Goal: Task Accomplishment & Management: Manage account settings

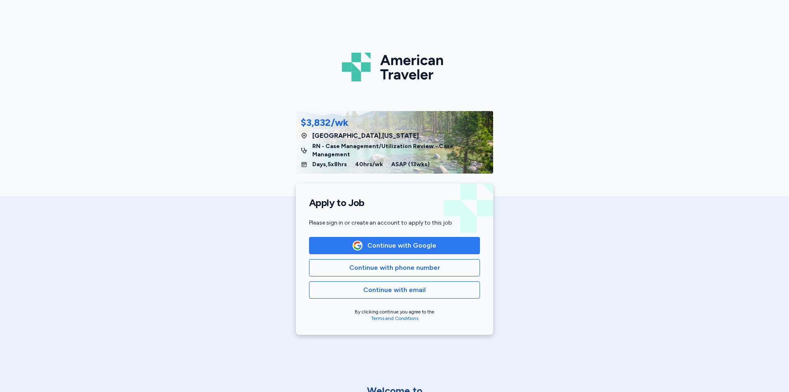
click at [396, 240] on span "Continue with Google" at bounding box center [401, 245] width 69 height 10
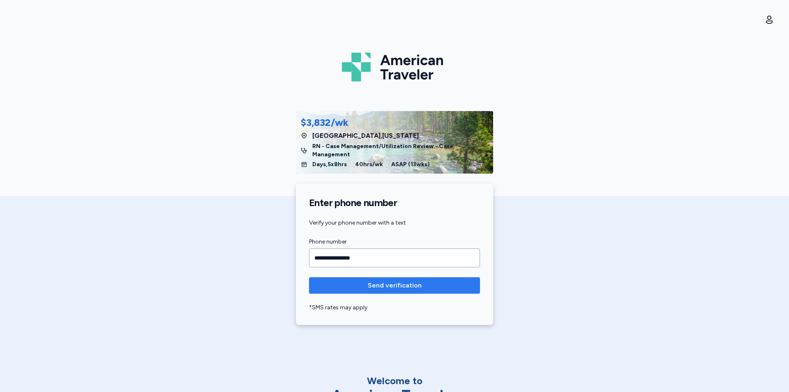
type input "**********"
click at [413, 280] on span "Send verification" at bounding box center [395, 285] width 54 height 10
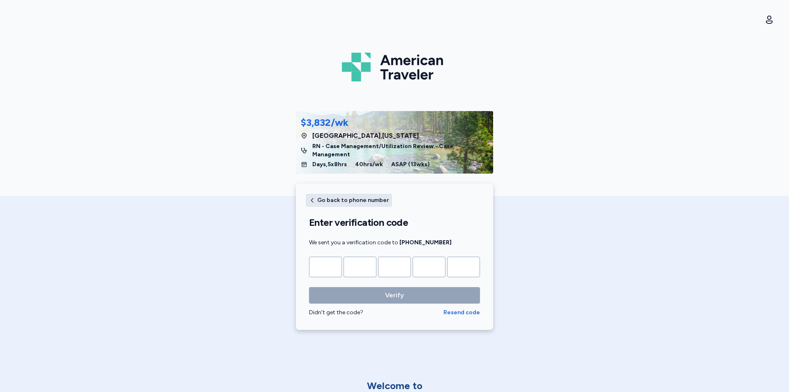
click at [319, 197] on span "Go back to phone number" at bounding box center [353, 200] width 72 height 6
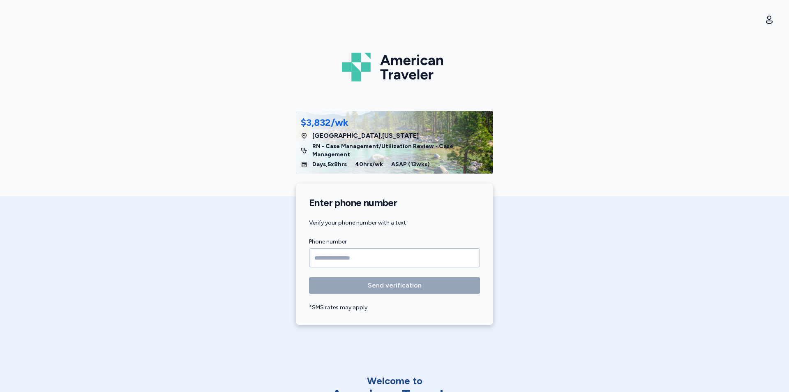
click at [327, 248] on input "Phone number" at bounding box center [394, 257] width 171 height 19
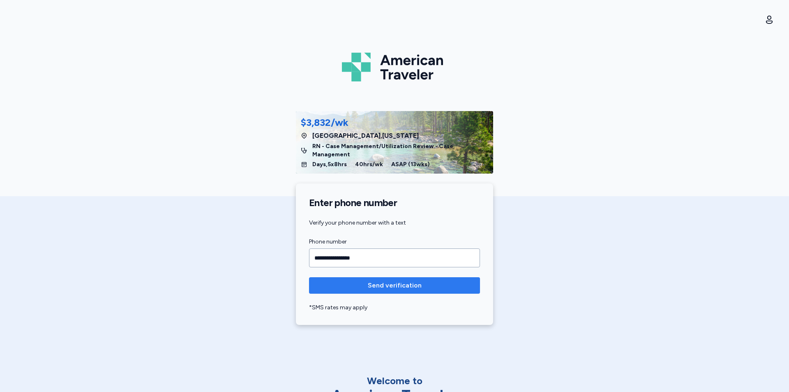
type input "**********"
click at [370, 280] on span "Send verification" at bounding box center [395, 285] width 54 height 10
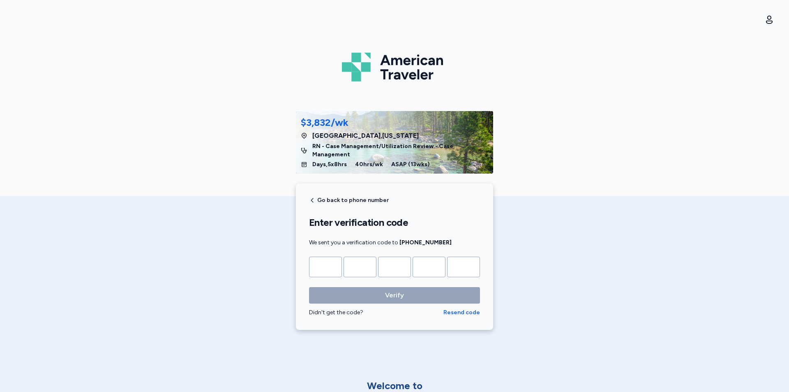
type input "*"
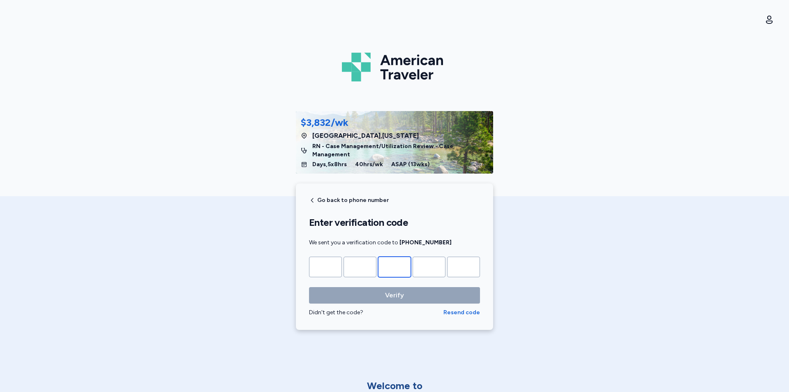
type input "*"
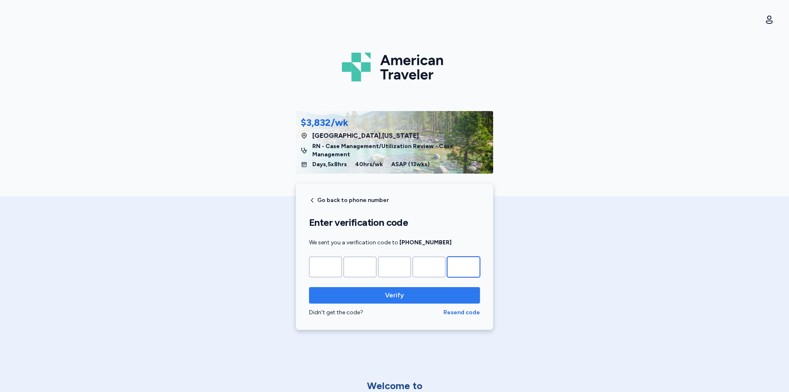
type input "*"
click at [454, 290] on span "Verify" at bounding box center [395, 295] width 158 height 10
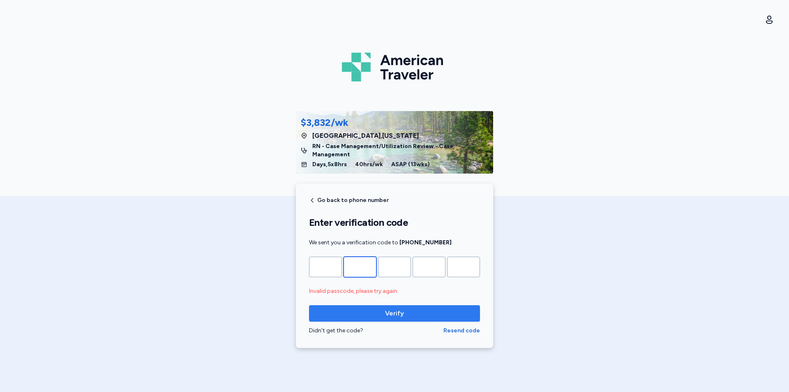
click at [360, 259] on input "*" at bounding box center [360, 266] width 33 height 21
type input "*"
click at [366, 256] on input "*" at bounding box center [360, 266] width 33 height 21
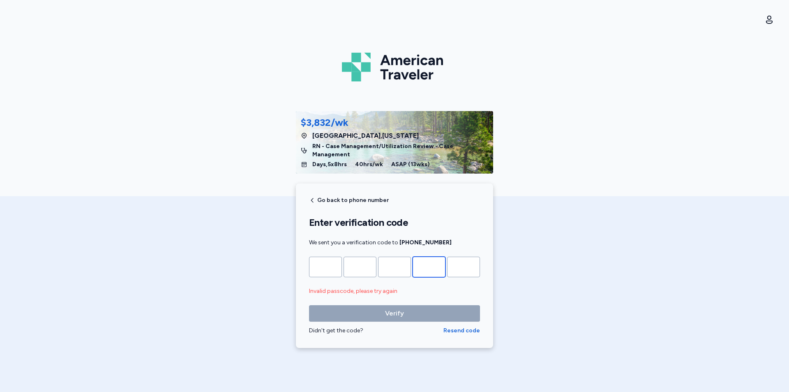
click at [434, 256] on input "*" at bounding box center [429, 266] width 33 height 21
click at [366, 262] on input "Please enter OTP character 2" at bounding box center [360, 266] width 33 height 21
type input "*"
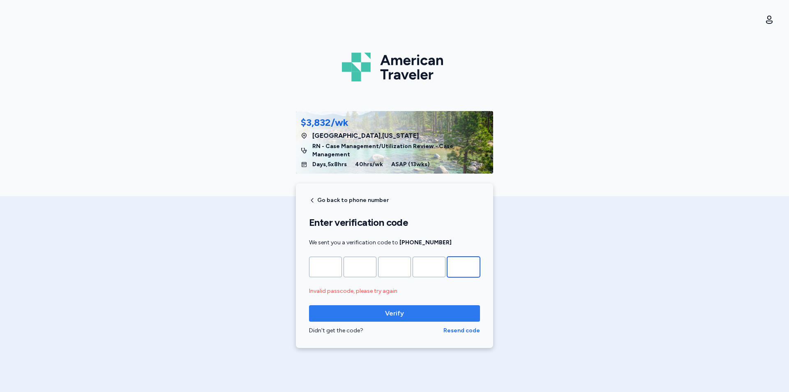
type input "*"
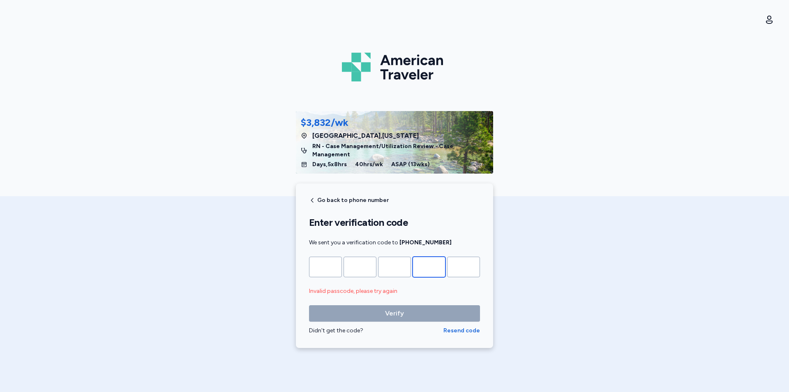
type input "*"
click at [433, 257] on input "*" at bounding box center [429, 266] width 33 height 21
type input "*"
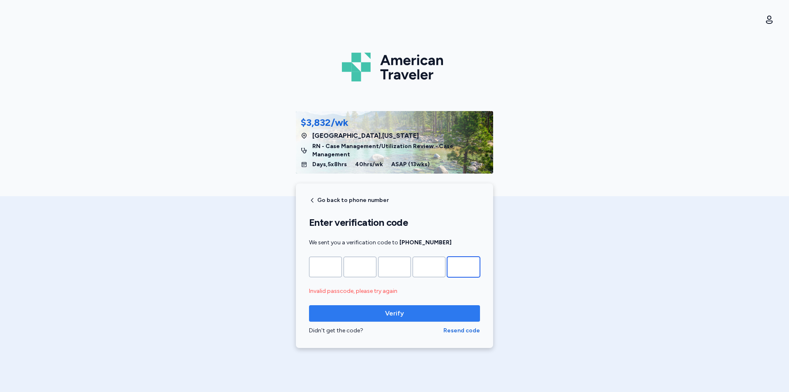
type input "*"
click at [422, 308] on span "Verify" at bounding box center [395, 313] width 158 height 10
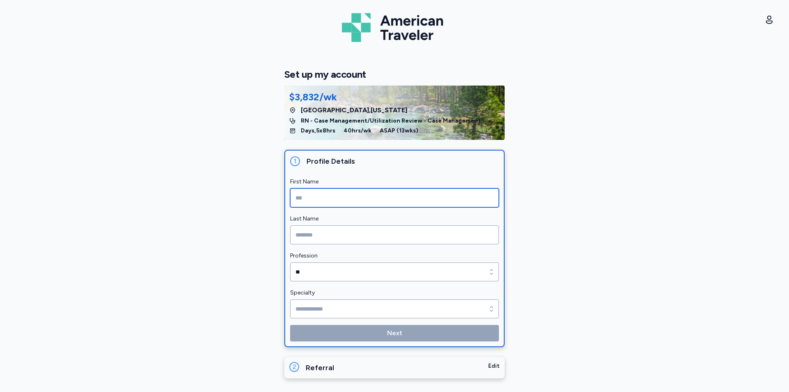
click at [374, 205] on input "First Name" at bounding box center [394, 197] width 209 height 19
type input "******"
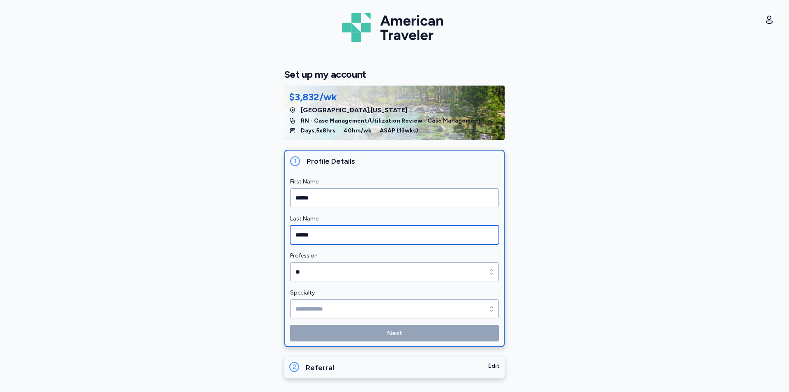
type input "******"
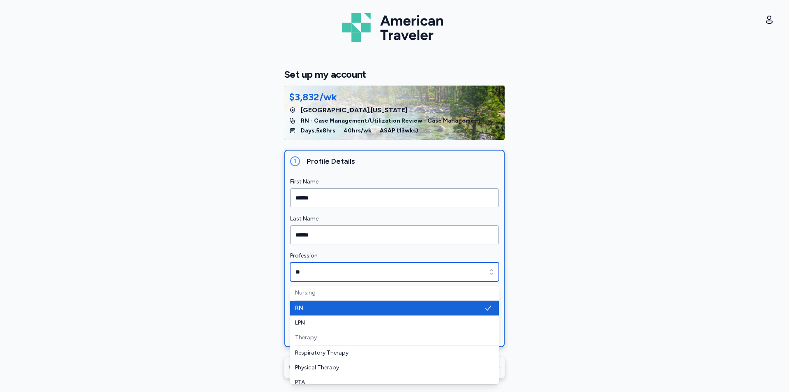
type input "**"
click at [490, 272] on icon "button" at bounding box center [491, 272] width 8 height 8
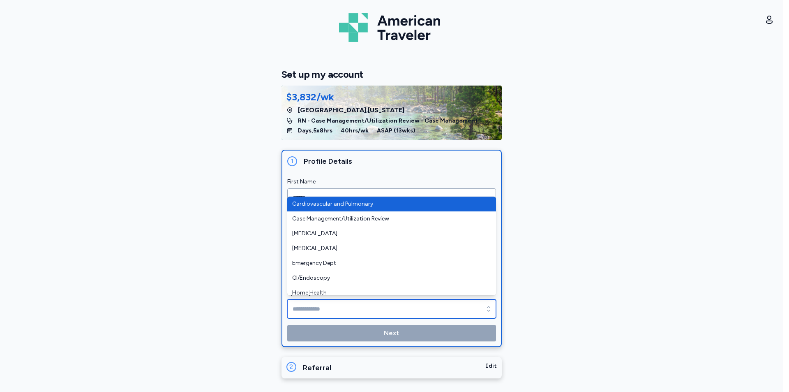
click at [394, 312] on input "Specialty" at bounding box center [391, 308] width 209 height 19
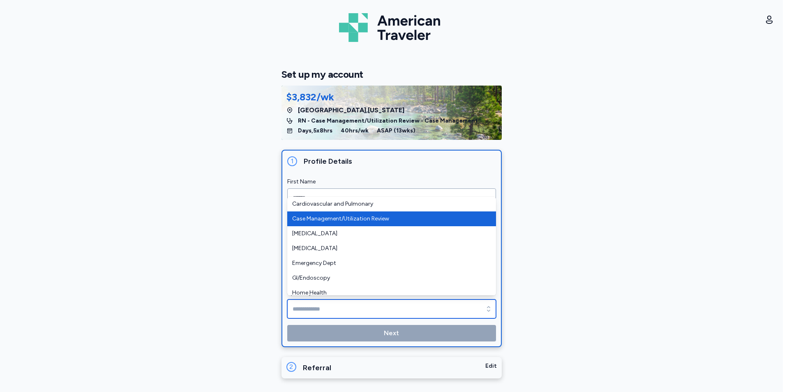
type input "**********"
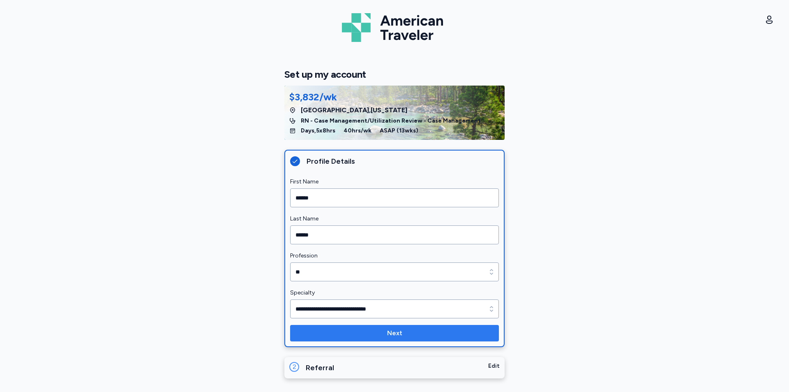
click at [422, 329] on span "Next" at bounding box center [395, 333] width 196 height 10
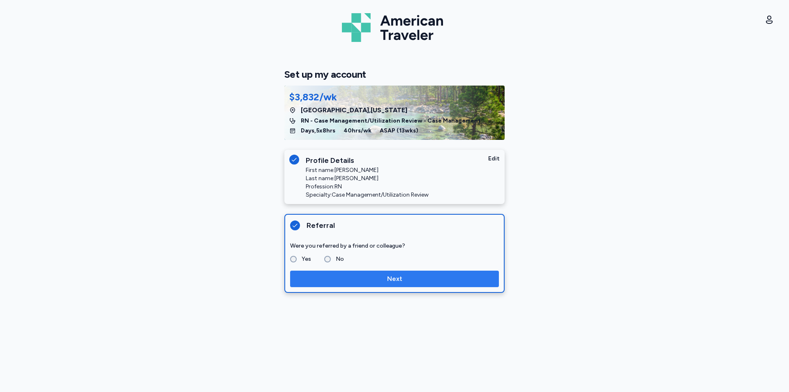
click at [346, 276] on span "Next" at bounding box center [395, 279] width 196 height 10
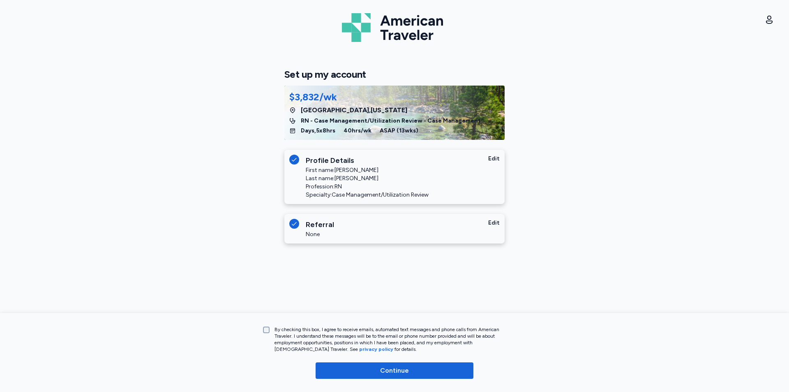
drag, startPoint x: 362, startPoint y: 364, endPoint x: 363, endPoint y: 356, distance: 7.4
click at [363, 364] on button "Continue" at bounding box center [395, 370] width 158 height 16
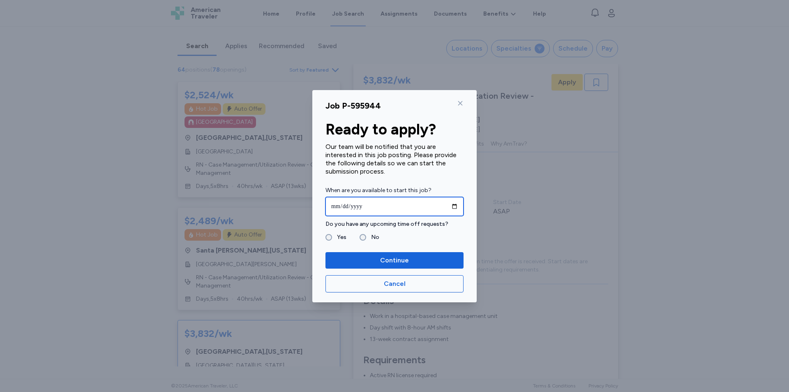
click at [340, 206] on input "date" at bounding box center [395, 206] width 138 height 19
click at [337, 204] on input "date" at bounding box center [395, 206] width 138 height 19
drag, startPoint x: 331, startPoint y: 203, endPoint x: 335, endPoint y: 204, distance: 4.2
click at [334, 203] on input "date" at bounding box center [395, 206] width 138 height 19
type input "**********"
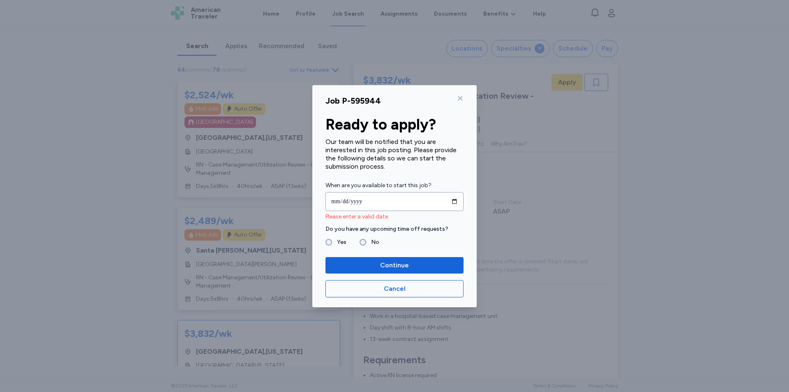
click at [369, 5] on div "Job P-595944 Ready to apply? Our team will be notified that you are interested …" at bounding box center [394, 196] width 789 height 392
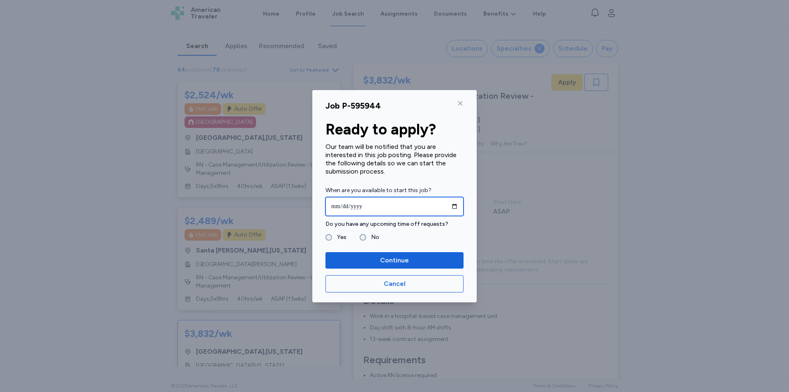
click at [339, 205] on input "date" at bounding box center [395, 206] width 138 height 19
type input "**********"
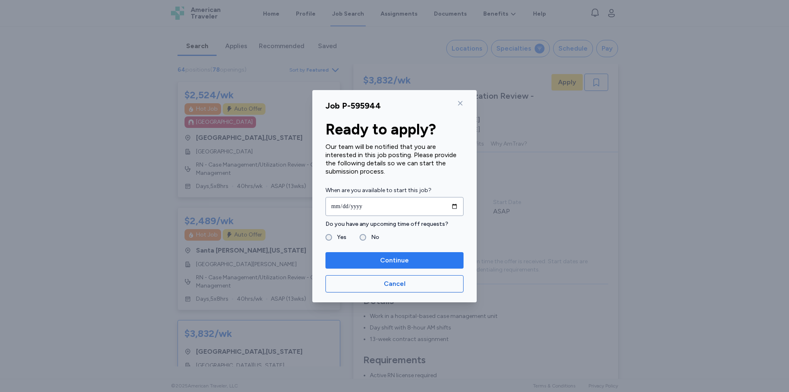
click at [373, 260] on span "Continue" at bounding box center [394, 260] width 125 height 10
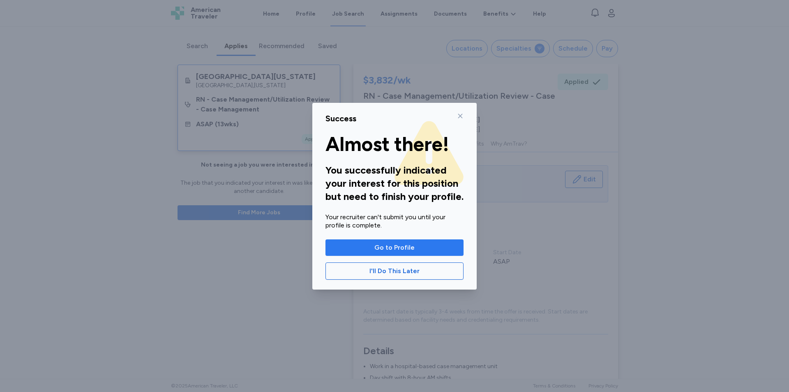
click at [403, 245] on span "Go to Profile" at bounding box center [394, 248] width 40 height 10
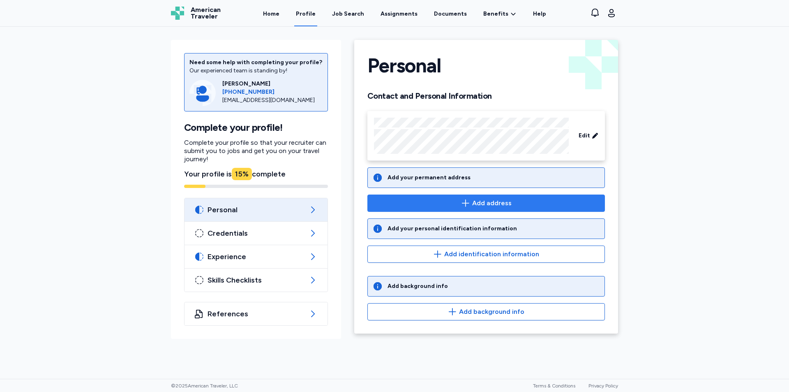
click at [468, 201] on icon "button" at bounding box center [466, 203] width 10 height 10
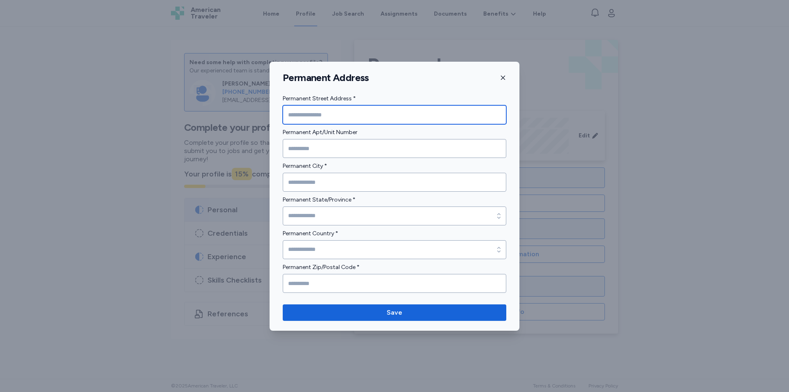
click at [385, 121] on input "Permanent Street Address *" at bounding box center [395, 114] width 224 height 19
type input "**********"
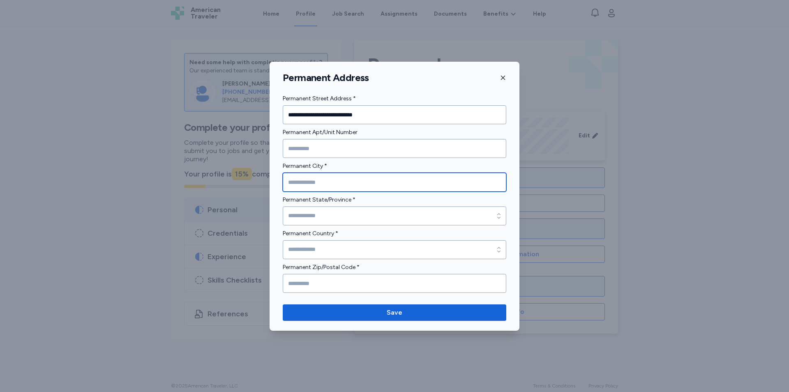
click at [324, 184] on input "Permanent City *" at bounding box center [395, 182] width 224 height 19
type input "********"
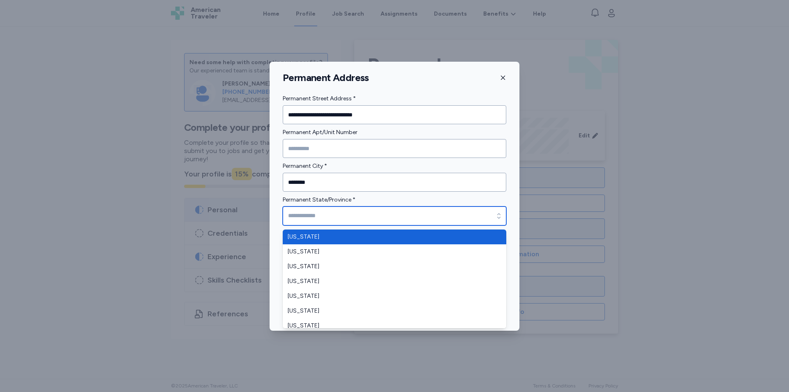
click at [479, 215] on input "Permanent State/Province *" at bounding box center [395, 215] width 224 height 19
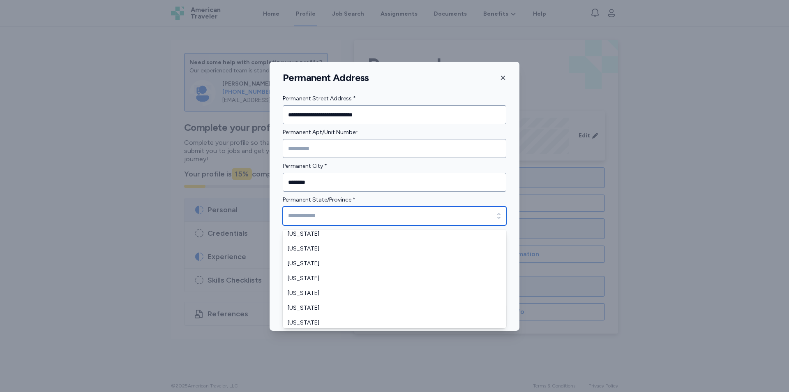
scroll to position [329, 0]
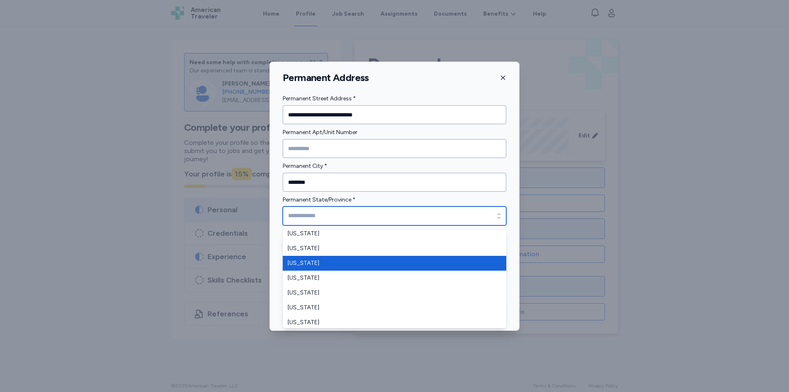
type input "**********"
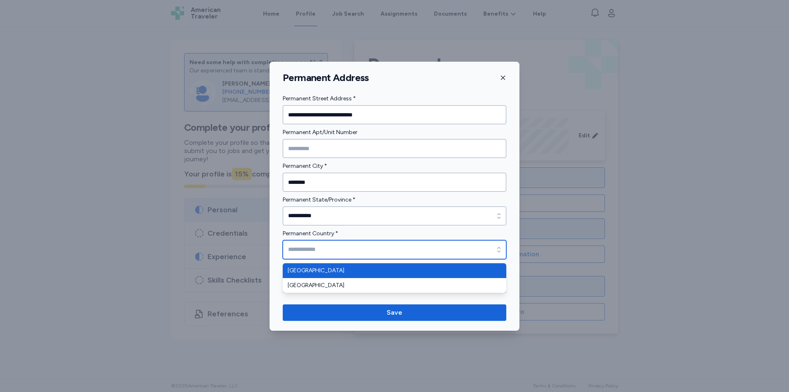
click at [321, 251] on input "Permanent Country *" at bounding box center [395, 249] width 224 height 19
type input "**********"
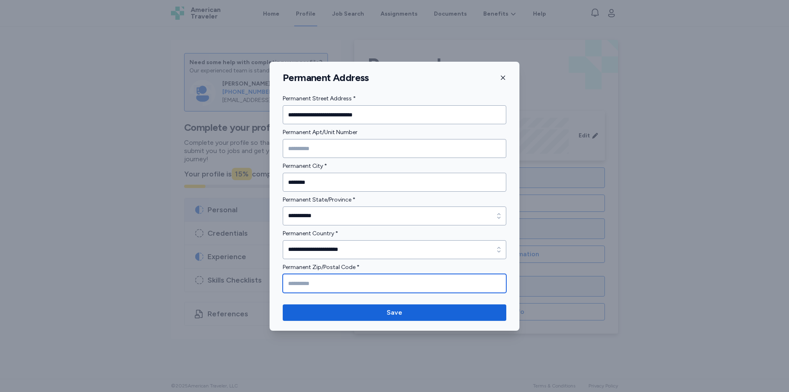
click at [405, 287] on input "Permanent Zip/Postal Code *" at bounding box center [395, 283] width 224 height 19
type input "*****"
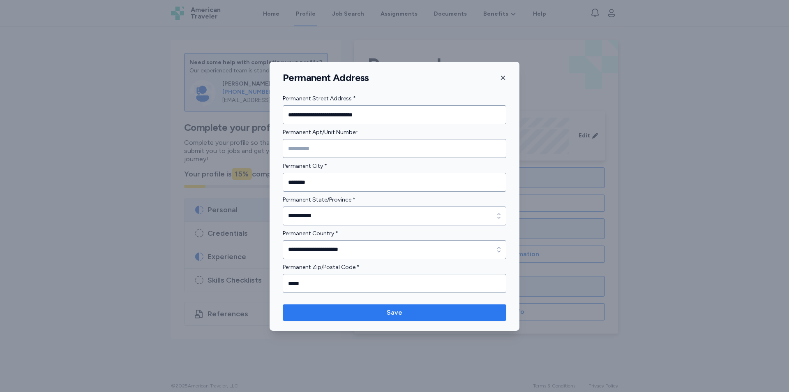
click at [453, 311] on span "Save" at bounding box center [394, 312] width 210 height 10
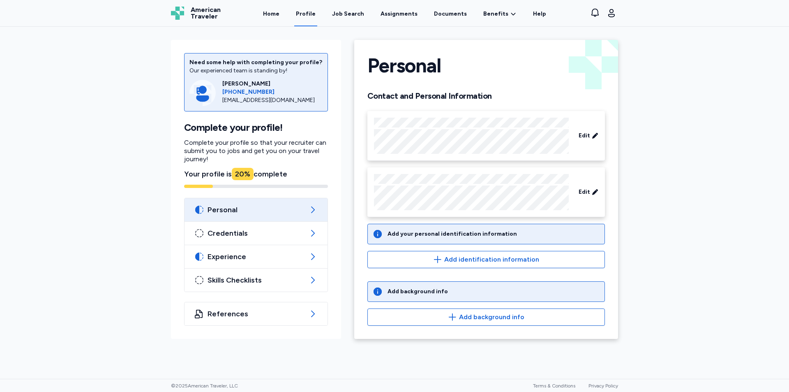
click at [379, 233] on icon at bounding box center [378, 234] width 8 height 8
click at [380, 233] on icon at bounding box center [378, 234] width 8 height 8
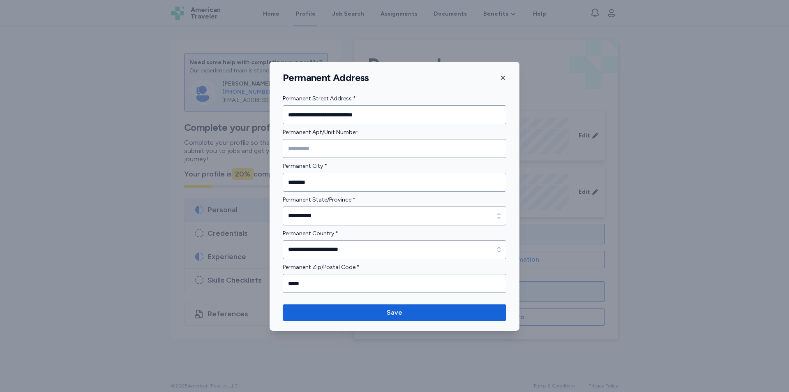
click at [501, 74] on icon "button" at bounding box center [503, 77] width 7 height 7
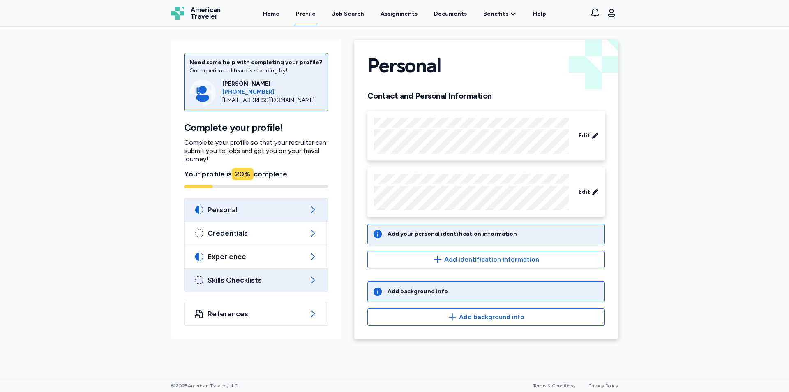
click at [228, 284] on span "Skills Checklists" at bounding box center [256, 280] width 97 height 10
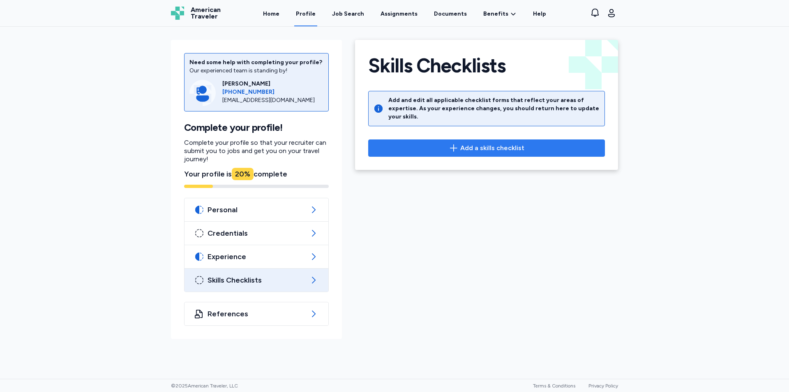
click at [461, 143] on span "Add a skills checklist" at bounding box center [486, 148] width 223 height 10
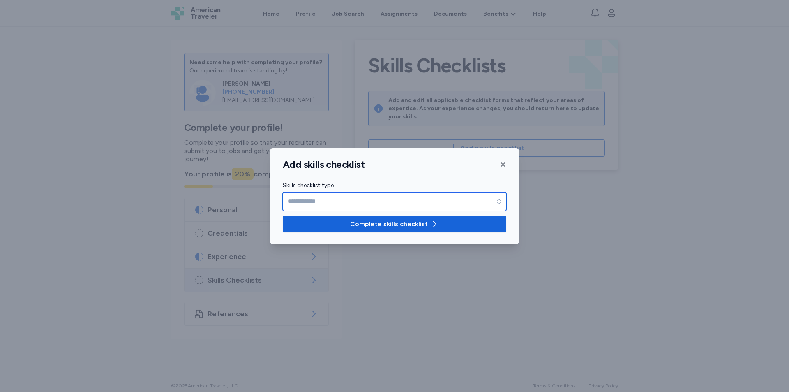
click at [501, 202] on icon "button" at bounding box center [499, 201] width 8 height 8
click at [502, 203] on icon "button" at bounding box center [499, 201] width 8 height 8
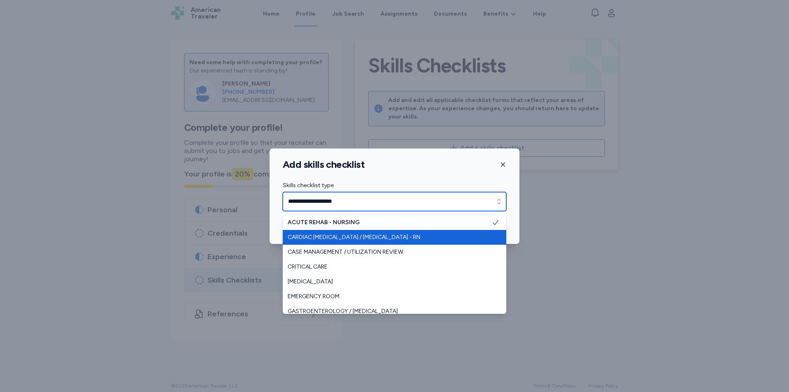
scroll to position [41, 0]
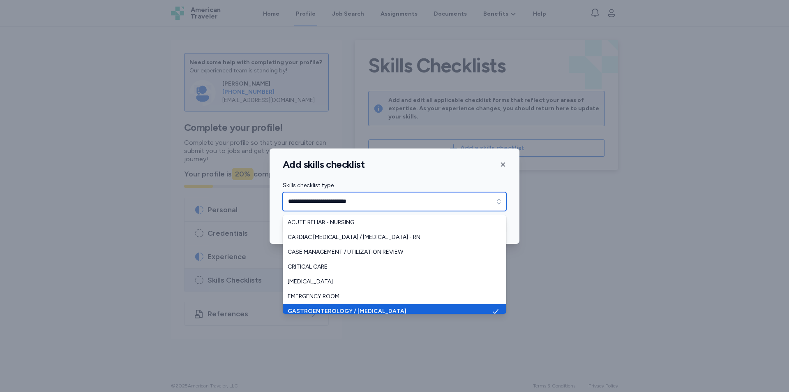
click at [498, 205] on icon "button" at bounding box center [499, 201] width 8 height 8
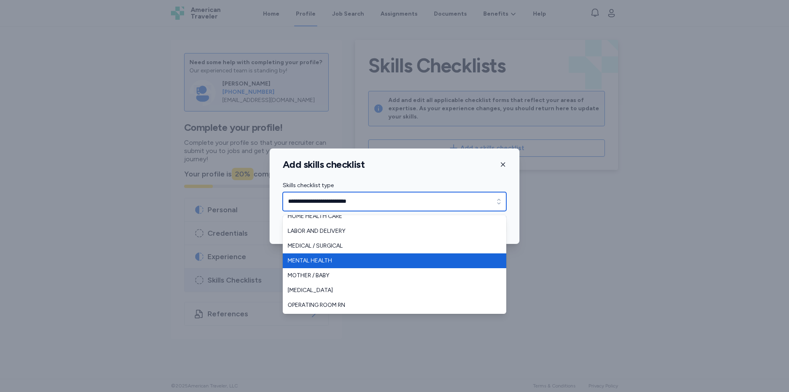
scroll to position [100, 0]
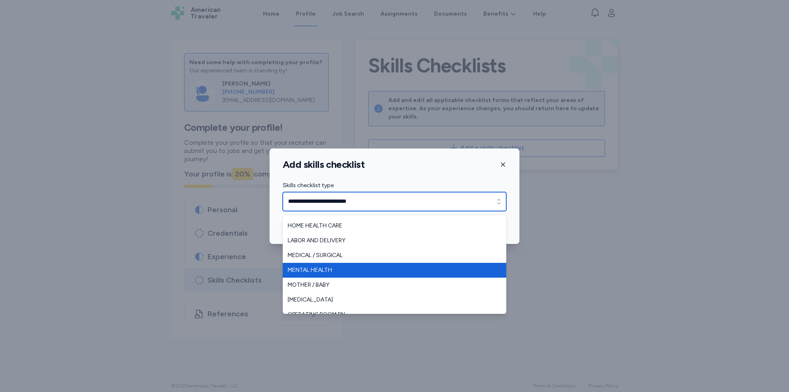
type input "**********"
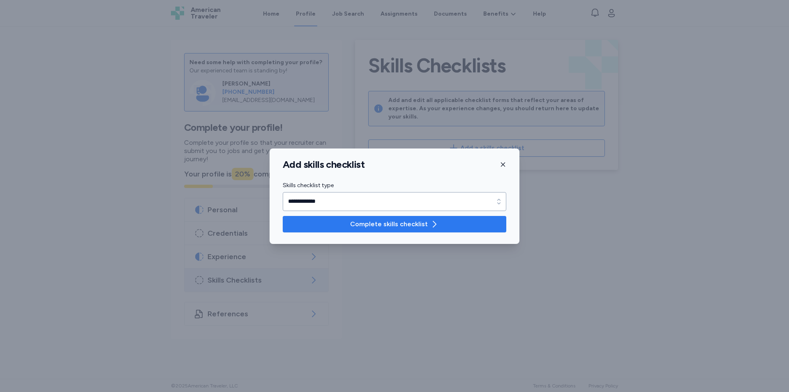
click at [440, 226] on span "Complete skills checklist" at bounding box center [394, 224] width 210 height 10
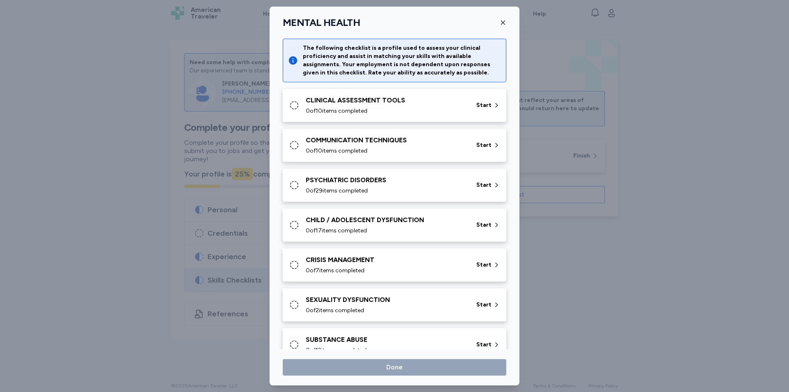
click at [398, 102] on div "CLINICAL ASSESSMENT TOOLS" at bounding box center [386, 100] width 161 height 10
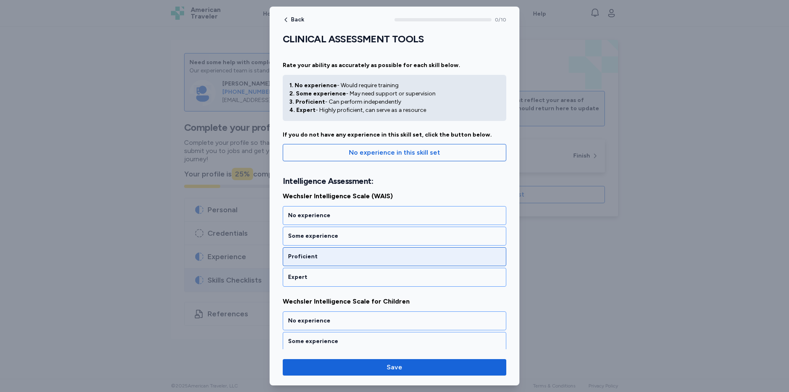
click at [343, 252] on div "Proficient" at bounding box center [395, 256] width 224 height 19
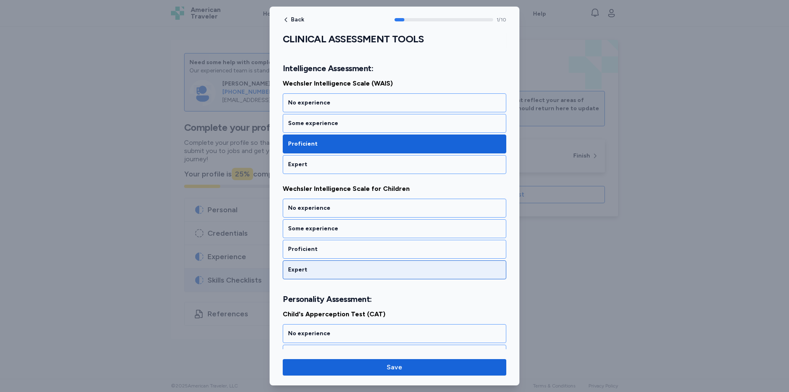
scroll to position [134, 0]
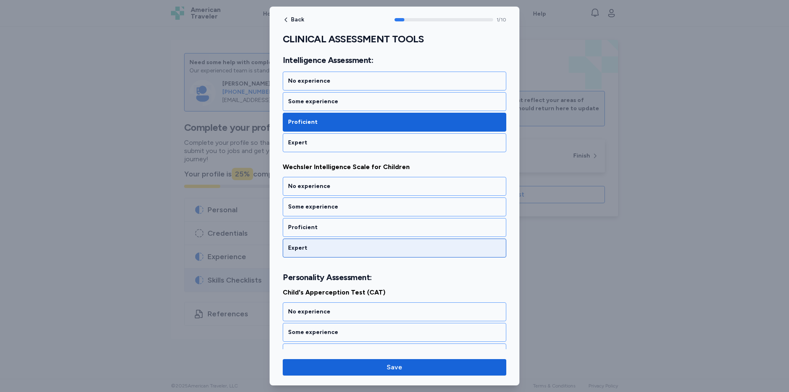
drag, startPoint x: 345, startPoint y: 224, endPoint x: 356, endPoint y: 220, distance: 11.8
click at [346, 224] on div "Proficient" at bounding box center [394, 227] width 213 height 8
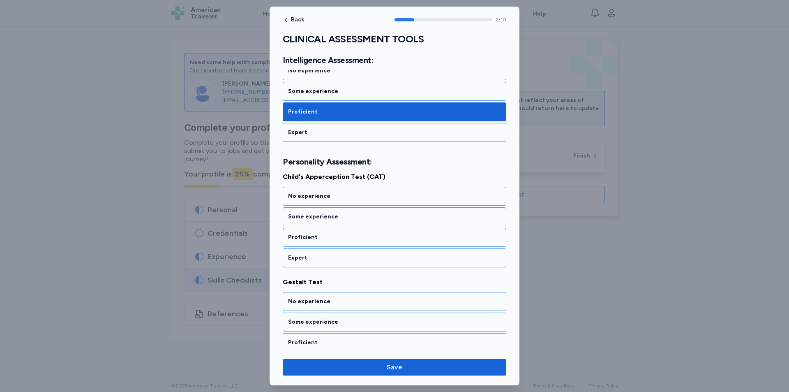
scroll to position [260, 0]
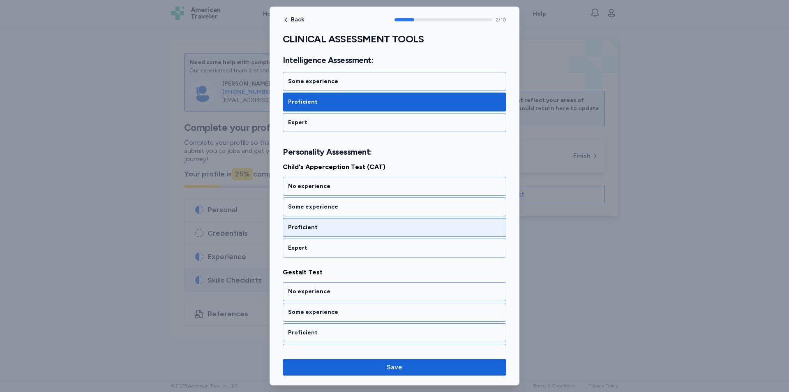
click at [347, 223] on div "Proficient" at bounding box center [395, 227] width 224 height 19
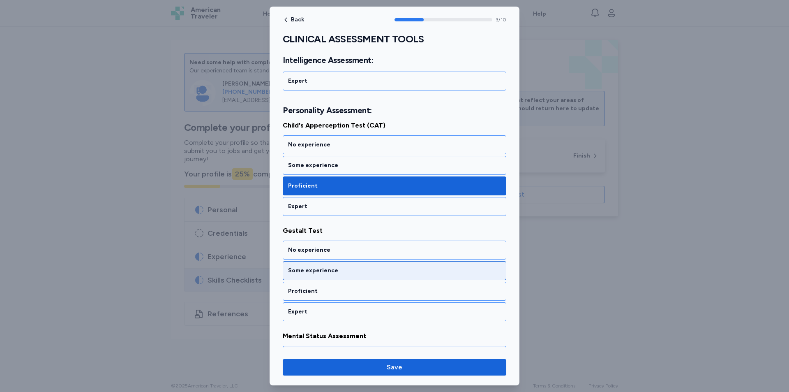
scroll to position [365, 0]
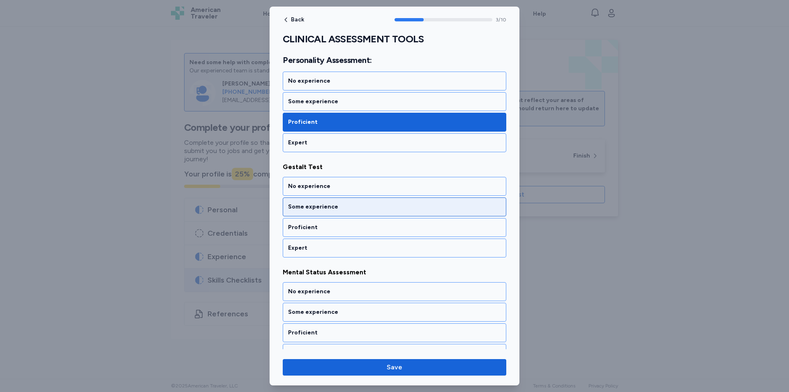
click at [344, 204] on div "Some experience" at bounding box center [394, 207] width 213 height 8
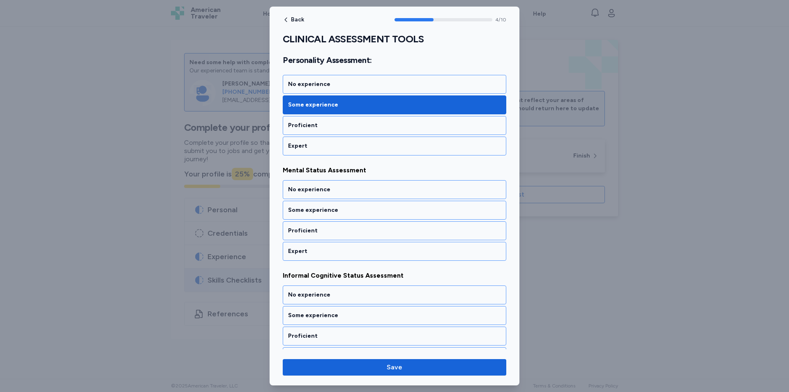
scroll to position [470, 0]
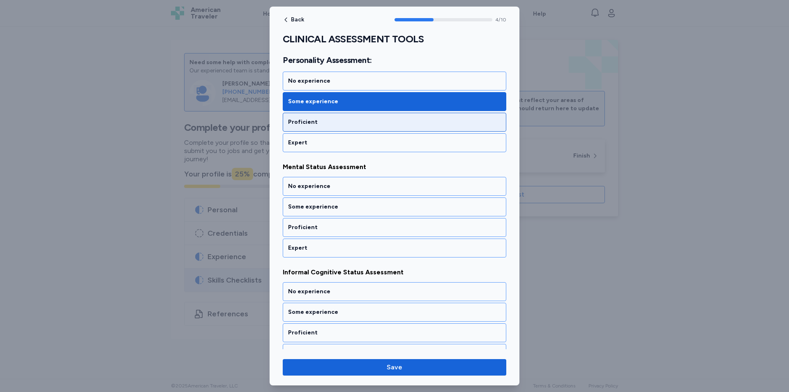
click at [348, 121] on div "Proficient" at bounding box center [394, 122] width 213 height 8
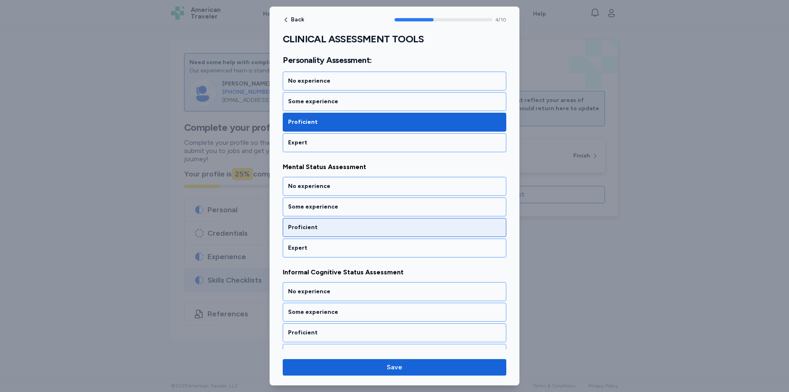
click at [344, 220] on div "Proficient" at bounding box center [395, 227] width 224 height 19
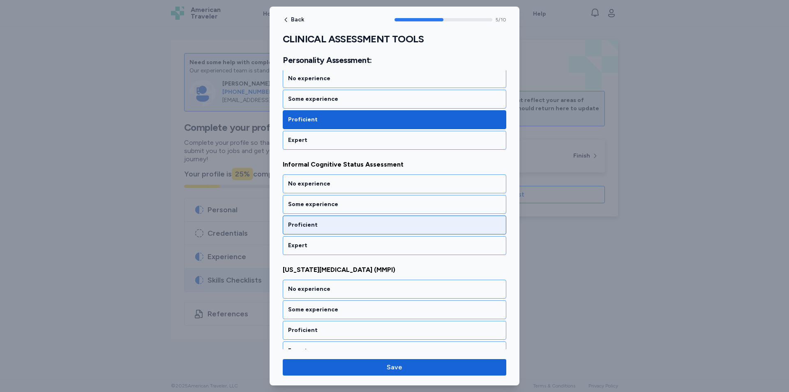
scroll to position [617, 0]
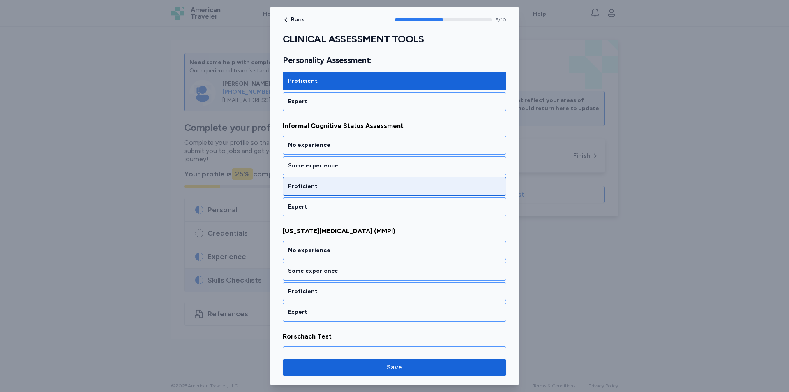
click at [357, 180] on div "Proficient" at bounding box center [395, 186] width 224 height 19
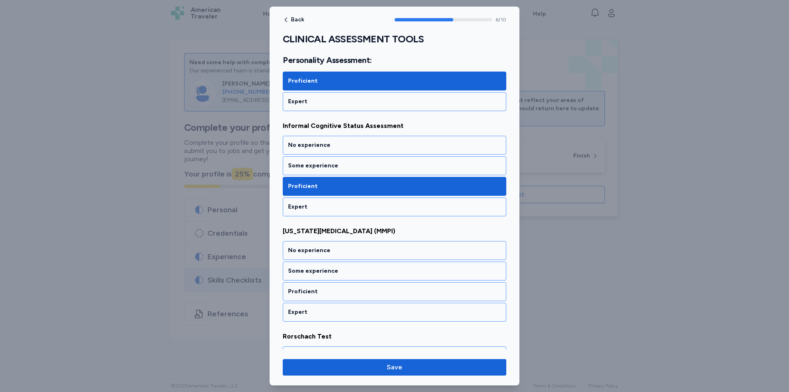
scroll to position [681, 0]
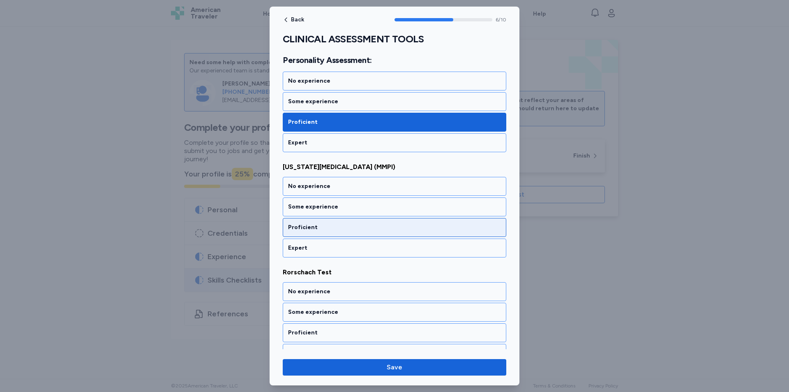
click at [359, 232] on div "Proficient" at bounding box center [395, 227] width 224 height 19
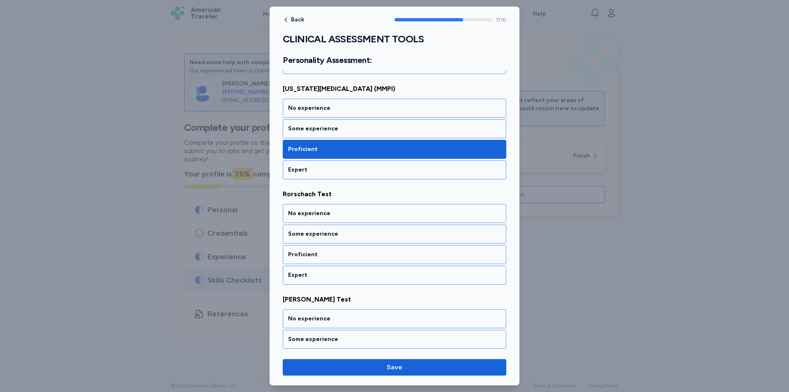
scroll to position [745, 0]
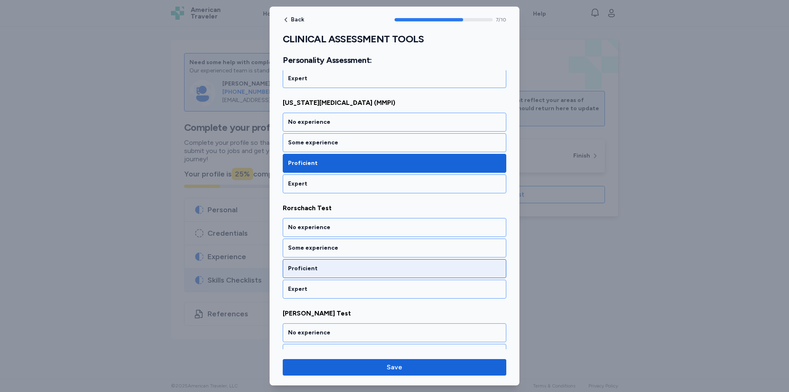
click at [328, 272] on div "Proficient" at bounding box center [394, 268] width 213 height 8
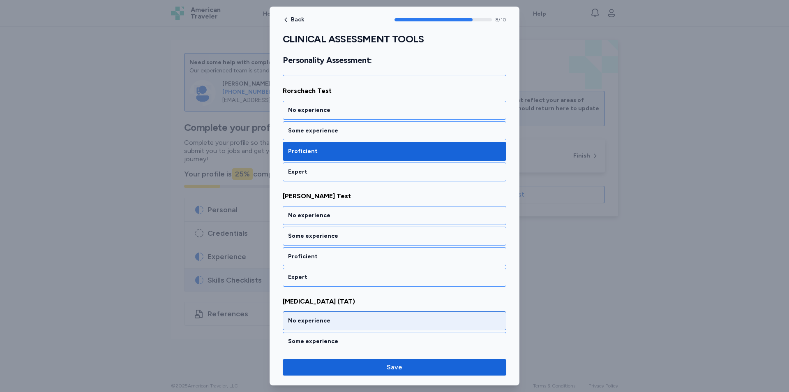
scroll to position [891, 0]
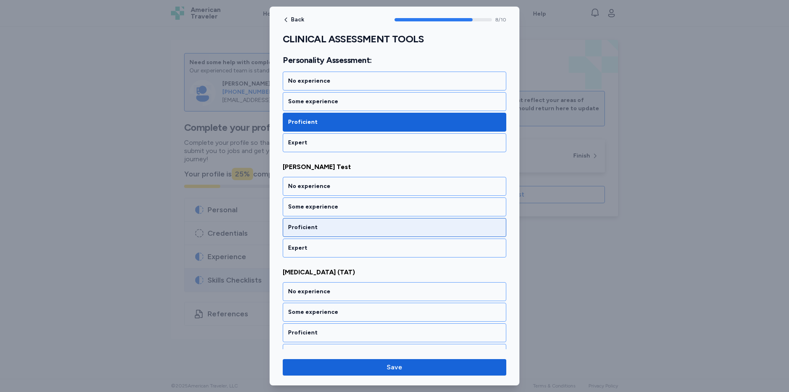
click at [357, 230] on div "Proficient" at bounding box center [394, 227] width 213 height 8
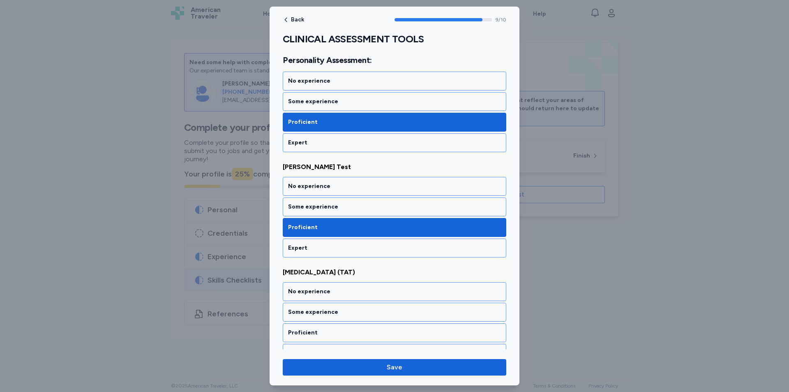
scroll to position [906, 0]
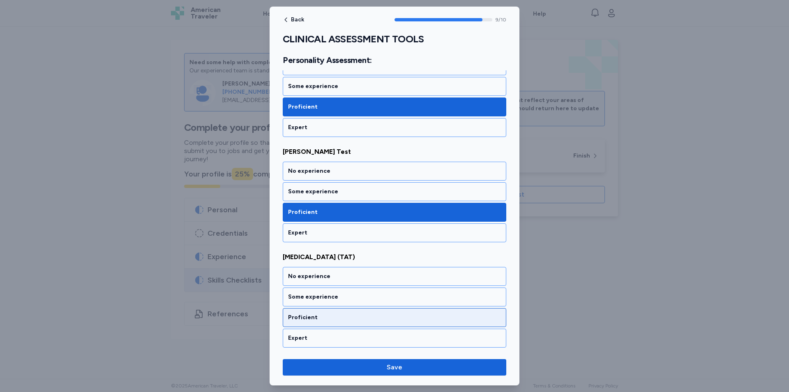
click at [346, 319] on div "Proficient" at bounding box center [394, 317] width 213 height 8
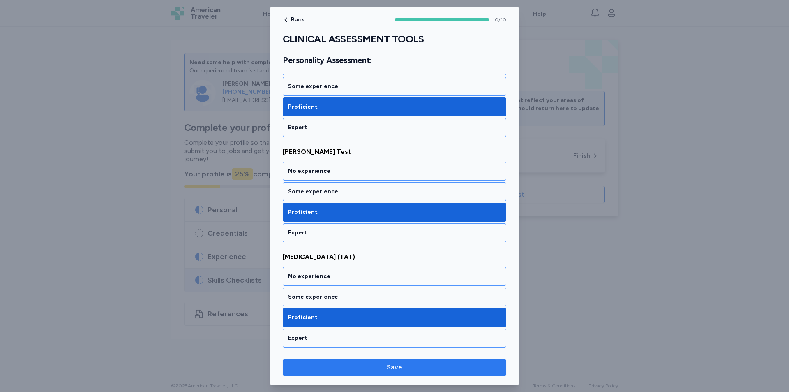
click at [426, 370] on span "Save" at bounding box center [394, 367] width 210 height 10
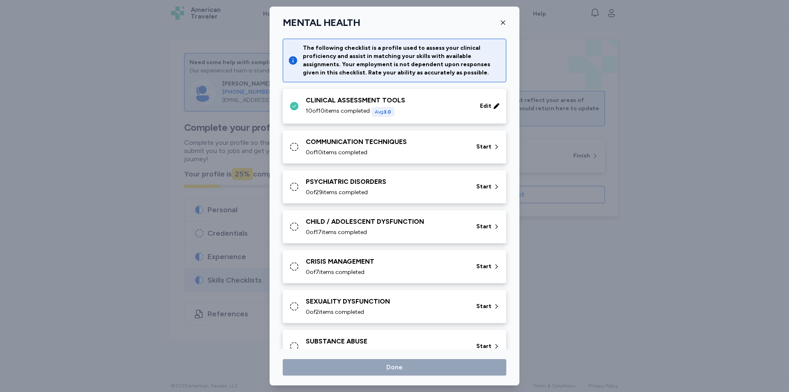
click at [377, 144] on div "COMMUNICATION TECHNIQUES" at bounding box center [386, 142] width 161 height 10
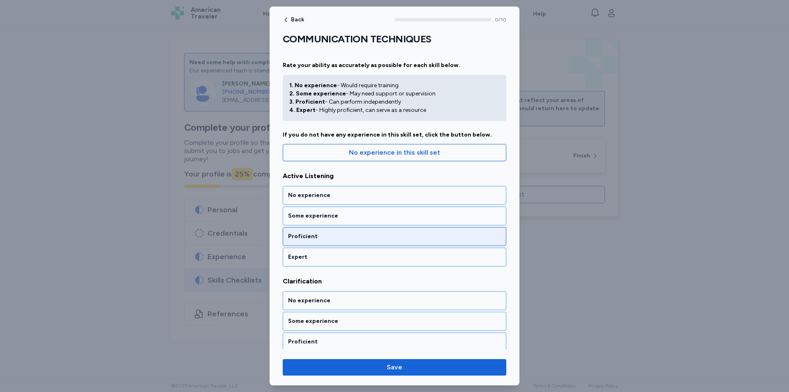
click at [356, 243] on div "Proficient" at bounding box center [395, 236] width 224 height 19
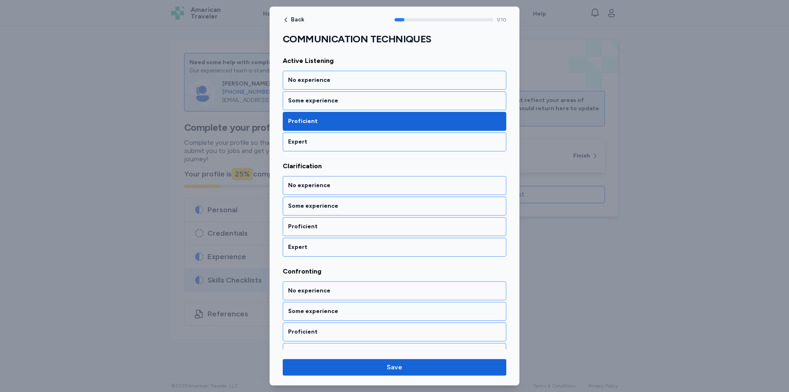
scroll to position [125, 0]
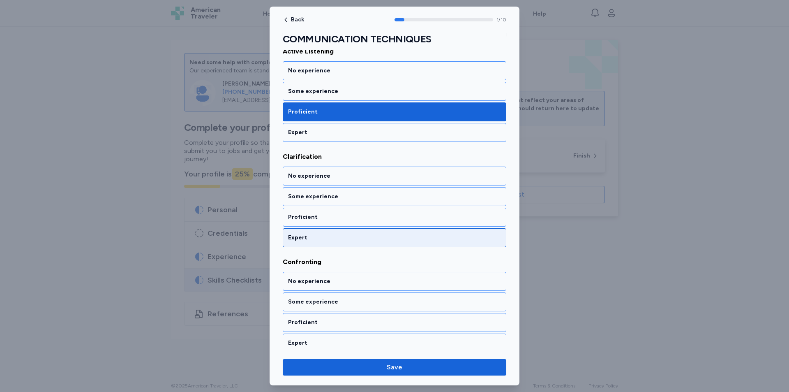
click at [342, 238] on div "Expert" at bounding box center [394, 237] width 213 height 8
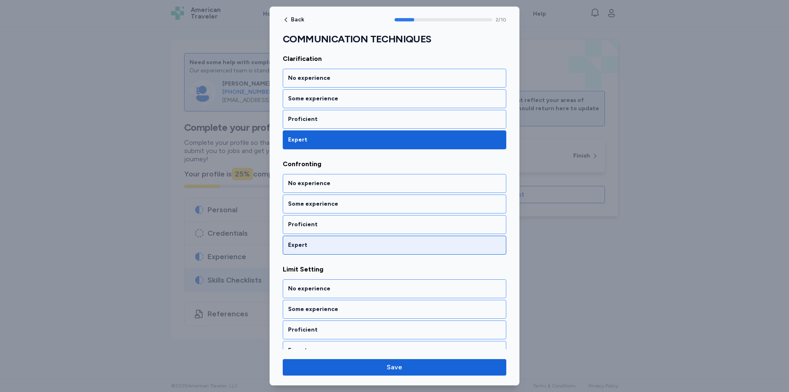
scroll to position [230, 0]
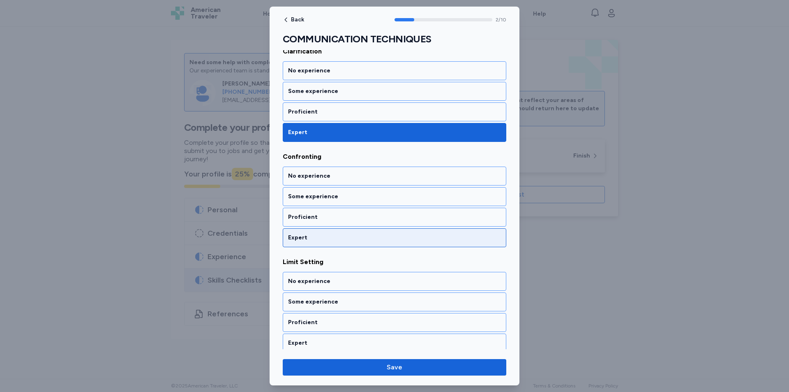
click at [342, 236] on div "Expert" at bounding box center [394, 237] width 213 height 8
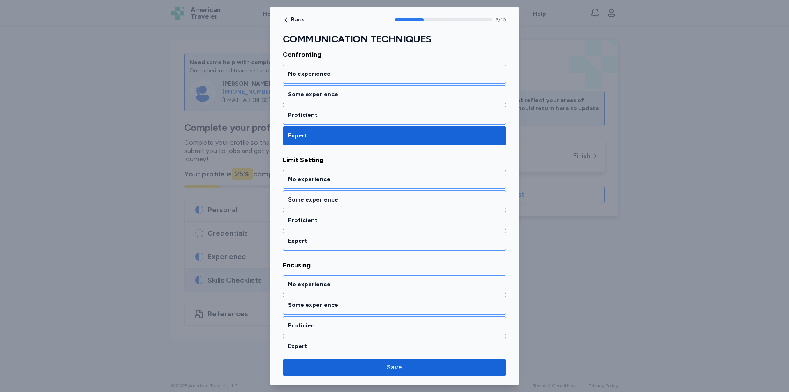
scroll to position [335, 0]
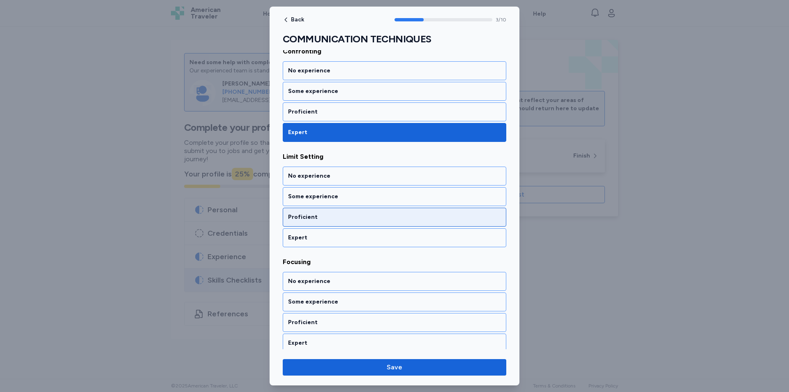
click at [341, 223] on div "Proficient" at bounding box center [395, 217] width 224 height 19
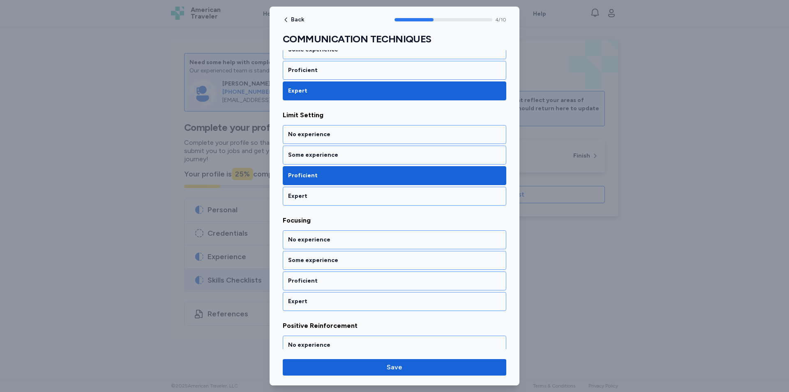
scroll to position [440, 0]
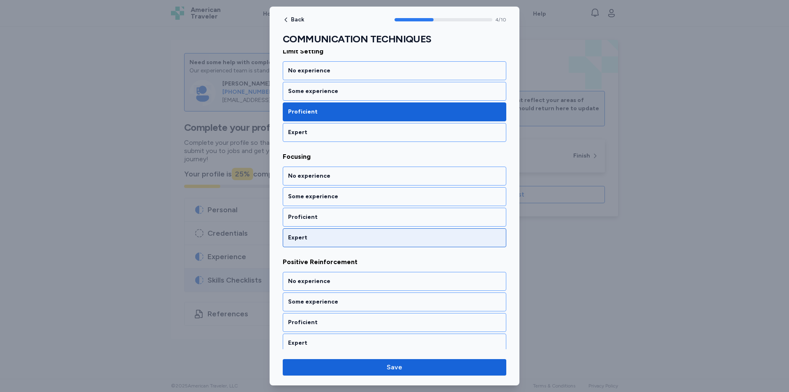
click at [337, 237] on div "Expert" at bounding box center [394, 237] width 213 height 8
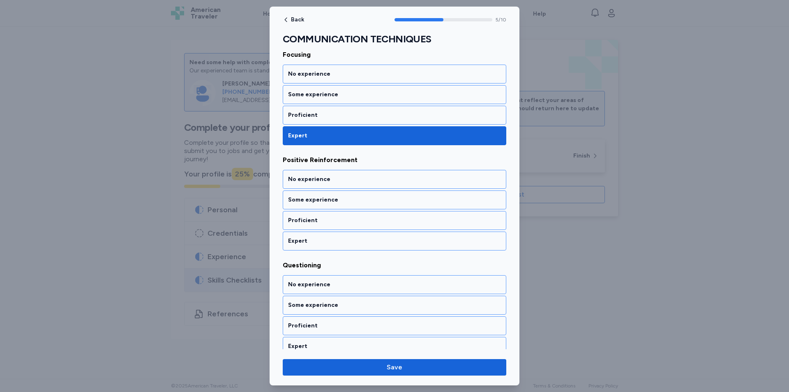
scroll to position [545, 0]
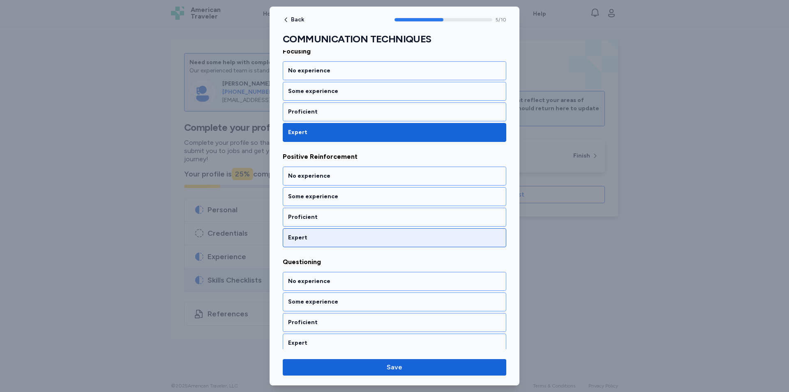
click at [338, 239] on div "Expert" at bounding box center [394, 237] width 213 height 8
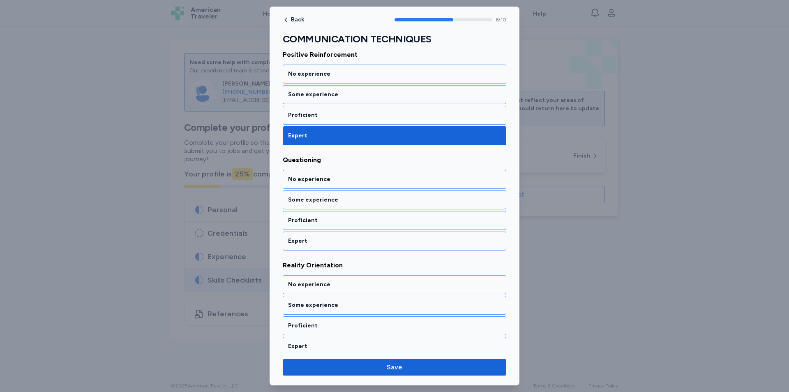
scroll to position [651, 0]
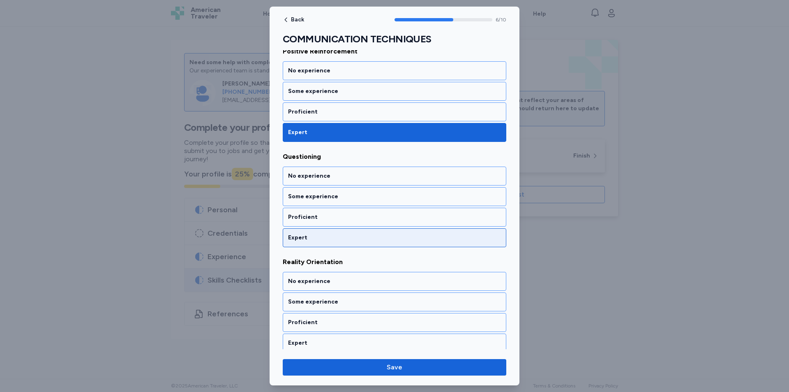
click at [335, 236] on div "Expert" at bounding box center [394, 237] width 213 height 8
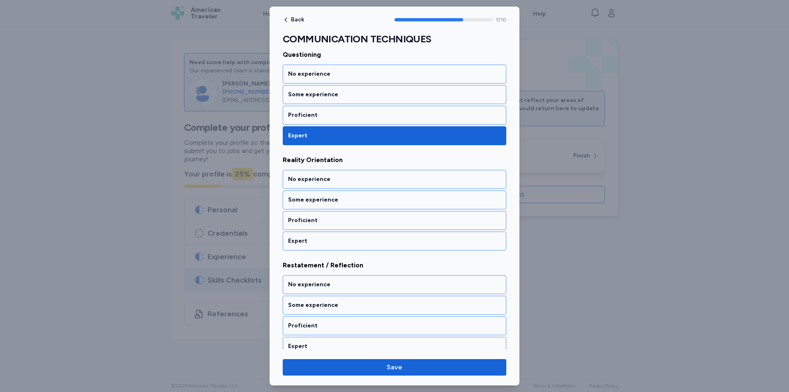
scroll to position [756, 0]
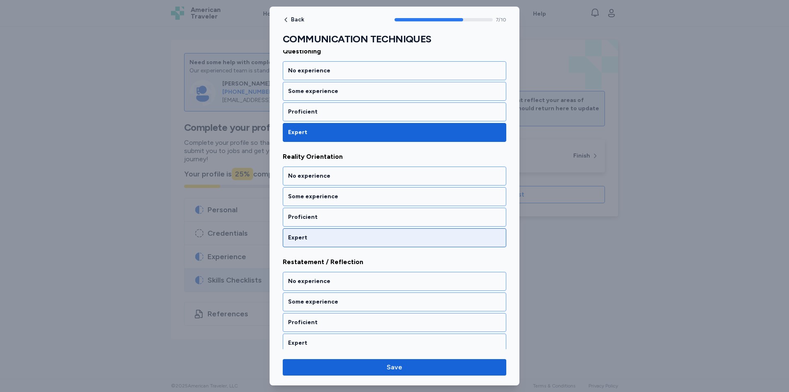
click at [330, 239] on div "Expert" at bounding box center [394, 237] width 213 height 8
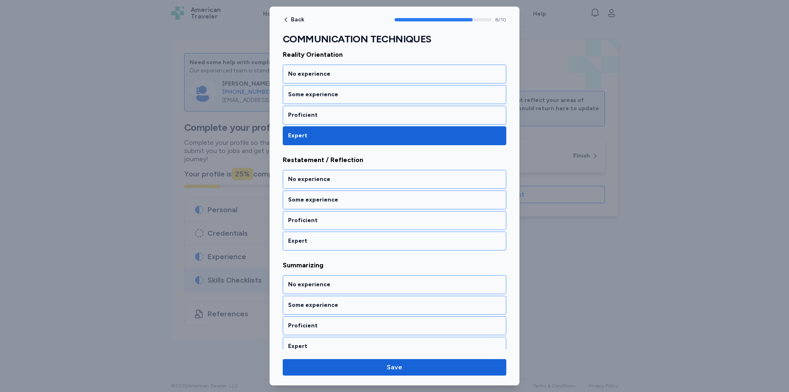
scroll to position [861, 0]
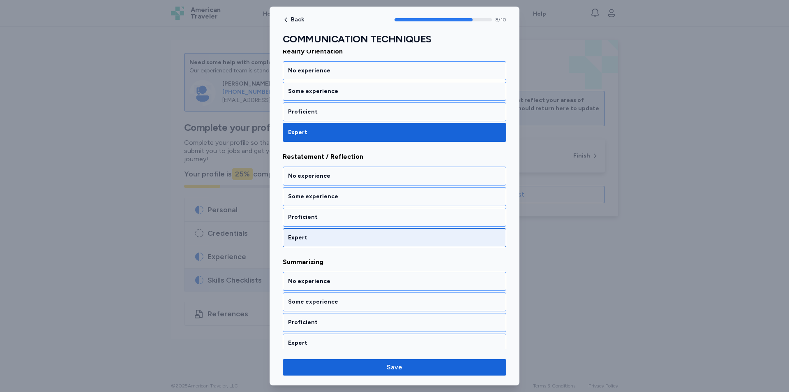
click at [332, 228] on div "Expert" at bounding box center [395, 237] width 224 height 19
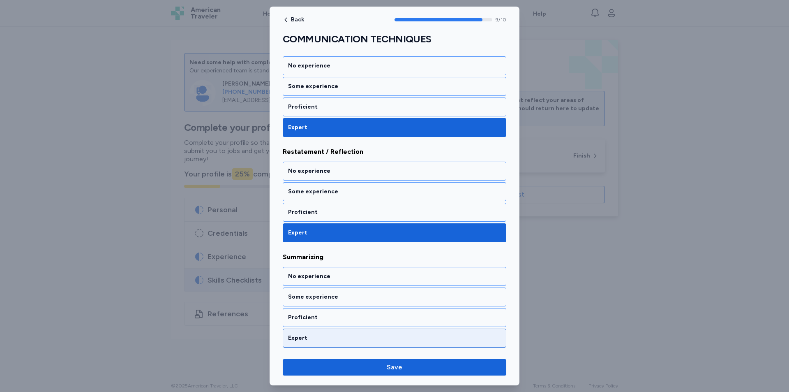
click at [331, 329] on div "Expert" at bounding box center [395, 337] width 224 height 19
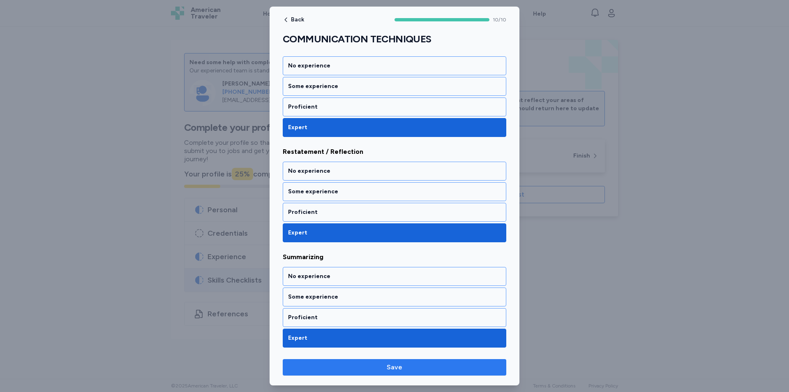
click at [415, 367] on span "Save" at bounding box center [394, 367] width 210 height 10
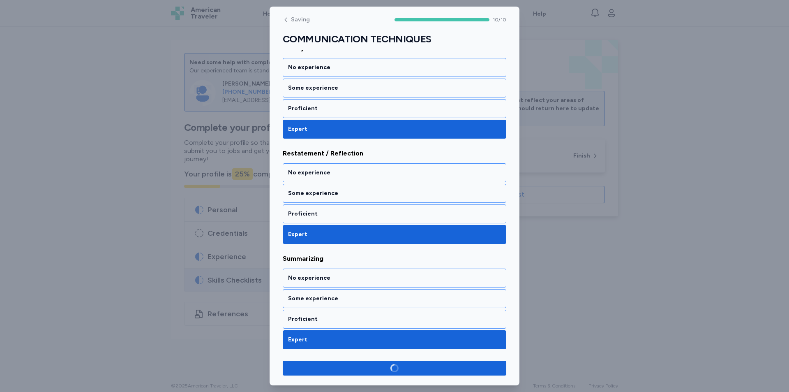
scroll to position [864, 0]
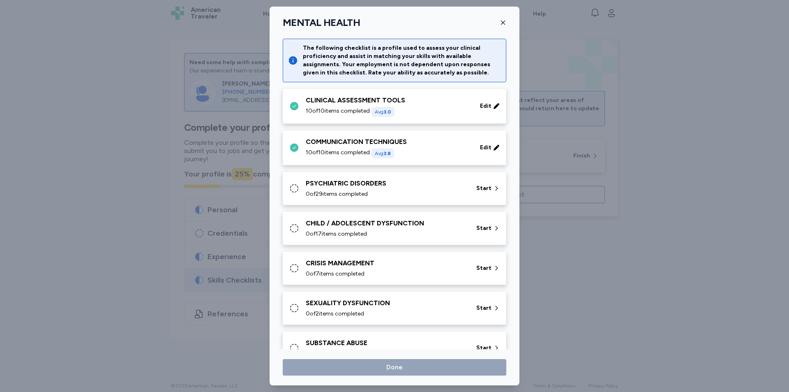
click at [382, 187] on div "PSYCHIATRIC DISORDERS" at bounding box center [386, 183] width 161 height 10
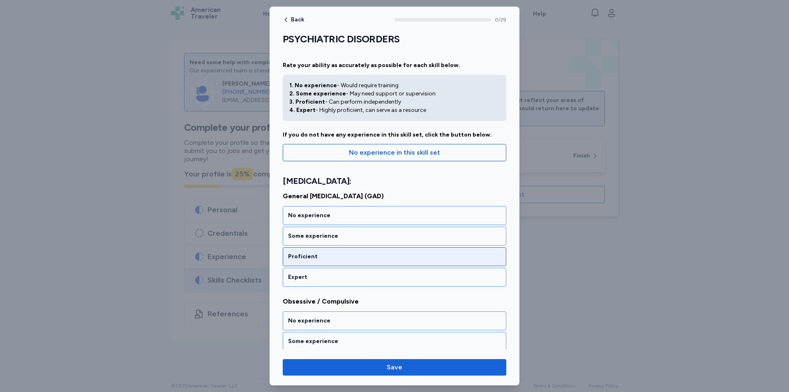
click at [324, 259] on div "Proficient" at bounding box center [394, 256] width 213 height 8
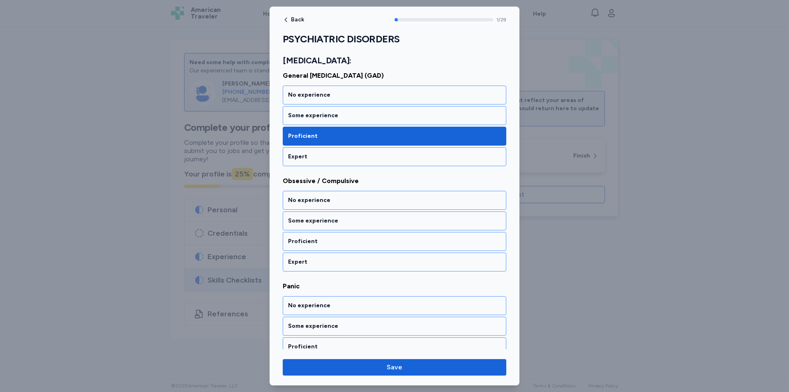
scroll to position [134, 0]
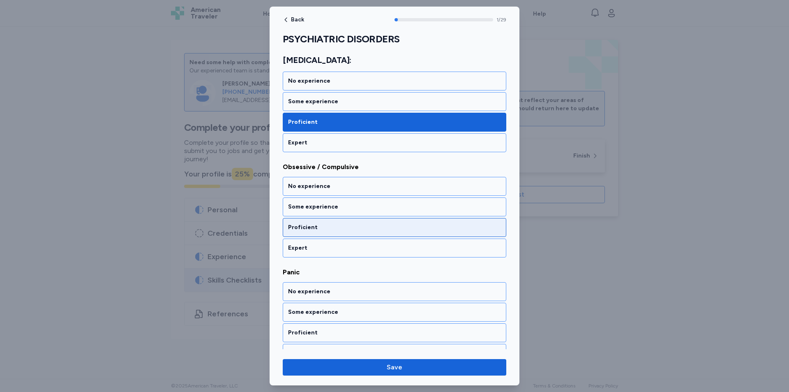
click at [330, 231] on div "Proficient" at bounding box center [394, 227] width 213 height 8
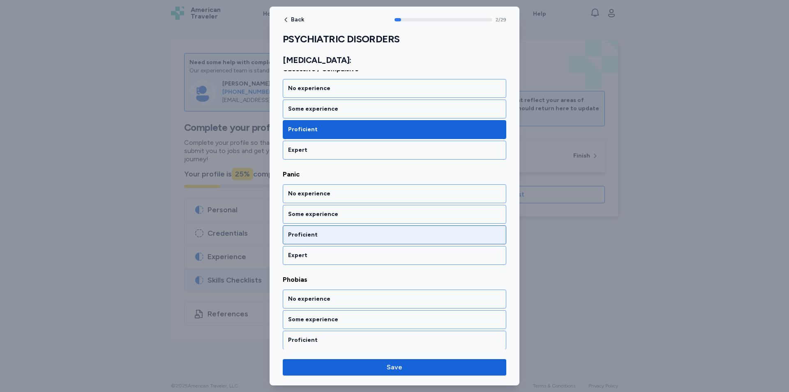
scroll to position [240, 0]
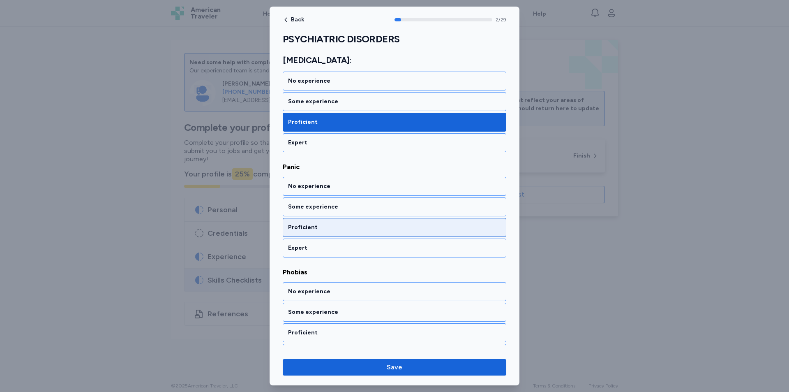
click at [330, 230] on div "Proficient" at bounding box center [394, 227] width 213 height 8
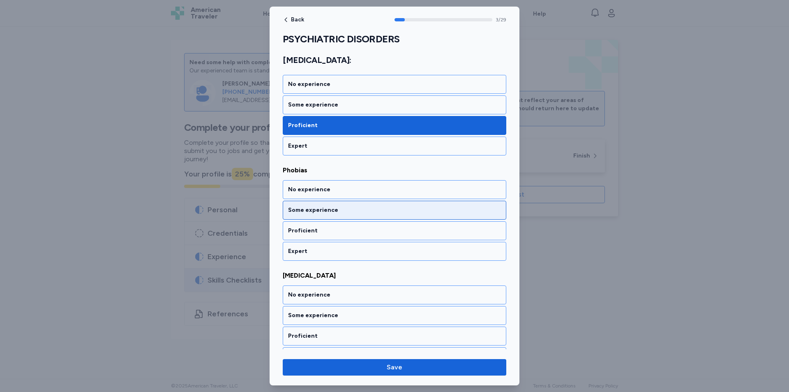
scroll to position [345, 0]
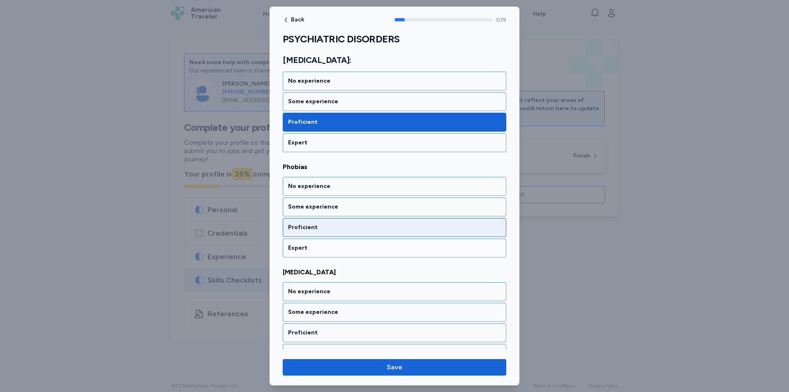
click at [333, 222] on div "Proficient" at bounding box center [395, 227] width 224 height 19
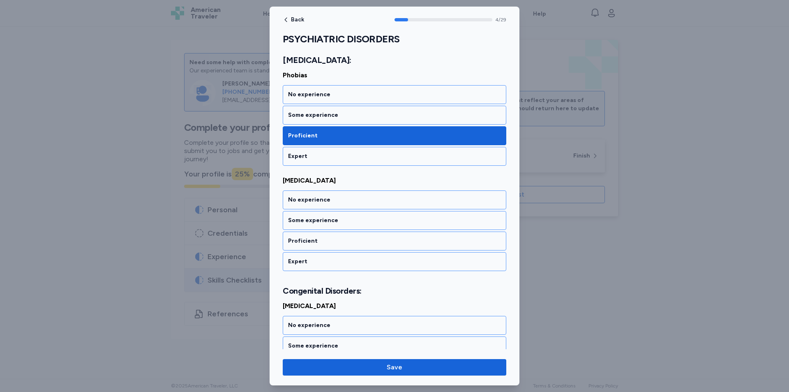
scroll to position [450, 0]
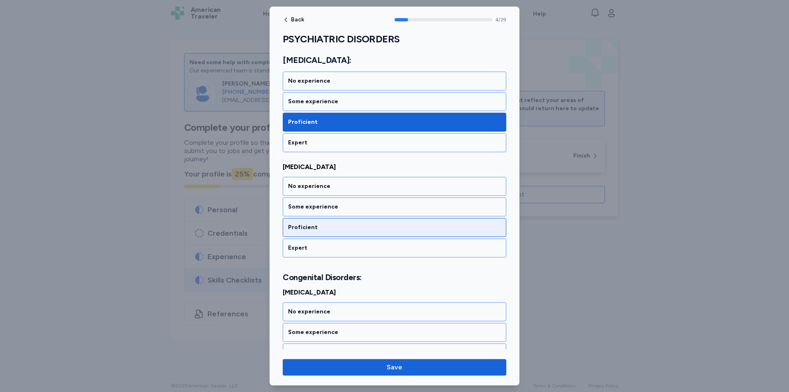
click at [333, 222] on div "Proficient" at bounding box center [395, 227] width 224 height 19
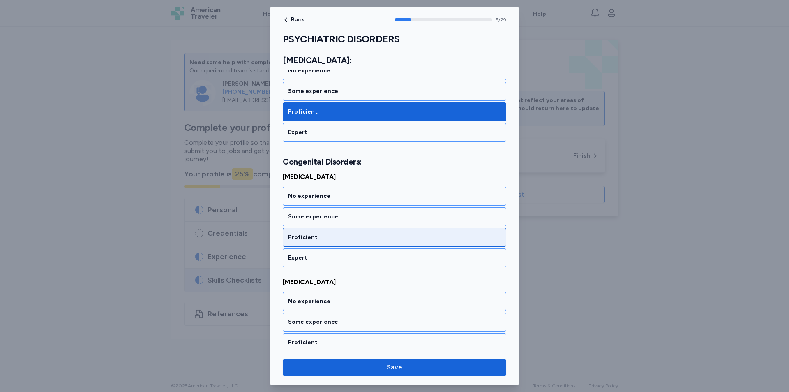
scroll to position [575, 0]
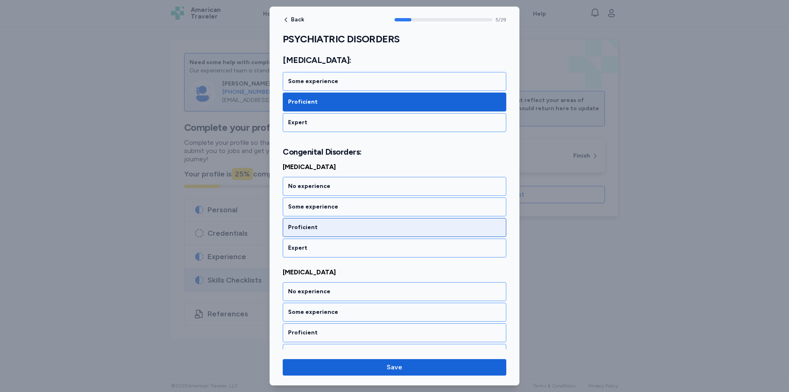
click at [337, 226] on div "Proficient" at bounding box center [394, 227] width 213 height 8
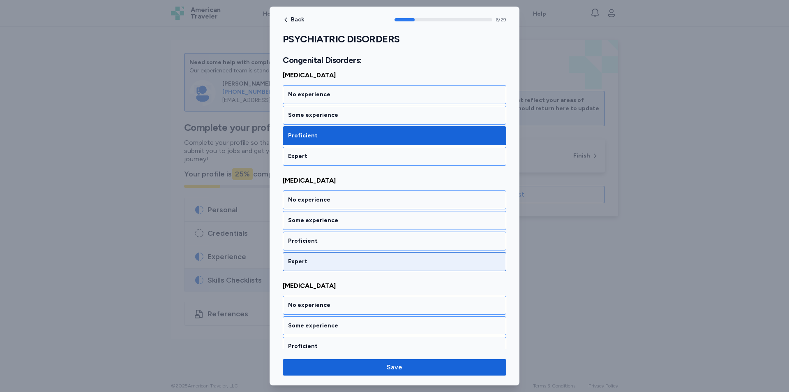
scroll to position [681, 0]
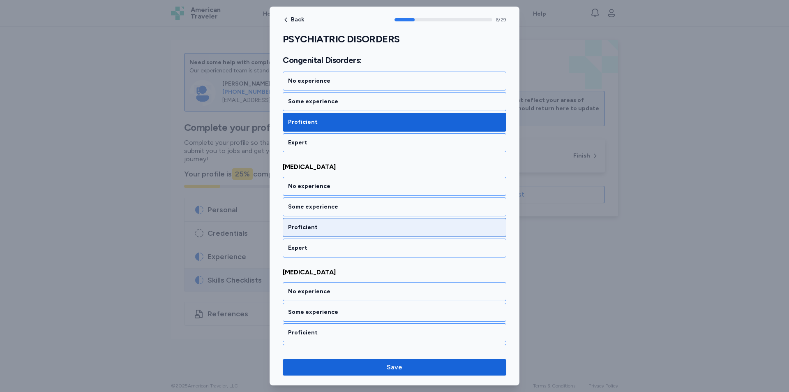
click at [337, 230] on div "Proficient" at bounding box center [394, 227] width 213 height 8
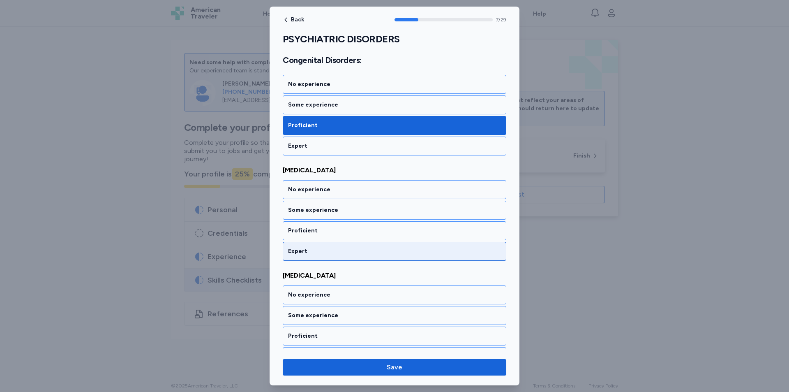
scroll to position [786, 0]
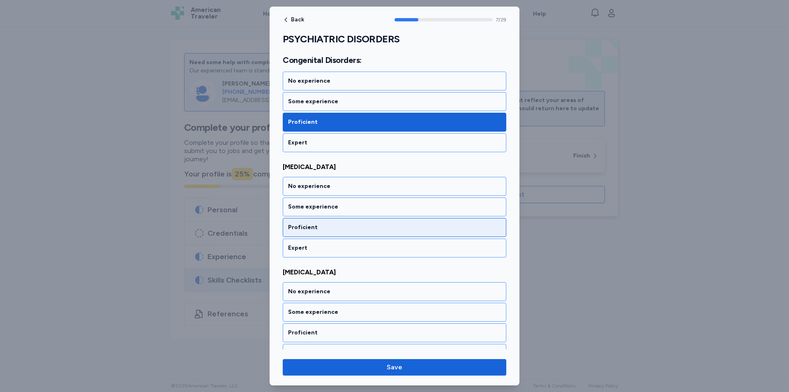
click at [341, 225] on div "Proficient" at bounding box center [394, 227] width 213 height 8
click at [341, 228] on div "Proficient" at bounding box center [394, 227] width 213 height 8
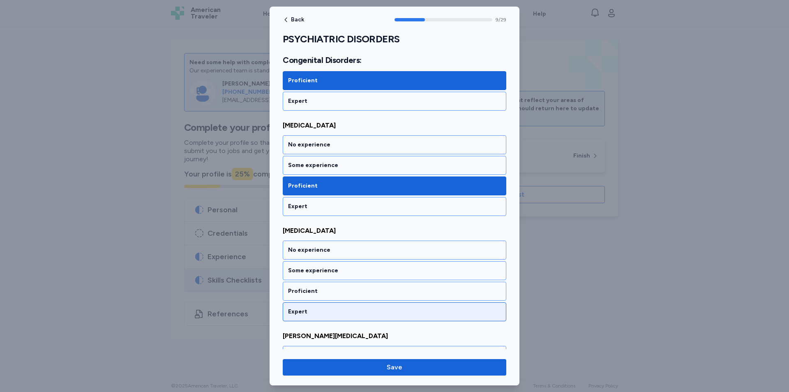
scroll to position [996, 0]
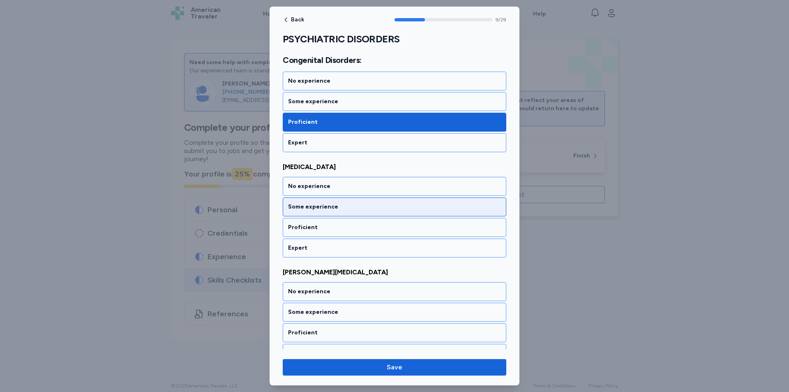
click at [353, 209] on div "Some experience" at bounding box center [394, 207] width 213 height 8
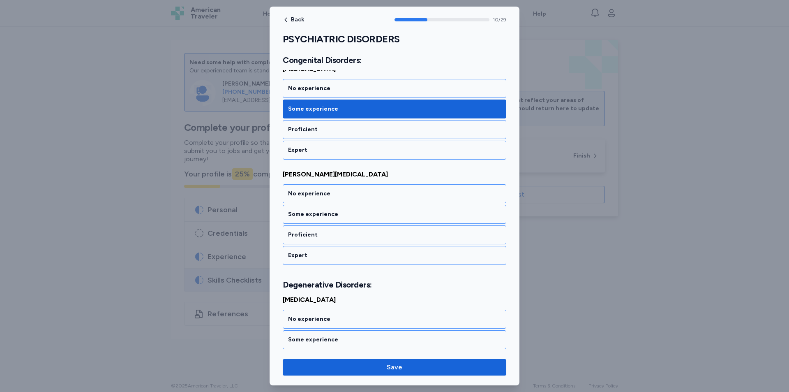
scroll to position [1102, 0]
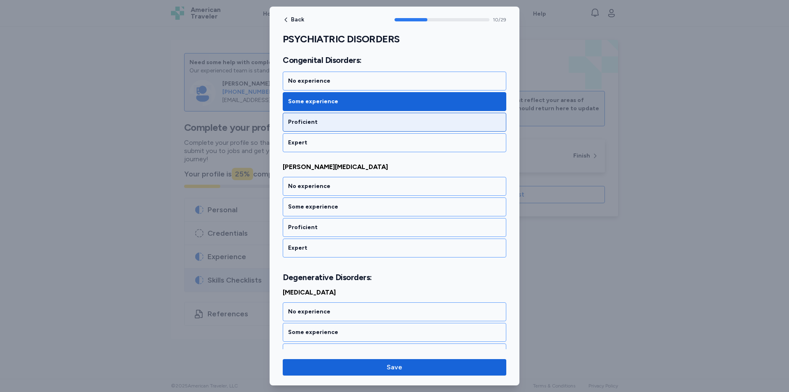
click at [339, 122] on div "Proficient" at bounding box center [394, 122] width 213 height 8
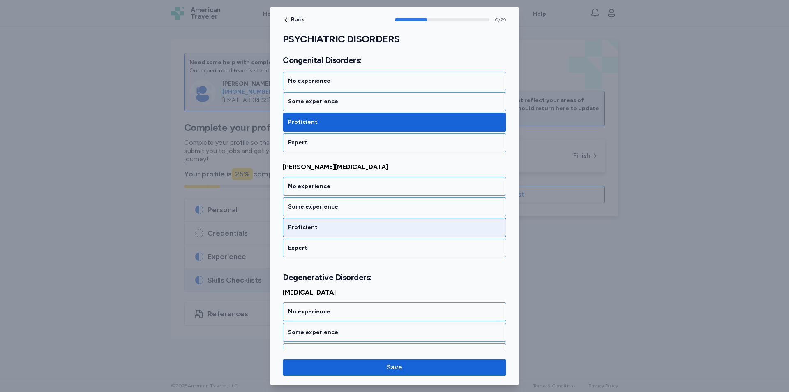
click at [333, 222] on div "Proficient" at bounding box center [395, 227] width 224 height 19
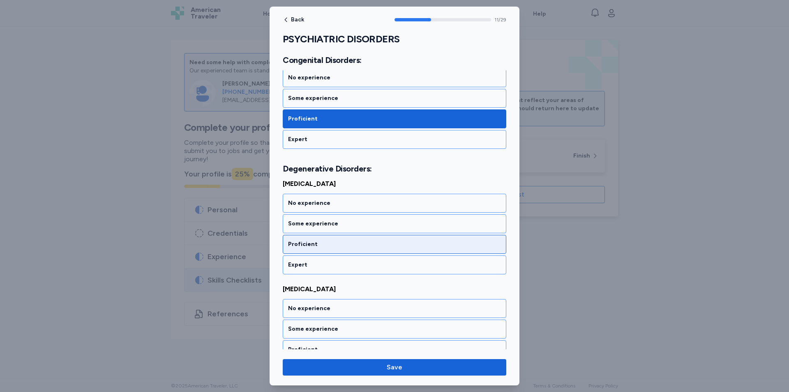
scroll to position [1227, 0]
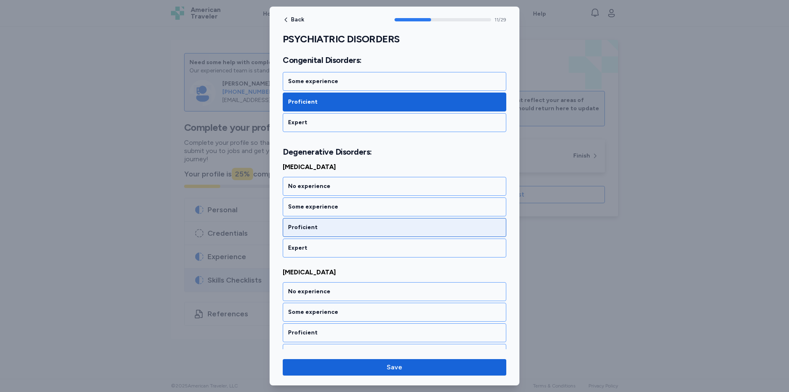
click at [347, 224] on div "Proficient" at bounding box center [394, 227] width 213 height 8
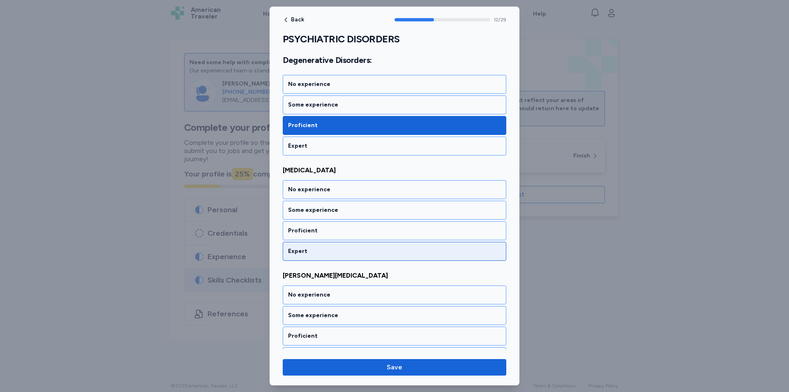
scroll to position [1332, 0]
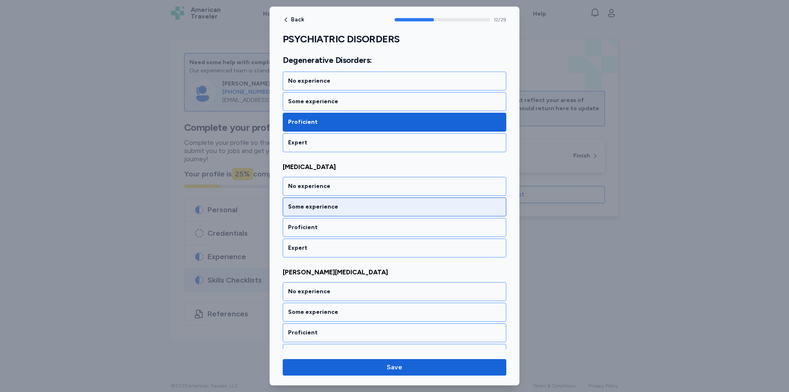
click at [356, 215] on div "Some experience" at bounding box center [395, 206] width 224 height 19
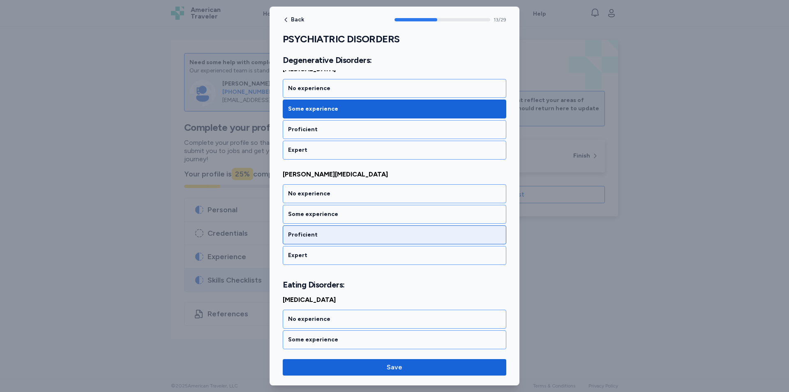
scroll to position [1437, 0]
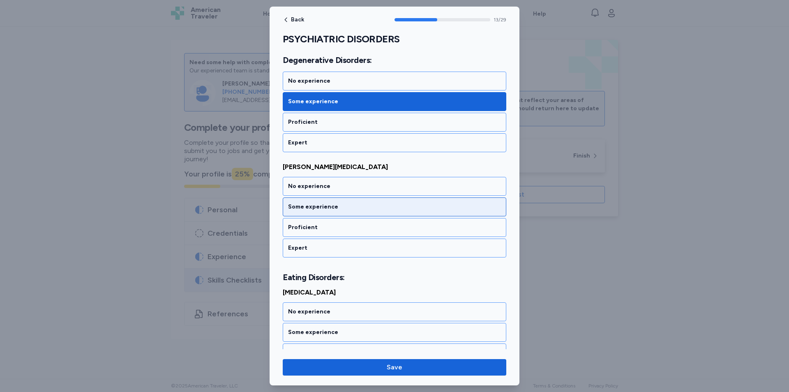
click at [356, 212] on div "Some experience" at bounding box center [395, 206] width 224 height 19
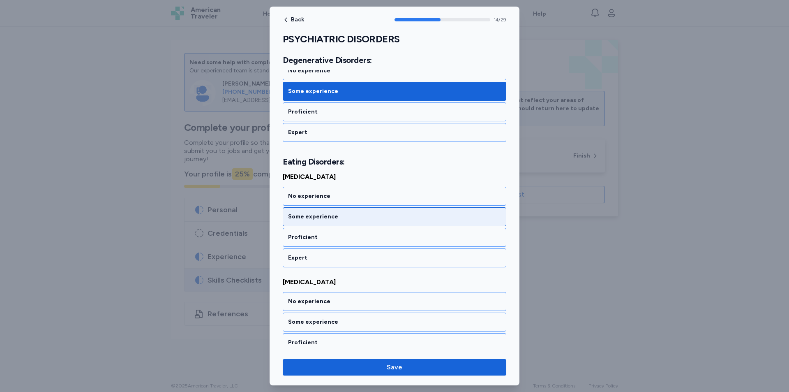
scroll to position [1563, 0]
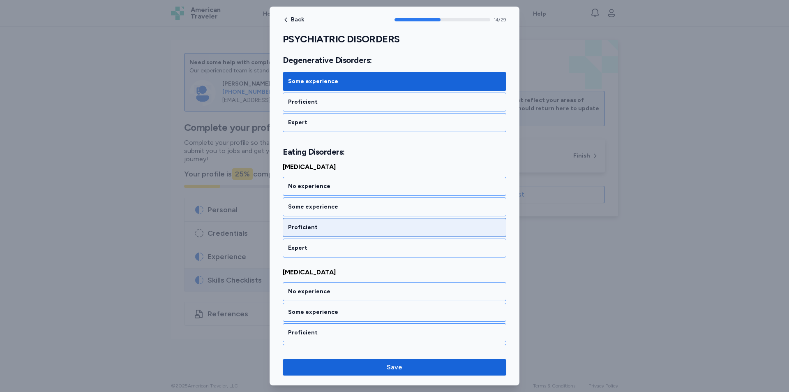
click at [356, 226] on div "Proficient" at bounding box center [394, 227] width 213 height 8
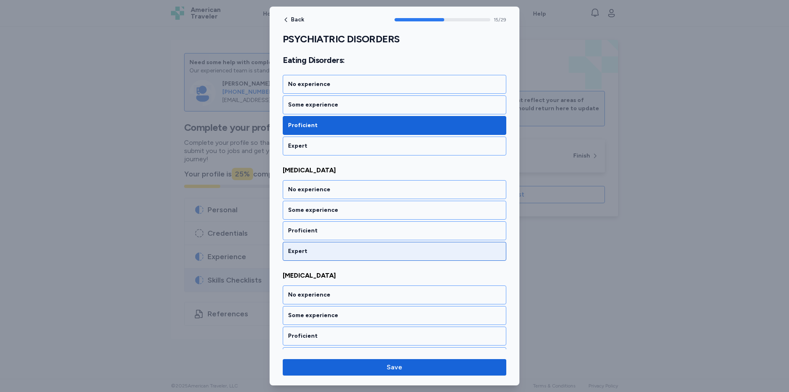
scroll to position [1668, 0]
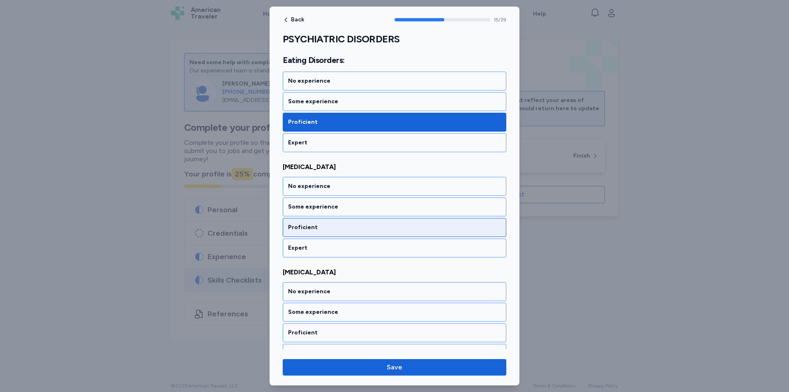
click at [354, 230] on div "Proficient" at bounding box center [394, 227] width 213 height 8
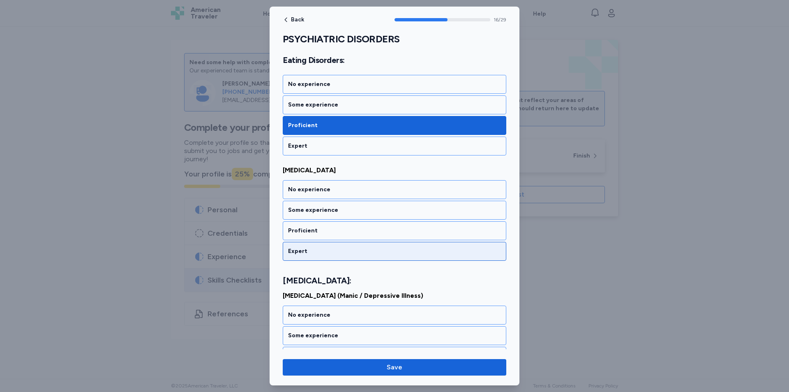
scroll to position [1773, 0]
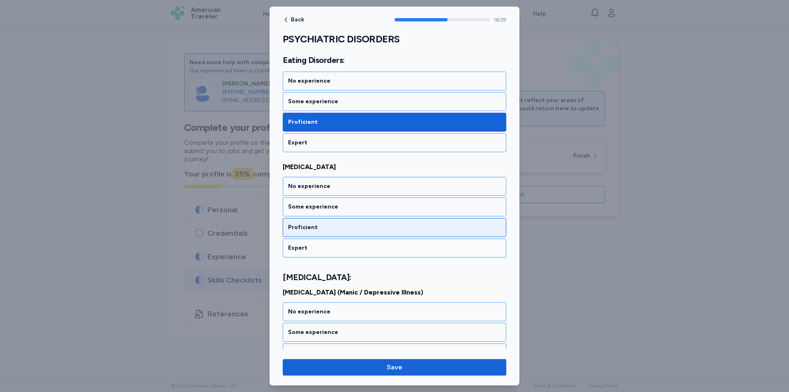
click at [355, 232] on div "Proficient" at bounding box center [395, 227] width 224 height 19
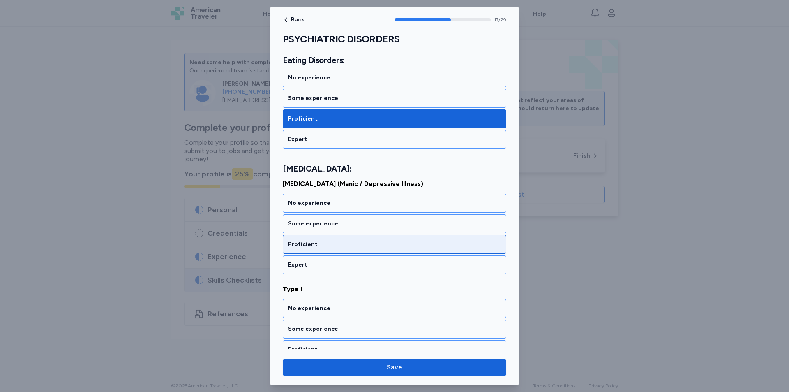
scroll to position [1899, 0]
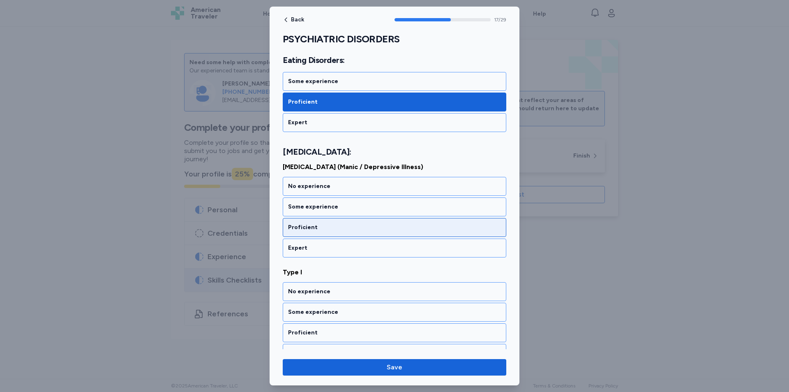
click at [346, 229] on div "Proficient" at bounding box center [394, 227] width 213 height 8
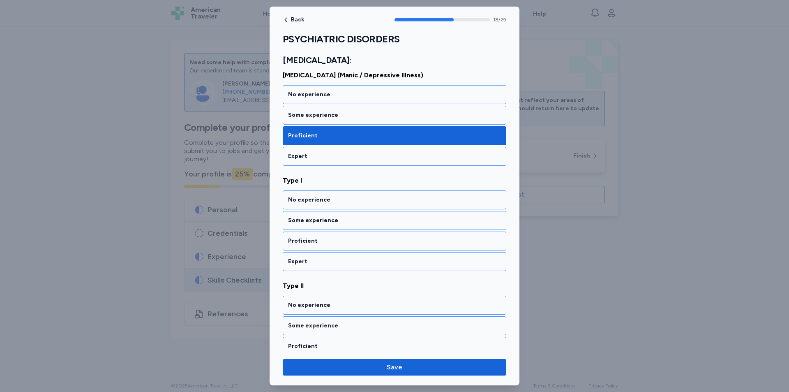
scroll to position [2004, 0]
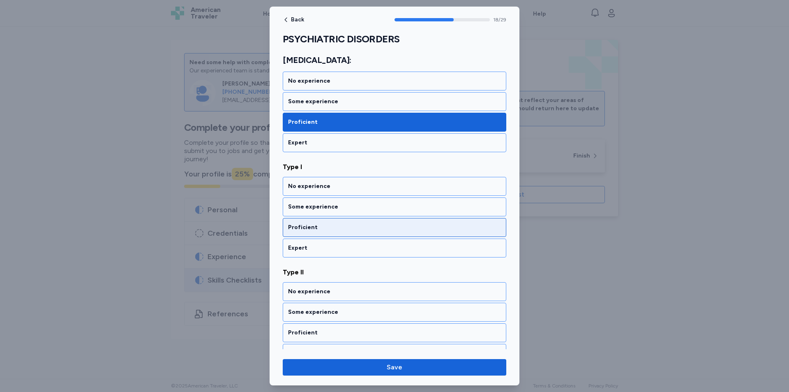
click at [336, 227] on div "Proficient" at bounding box center [394, 227] width 213 height 8
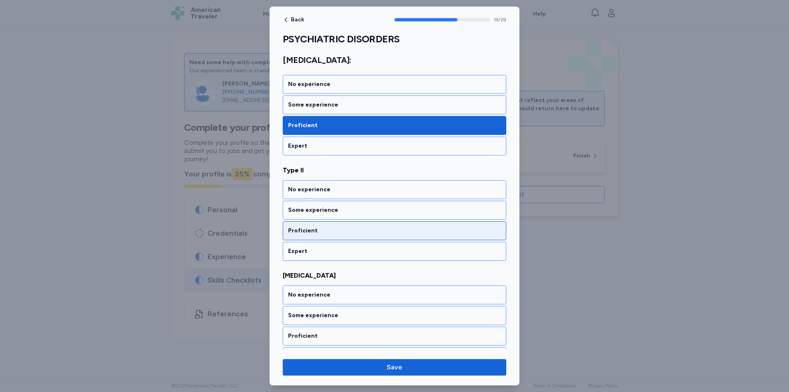
scroll to position [2109, 0]
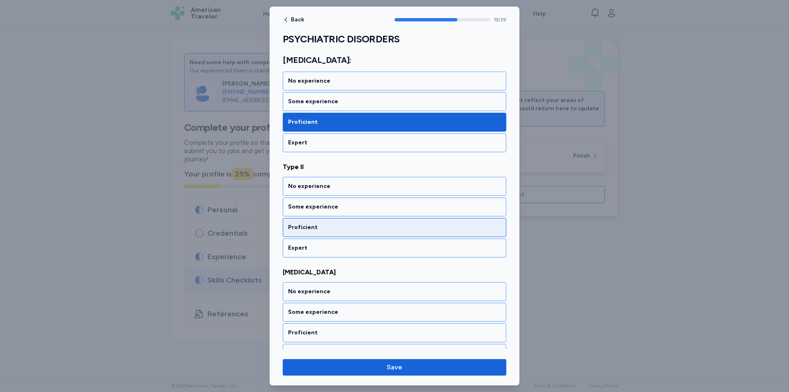
click at [337, 224] on div "Proficient" at bounding box center [394, 227] width 213 height 8
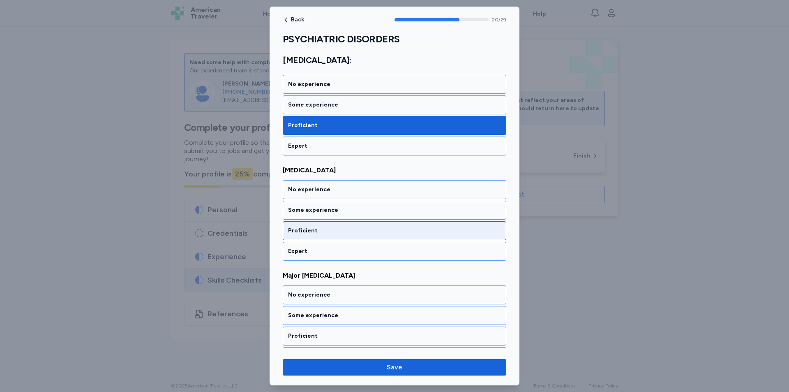
scroll to position [2214, 0]
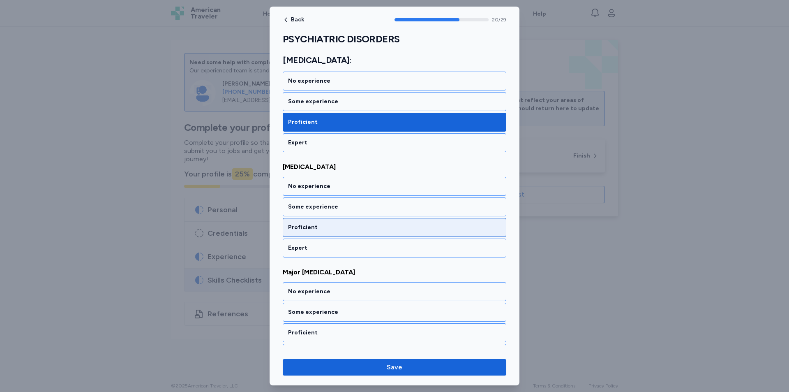
click at [338, 225] on div "Proficient" at bounding box center [394, 227] width 213 height 8
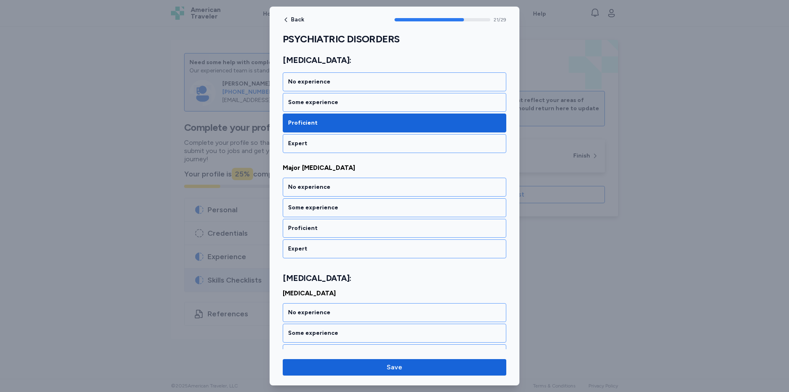
scroll to position [2319, 0]
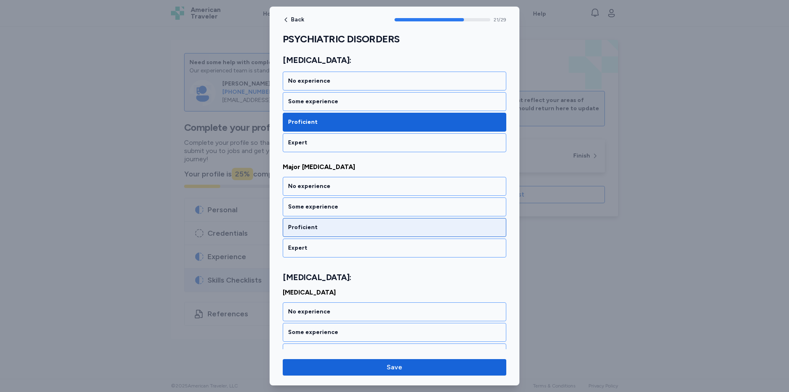
click at [340, 223] on div "Proficient" at bounding box center [395, 227] width 224 height 19
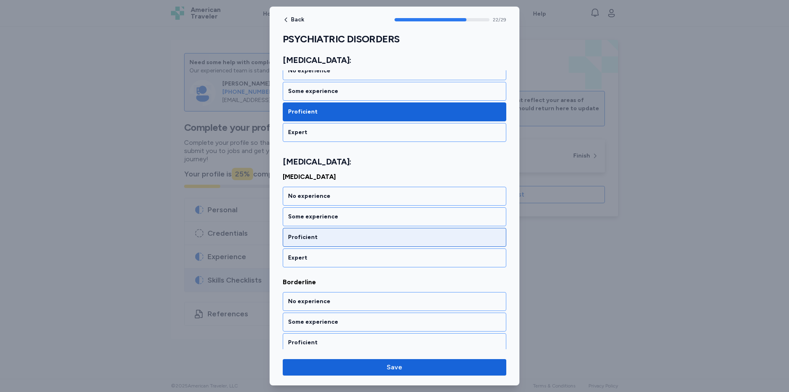
scroll to position [2445, 0]
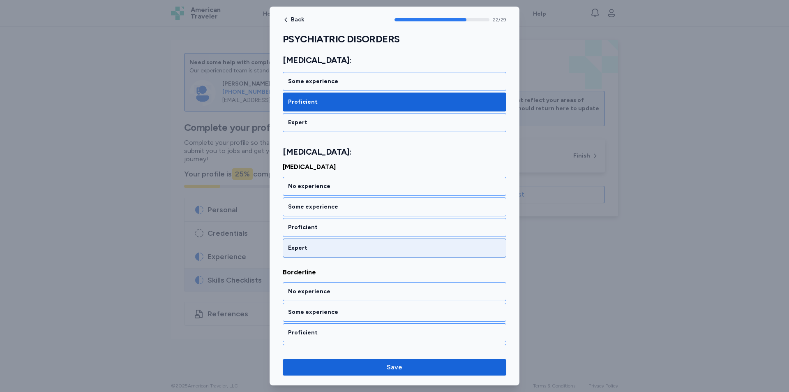
click at [342, 223] on div "Proficient" at bounding box center [395, 227] width 224 height 19
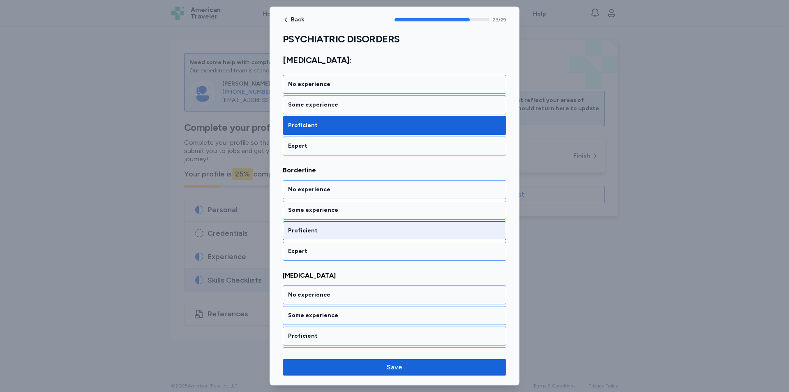
scroll to position [2550, 0]
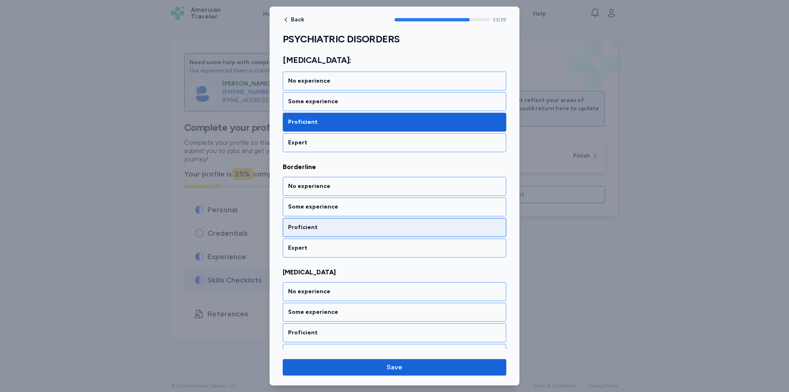
click at [340, 226] on div "Proficient" at bounding box center [394, 227] width 213 height 8
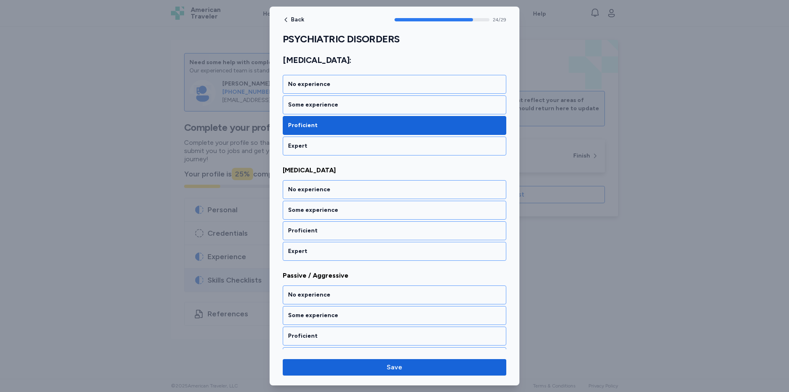
scroll to position [2655, 0]
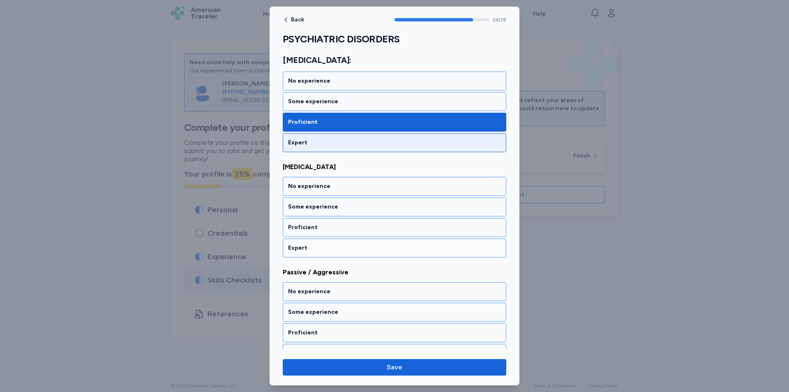
click at [346, 144] on div "Expert" at bounding box center [394, 143] width 213 height 8
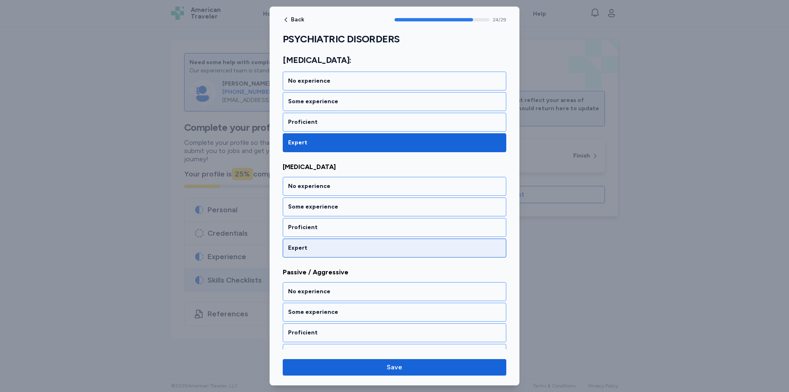
click at [333, 244] on div "Expert" at bounding box center [394, 248] width 213 height 8
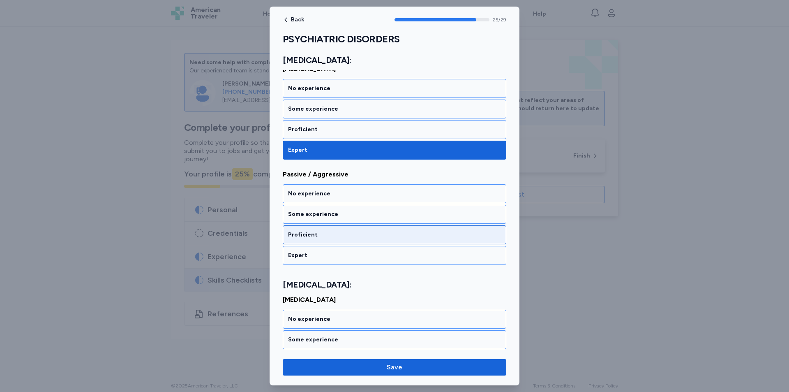
scroll to position [2761, 0]
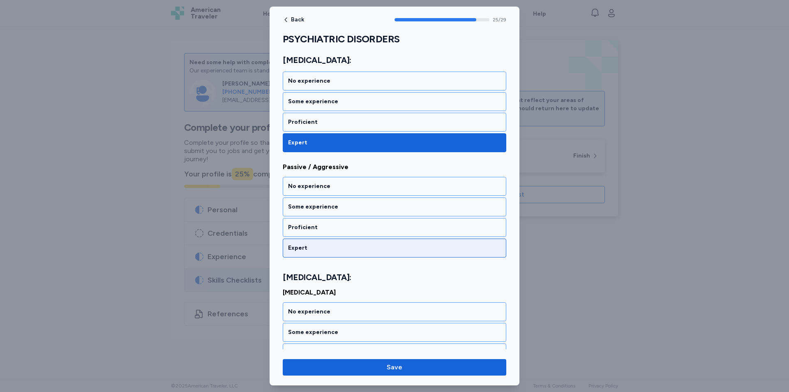
click at [324, 246] on div "Expert" at bounding box center [394, 248] width 213 height 8
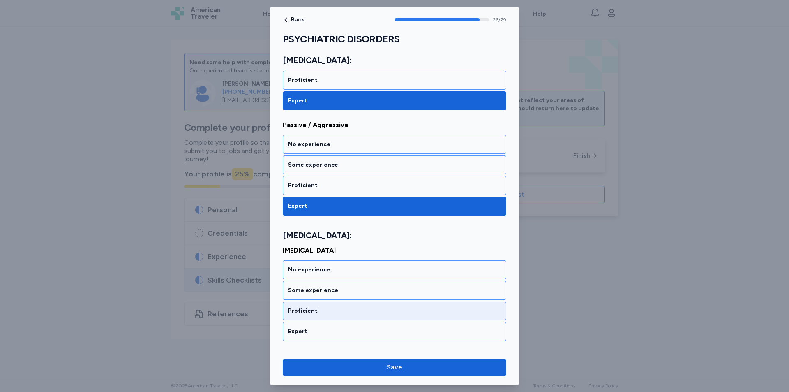
scroll to position [2886, 0]
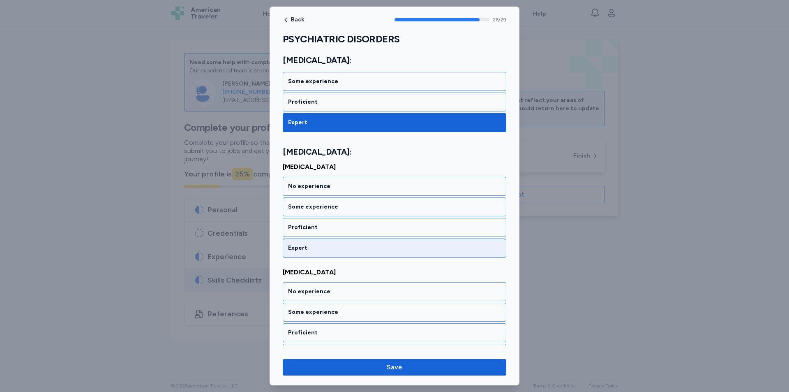
click at [326, 240] on div "Expert" at bounding box center [395, 247] width 224 height 19
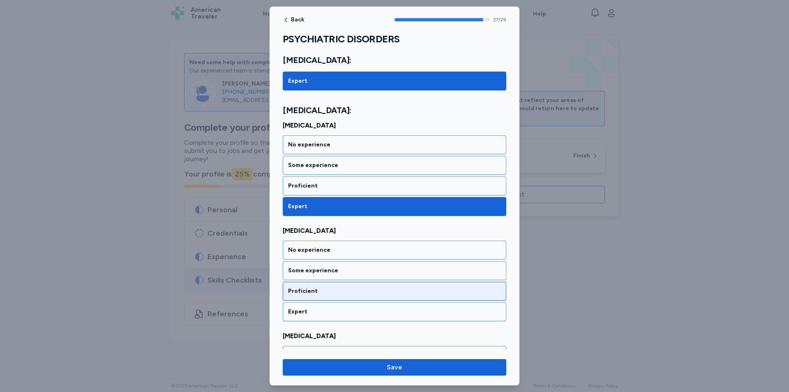
scroll to position [2991, 0]
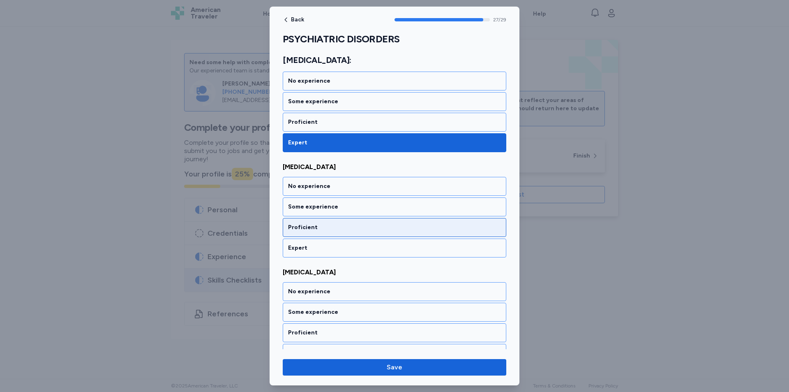
click at [339, 231] on div "Proficient" at bounding box center [394, 227] width 213 height 8
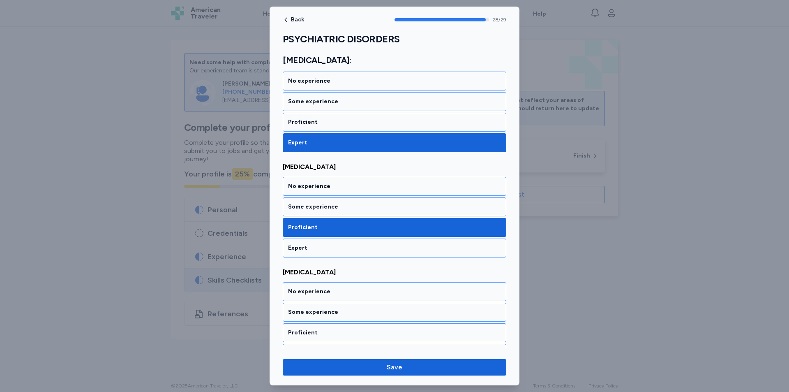
scroll to position [3006, 0]
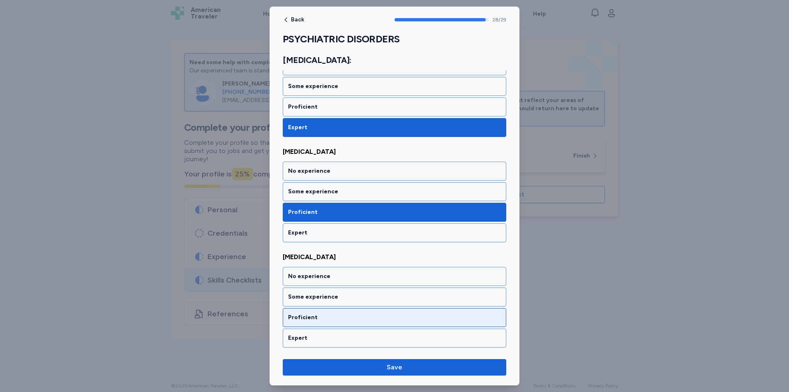
click at [391, 320] on div "Proficient" at bounding box center [394, 317] width 213 height 8
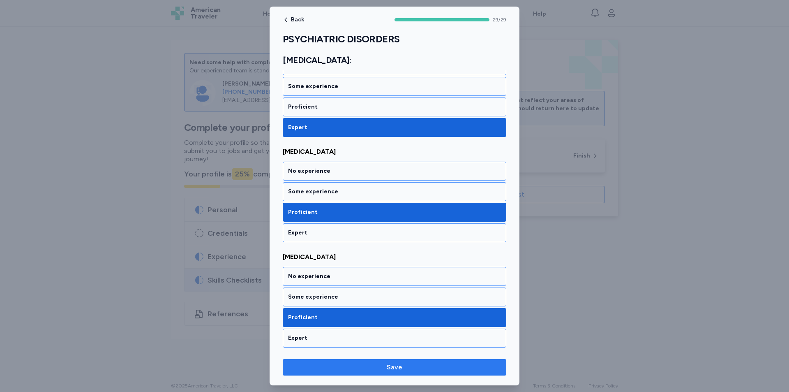
click at [394, 367] on span "Save" at bounding box center [395, 367] width 16 height 10
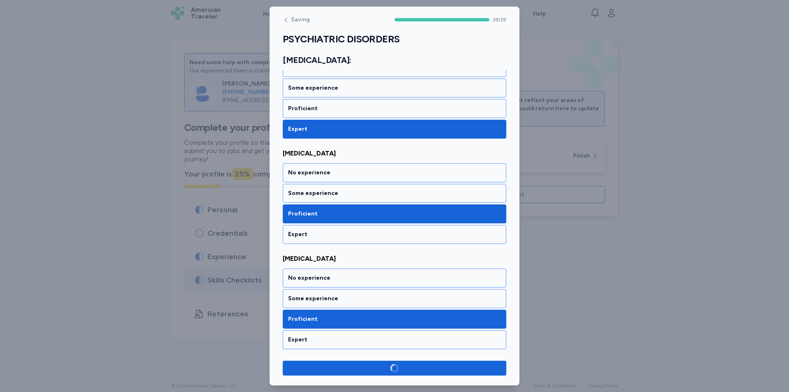
scroll to position [3005, 0]
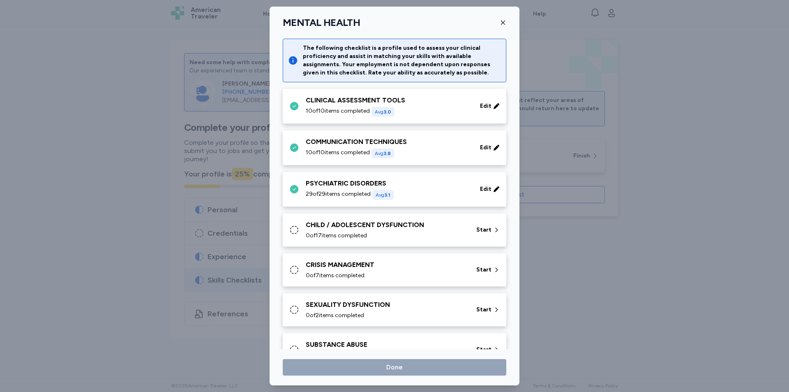
click at [370, 227] on div "CHILD / ADOLESCENT DYSFUNCTION" at bounding box center [386, 225] width 161 height 10
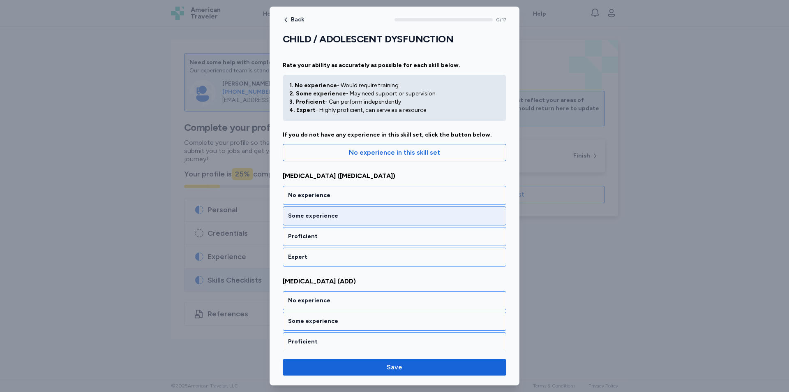
click at [330, 217] on div "Some experience" at bounding box center [394, 216] width 213 height 8
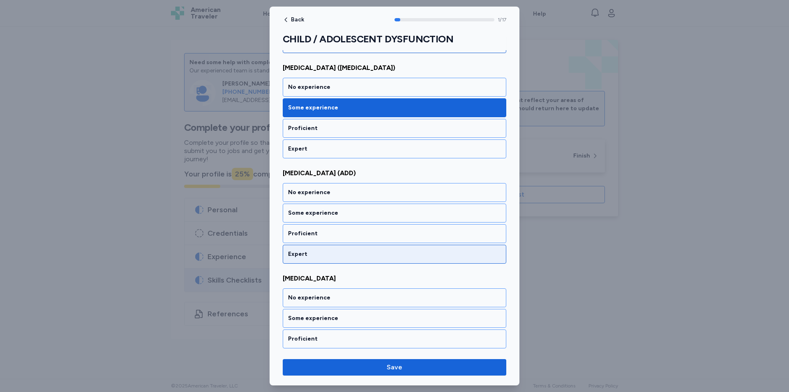
scroll to position [125, 0]
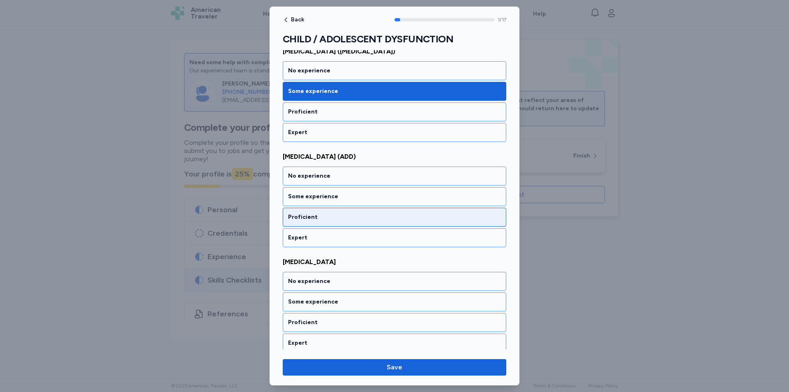
click at [319, 214] on div "Proficient" at bounding box center [394, 217] width 213 height 8
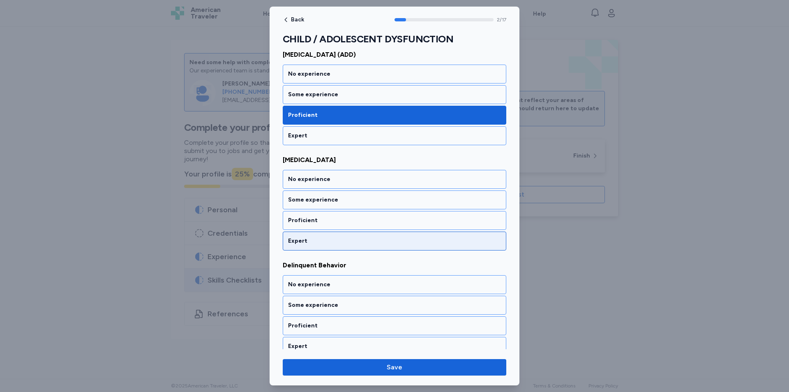
scroll to position [230, 0]
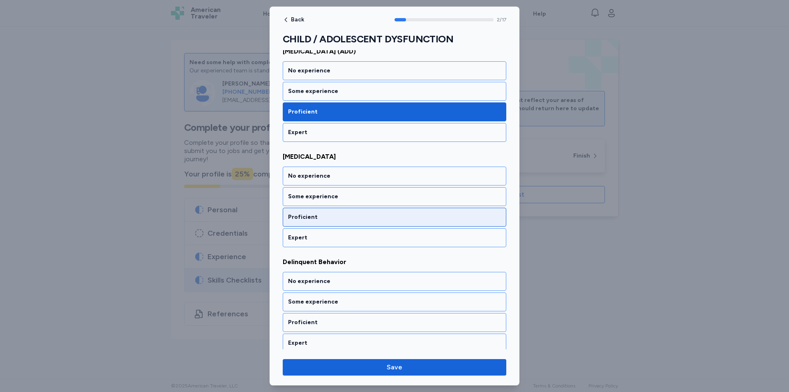
click at [322, 215] on div "Proficient" at bounding box center [394, 217] width 213 height 8
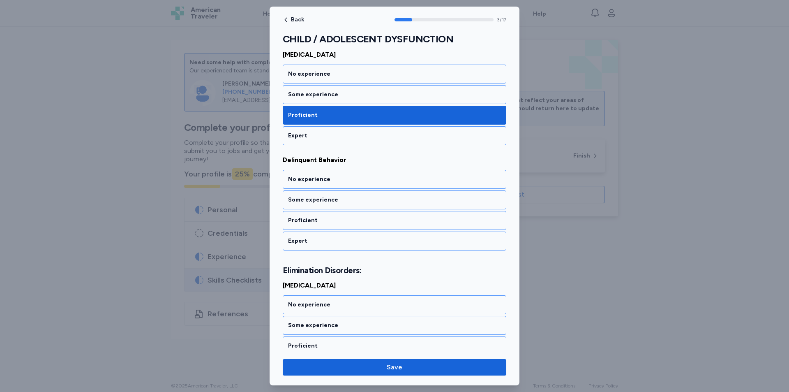
scroll to position [335, 0]
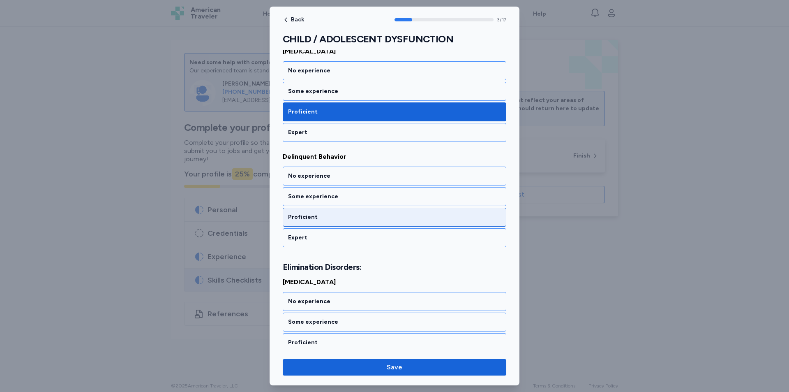
click at [318, 215] on div "Proficient" at bounding box center [394, 217] width 213 height 8
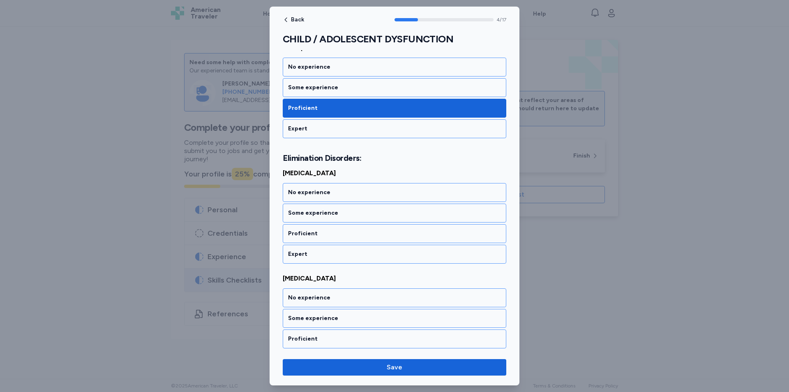
scroll to position [450, 0]
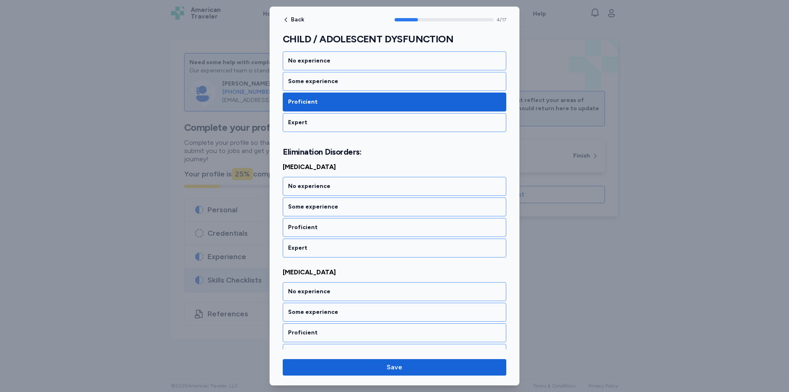
drag, startPoint x: 325, startPoint y: 220, endPoint x: 326, endPoint y: 224, distance: 4.7
click at [325, 220] on div "Proficient" at bounding box center [395, 227] width 224 height 19
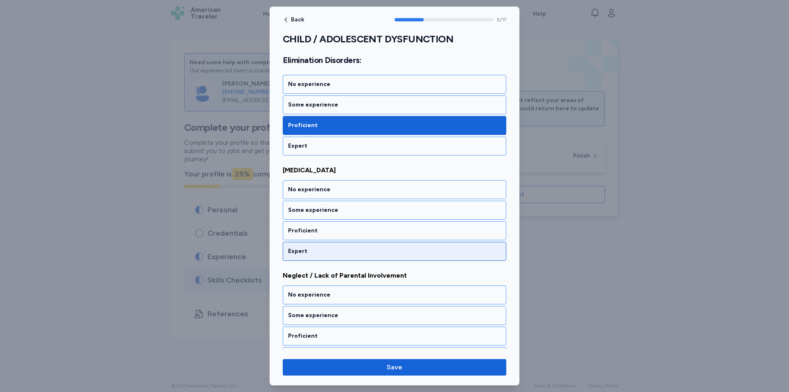
scroll to position [555, 0]
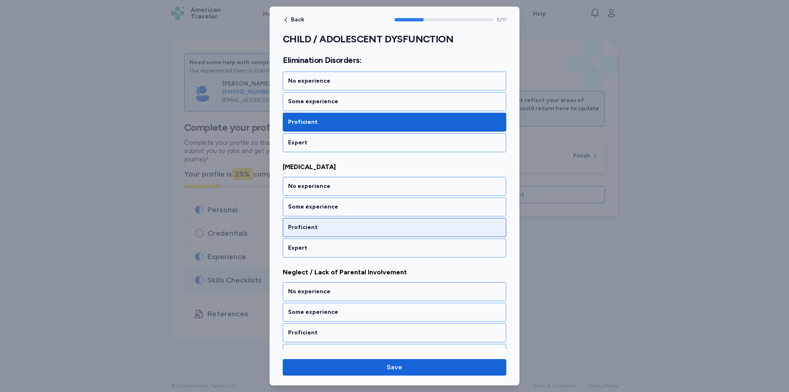
click at [330, 223] on div "Proficient" at bounding box center [394, 227] width 213 height 8
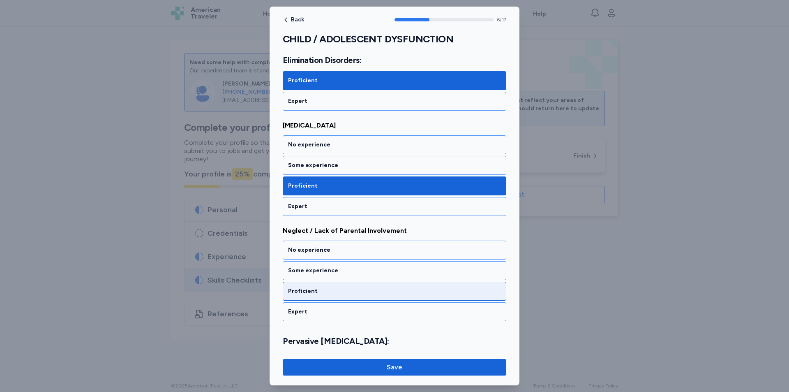
scroll to position [661, 0]
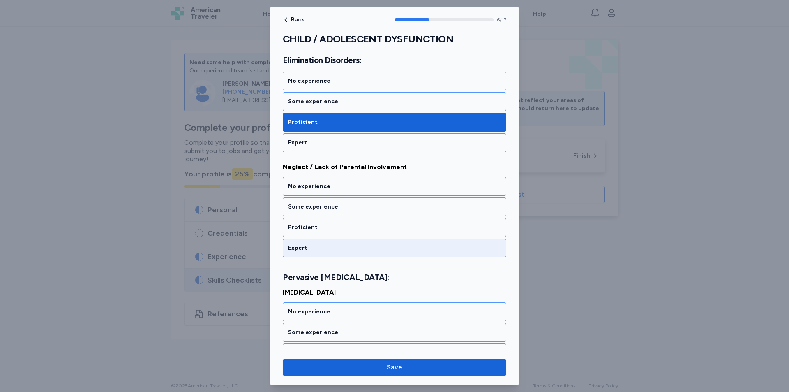
click at [330, 246] on div "Expert" at bounding box center [394, 248] width 213 height 8
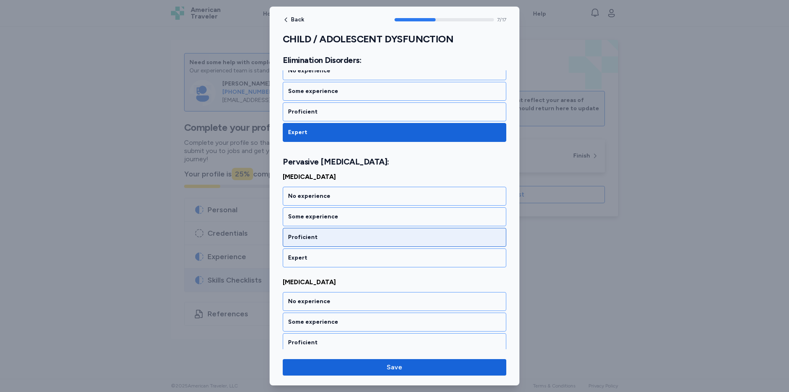
scroll to position [786, 0]
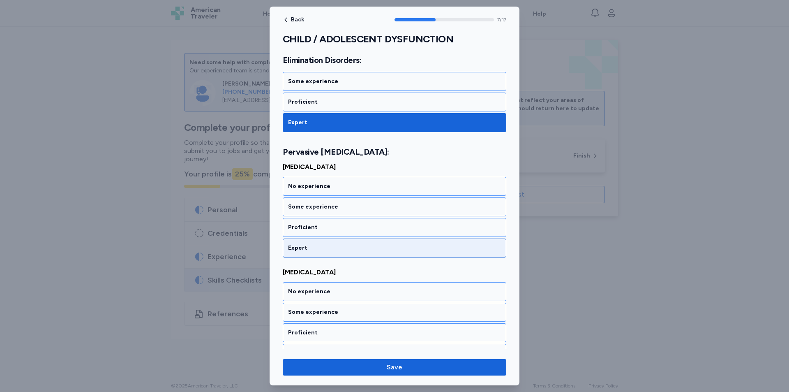
click at [333, 247] on div "Expert" at bounding box center [394, 248] width 213 height 8
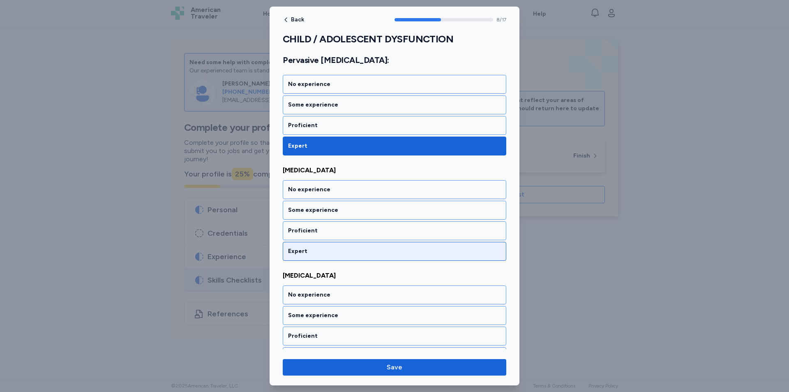
scroll to position [891, 0]
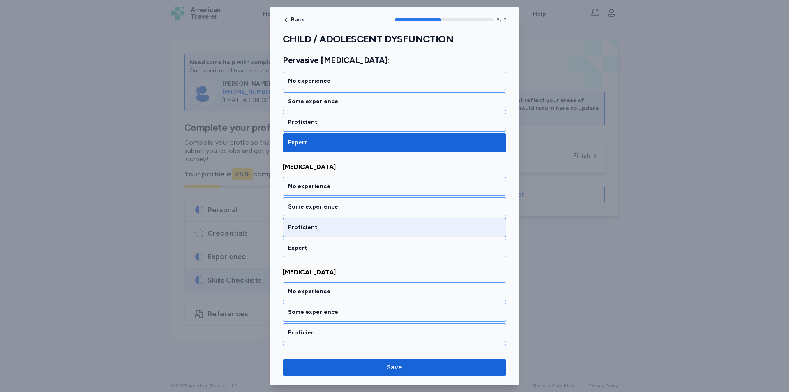
click at [330, 232] on div "Proficient" at bounding box center [395, 227] width 224 height 19
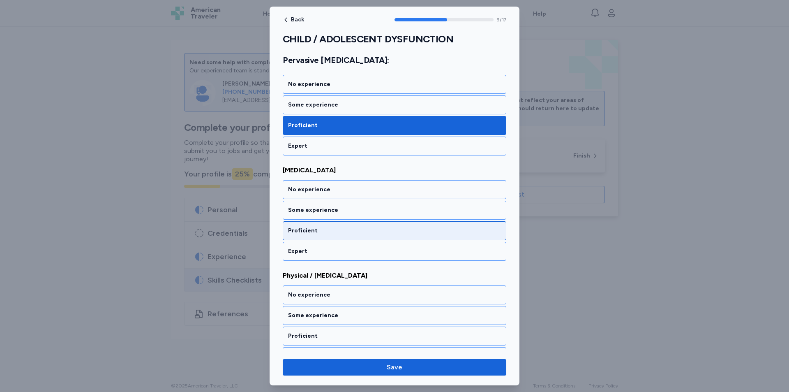
scroll to position [996, 0]
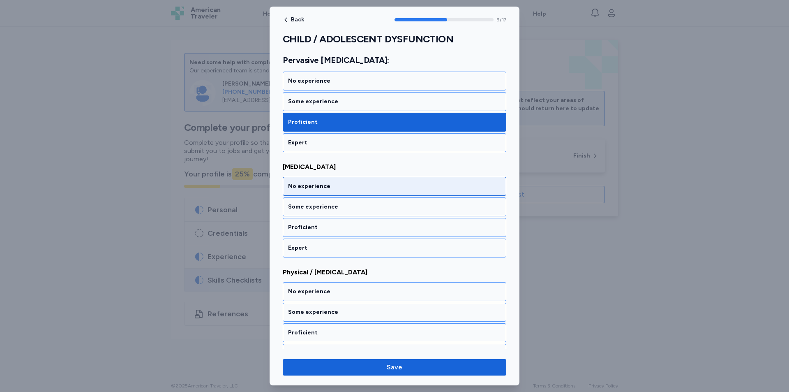
click at [329, 183] on div "No experience" at bounding box center [394, 186] width 213 height 8
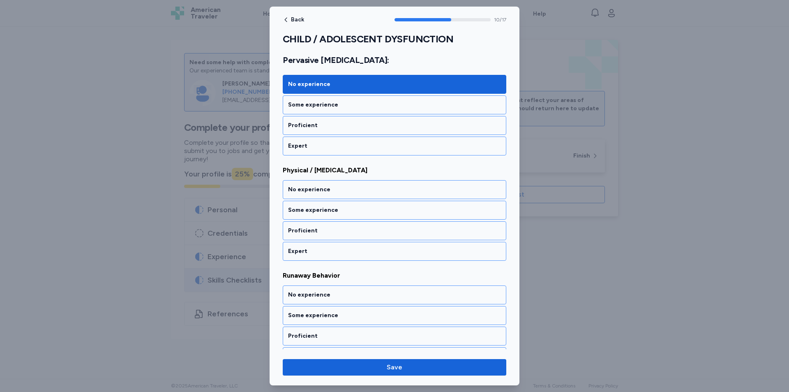
scroll to position [1102, 0]
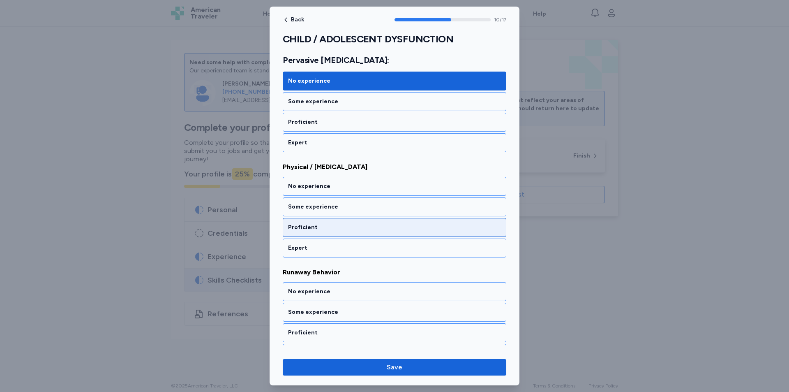
click at [329, 219] on div "Proficient" at bounding box center [395, 227] width 224 height 19
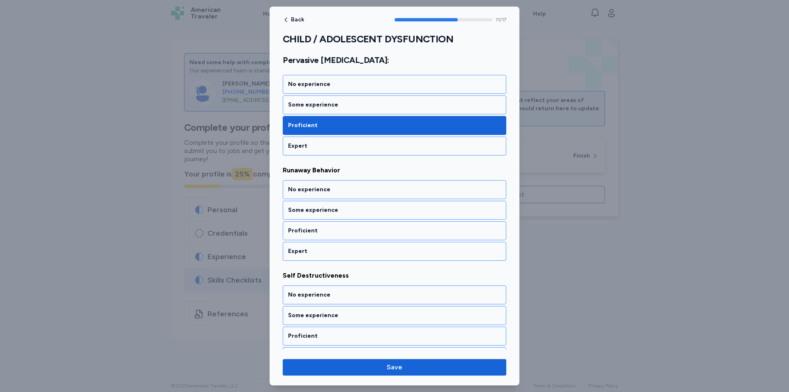
scroll to position [1207, 0]
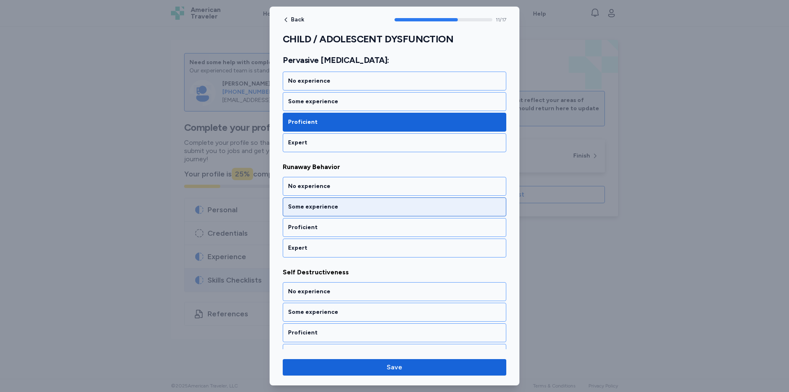
click at [335, 203] on div "Some experience" at bounding box center [394, 207] width 213 height 8
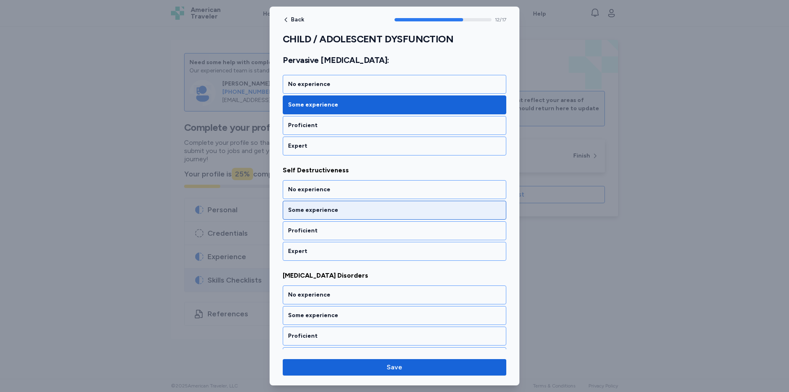
scroll to position [1312, 0]
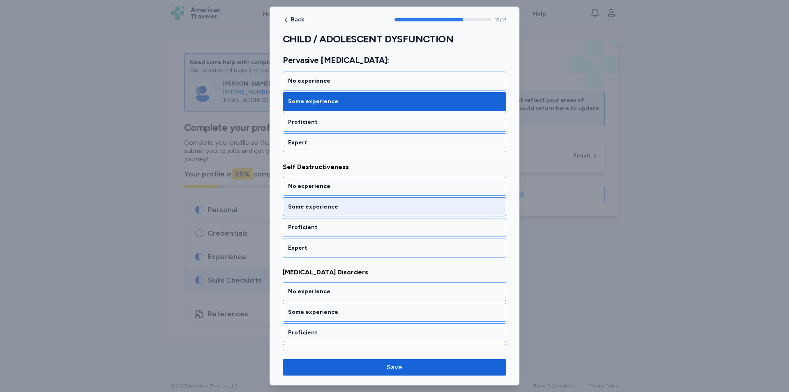
click at [326, 212] on div "Some experience" at bounding box center [395, 206] width 224 height 19
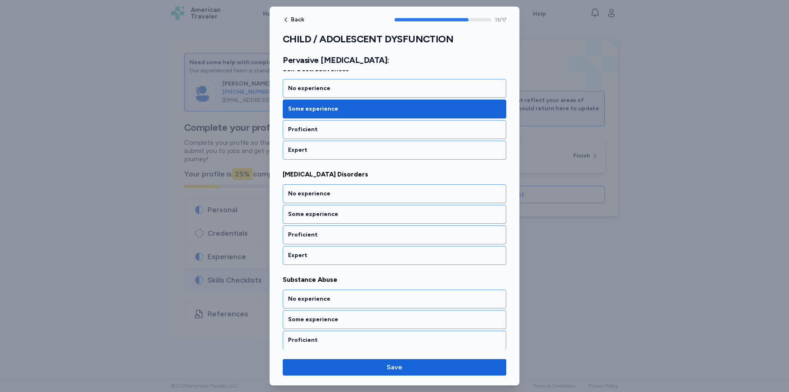
scroll to position [1417, 0]
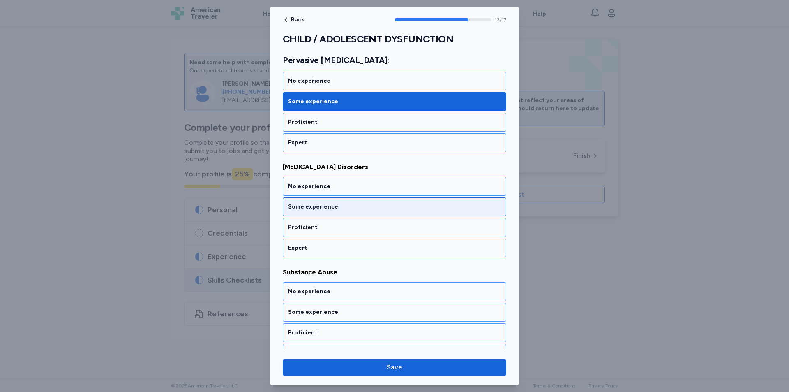
click at [340, 210] on div "Some experience" at bounding box center [394, 207] width 213 height 8
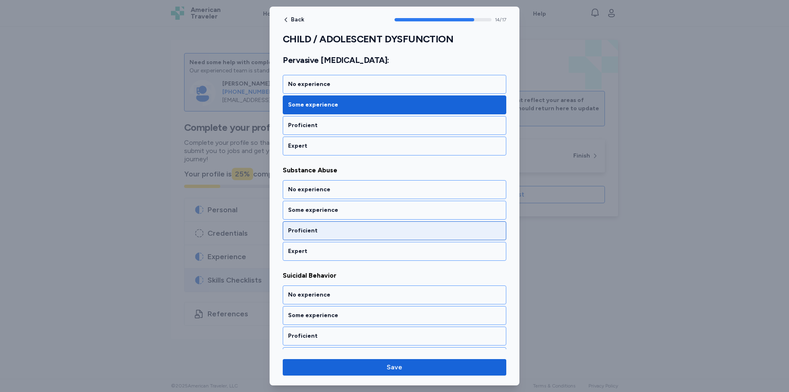
scroll to position [1522, 0]
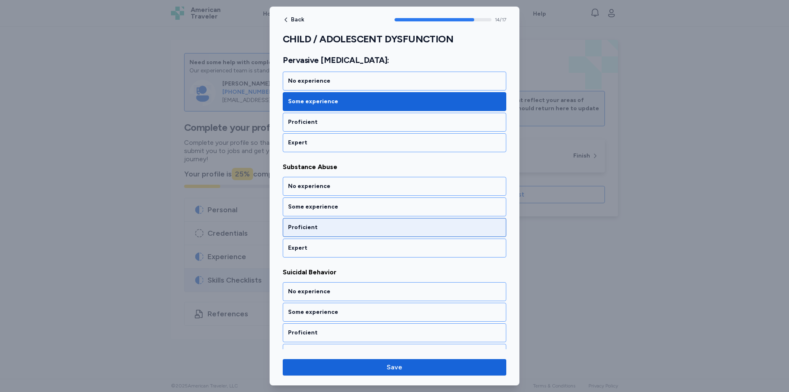
click at [334, 230] on div "Proficient" at bounding box center [394, 227] width 213 height 8
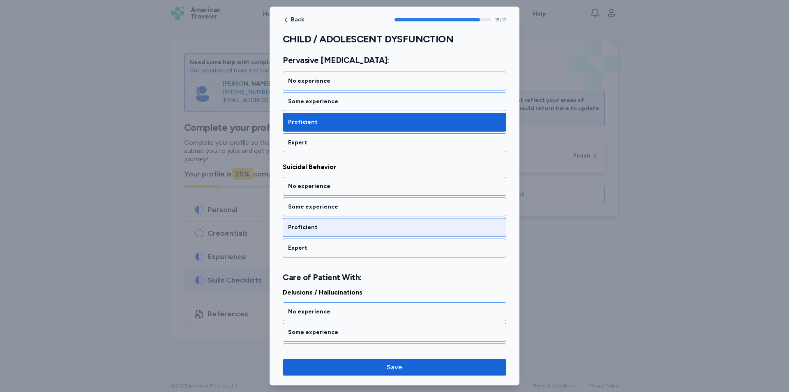
click at [331, 231] on div "Proficient" at bounding box center [394, 227] width 213 height 8
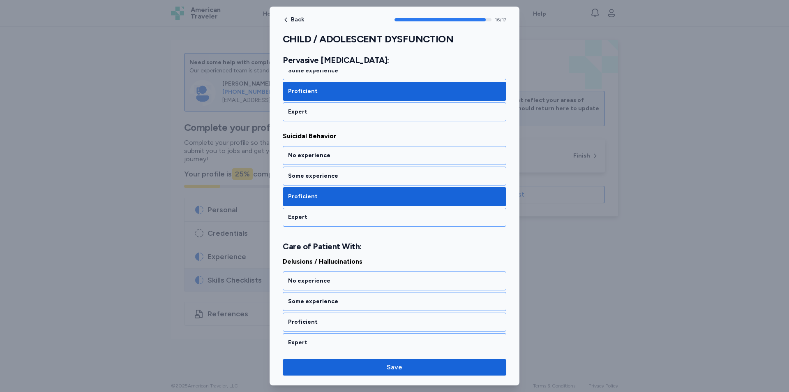
scroll to position [1663, 0]
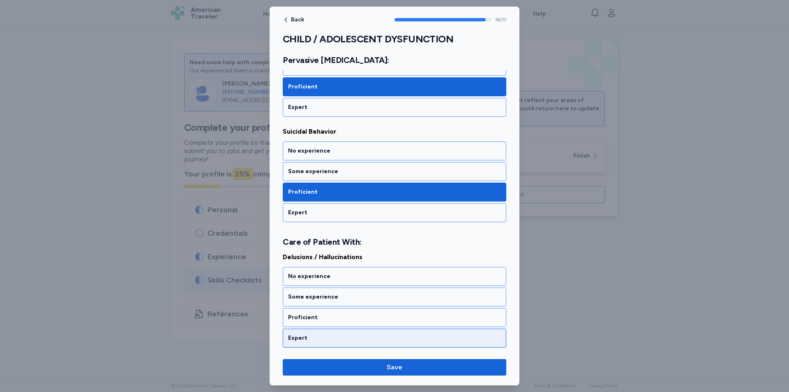
drag, startPoint x: 350, startPoint y: 318, endPoint x: 361, endPoint y: 335, distance: 20.2
click at [350, 318] on div "Proficient" at bounding box center [394, 317] width 213 height 8
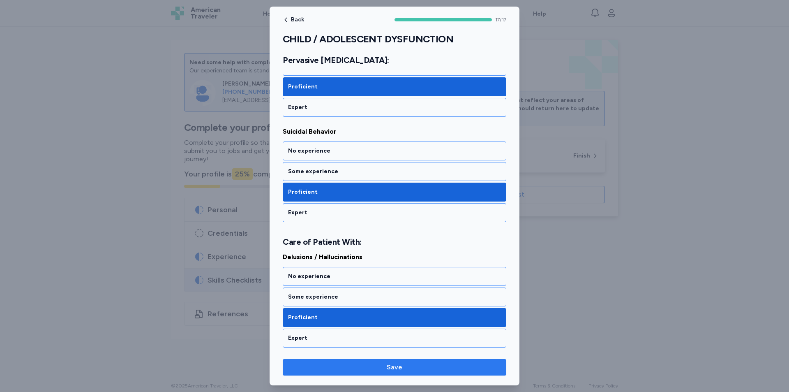
click at [373, 373] on button "Save" at bounding box center [395, 367] width 224 height 16
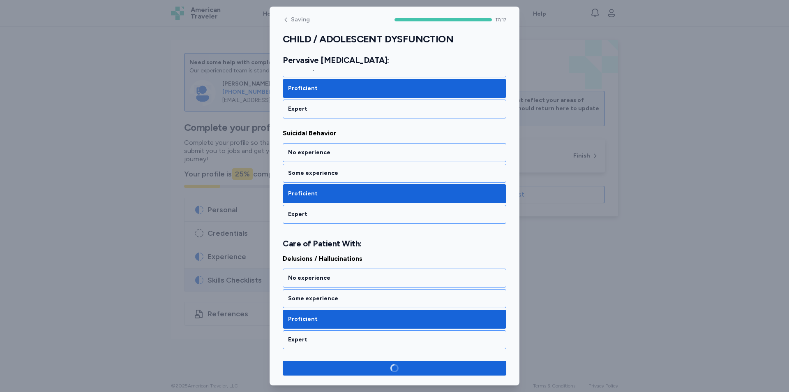
scroll to position [1661, 0]
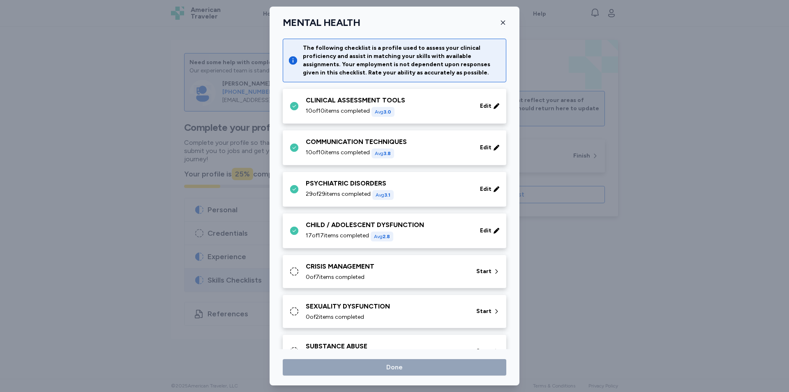
click at [401, 267] on div "CRISIS MANAGEMENT" at bounding box center [386, 266] width 161 height 10
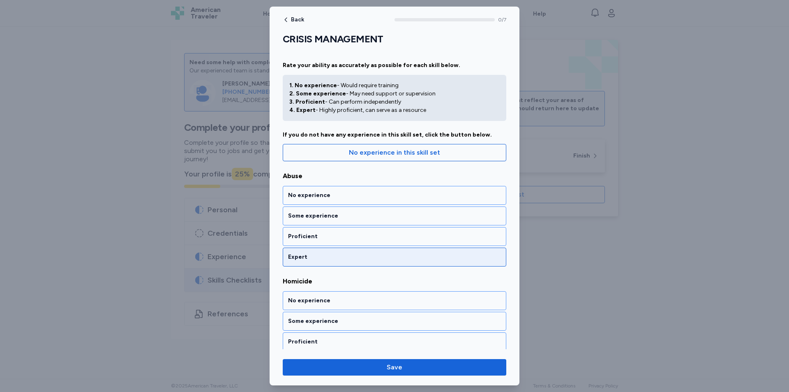
click at [340, 248] on div "Expert" at bounding box center [395, 256] width 224 height 19
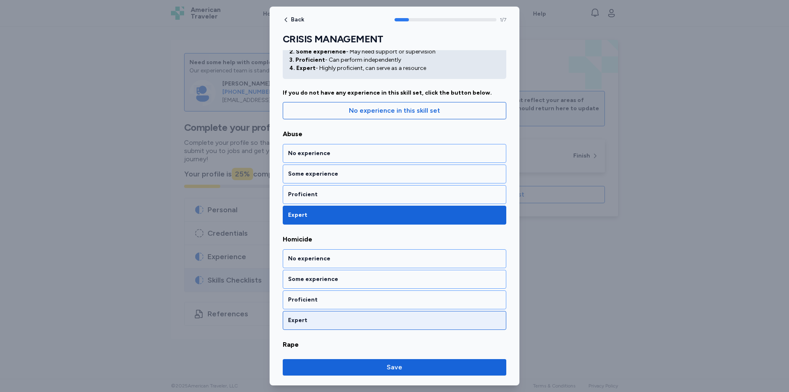
scroll to position [125, 0]
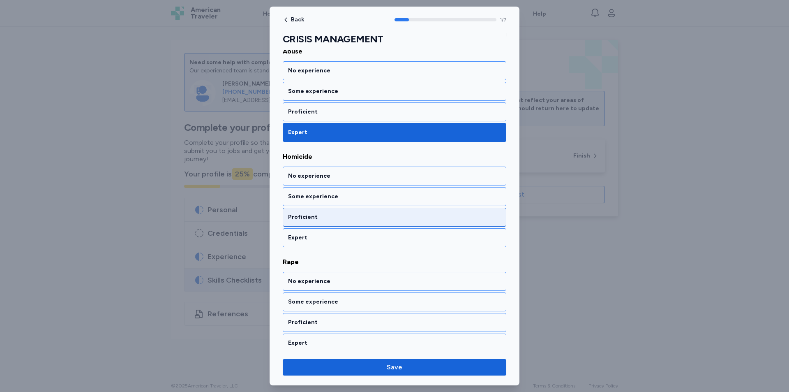
click at [344, 218] on div "Proficient" at bounding box center [394, 217] width 213 height 8
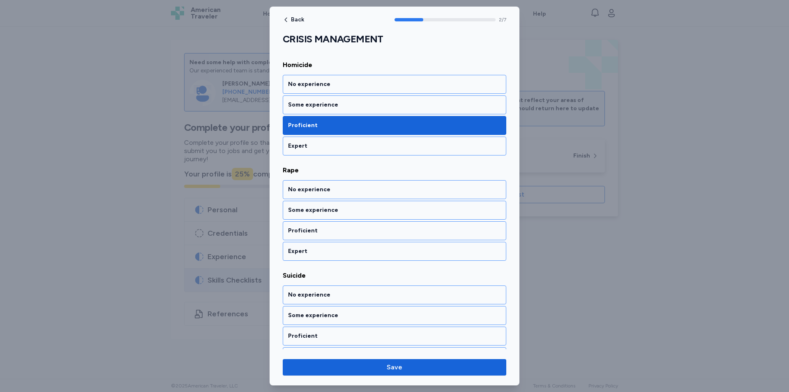
scroll to position [230, 0]
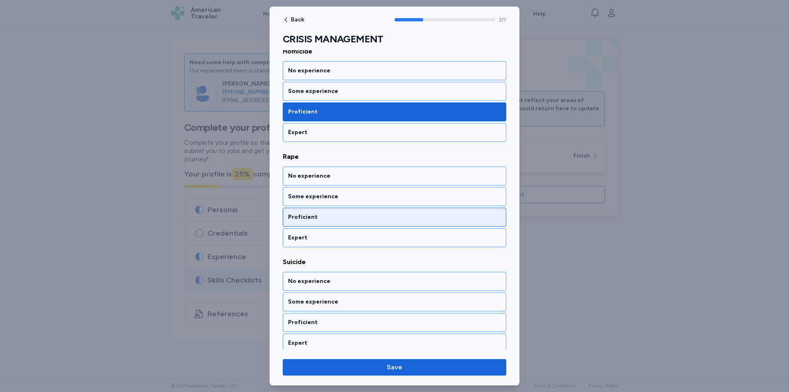
click at [349, 222] on div "Proficient" at bounding box center [395, 217] width 224 height 19
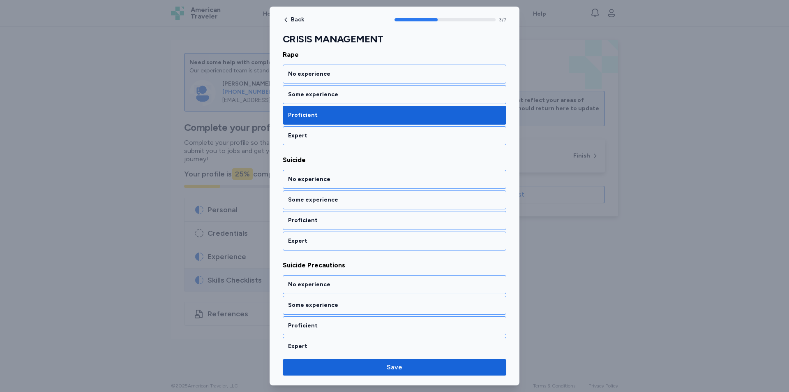
scroll to position [335, 0]
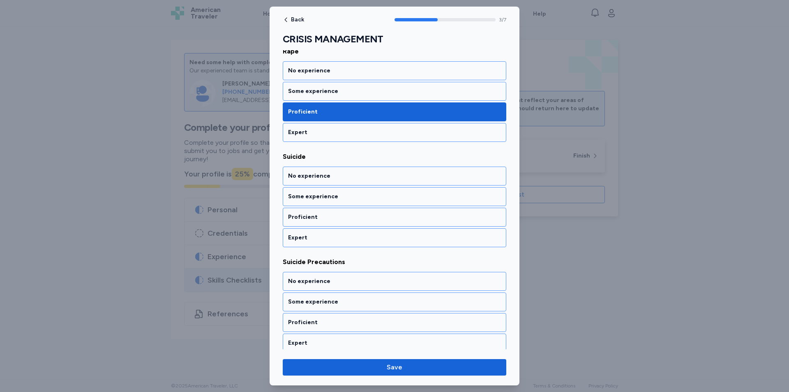
click at [349, 222] on div "Proficient" at bounding box center [395, 217] width 224 height 19
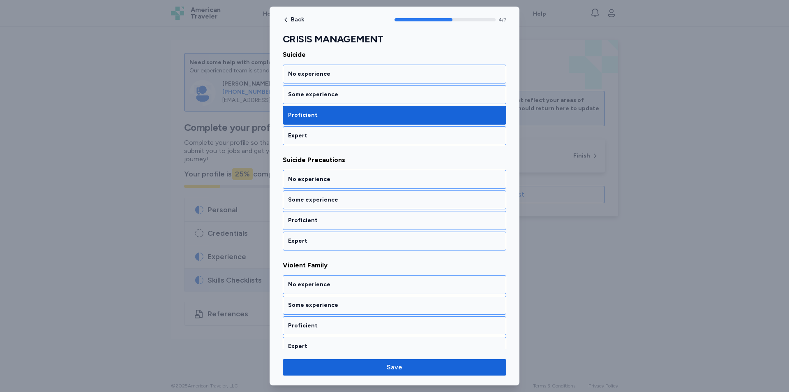
scroll to position [440, 0]
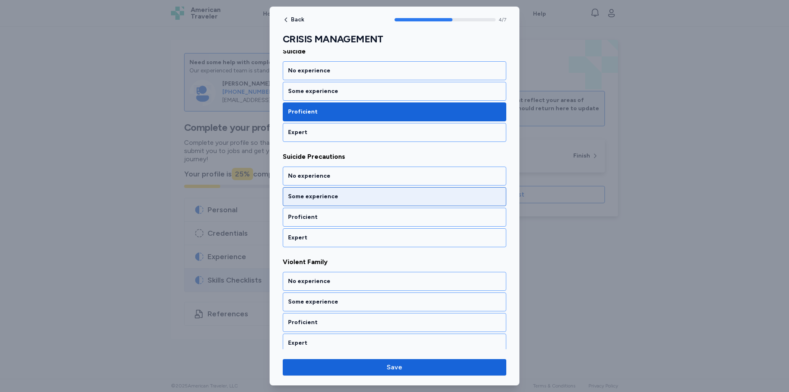
click at [351, 202] on div "Some experience" at bounding box center [395, 196] width 224 height 19
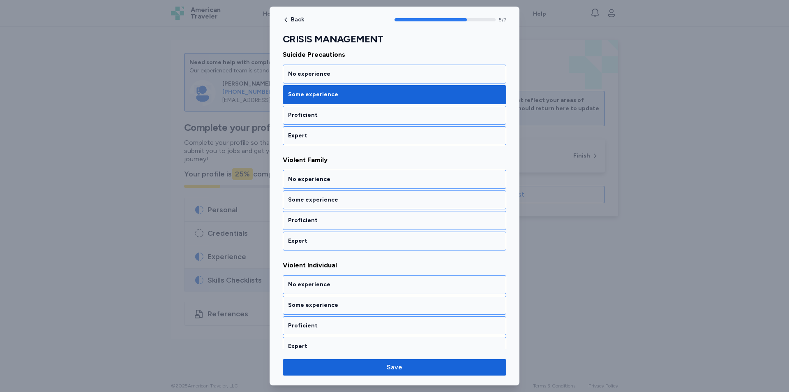
scroll to position [545, 0]
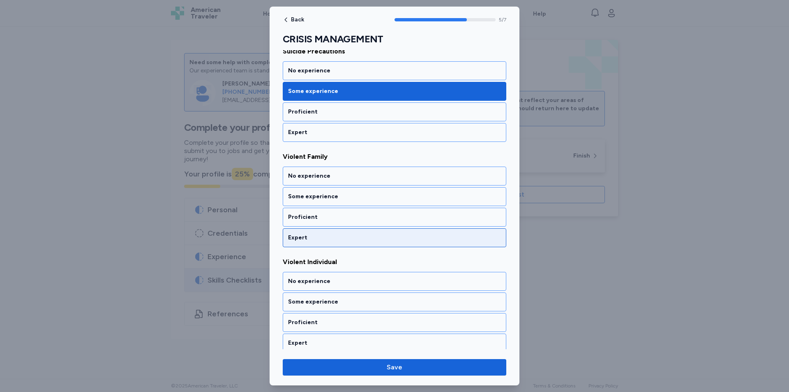
click at [349, 236] on div "Expert" at bounding box center [394, 237] width 213 height 8
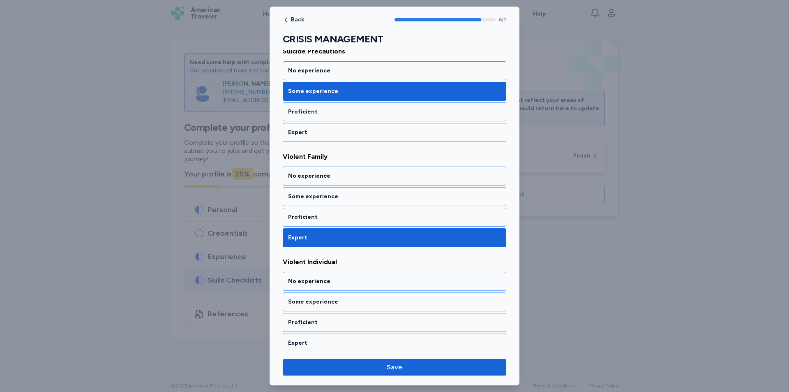
scroll to position [550, 0]
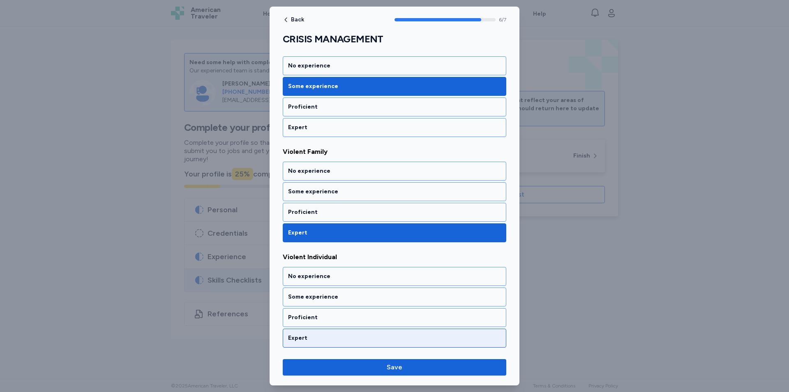
drag, startPoint x: 349, startPoint y: 346, endPoint x: 355, endPoint y: 347, distance: 5.8
click at [350, 347] on div "Expert" at bounding box center [395, 337] width 224 height 19
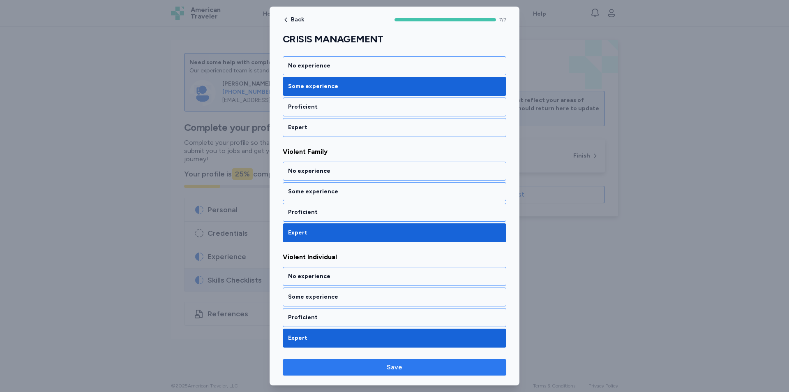
click at [461, 370] on span "Save" at bounding box center [394, 367] width 210 height 10
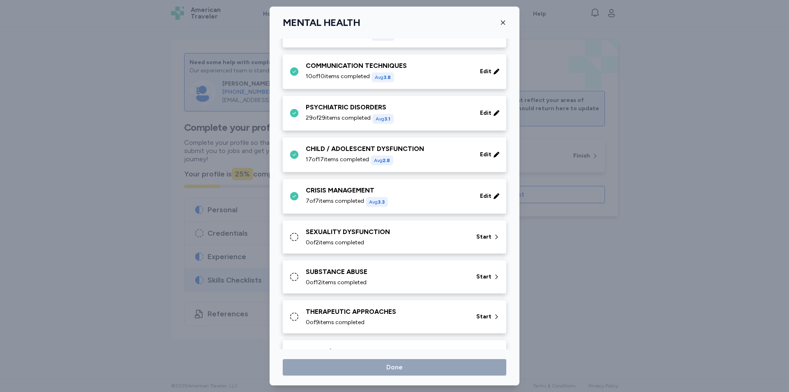
scroll to position [82, 0]
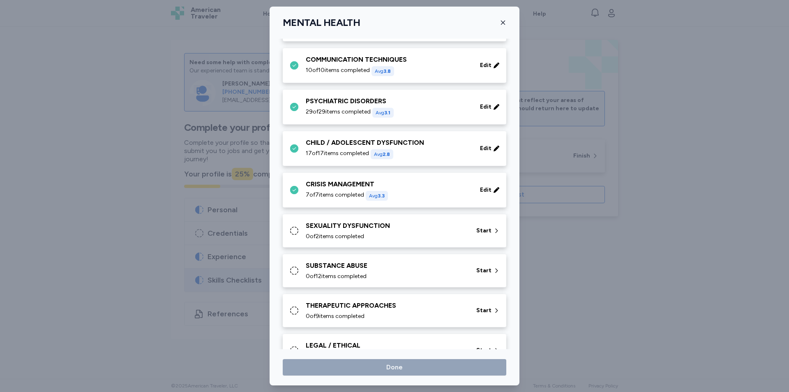
click at [364, 227] on div "SEXUALITY DYSFUNCTION" at bounding box center [386, 226] width 161 height 10
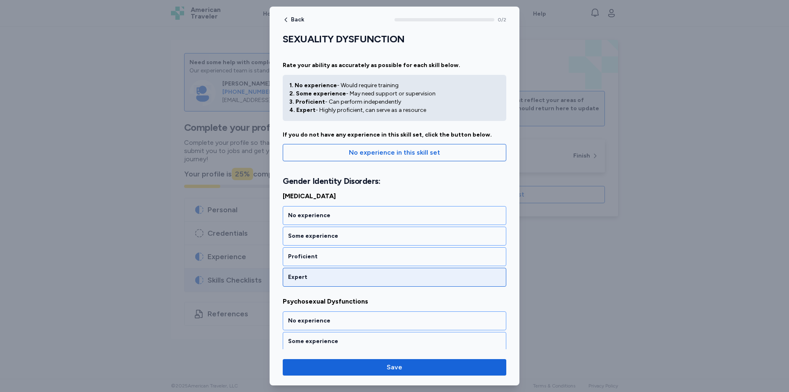
click at [337, 277] on div "Expert" at bounding box center [394, 277] width 213 height 8
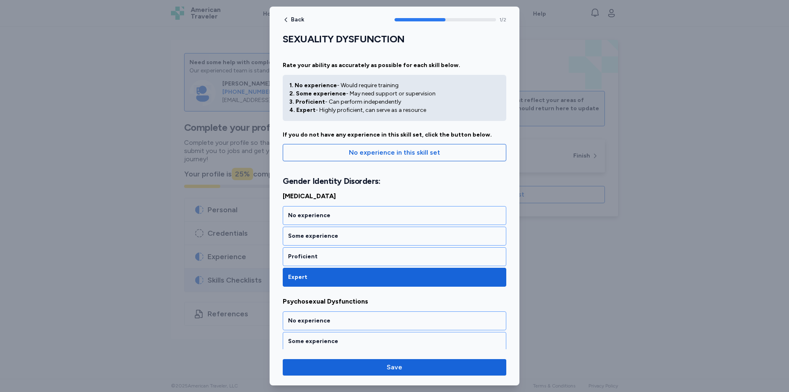
scroll to position [44, 0]
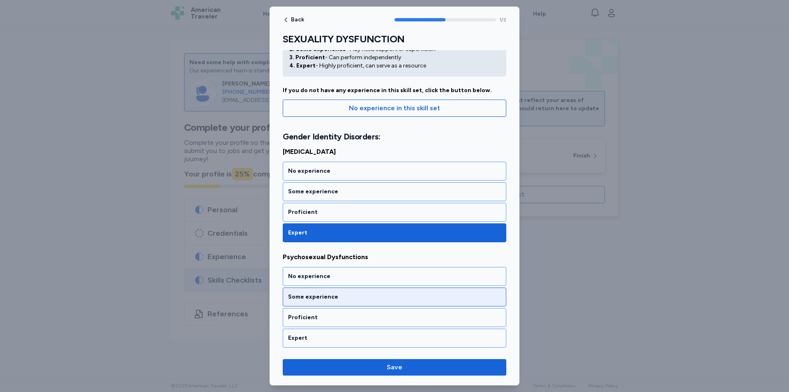
click at [349, 298] on div "Some experience" at bounding box center [394, 297] width 213 height 8
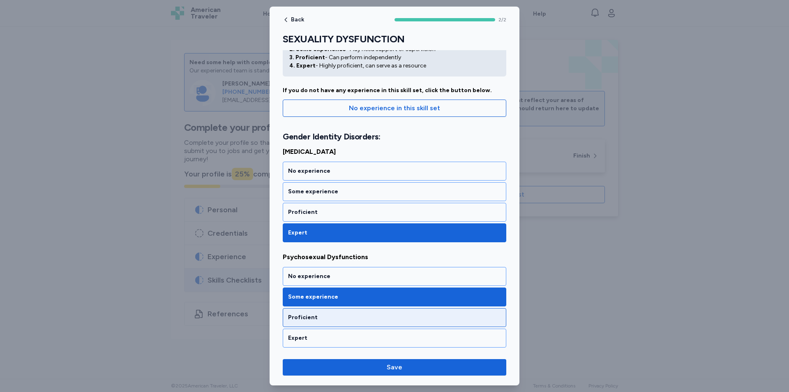
click at [358, 320] on div "Proficient" at bounding box center [394, 317] width 213 height 8
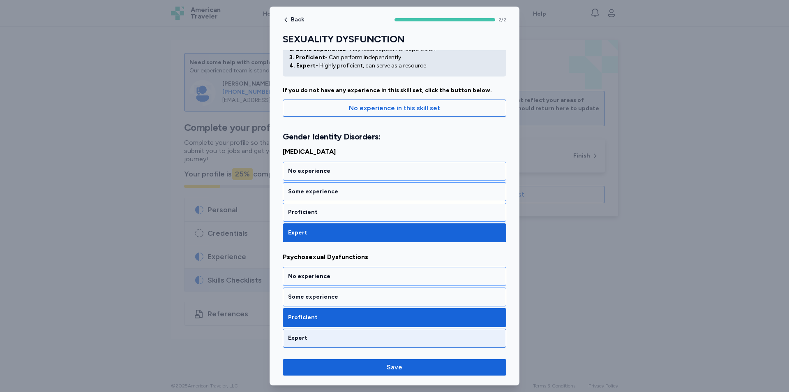
click at [392, 340] on div "Expert" at bounding box center [394, 338] width 213 height 8
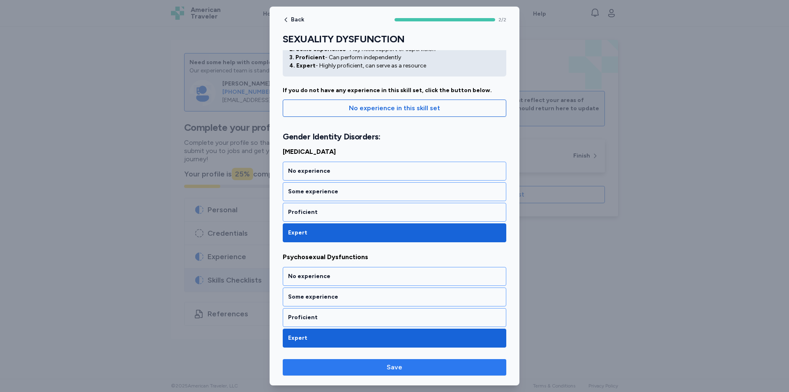
click at [388, 370] on span "Save" at bounding box center [395, 367] width 16 height 10
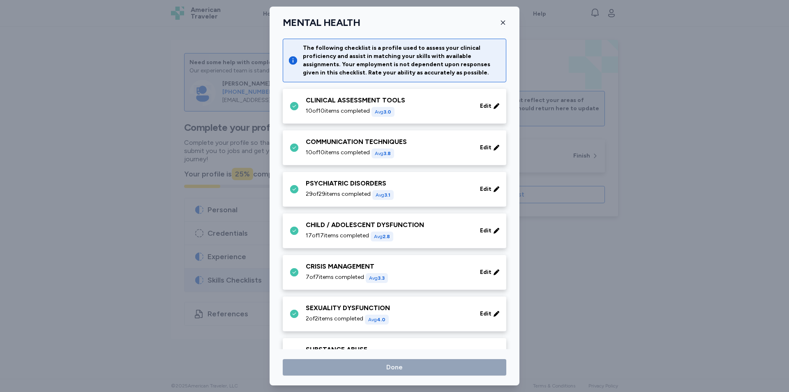
scroll to position [82, 0]
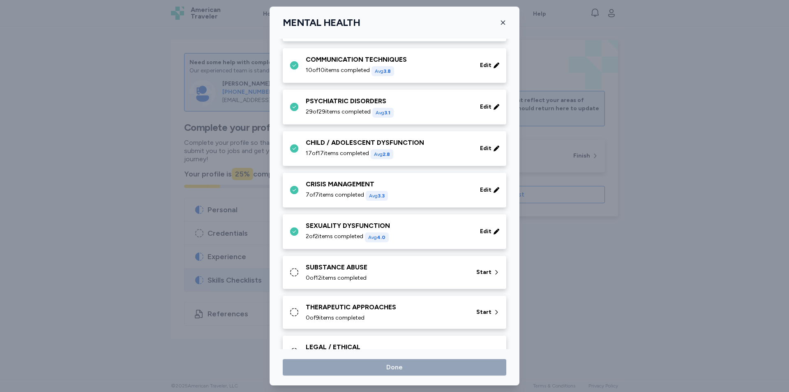
click at [367, 272] on div "SUBSTANCE ABUSE" at bounding box center [386, 267] width 161 height 10
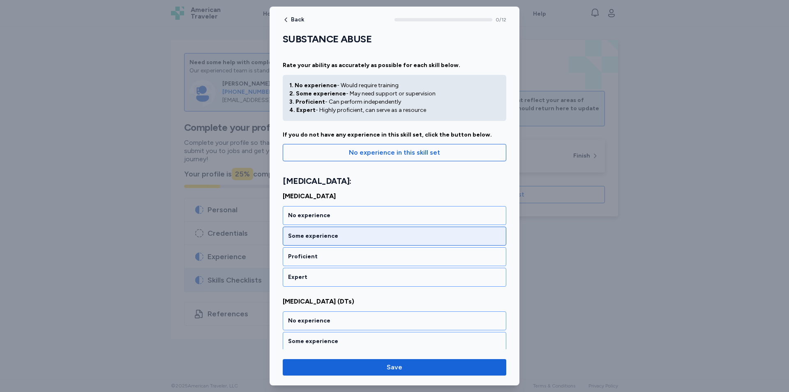
click at [359, 231] on div "Some experience" at bounding box center [395, 235] width 224 height 19
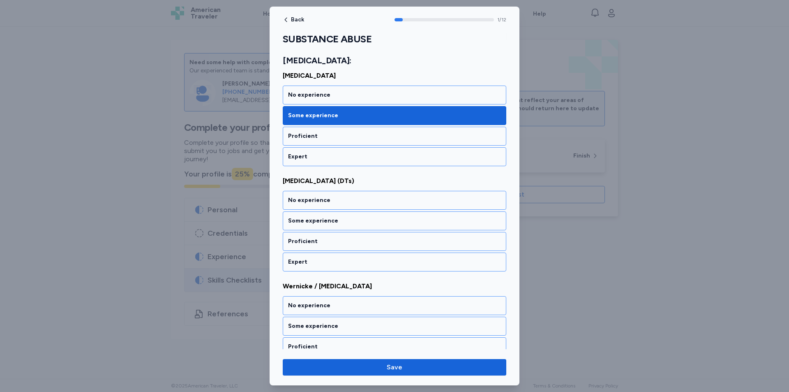
scroll to position [134, 0]
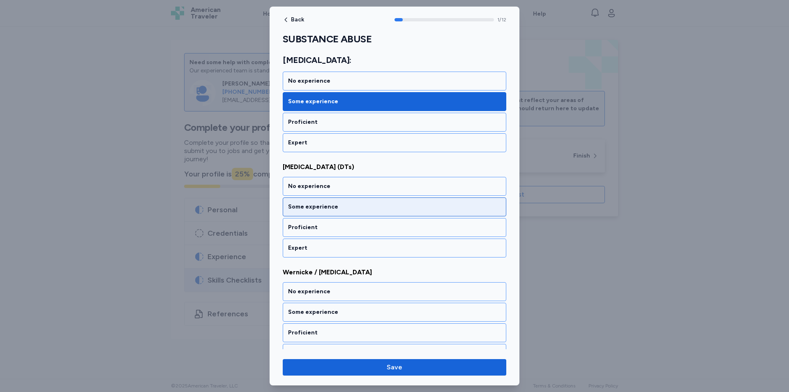
click at [344, 210] on div "Some experience" at bounding box center [394, 207] width 213 height 8
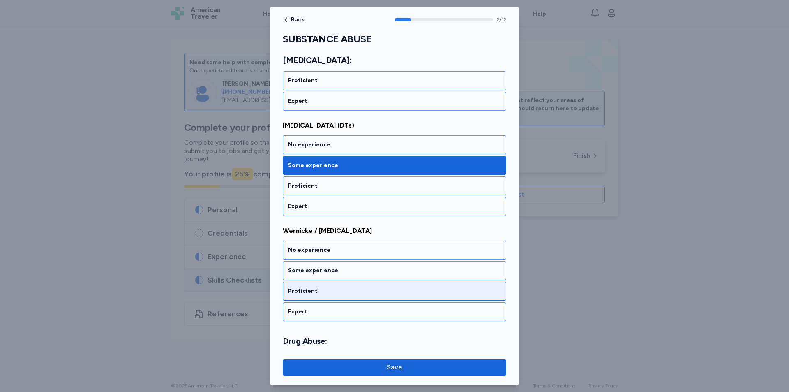
scroll to position [240, 0]
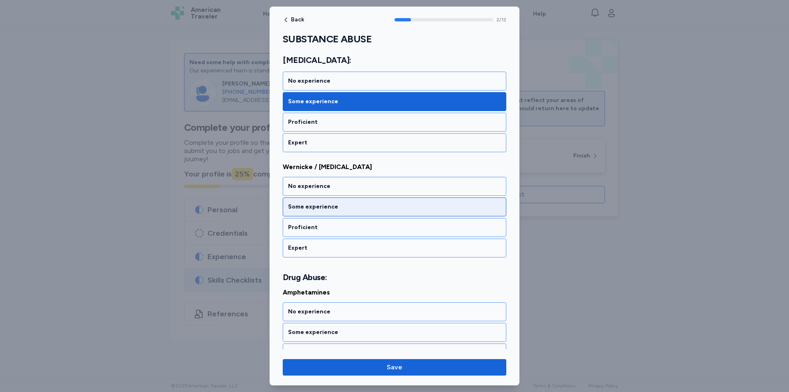
click at [336, 206] on div "Some experience" at bounding box center [394, 207] width 213 height 8
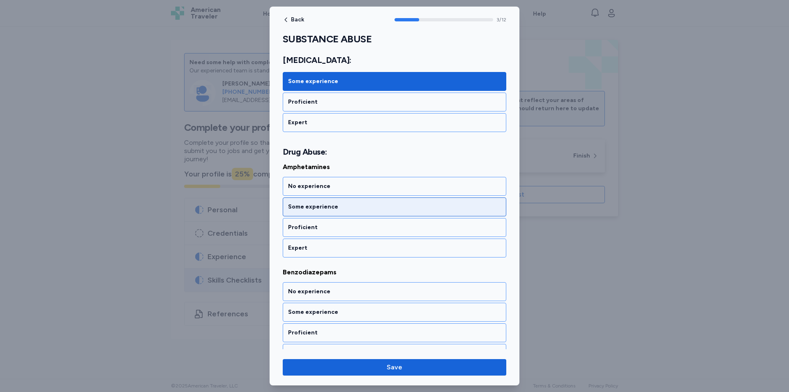
click at [337, 210] on div "Some experience" at bounding box center [394, 207] width 213 height 8
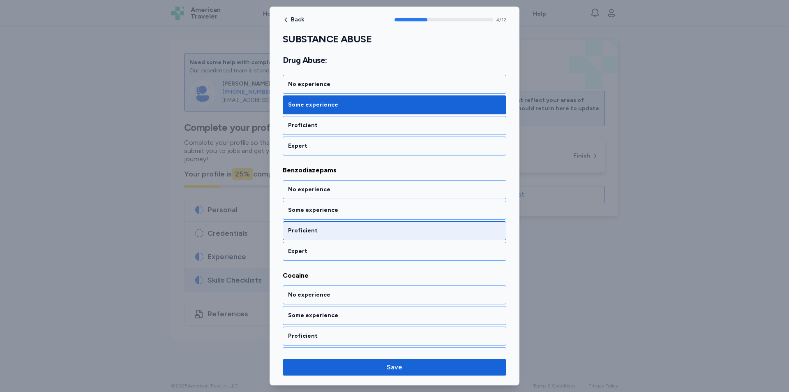
scroll to position [470, 0]
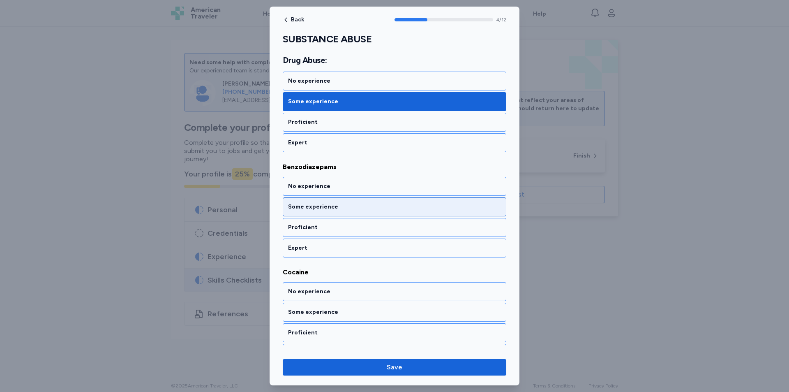
click at [339, 206] on div "Some experience" at bounding box center [394, 207] width 213 height 8
click at [340, 212] on div "Some experience" at bounding box center [395, 206] width 224 height 19
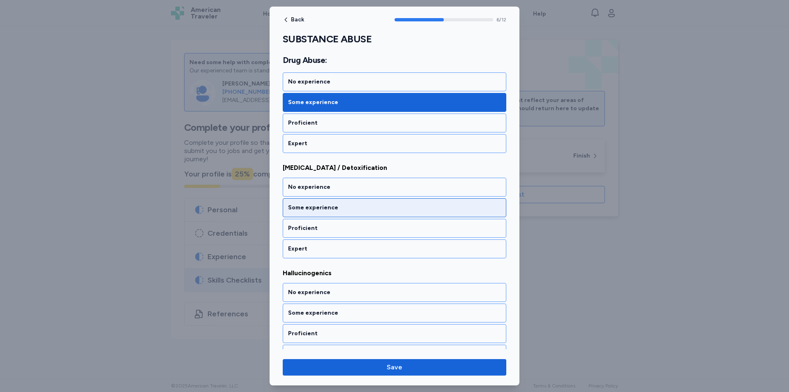
scroll to position [681, 0]
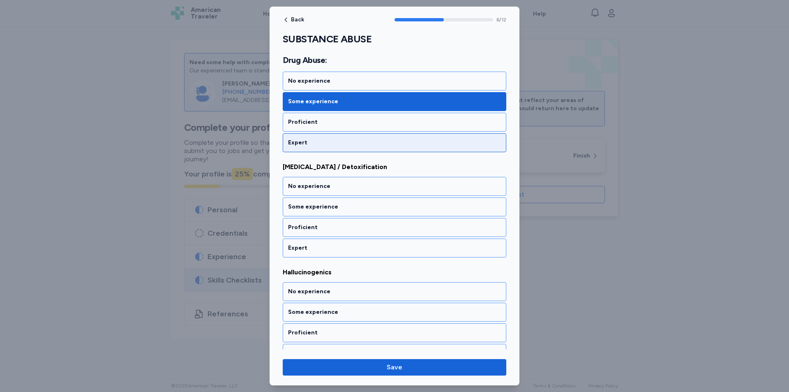
click at [333, 140] on div "Expert" at bounding box center [394, 143] width 213 height 8
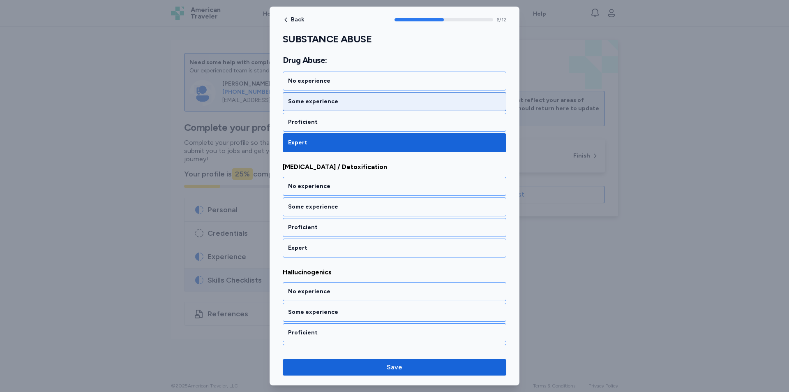
click at [347, 99] on div "Some experience" at bounding box center [394, 101] width 213 height 8
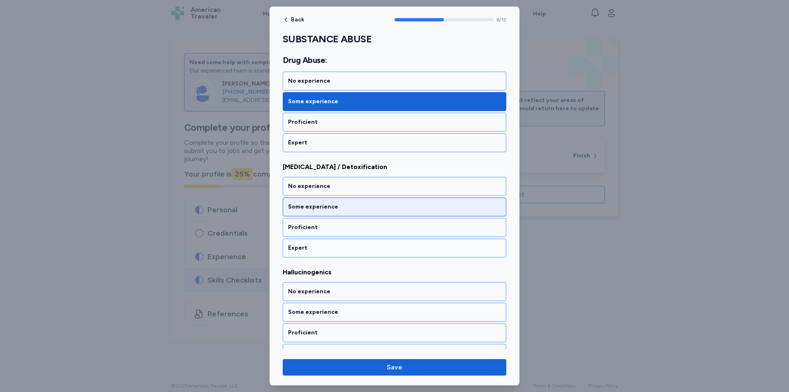
click at [333, 209] on div "Some experience" at bounding box center [394, 207] width 213 height 8
click at [337, 212] on div "Some experience" at bounding box center [395, 206] width 224 height 19
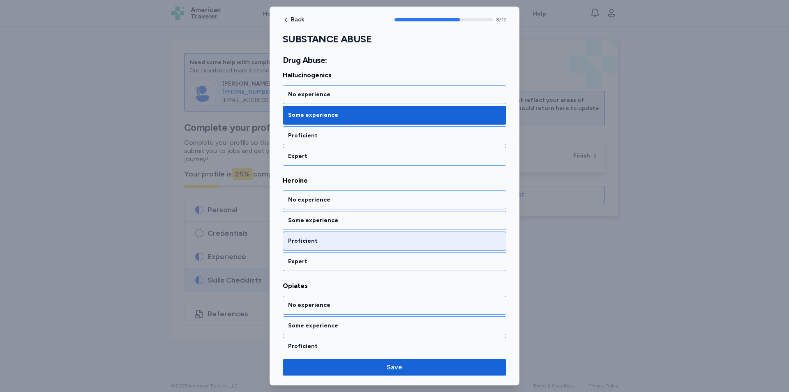
scroll to position [891, 0]
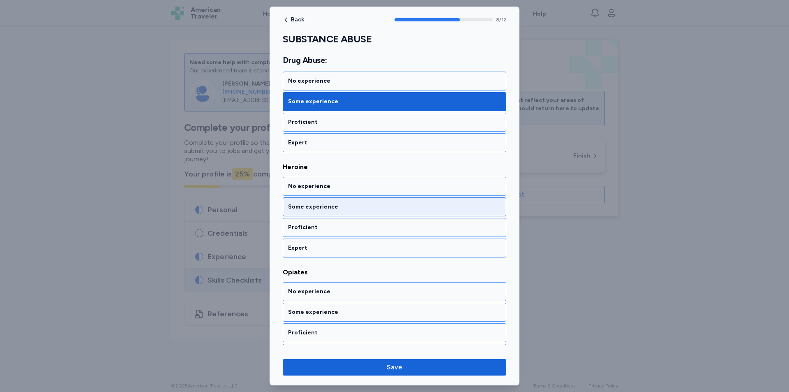
click at [339, 204] on div "Some experience" at bounding box center [394, 207] width 213 height 8
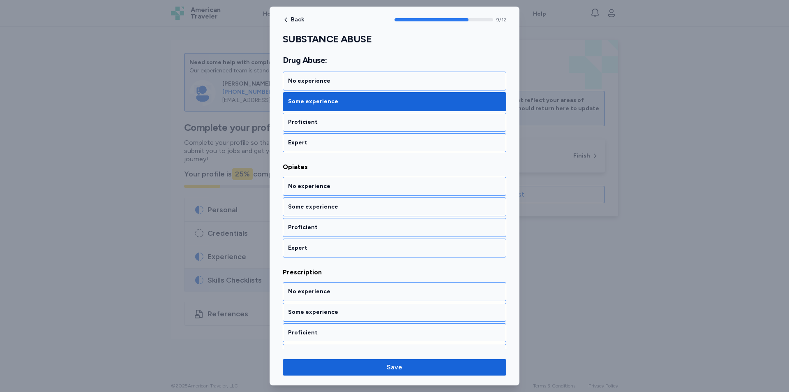
scroll to position [955, 0]
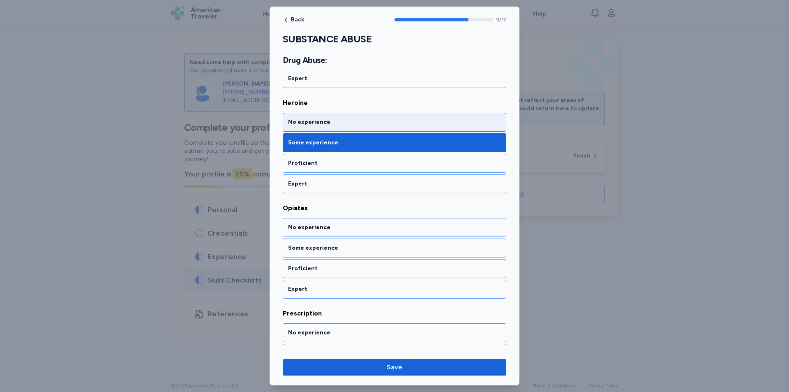
click at [338, 124] on div "No experience" at bounding box center [394, 122] width 213 height 8
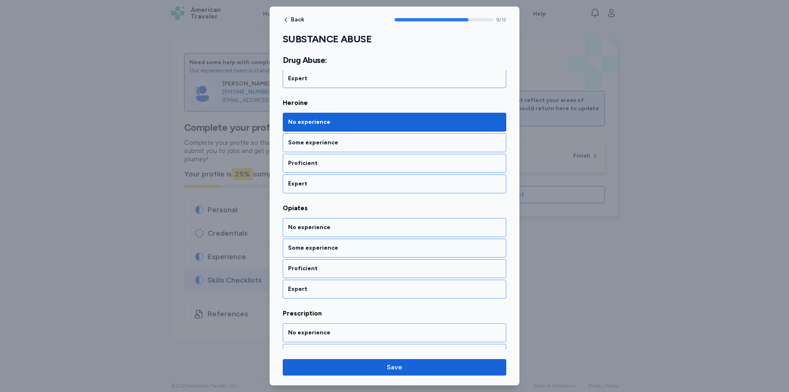
scroll to position [996, 0]
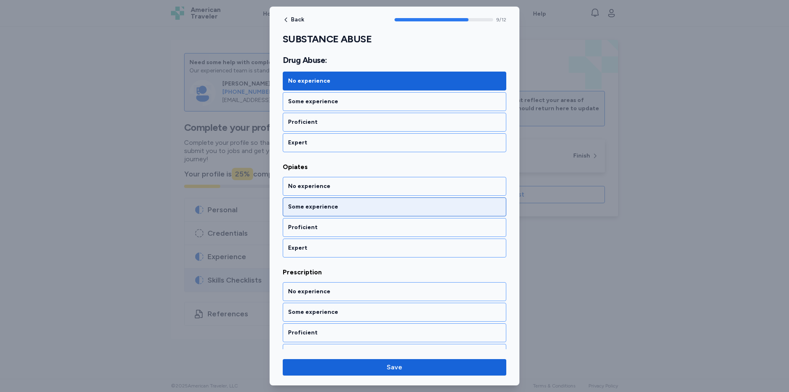
click at [333, 208] on div "Some experience" at bounding box center [394, 207] width 213 height 8
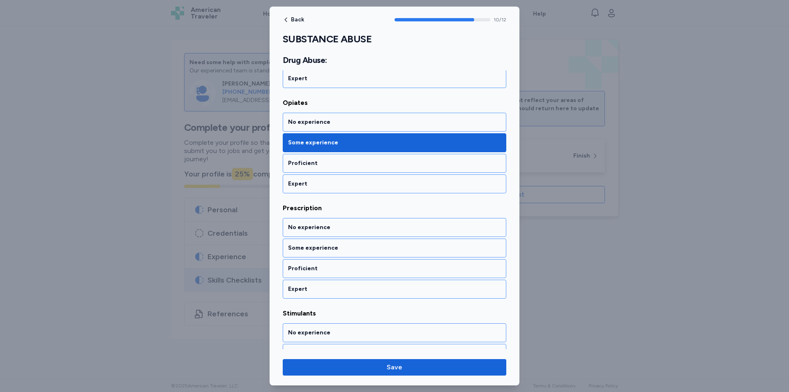
scroll to position [1102, 0]
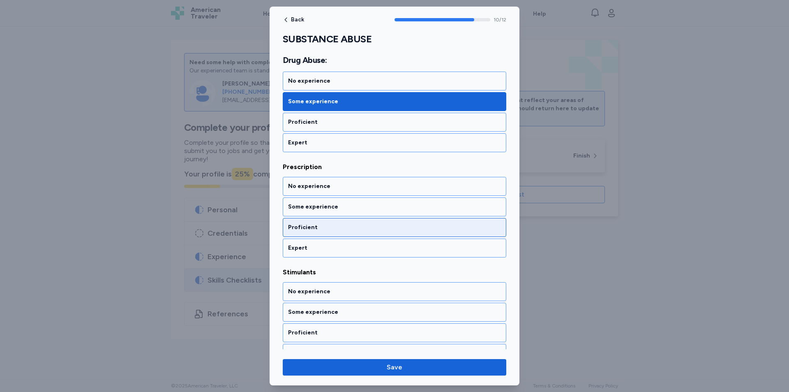
click at [372, 224] on div "Proficient" at bounding box center [394, 227] width 213 height 8
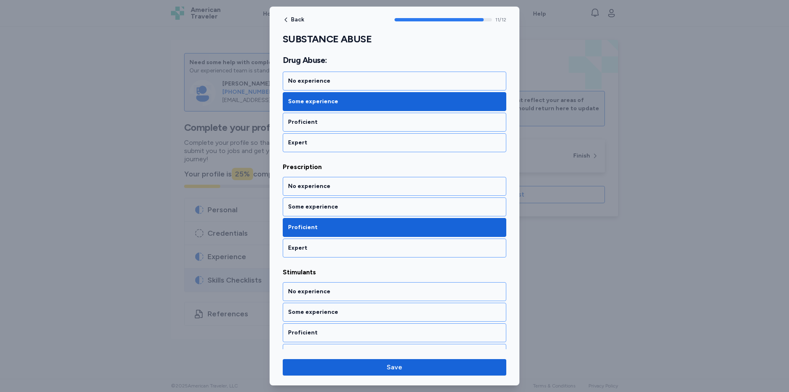
scroll to position [1117, 0]
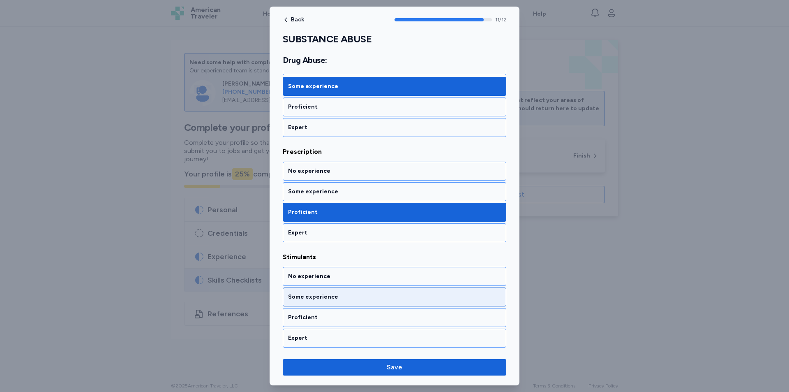
click at [352, 298] on div "Some experience" at bounding box center [394, 297] width 213 height 8
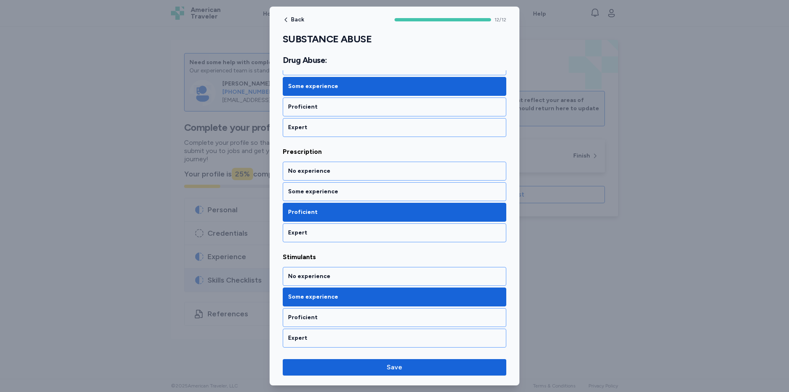
drag, startPoint x: 384, startPoint y: 364, endPoint x: 390, endPoint y: 358, distance: 8.4
click at [385, 364] on span "Save" at bounding box center [394, 367] width 210 height 10
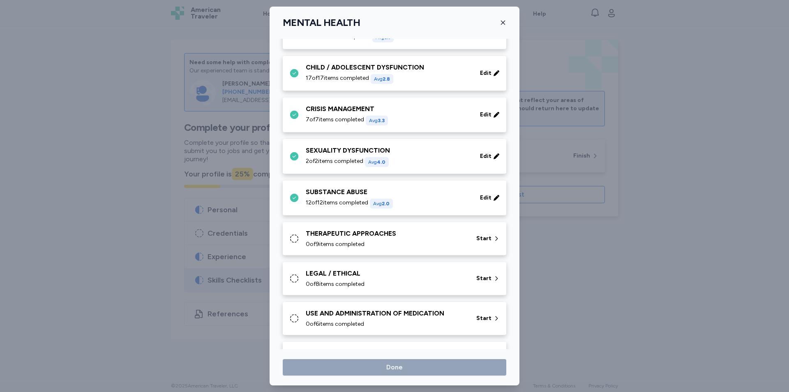
scroll to position [164, 0]
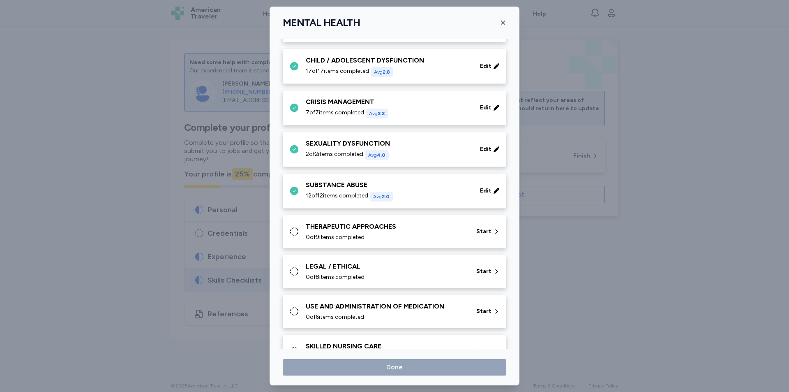
click at [351, 224] on div "THERAPEUTIC APPROACHES" at bounding box center [386, 227] width 161 height 10
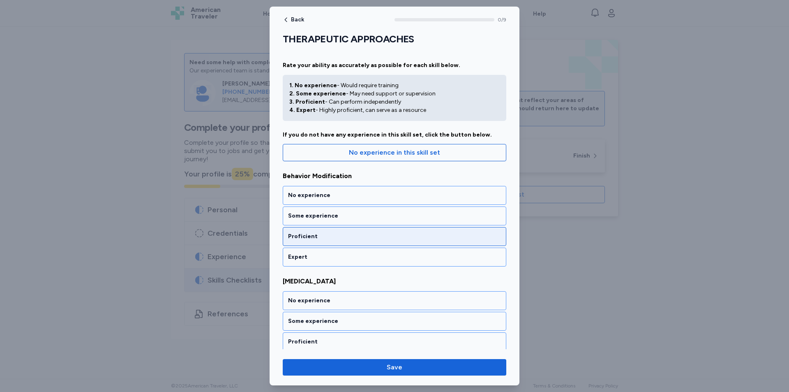
click at [335, 230] on div "Proficient" at bounding box center [395, 236] width 224 height 19
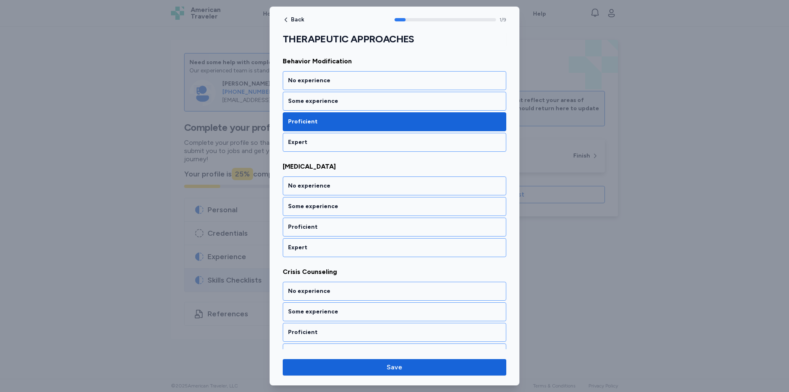
scroll to position [125, 0]
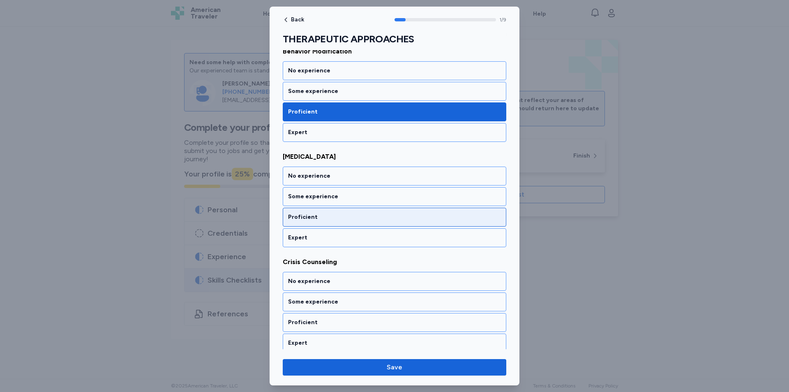
click at [341, 213] on div "Proficient" at bounding box center [395, 217] width 224 height 19
click at [341, 220] on div "Proficient" at bounding box center [394, 217] width 213 height 8
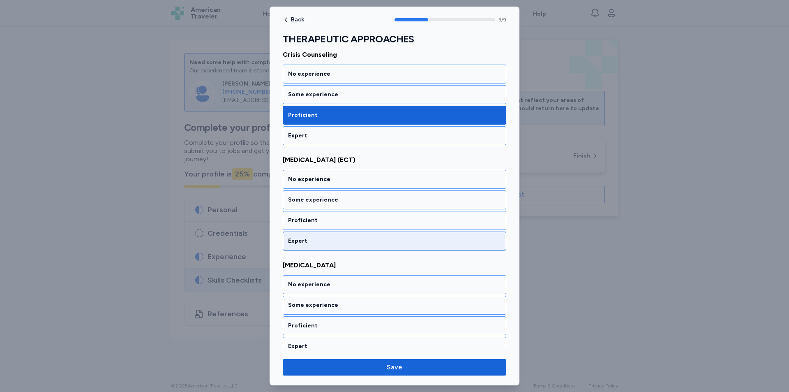
scroll to position [335, 0]
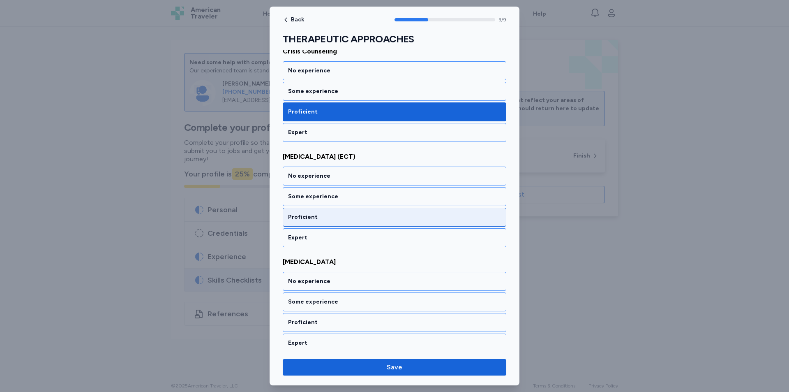
click at [345, 217] on div "Proficient" at bounding box center [394, 217] width 213 height 8
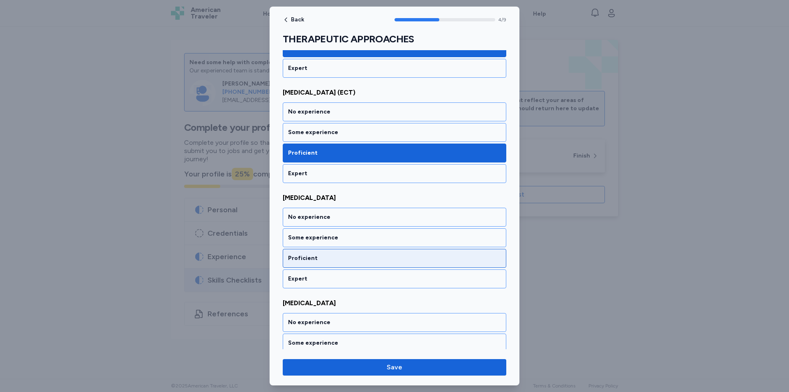
click at [348, 263] on div "Proficient" at bounding box center [395, 258] width 224 height 19
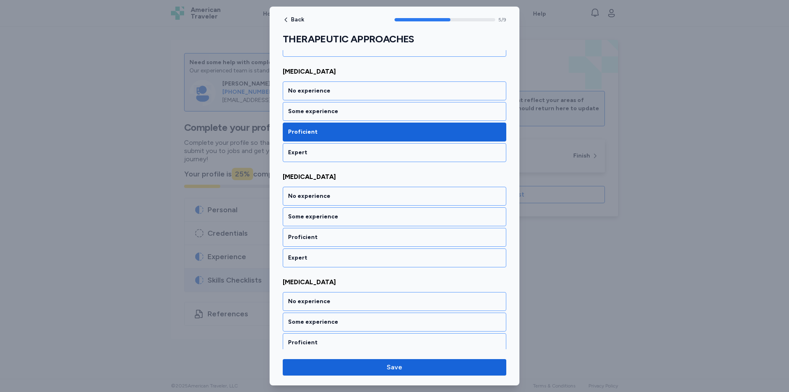
scroll to position [545, 0]
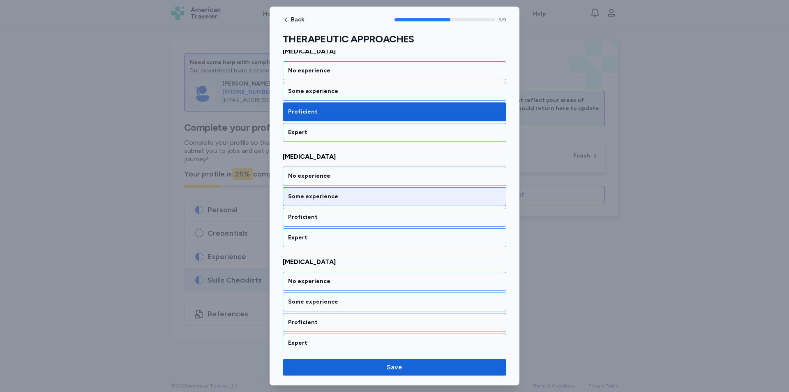
click at [352, 198] on div "Some experience" at bounding box center [394, 196] width 213 height 8
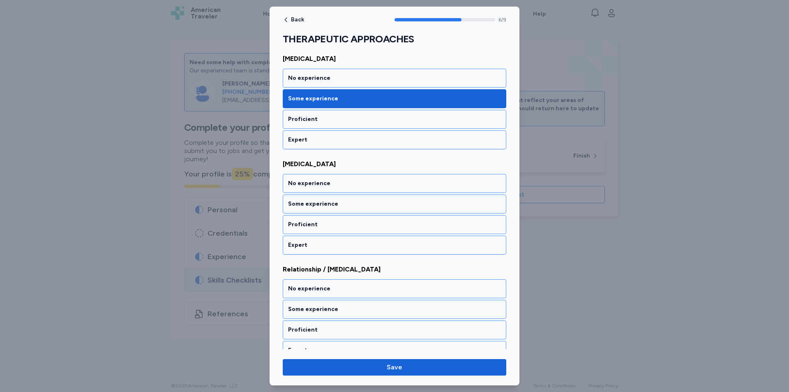
scroll to position [651, 0]
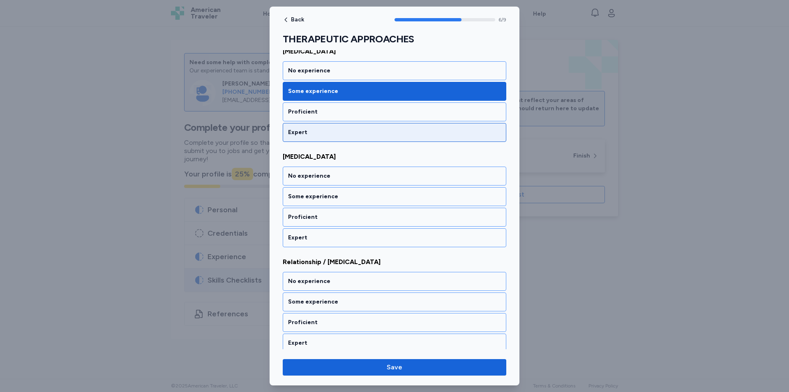
click at [340, 131] on div "Expert" at bounding box center [394, 132] width 213 height 8
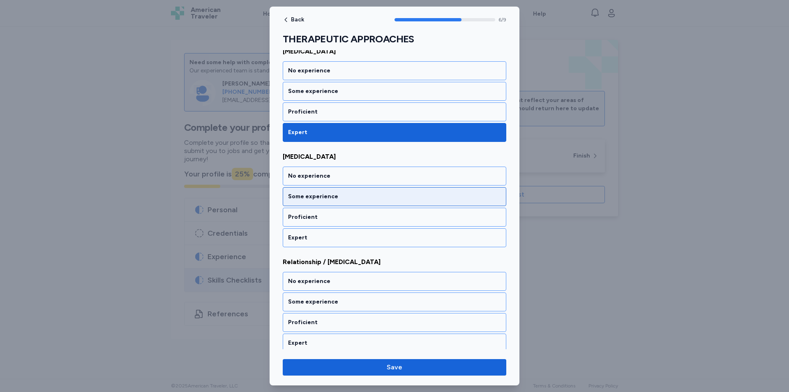
click at [324, 194] on div "Some experience" at bounding box center [394, 196] width 213 height 8
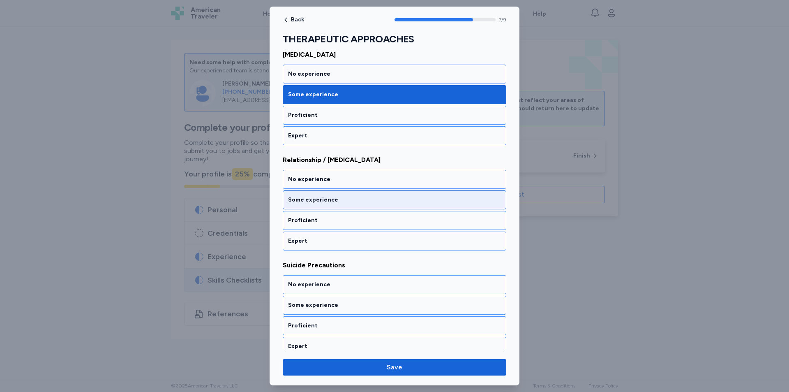
scroll to position [756, 0]
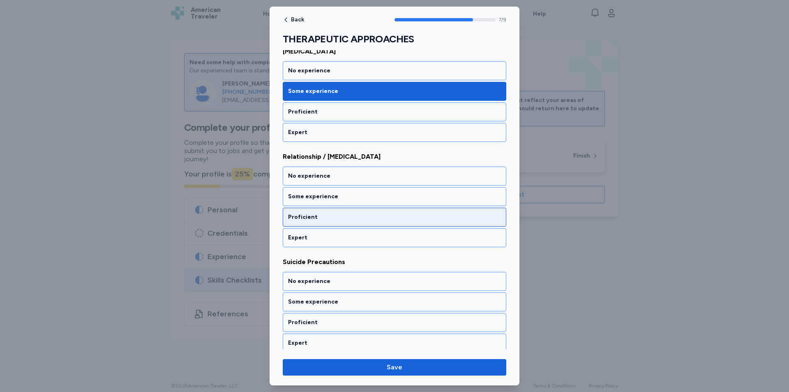
click at [351, 222] on div "Proficient" at bounding box center [395, 217] width 224 height 19
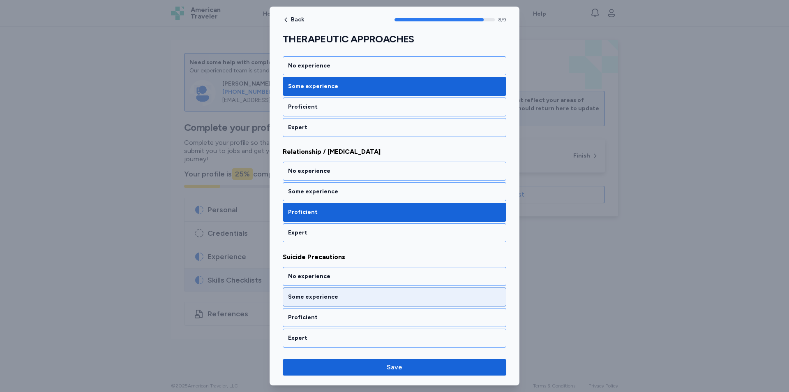
click at [351, 296] on div "Some experience" at bounding box center [394, 297] width 213 height 8
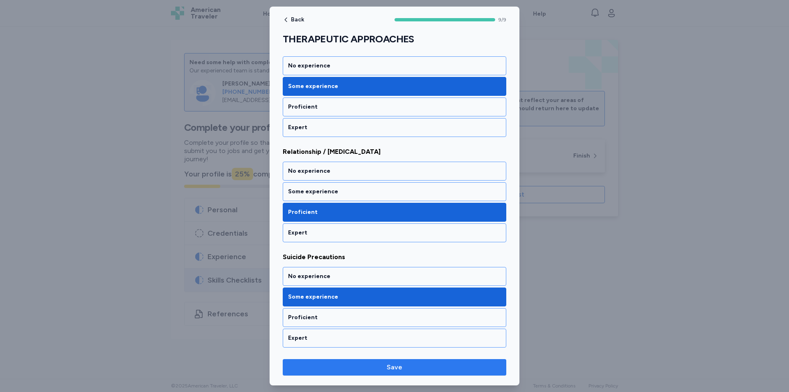
click at [418, 374] on button "Save" at bounding box center [395, 367] width 224 height 16
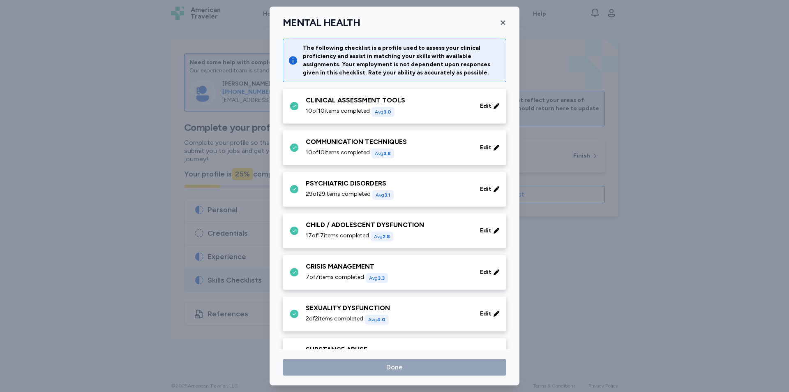
scroll to position [164, 0]
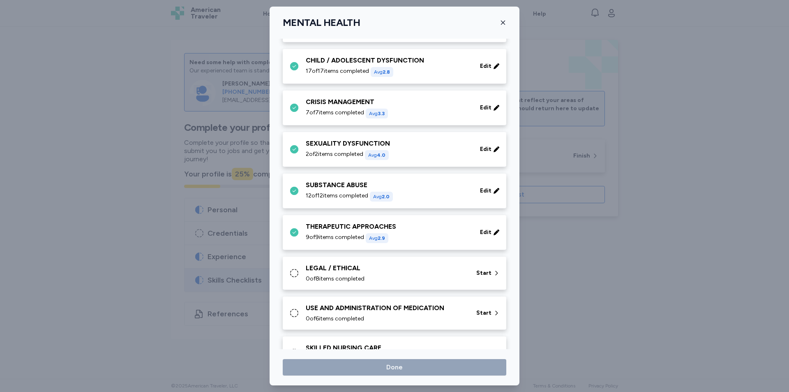
click at [358, 277] on span "0 of 8 items completed" at bounding box center [335, 279] width 59 height 8
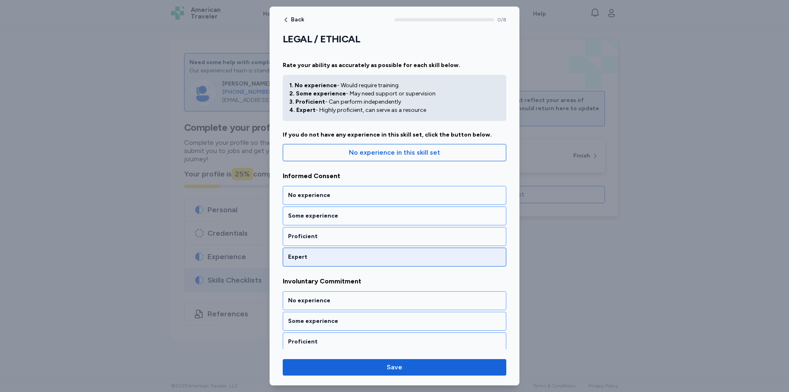
click at [330, 256] on div "Expert" at bounding box center [394, 257] width 213 height 8
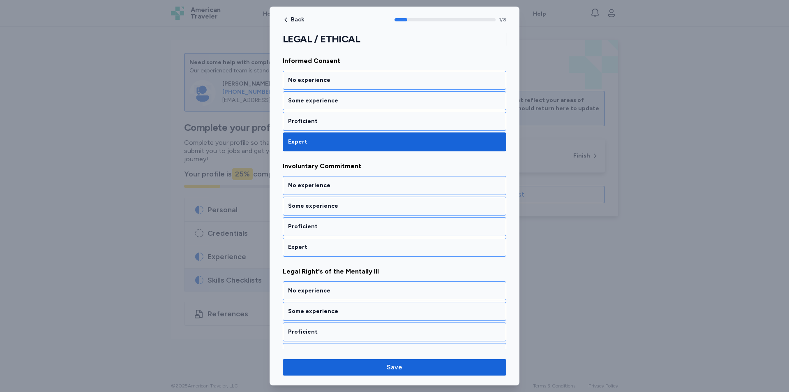
scroll to position [125, 0]
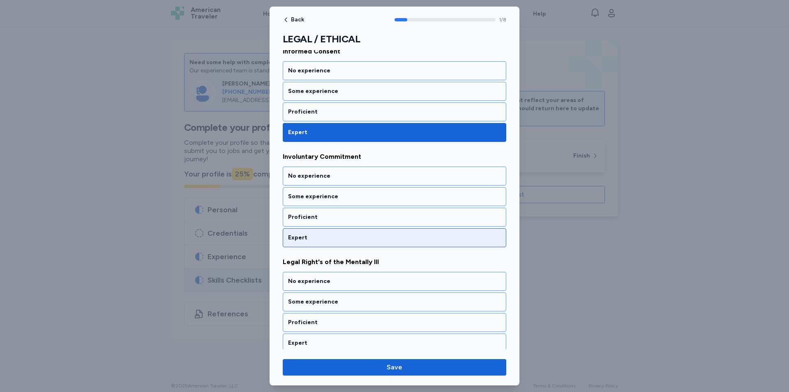
click at [337, 239] on div "Expert" at bounding box center [394, 237] width 213 height 8
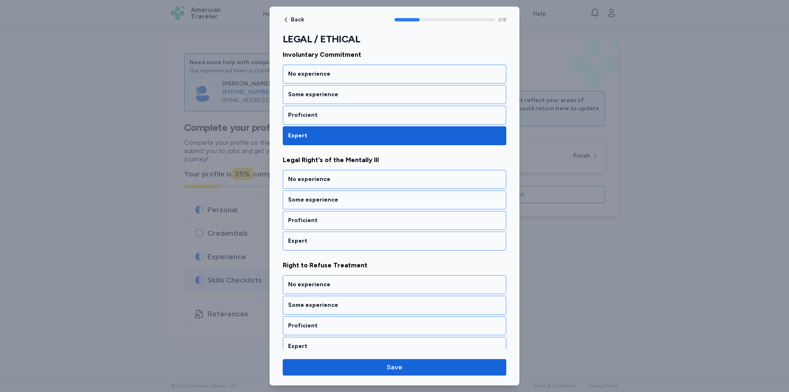
scroll to position [230, 0]
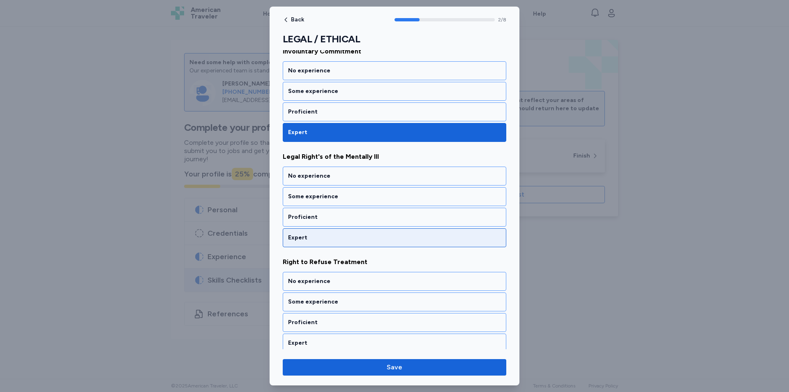
click at [338, 242] on div "Expert" at bounding box center [395, 237] width 224 height 19
click at [337, 234] on div "Expert" at bounding box center [394, 237] width 213 height 8
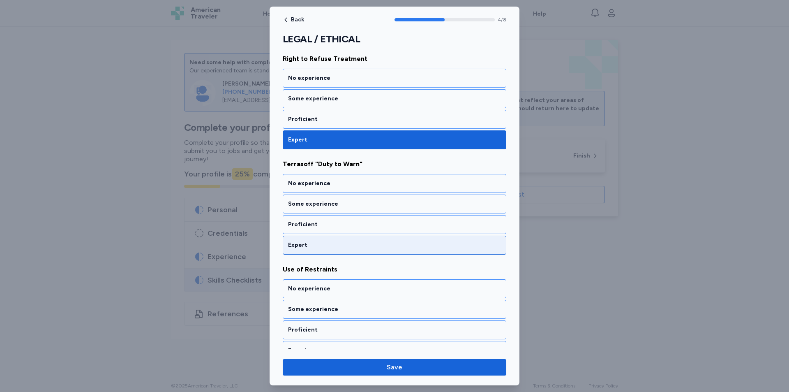
scroll to position [440, 0]
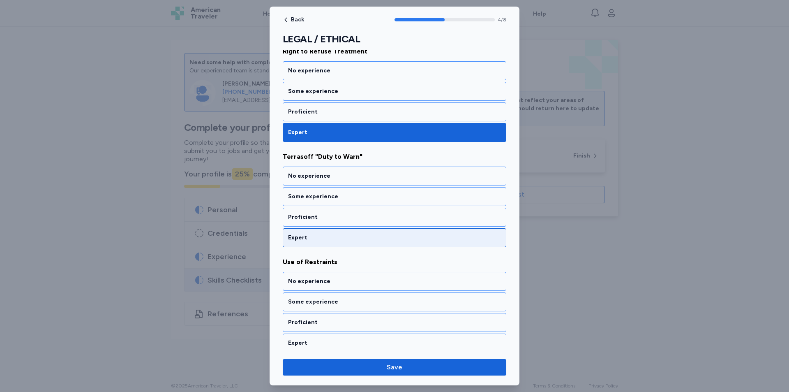
drag, startPoint x: 315, startPoint y: 240, endPoint x: 319, endPoint y: 246, distance: 7.2
click at [315, 240] on div "Expert" at bounding box center [394, 237] width 213 height 8
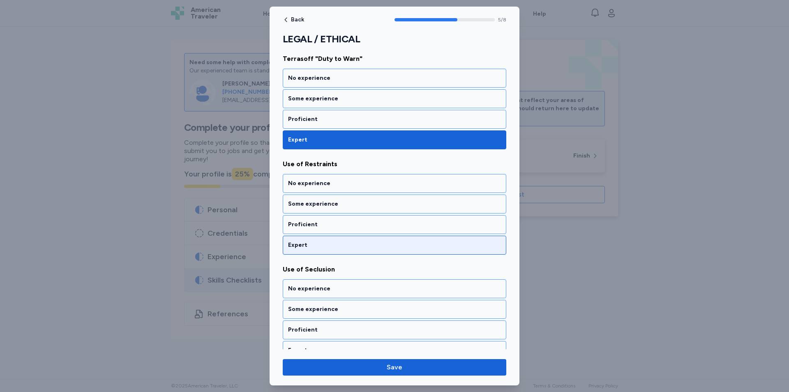
scroll to position [545, 0]
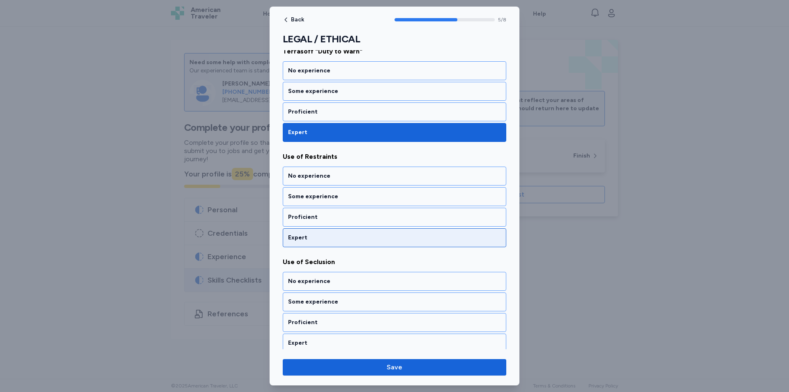
click at [321, 235] on div "Expert" at bounding box center [394, 237] width 213 height 8
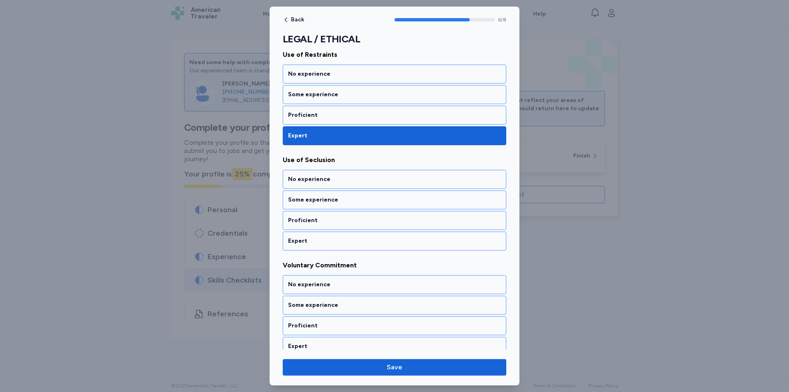
scroll to position [651, 0]
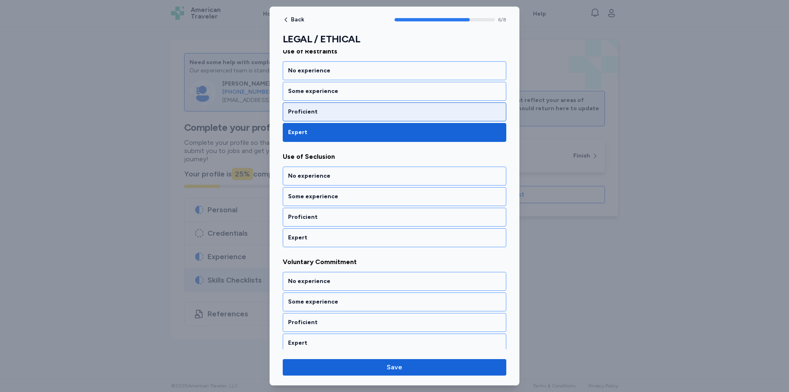
click at [321, 109] on div "Proficient" at bounding box center [394, 112] width 213 height 8
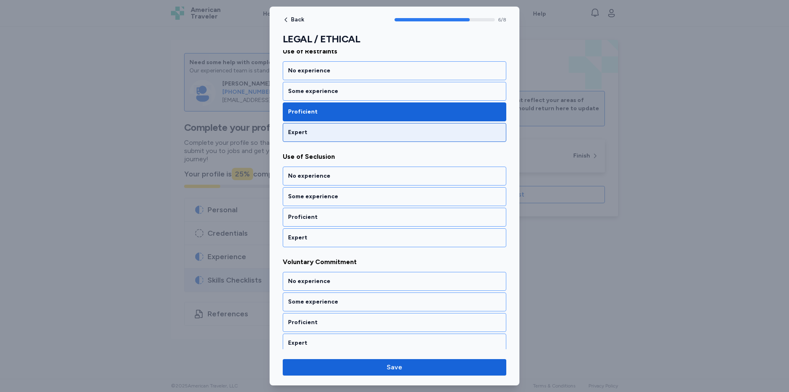
click at [316, 125] on div "Expert" at bounding box center [395, 132] width 224 height 19
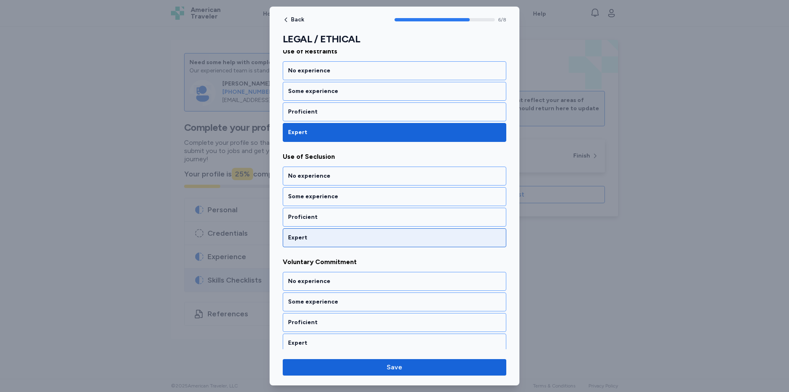
click at [327, 241] on div "Expert" at bounding box center [394, 237] width 213 height 8
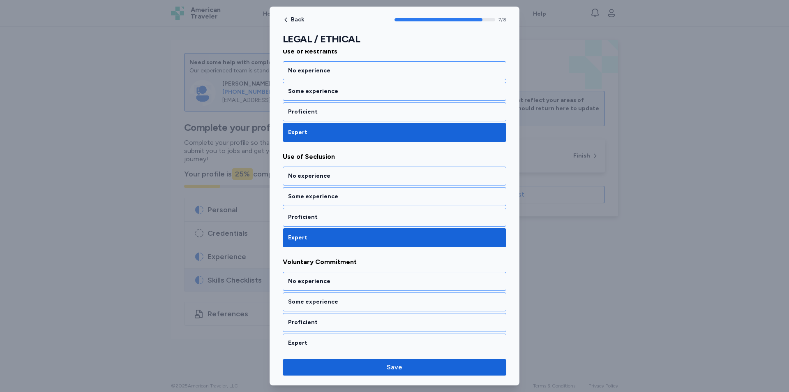
scroll to position [656, 0]
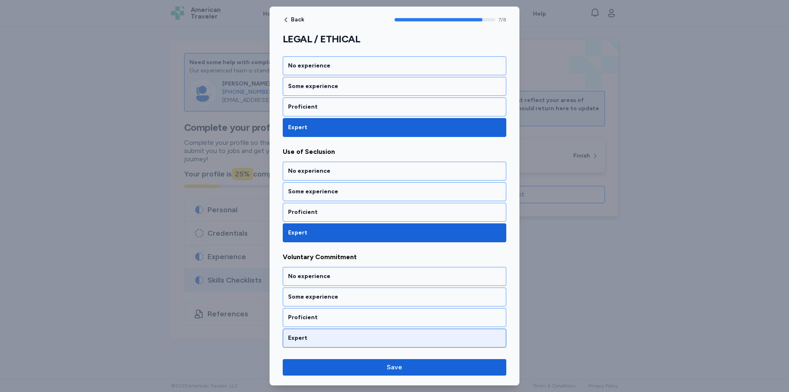
drag, startPoint x: 334, startPoint y: 335, endPoint x: 342, endPoint y: 340, distance: 9.2
click at [335, 336] on div "Expert" at bounding box center [394, 338] width 213 height 8
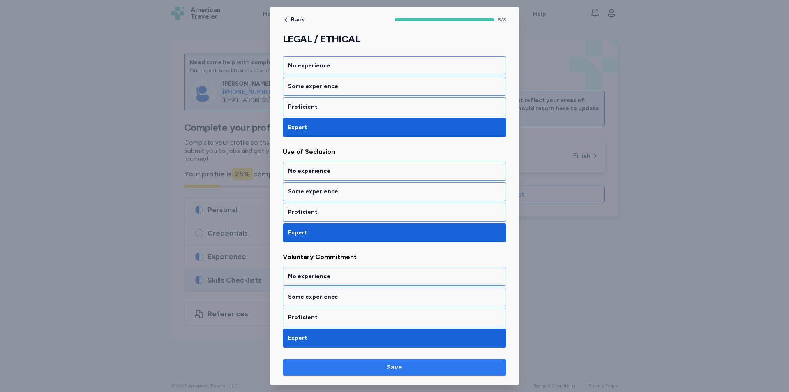
click at [406, 367] on span "Save" at bounding box center [394, 367] width 210 height 10
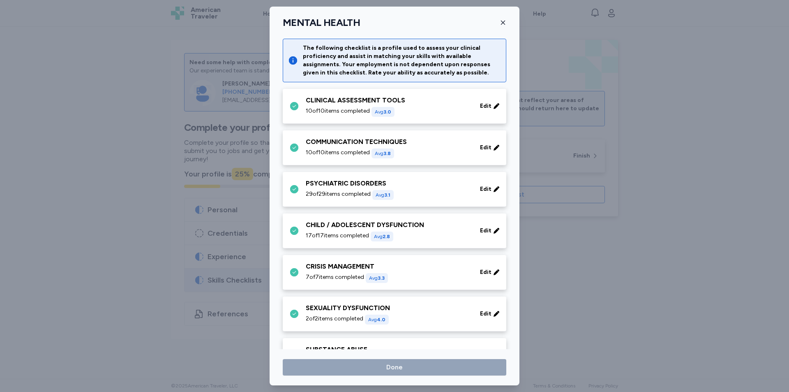
scroll to position [164, 0]
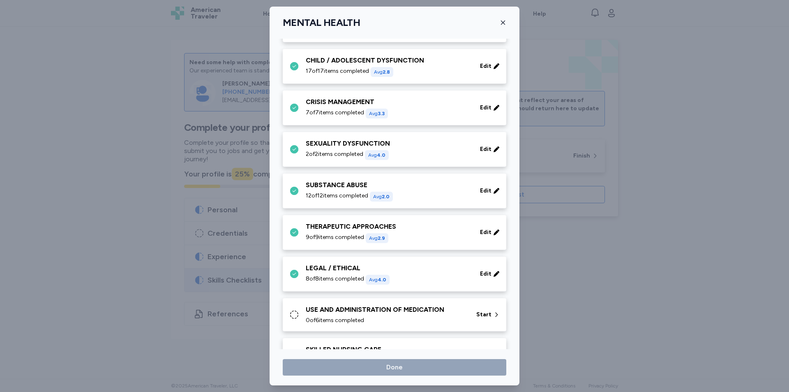
click at [391, 311] on div "USE AND ADMINISTRATION OF MEDICATION" at bounding box center [386, 310] width 161 height 10
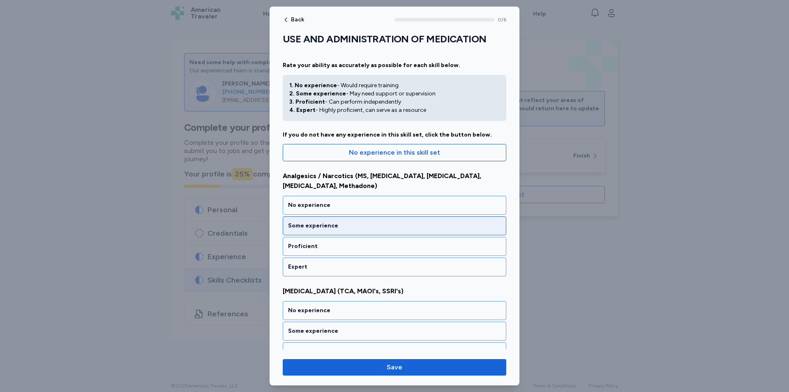
click at [335, 220] on div "Some experience" at bounding box center [395, 225] width 224 height 19
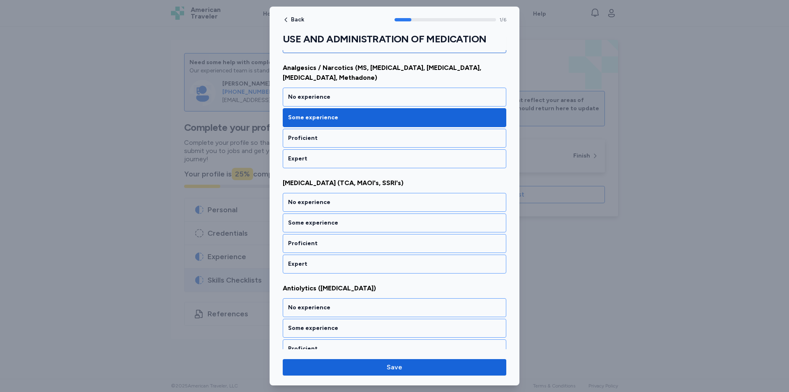
scroll to position [125, 0]
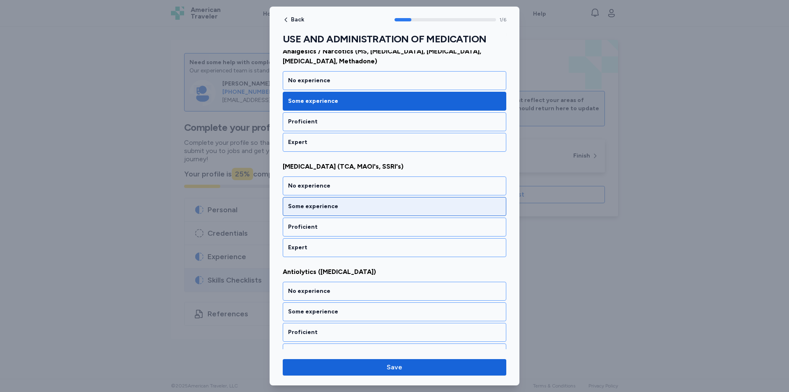
click at [341, 202] on div "Some experience" at bounding box center [394, 206] width 213 height 8
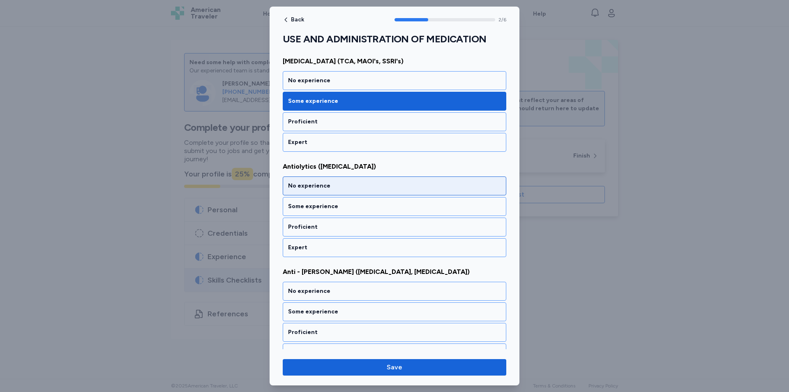
scroll to position [148, 0]
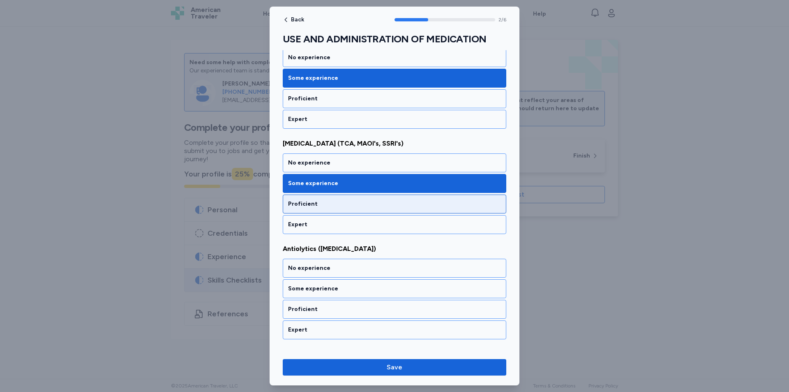
click at [376, 200] on div "Proficient" at bounding box center [394, 204] width 213 height 8
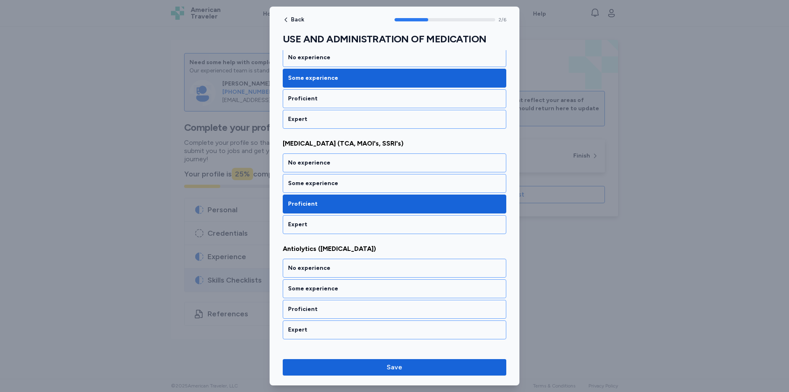
scroll to position [230, 0]
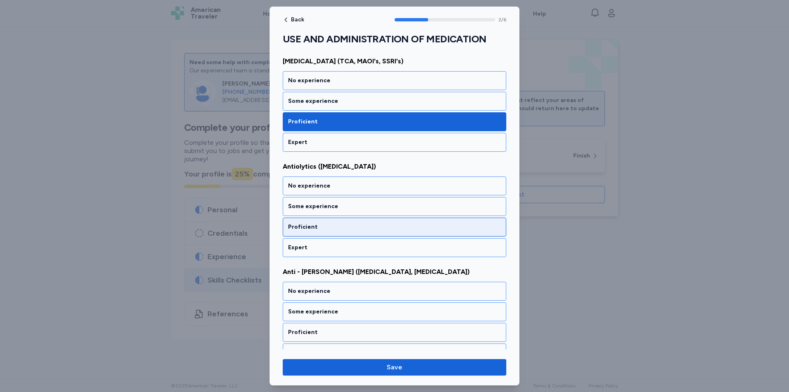
click at [356, 223] on div "Proficient" at bounding box center [394, 227] width 213 height 8
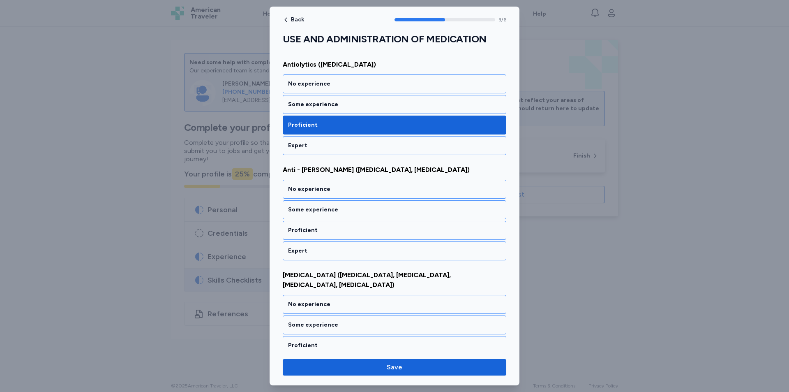
scroll to position [335, 0]
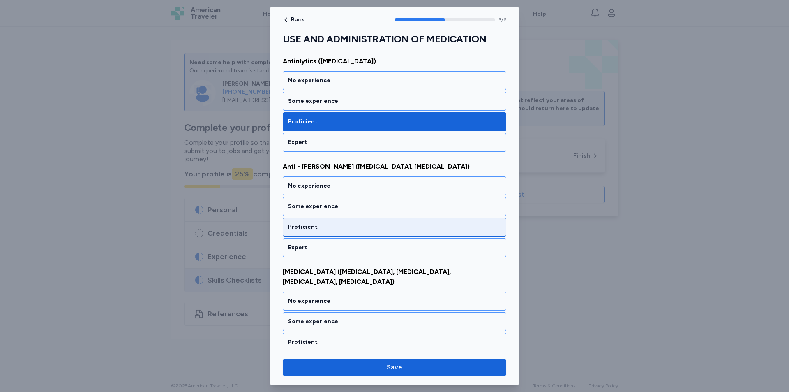
click at [368, 223] on div "Proficient" at bounding box center [394, 227] width 213 height 8
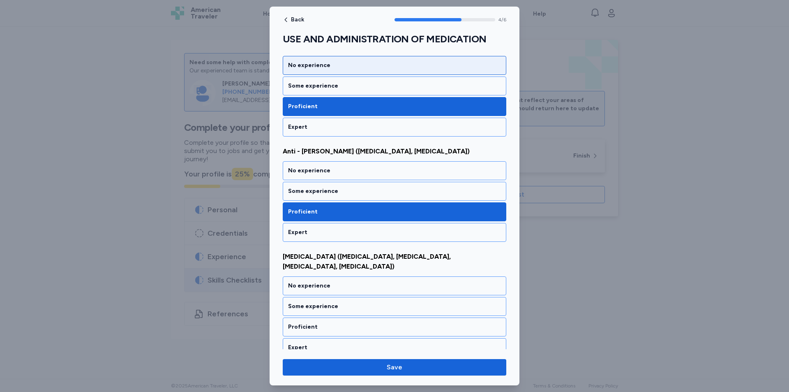
scroll to position [358, 0]
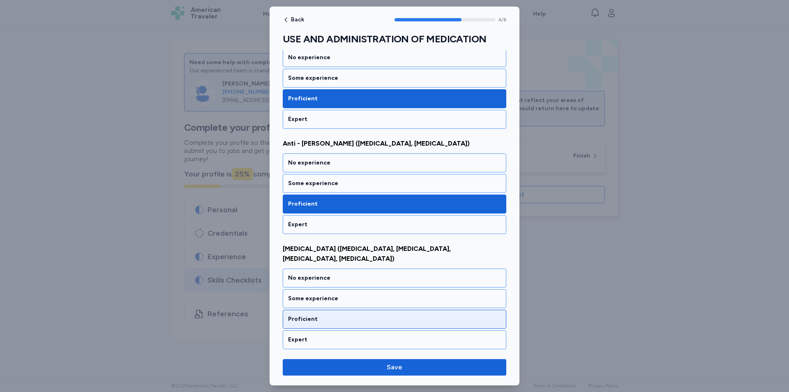
click at [368, 310] on div "Proficient" at bounding box center [395, 319] width 224 height 19
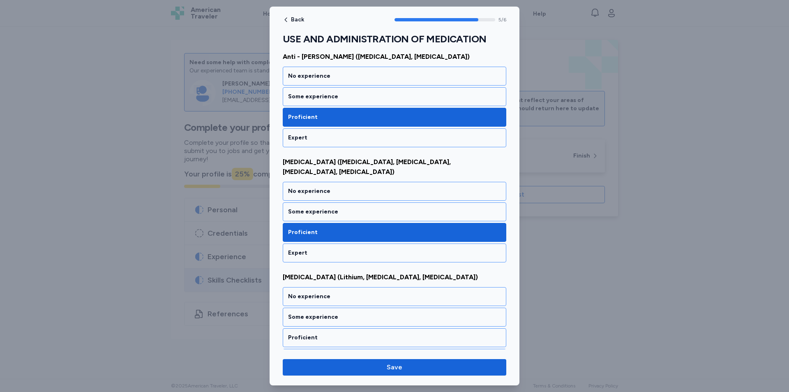
scroll to position [445, 0]
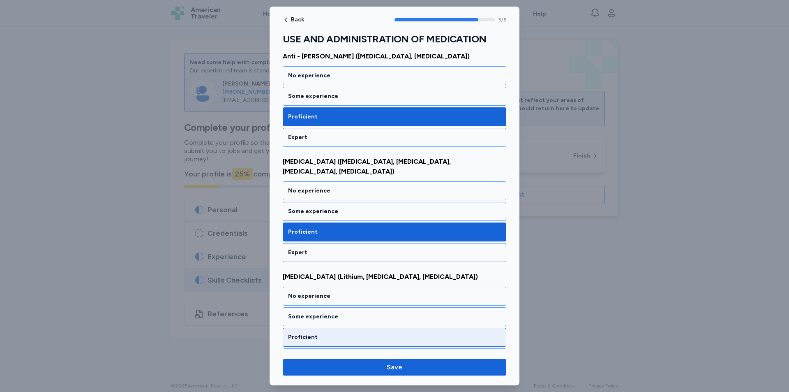
click at [347, 333] on div "Proficient" at bounding box center [394, 337] width 213 height 8
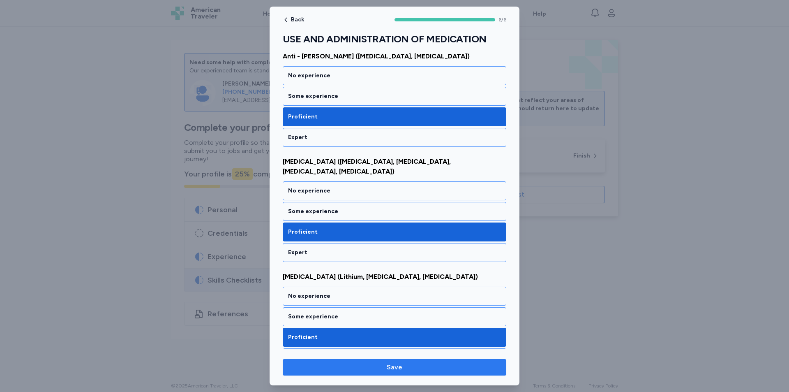
click at [382, 359] on button "Save" at bounding box center [395, 367] width 224 height 16
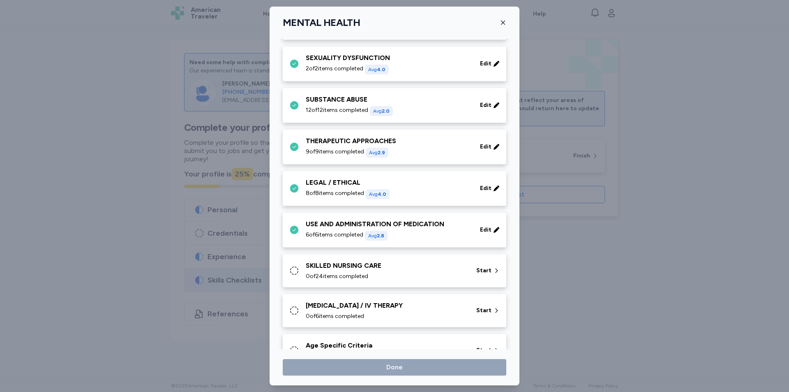
scroll to position [276, 0]
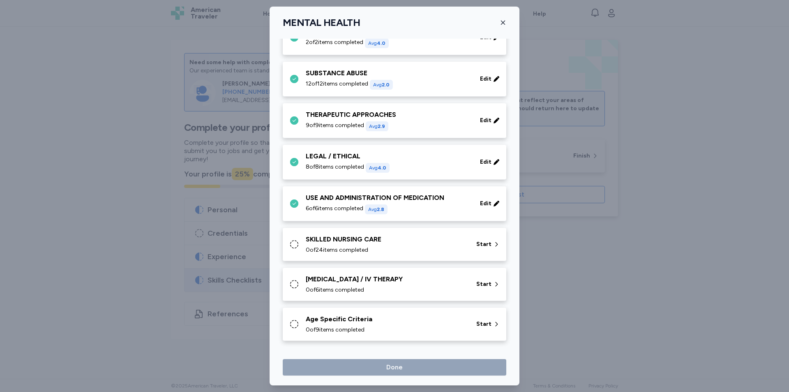
click at [348, 241] on div "SKILLED NURSING CARE" at bounding box center [386, 239] width 161 height 10
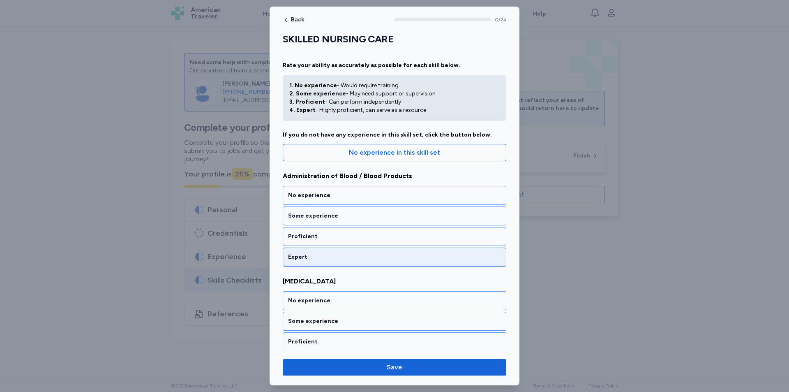
click at [330, 260] on div "Expert" at bounding box center [394, 257] width 213 height 8
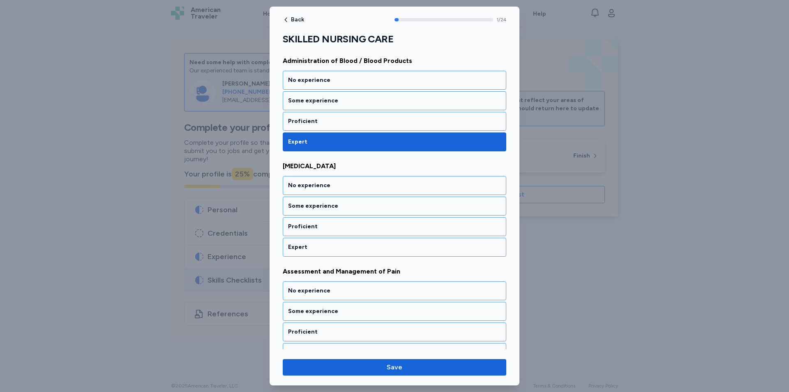
scroll to position [125, 0]
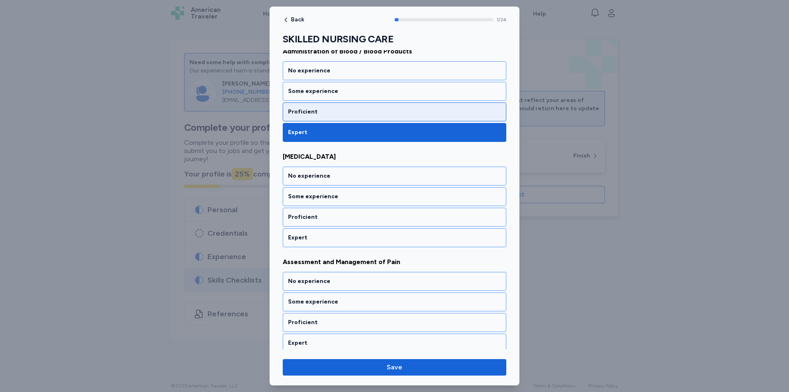
click at [355, 111] on div "Proficient" at bounding box center [394, 112] width 213 height 8
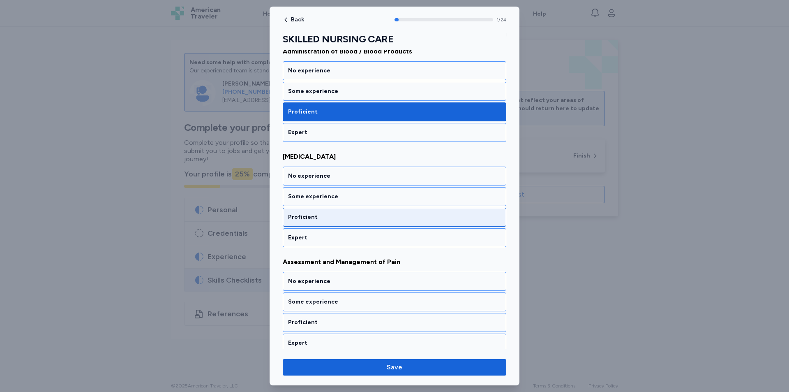
click at [335, 222] on div "Proficient" at bounding box center [395, 217] width 224 height 19
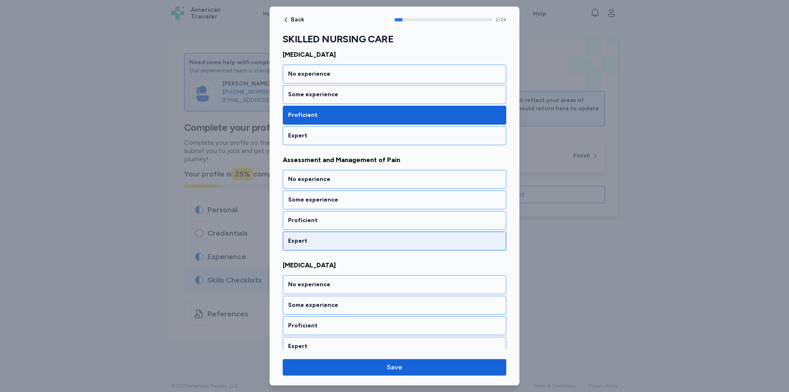
scroll to position [230, 0]
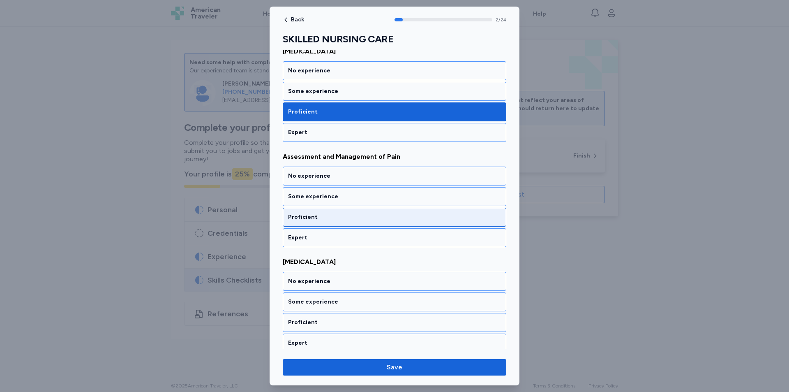
click at [338, 223] on div "Proficient" at bounding box center [395, 217] width 224 height 19
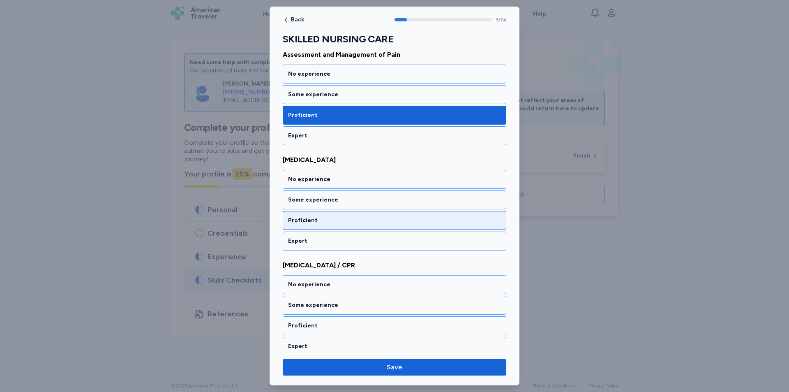
scroll to position [335, 0]
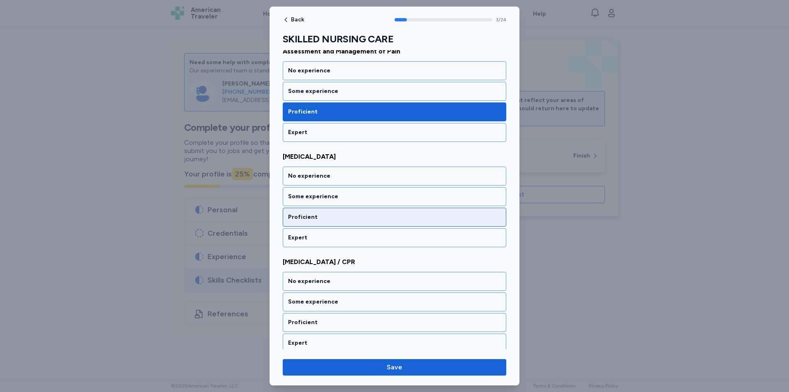
click at [341, 218] on div "Proficient" at bounding box center [394, 217] width 213 height 8
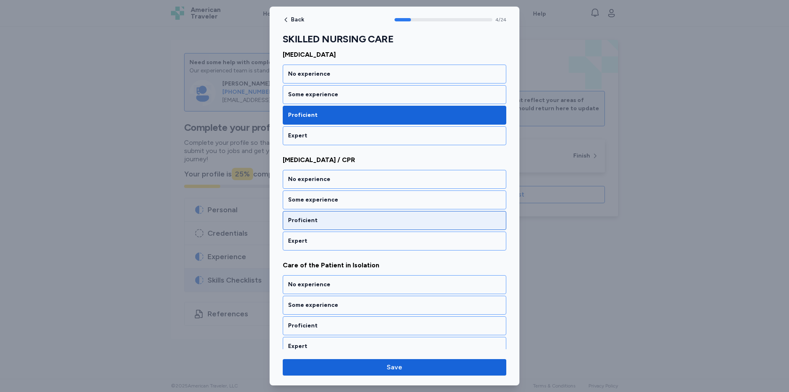
scroll to position [440, 0]
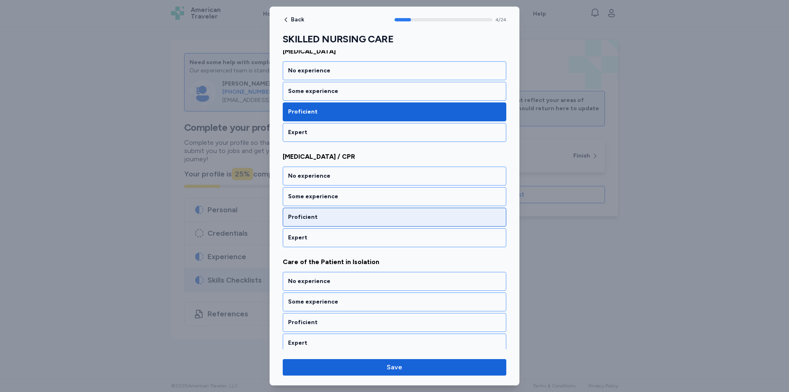
click at [326, 212] on div "Proficient" at bounding box center [395, 217] width 224 height 19
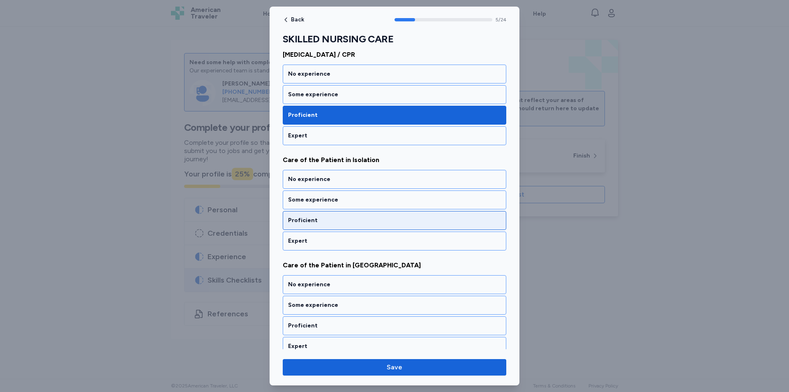
scroll to position [545, 0]
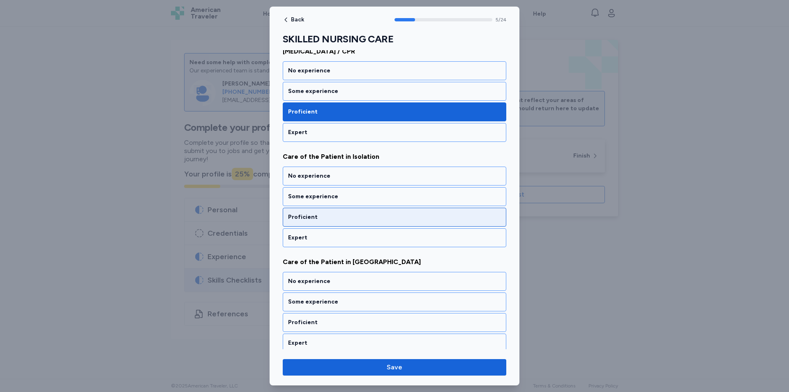
click at [333, 220] on div "Proficient" at bounding box center [394, 217] width 213 height 8
click at [333, 226] on div "Proficient" at bounding box center [395, 217] width 224 height 19
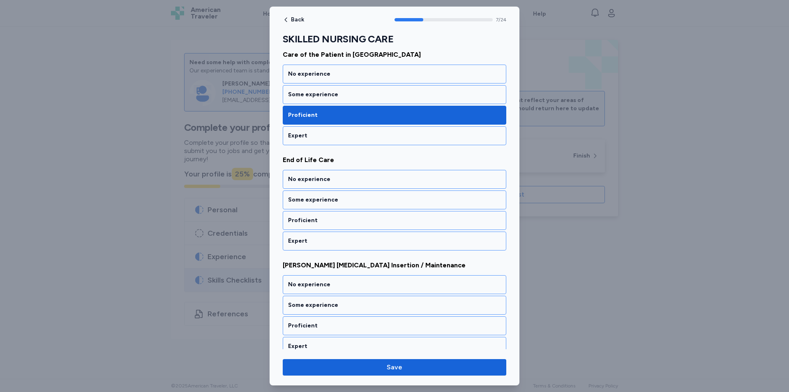
scroll to position [756, 0]
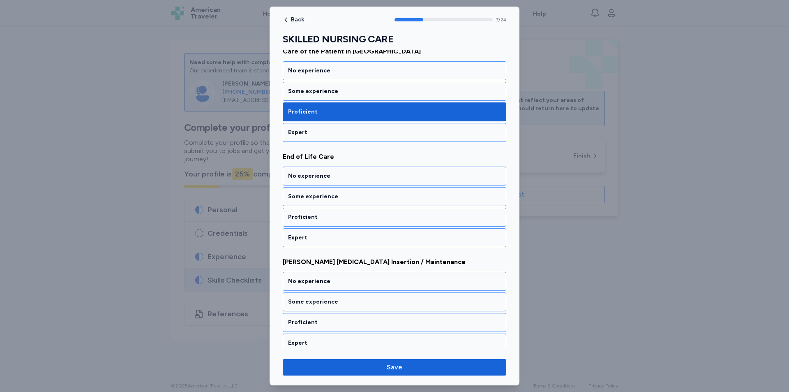
click at [333, 228] on div "No experience Some experience Proficient Expert" at bounding box center [395, 206] width 224 height 81
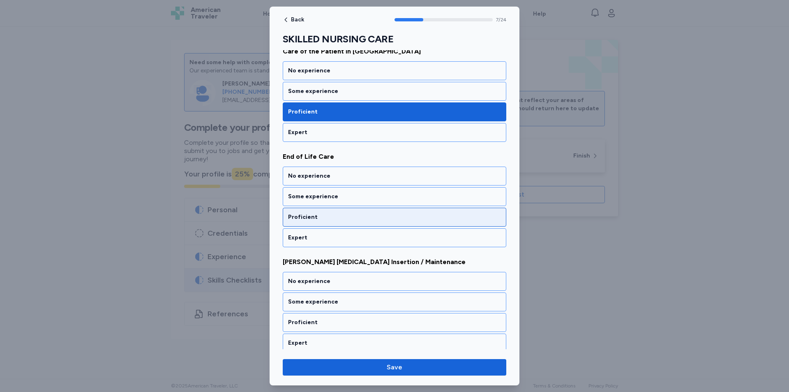
click at [336, 219] on div "Proficient" at bounding box center [394, 217] width 213 height 8
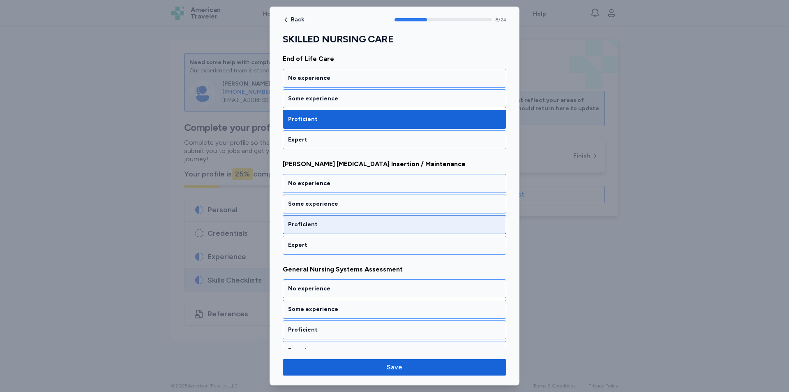
scroll to position [861, 0]
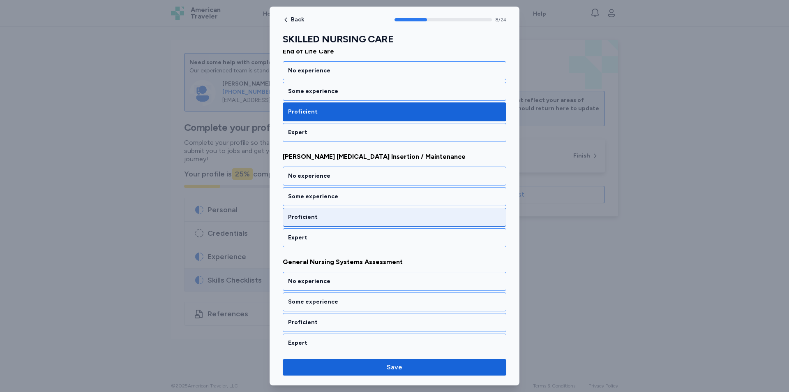
click at [336, 224] on div "Proficient" at bounding box center [395, 217] width 224 height 19
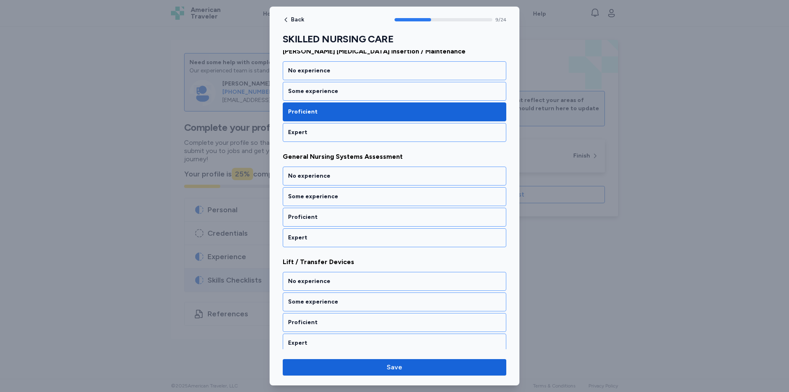
click at [336, 224] on div "Proficient" at bounding box center [395, 217] width 224 height 19
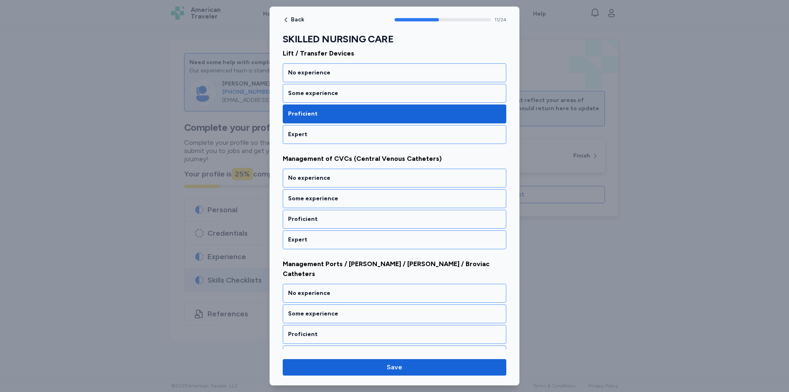
scroll to position [1177, 0]
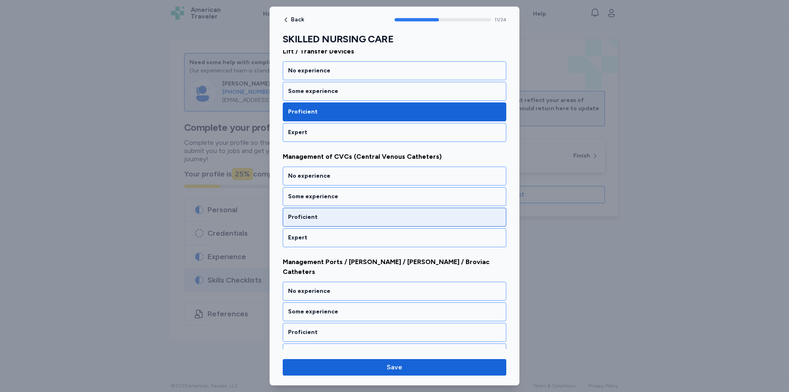
click at [327, 216] on div "Proficient" at bounding box center [394, 217] width 213 height 8
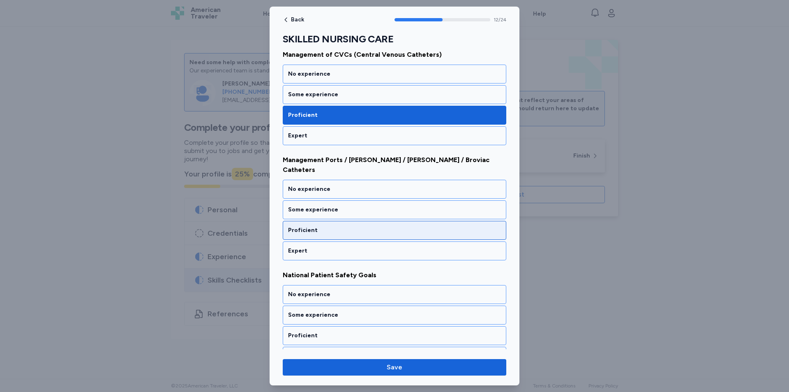
scroll to position [1282, 0]
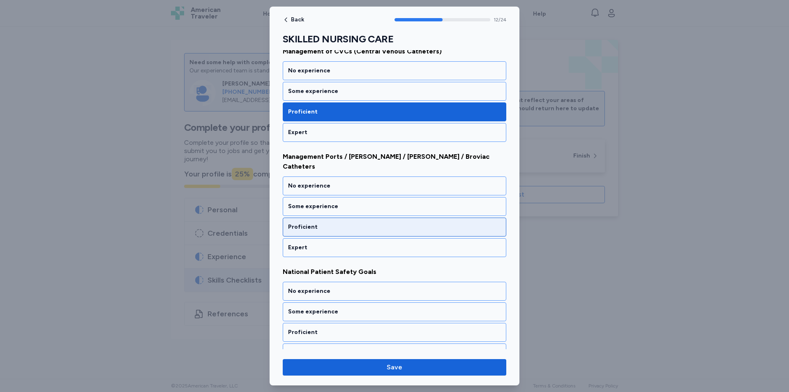
click at [331, 223] on div "Proficient" at bounding box center [394, 227] width 213 height 8
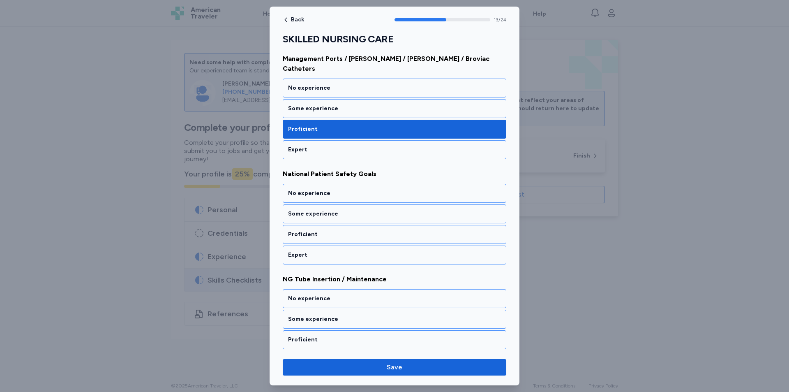
scroll to position [1387, 0]
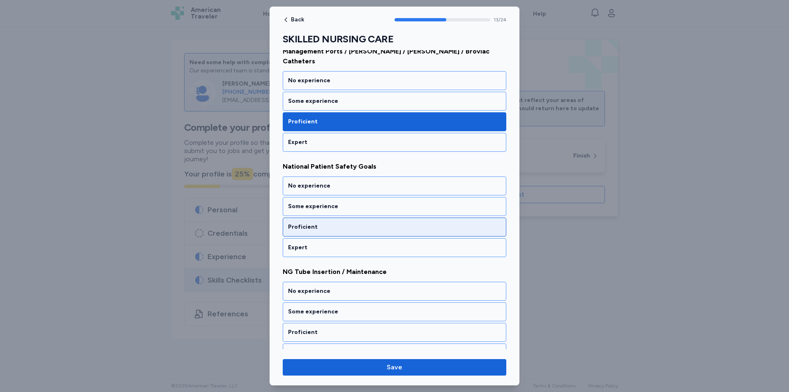
click at [341, 223] on div "Proficient" at bounding box center [394, 227] width 213 height 8
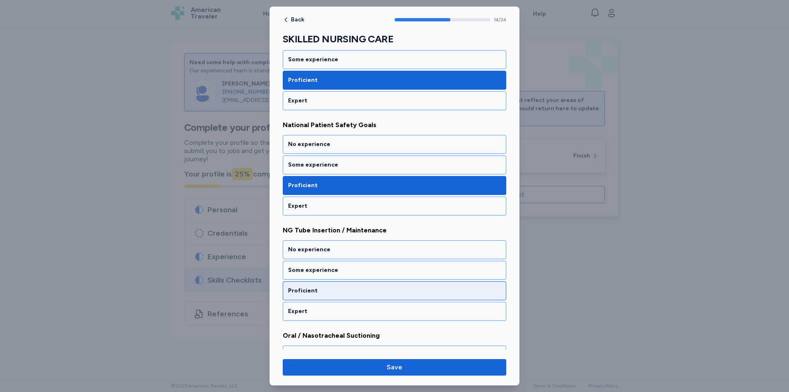
scroll to position [1492, 0]
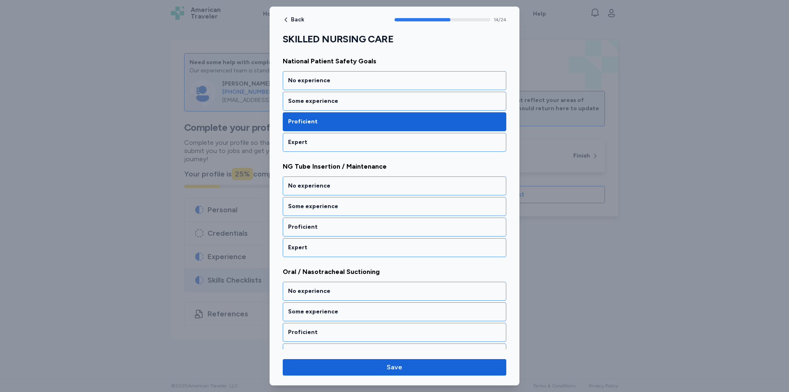
click at [344, 206] on div "No experience Some experience Proficient Expert" at bounding box center [395, 216] width 224 height 81
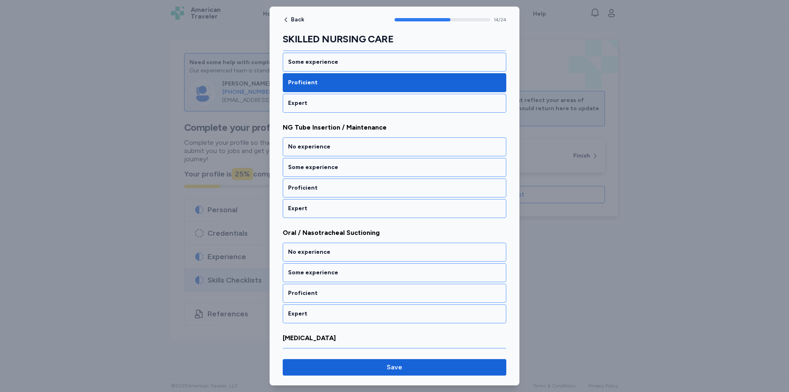
scroll to position [1534, 0]
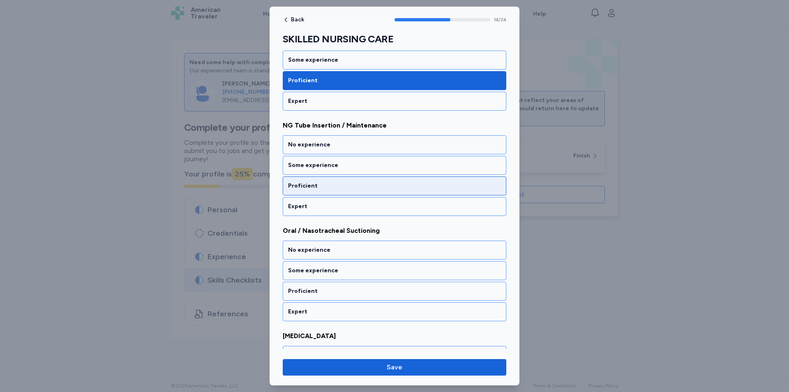
click at [347, 182] on div "Proficient" at bounding box center [394, 186] width 213 height 8
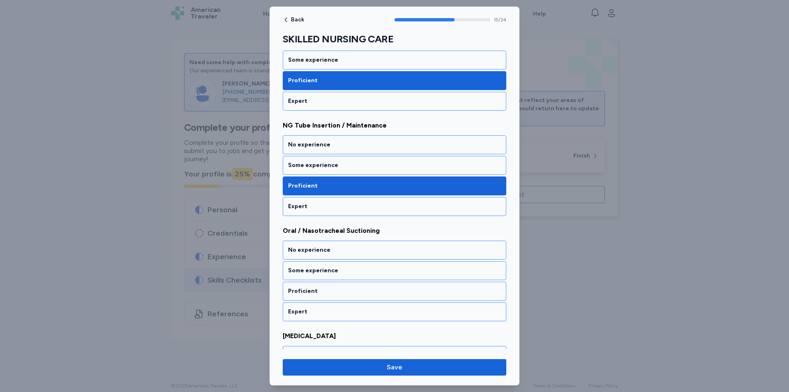
scroll to position [1598, 0]
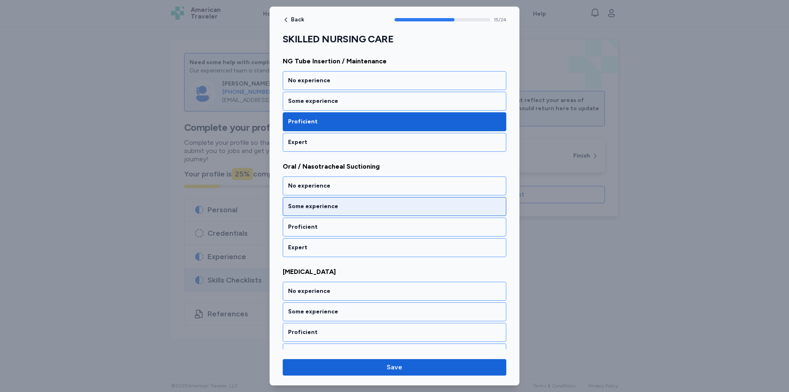
click at [336, 202] on div "Some experience" at bounding box center [394, 206] width 213 height 8
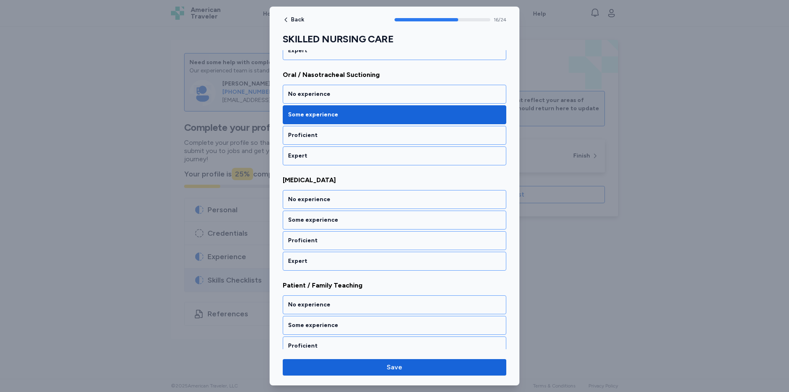
scroll to position [1703, 0]
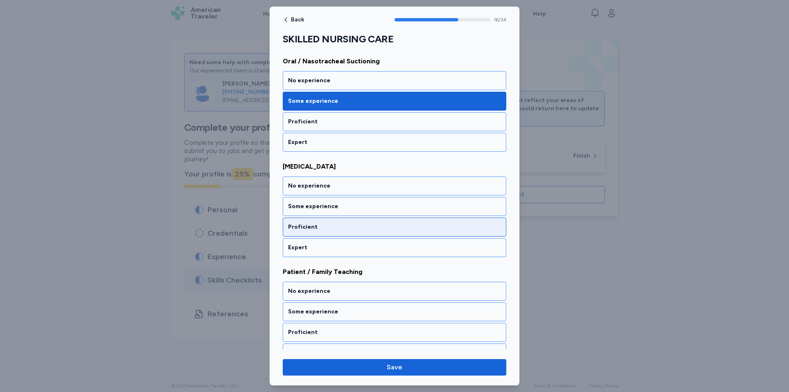
click at [337, 223] on div "Proficient" at bounding box center [394, 227] width 213 height 8
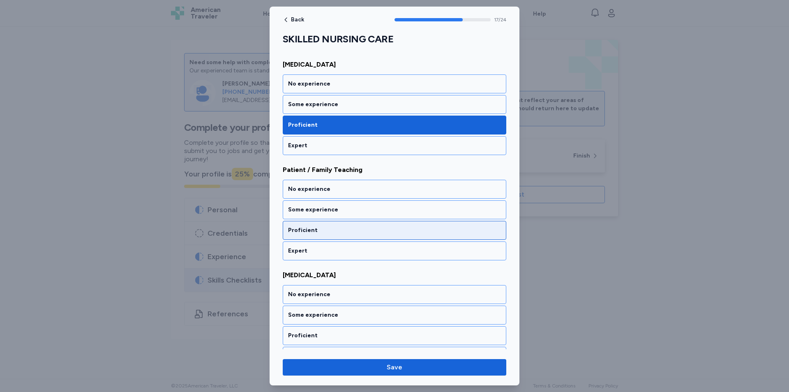
scroll to position [1808, 0]
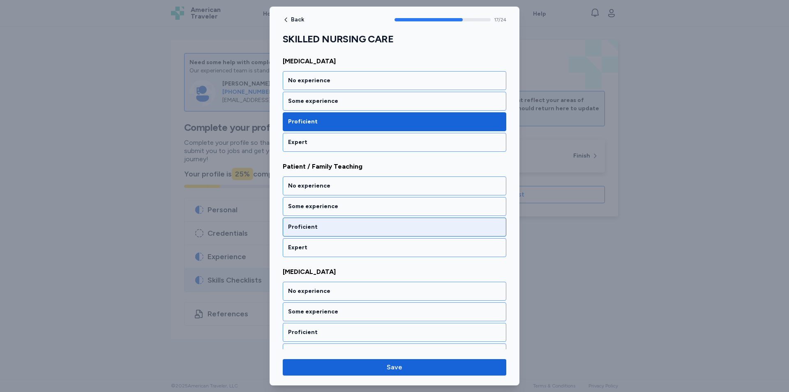
click at [330, 223] on div "Proficient" at bounding box center [394, 227] width 213 height 8
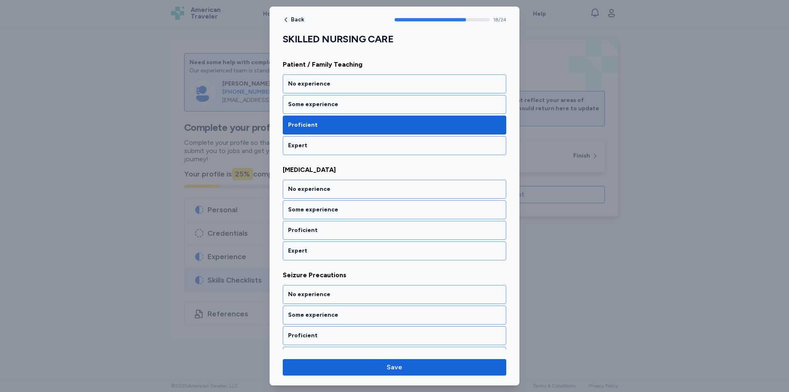
scroll to position [1913, 0]
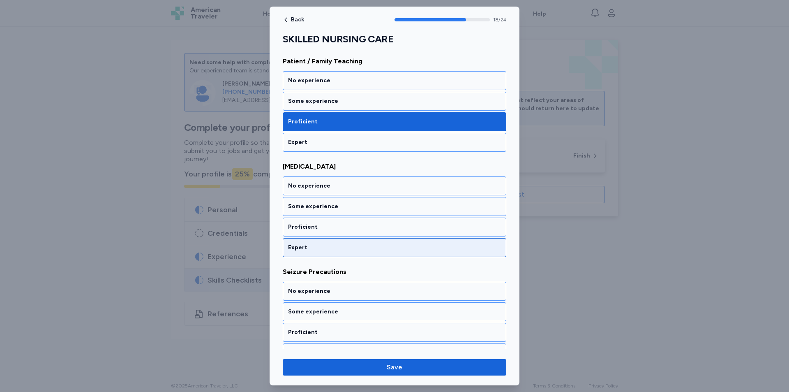
click at [323, 243] on div "Expert" at bounding box center [394, 247] width 213 height 8
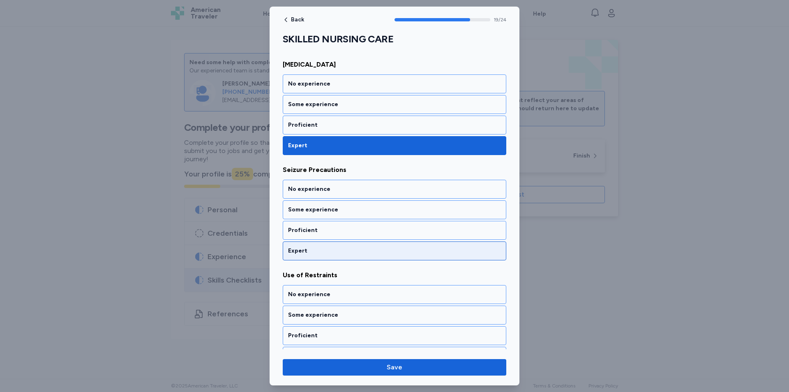
scroll to position [2019, 0]
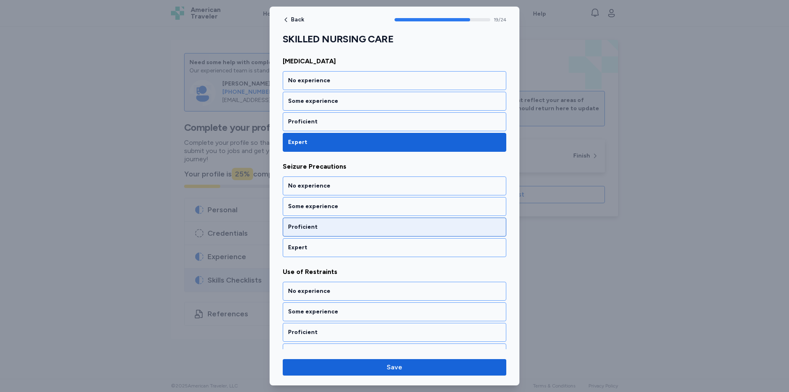
click at [346, 223] on div "Proficient" at bounding box center [394, 227] width 213 height 8
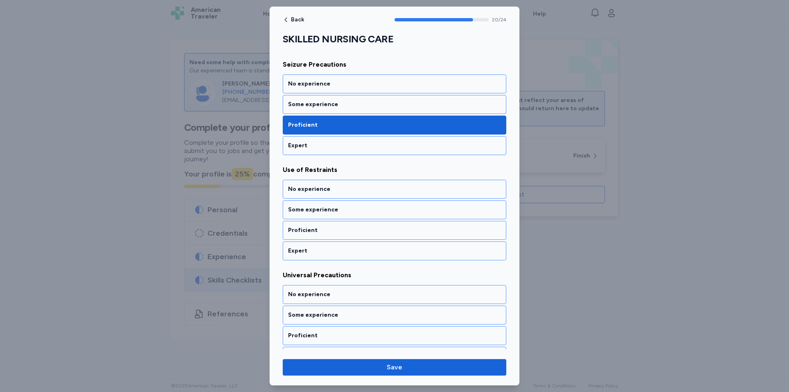
scroll to position [2124, 0]
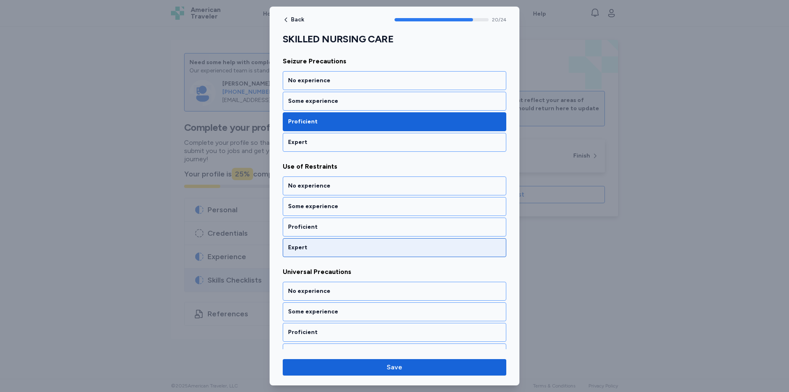
click at [340, 243] on div "Expert" at bounding box center [395, 247] width 224 height 19
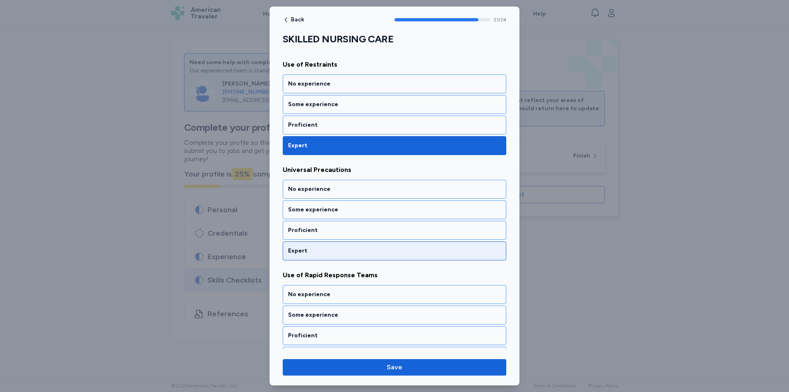
scroll to position [2229, 0]
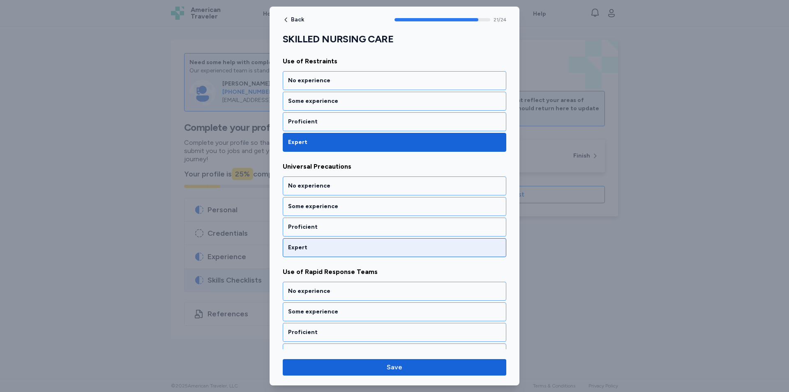
click at [335, 238] on div "Expert" at bounding box center [395, 247] width 224 height 19
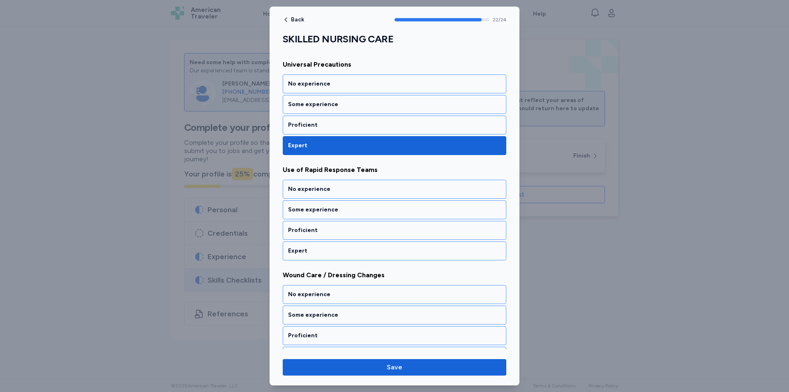
scroll to position [2334, 0]
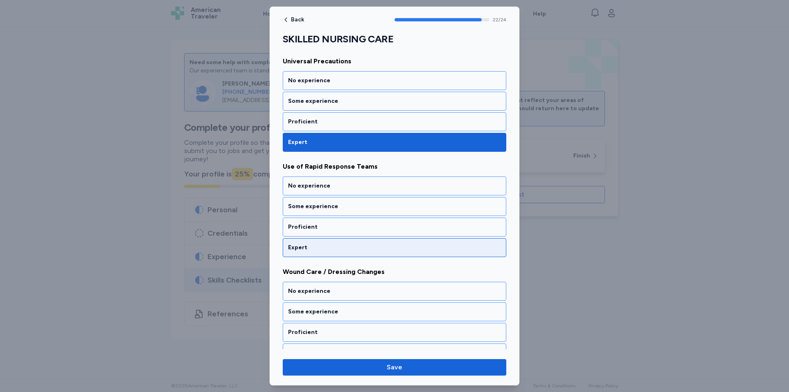
click at [333, 243] on div "Expert" at bounding box center [394, 247] width 213 height 8
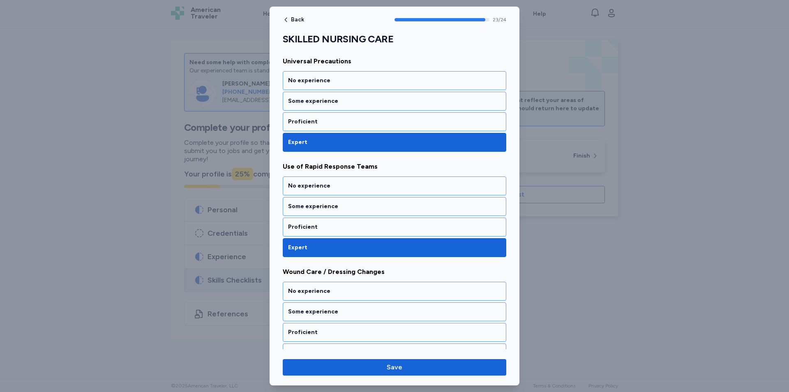
scroll to position [2339, 0]
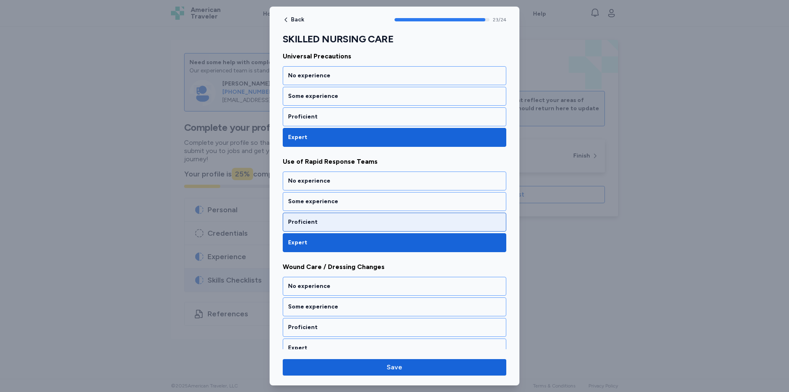
click at [326, 218] on div "Proficient" at bounding box center [394, 222] width 213 height 8
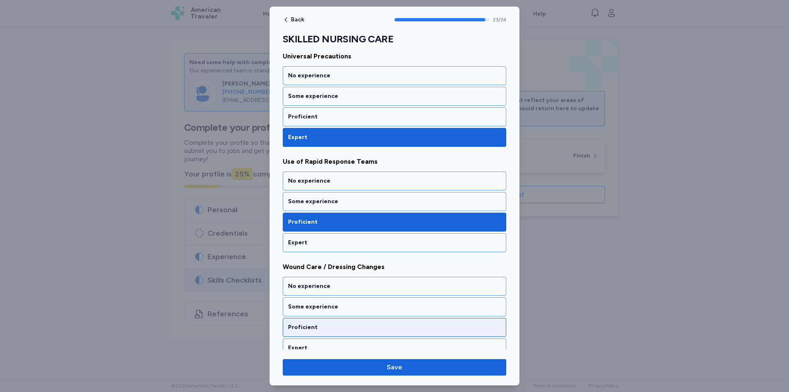
click at [368, 323] on div "Proficient" at bounding box center [394, 327] width 213 height 8
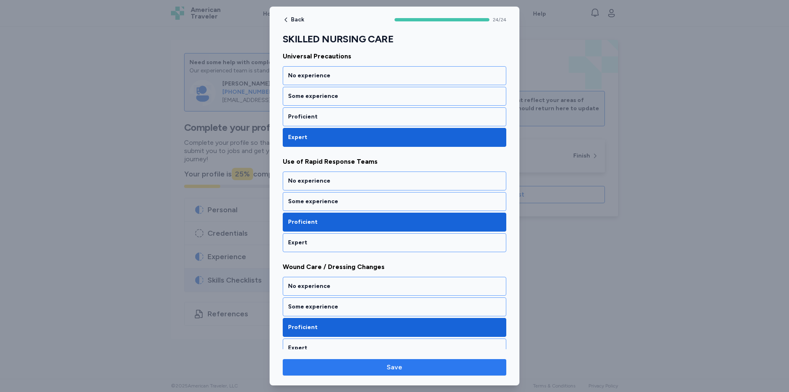
click at [435, 370] on span "Save" at bounding box center [394, 367] width 210 height 10
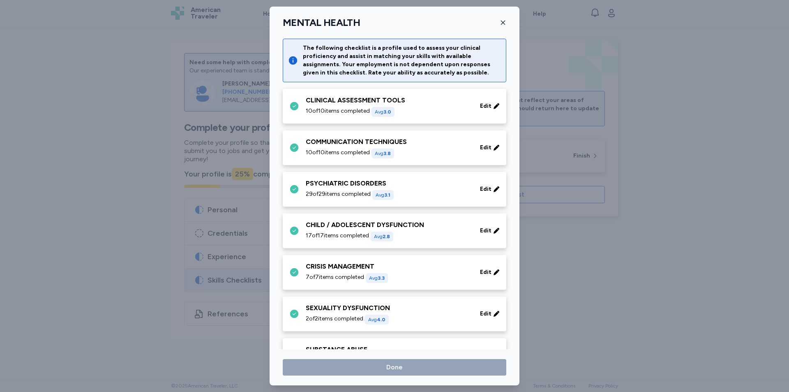
scroll to position [276, 0]
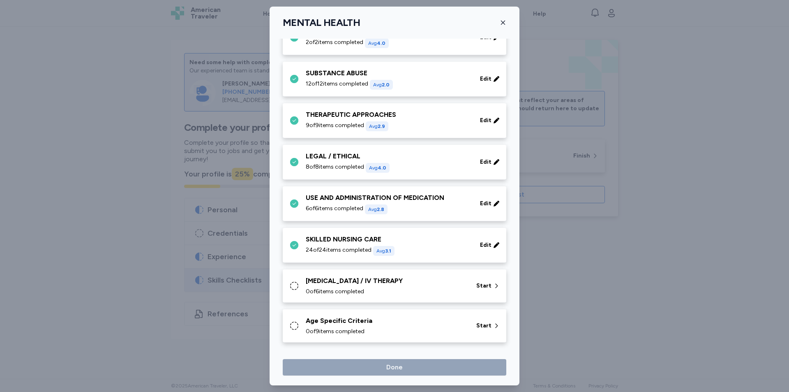
click at [340, 288] on span "0 of 6 items completed" at bounding box center [335, 291] width 58 height 8
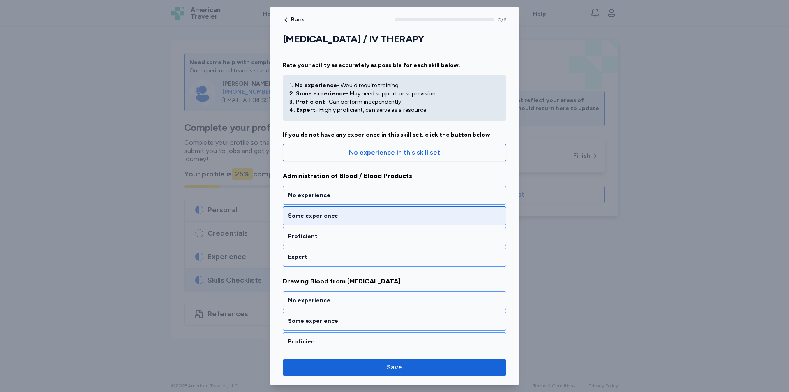
click at [341, 219] on div "Some experience" at bounding box center [394, 216] width 213 height 8
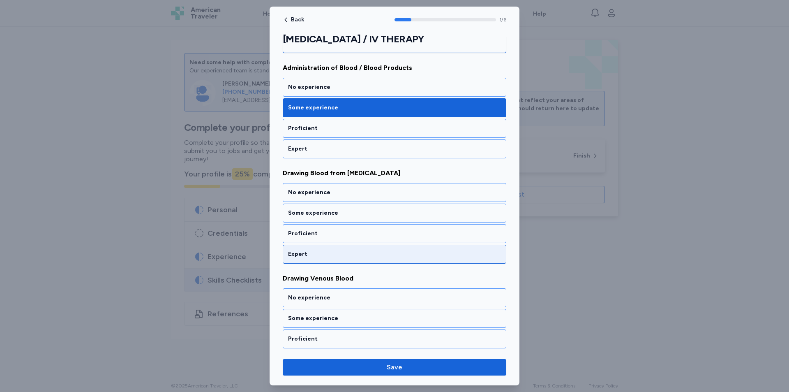
scroll to position [125, 0]
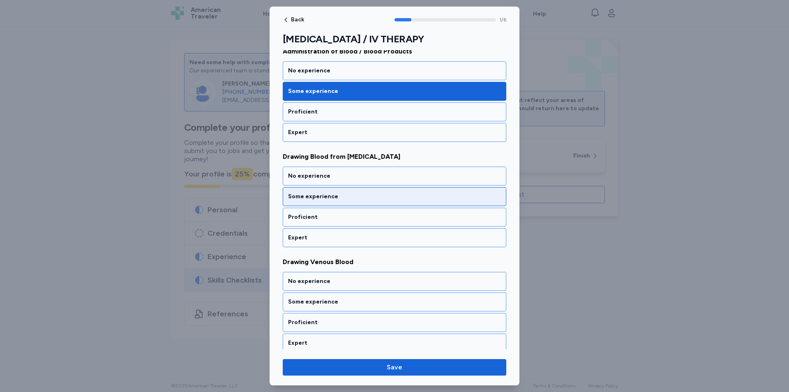
click at [339, 199] on div "Some experience" at bounding box center [394, 196] width 213 height 8
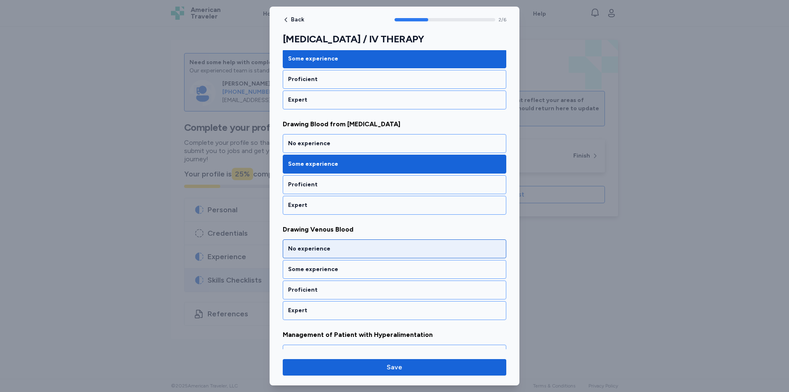
scroll to position [148, 0]
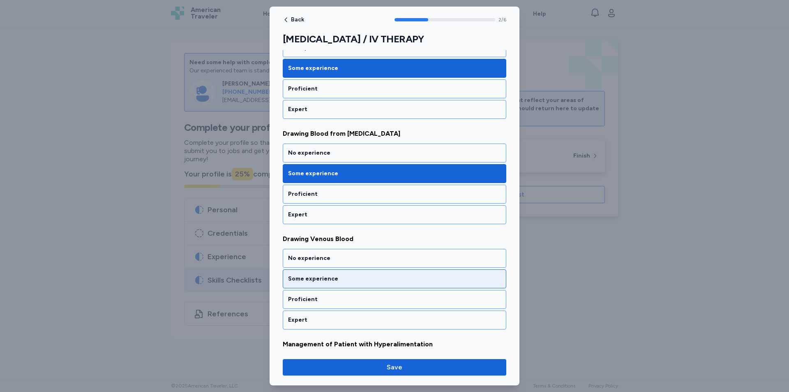
click at [331, 276] on div "Some experience" at bounding box center [394, 279] width 213 height 8
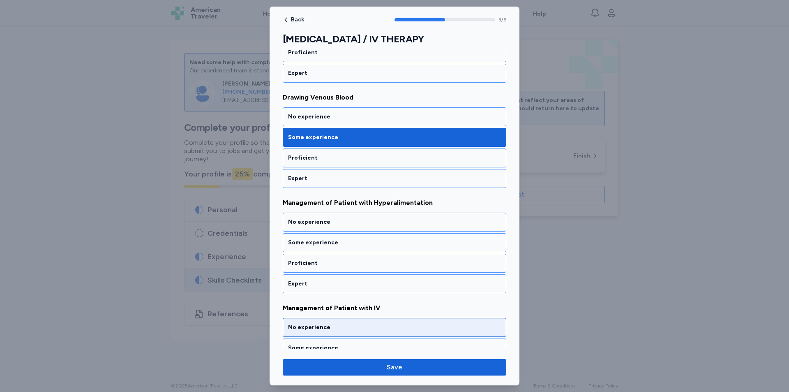
scroll to position [335, 0]
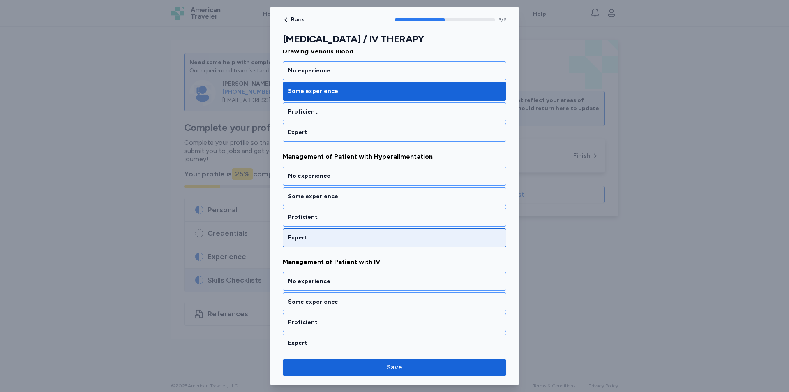
click at [347, 241] on div "Expert" at bounding box center [394, 237] width 213 height 8
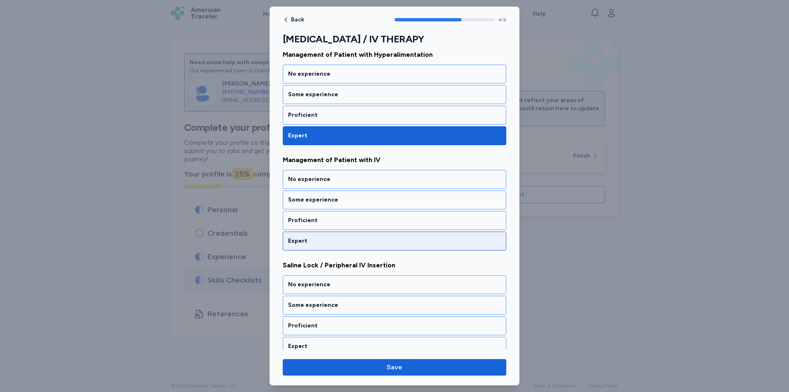
scroll to position [440, 0]
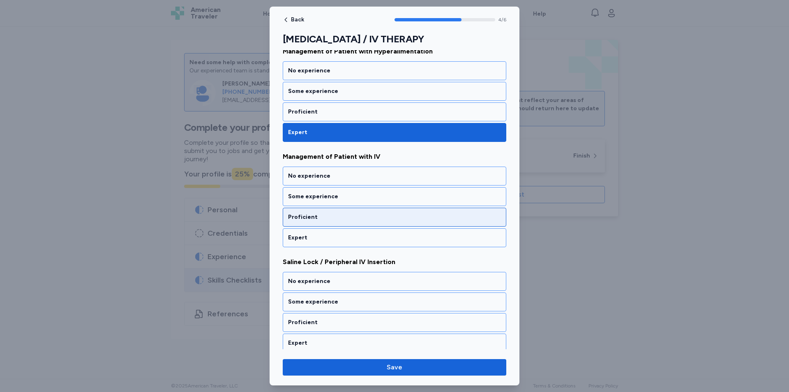
click at [321, 212] on div "Proficient" at bounding box center [395, 217] width 224 height 19
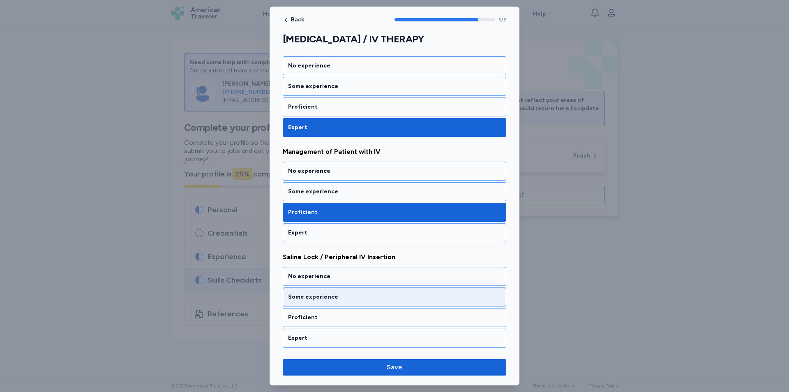
click at [367, 296] on div "Some experience" at bounding box center [394, 297] width 213 height 8
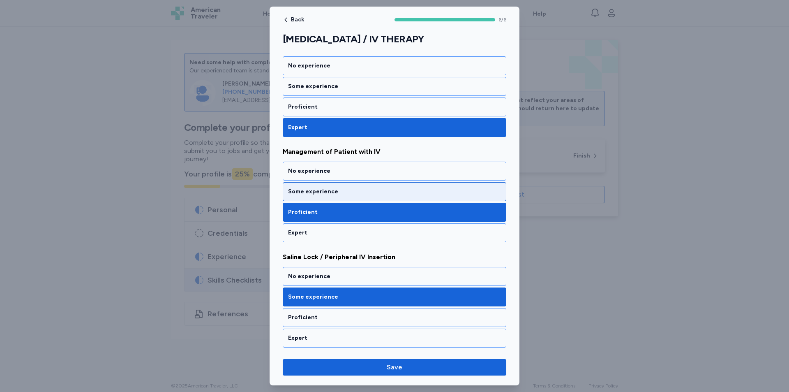
click at [346, 186] on div "Some experience" at bounding box center [395, 191] width 224 height 19
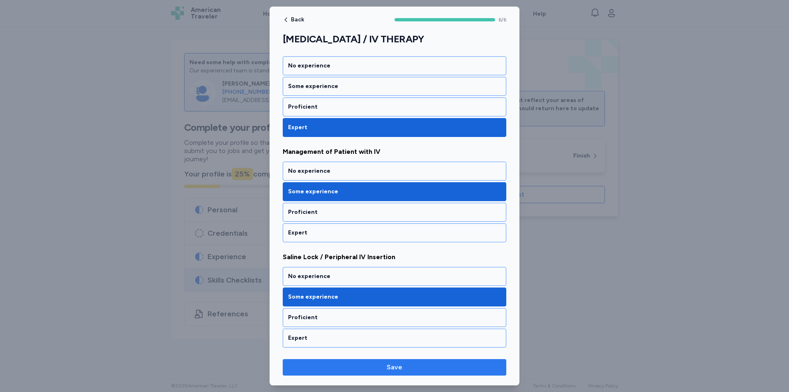
click at [448, 372] on button "Save" at bounding box center [395, 367] width 224 height 16
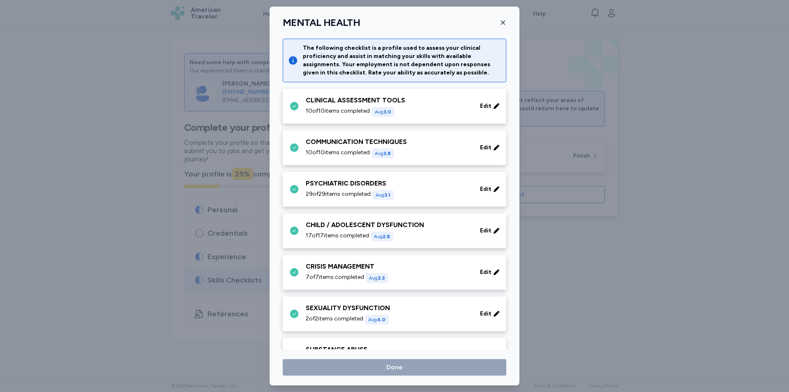
scroll to position [276, 0]
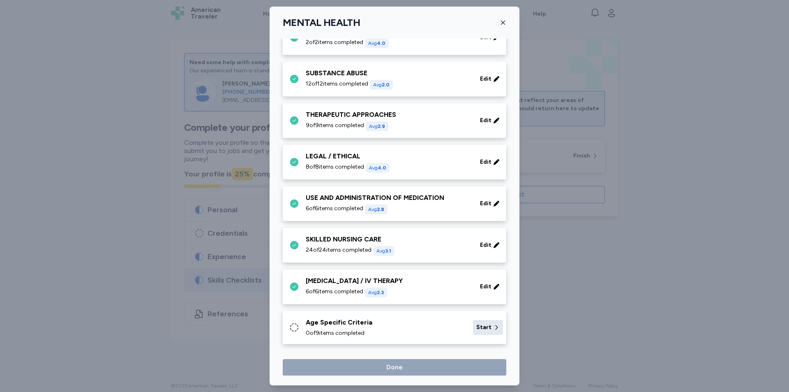
click at [484, 329] on span "Start" at bounding box center [483, 327] width 15 height 8
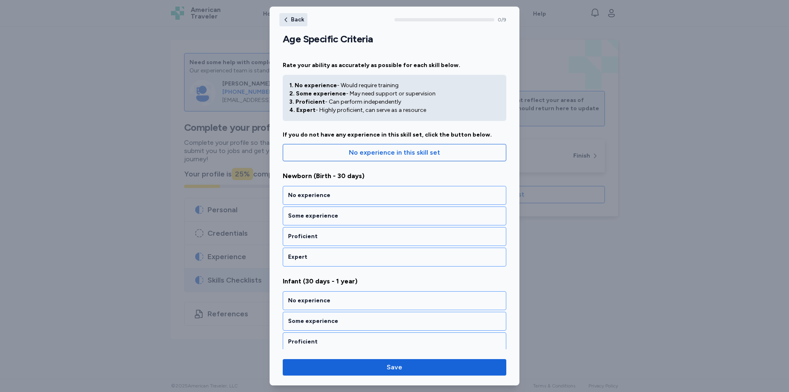
click at [299, 18] on span "Back" at bounding box center [297, 20] width 13 height 6
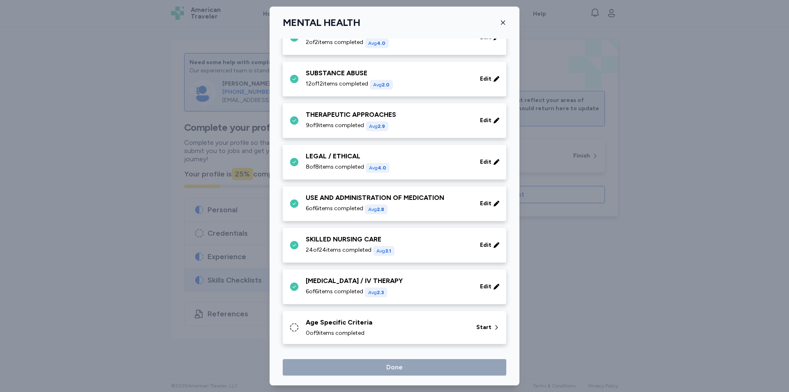
click at [362, 282] on div "[MEDICAL_DATA] / IV THERAPY" at bounding box center [388, 281] width 164 height 10
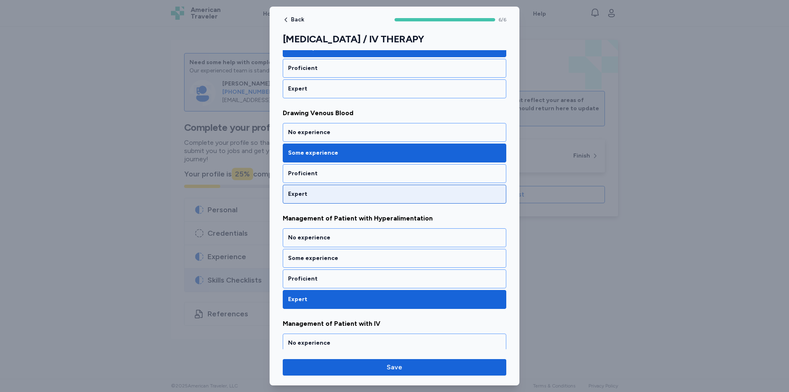
scroll to position [288, 0]
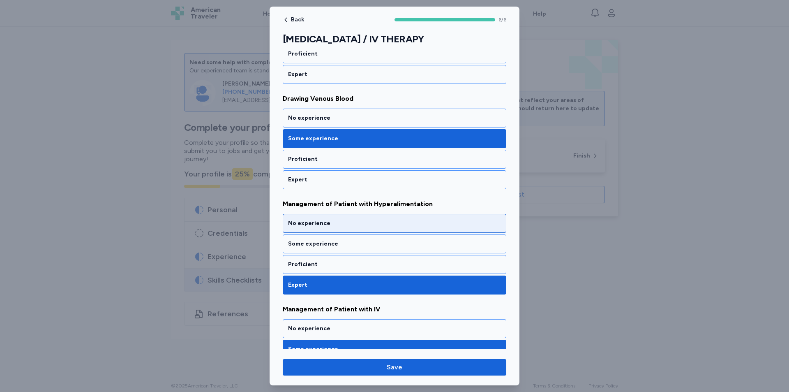
click at [321, 222] on div "No experience" at bounding box center [394, 223] width 213 height 8
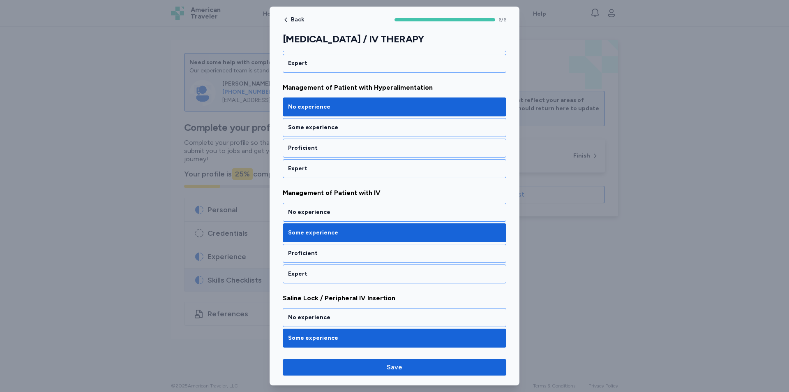
scroll to position [322, 0]
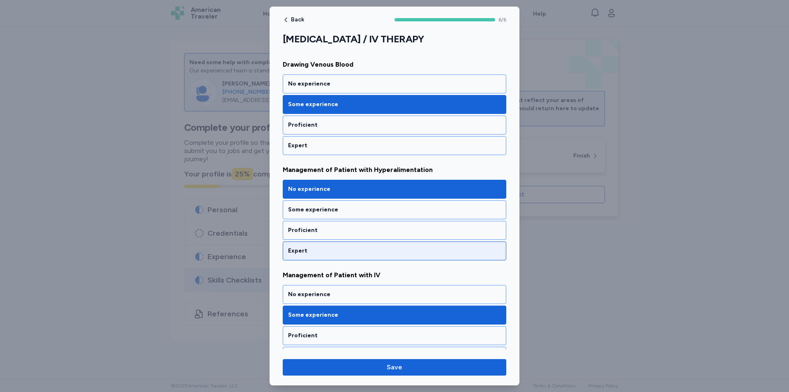
click at [326, 244] on div "Expert" at bounding box center [395, 250] width 224 height 19
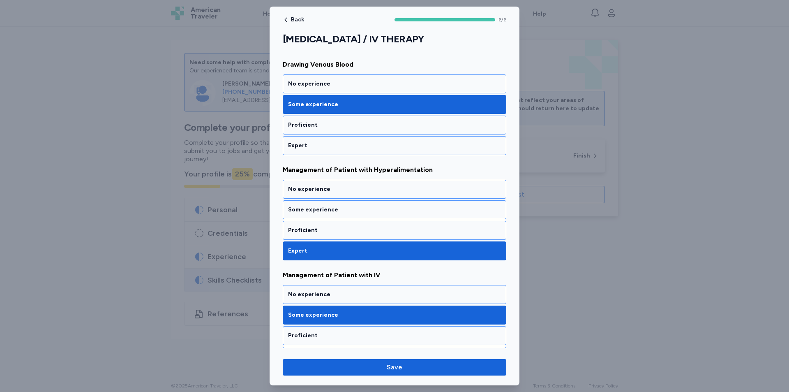
scroll to position [445, 0]
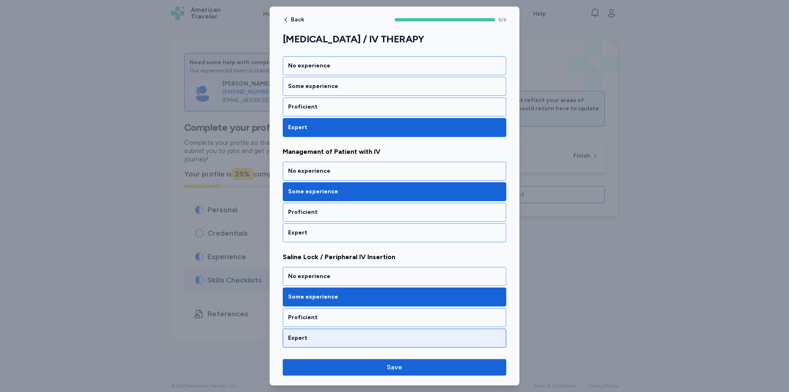
drag, startPoint x: 413, startPoint y: 366, endPoint x: 429, endPoint y: 347, distance: 23.9
click at [413, 365] on span "Save" at bounding box center [394, 367] width 210 height 10
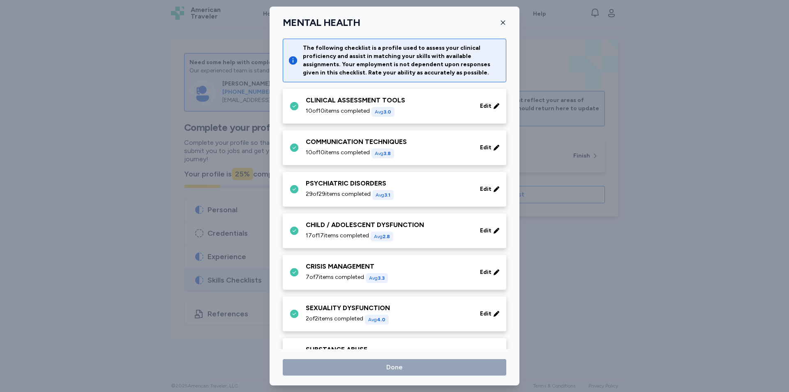
scroll to position [276, 0]
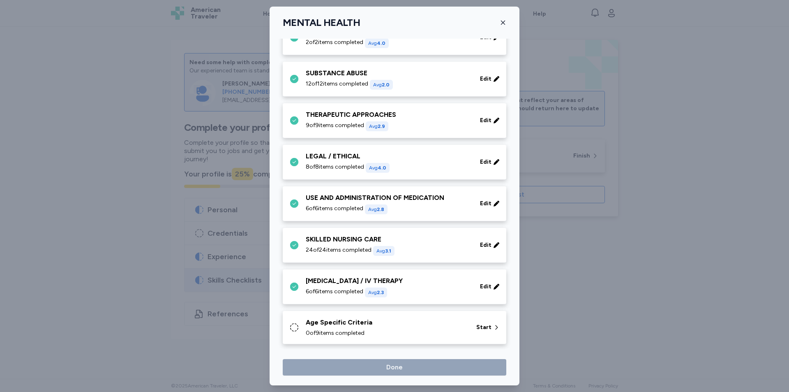
click at [356, 324] on div "Age Specific Criteria" at bounding box center [386, 322] width 161 height 10
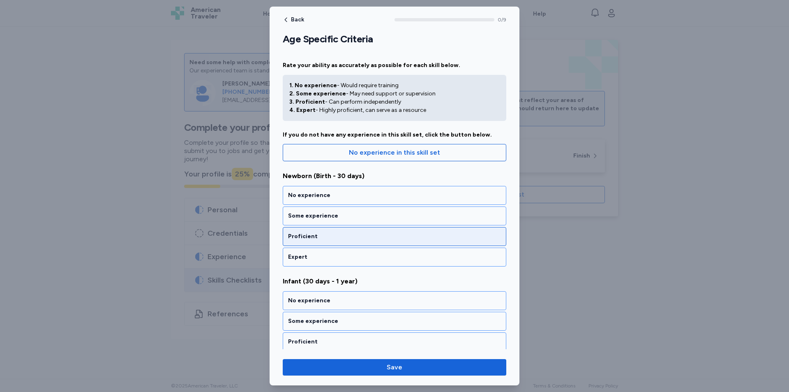
click at [326, 239] on div "Proficient" at bounding box center [394, 236] width 213 height 8
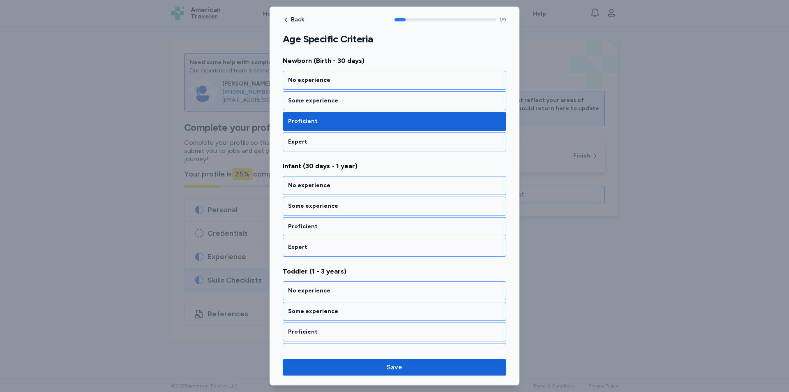
scroll to position [125, 0]
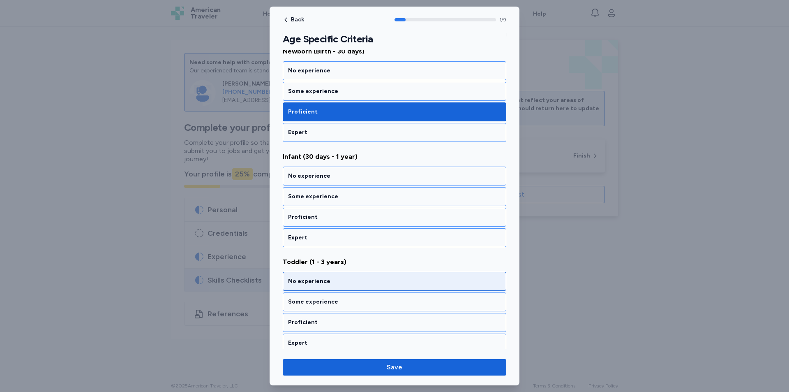
drag, startPoint x: 336, startPoint y: 218, endPoint x: 334, endPoint y: 223, distance: 5.0
click at [335, 219] on div "Proficient" at bounding box center [394, 217] width 213 height 8
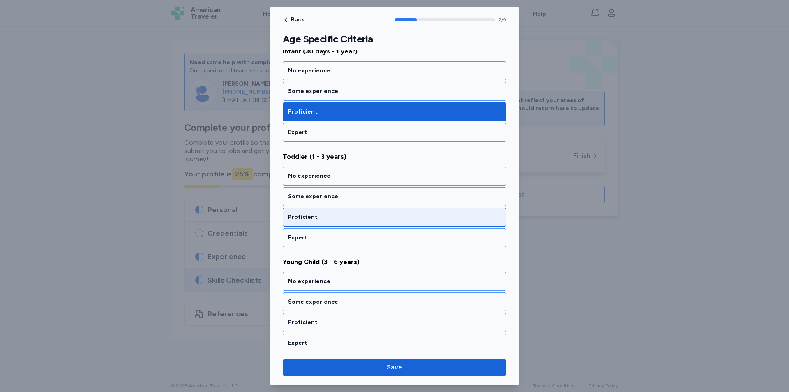
click at [342, 223] on div "Proficient" at bounding box center [395, 217] width 224 height 19
click at [349, 213] on div "Proficient" at bounding box center [394, 217] width 213 height 8
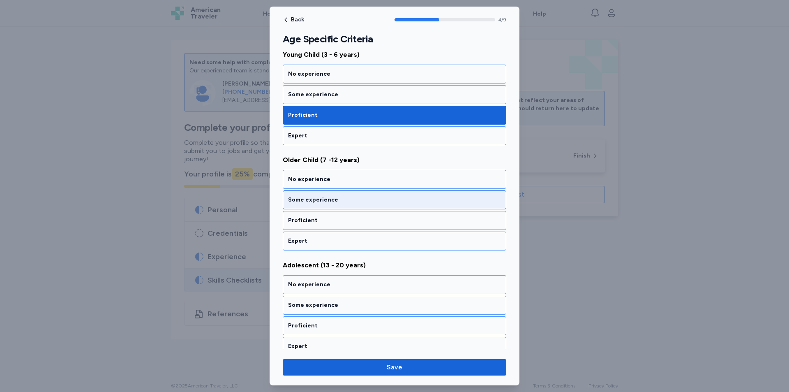
scroll to position [440, 0]
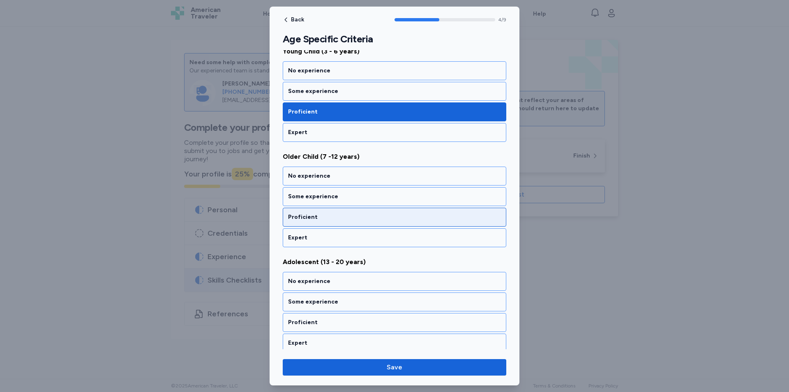
click at [334, 221] on div "Proficient" at bounding box center [395, 217] width 224 height 19
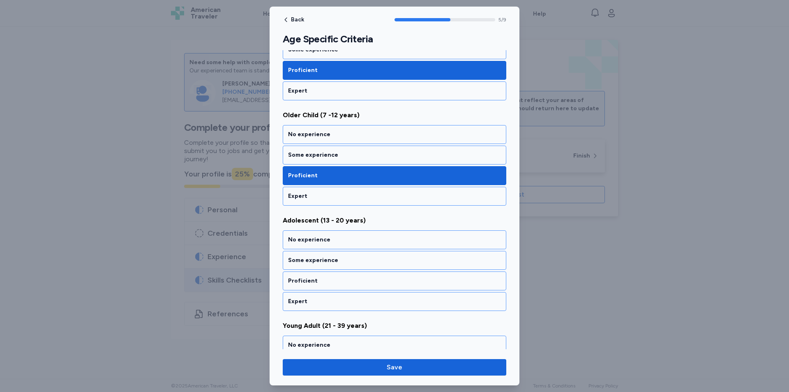
scroll to position [545, 0]
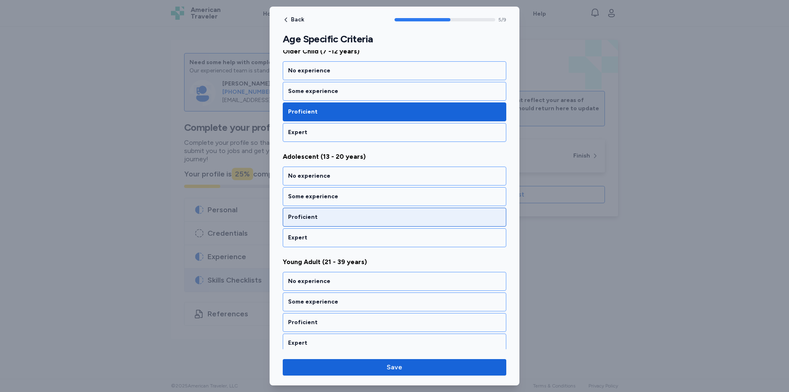
click at [338, 219] on div "Proficient" at bounding box center [394, 217] width 213 height 8
click at [342, 223] on div "Proficient" at bounding box center [395, 217] width 224 height 19
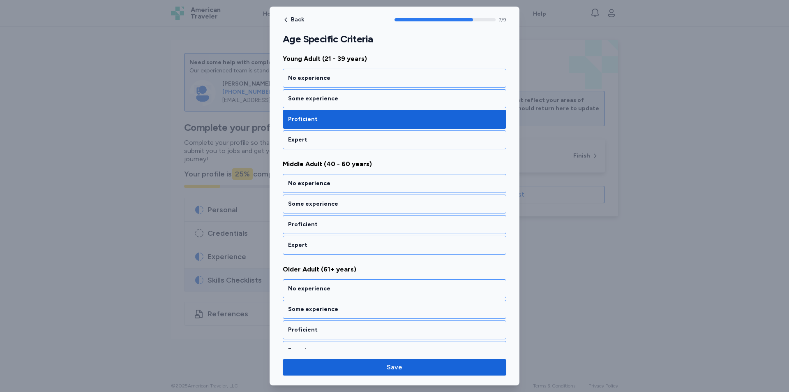
scroll to position [756, 0]
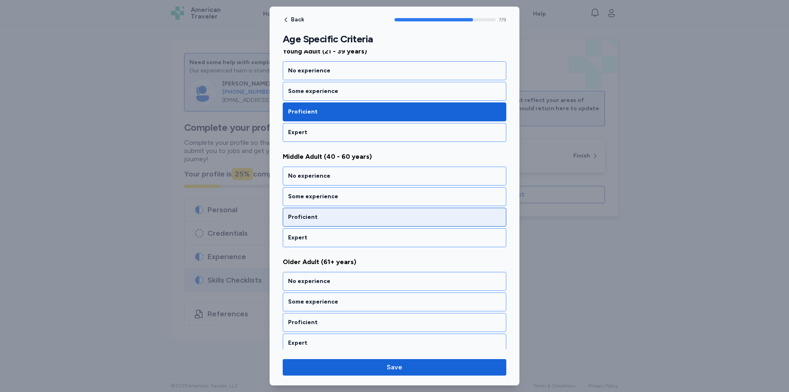
click at [343, 222] on div "Proficient" at bounding box center [395, 217] width 224 height 19
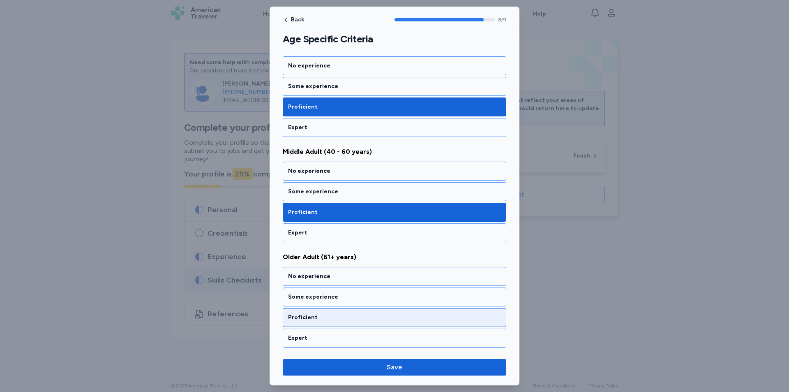
click at [337, 319] on div "Proficient" at bounding box center [394, 317] width 213 height 8
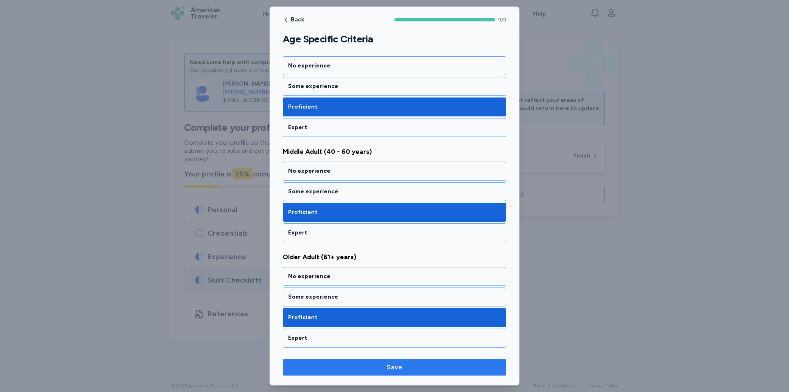
click at [395, 365] on span "Save" at bounding box center [395, 367] width 16 height 10
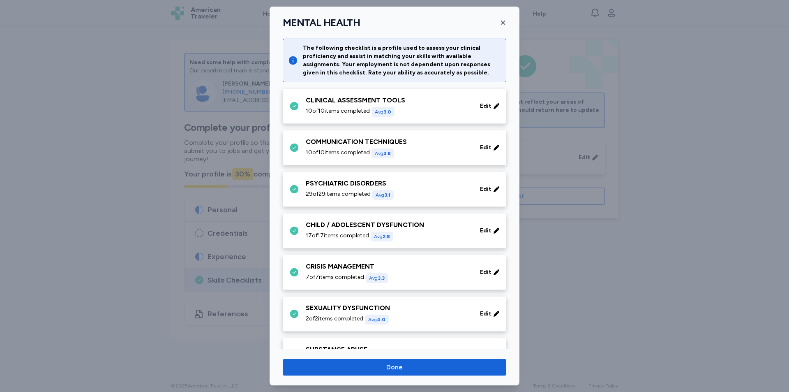
scroll to position [276, 0]
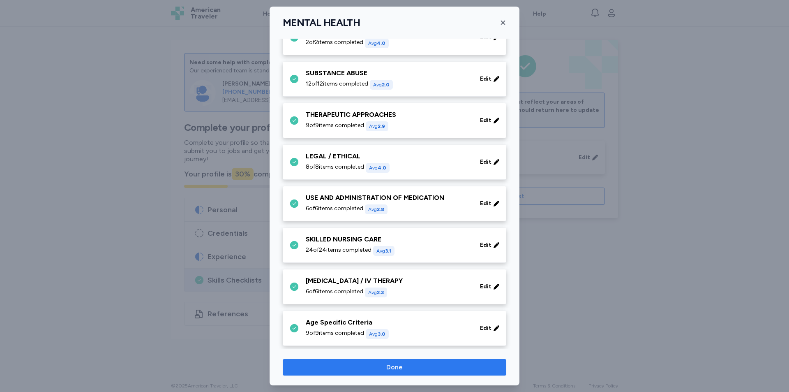
click at [455, 363] on span "Done" at bounding box center [394, 367] width 210 height 10
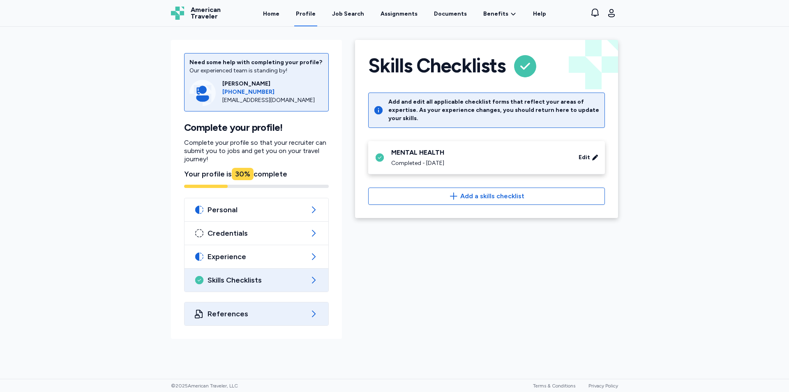
click at [286, 316] on span "References" at bounding box center [257, 314] width 98 height 10
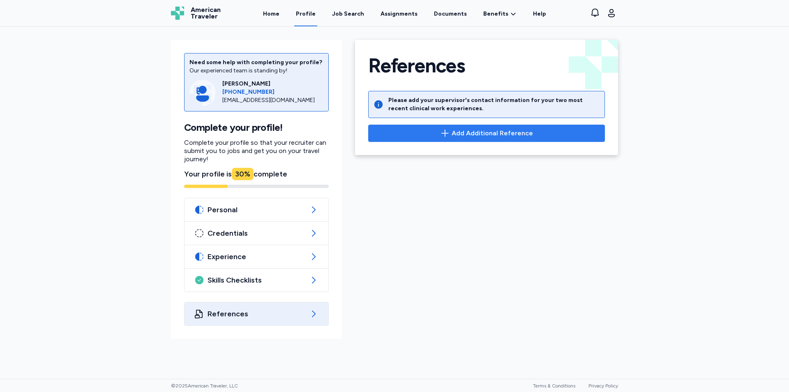
click at [444, 133] on icon "button" at bounding box center [444, 132] width 7 height 7
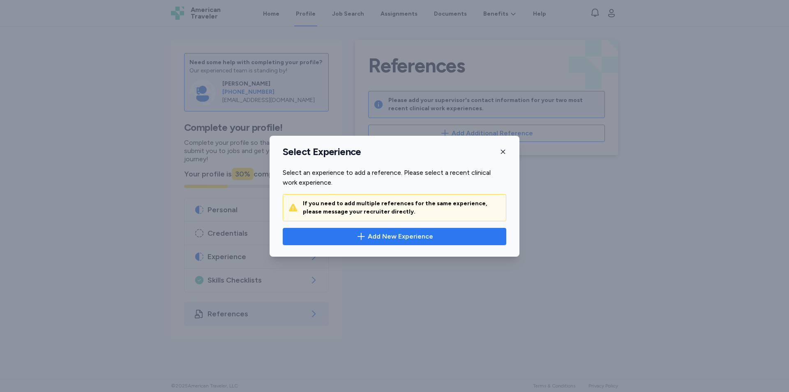
click at [367, 237] on span "Add New Experience" at bounding box center [395, 236] width 210 height 10
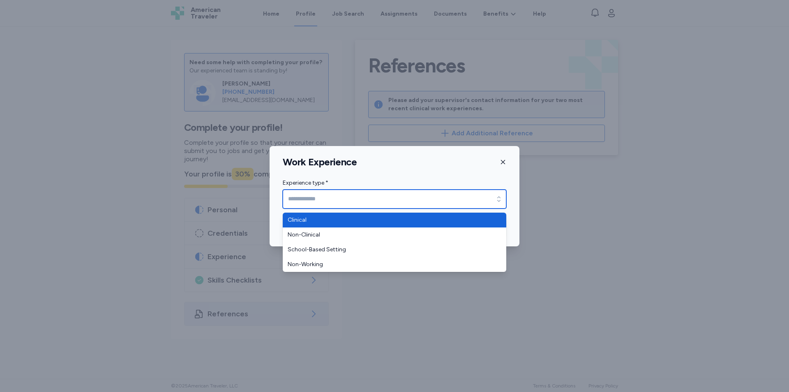
click at [497, 199] on icon "button" at bounding box center [499, 199] width 8 height 8
type input "********"
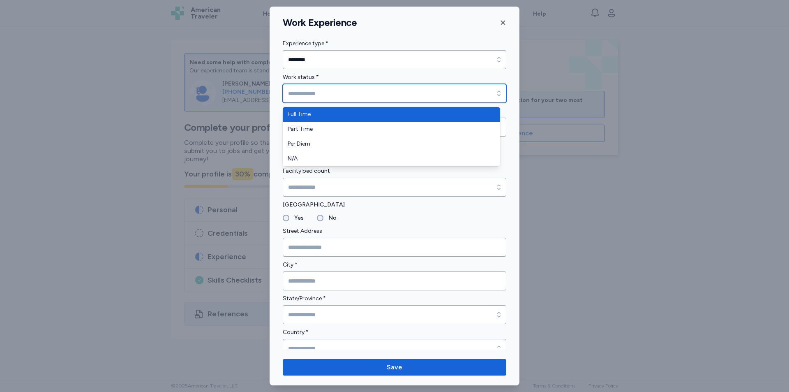
click at [378, 98] on input "Work status *" at bounding box center [395, 93] width 224 height 19
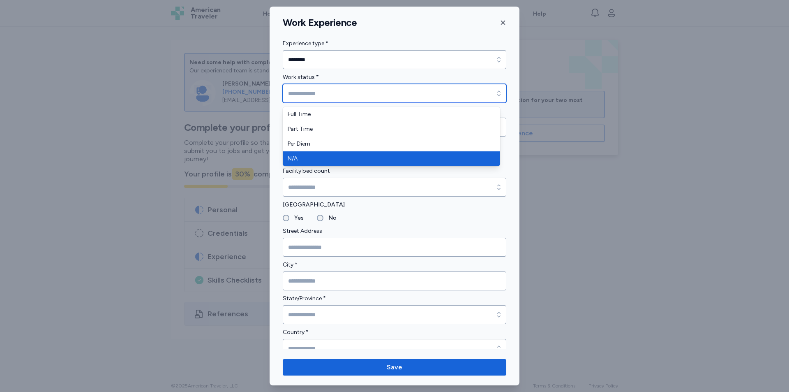
type input "***"
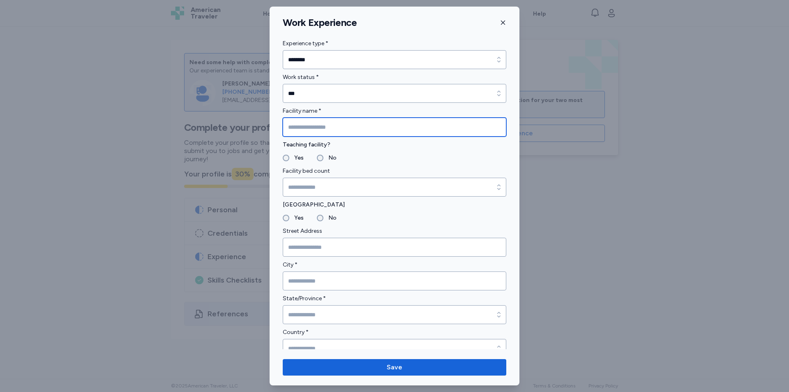
click at [363, 125] on input "Facility name *" at bounding box center [395, 127] width 224 height 19
type input "**********"
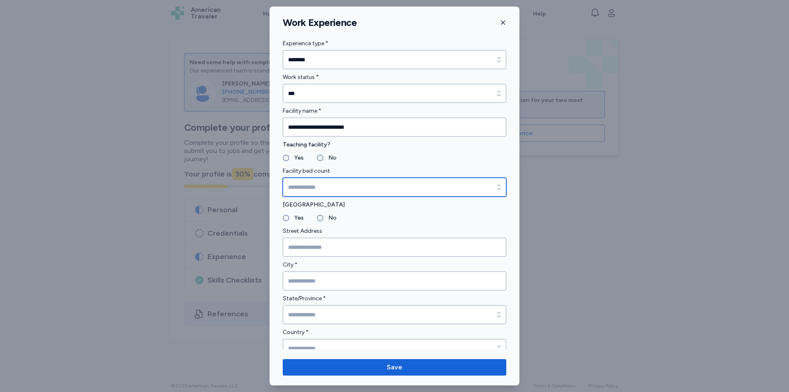
click at [453, 188] on input "Facility bed count" at bounding box center [395, 187] width 224 height 19
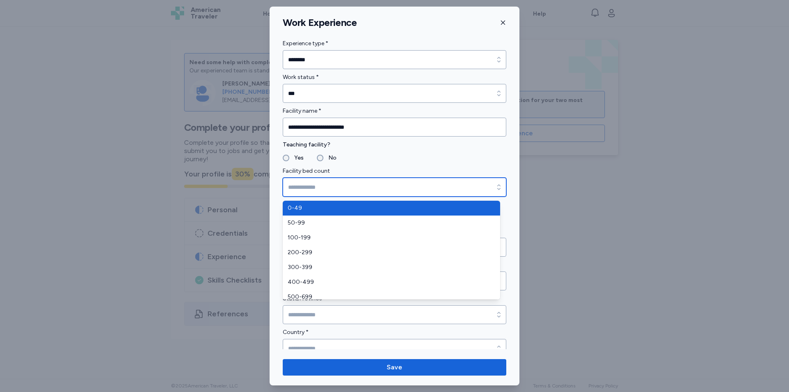
click at [449, 194] on input "Facility bed count" at bounding box center [395, 187] width 224 height 19
type input "****"
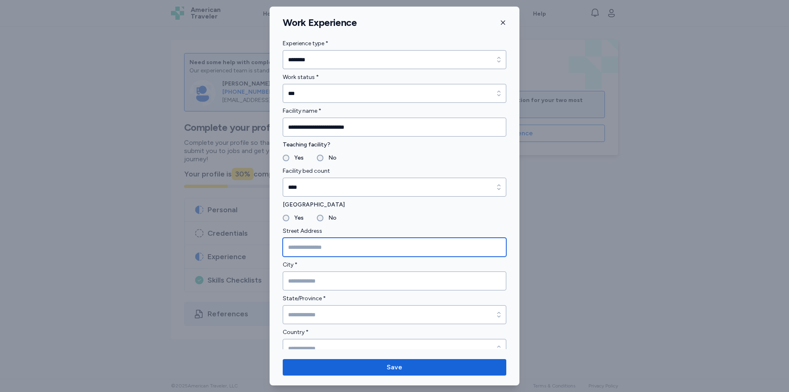
click at [316, 244] on input "Street Address" at bounding box center [395, 247] width 224 height 19
click at [307, 240] on input "Trauma Level" at bounding box center [395, 247] width 224 height 19
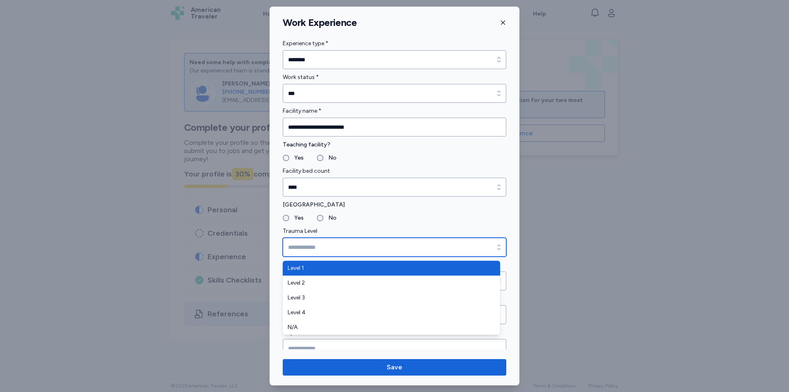
type input "*******"
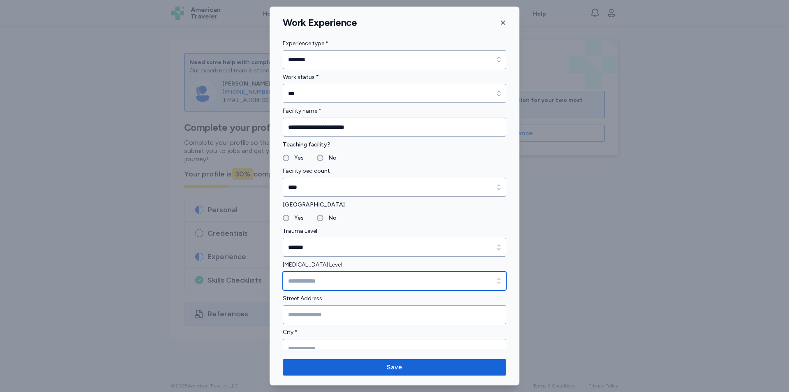
click at [336, 280] on input "[MEDICAL_DATA] Level" at bounding box center [395, 280] width 224 height 19
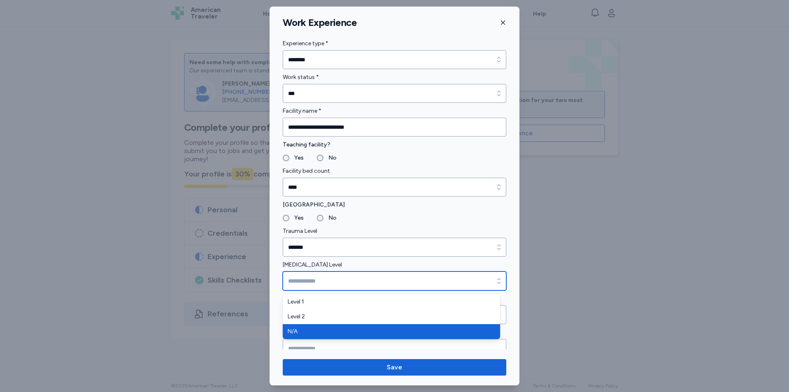
type input "***"
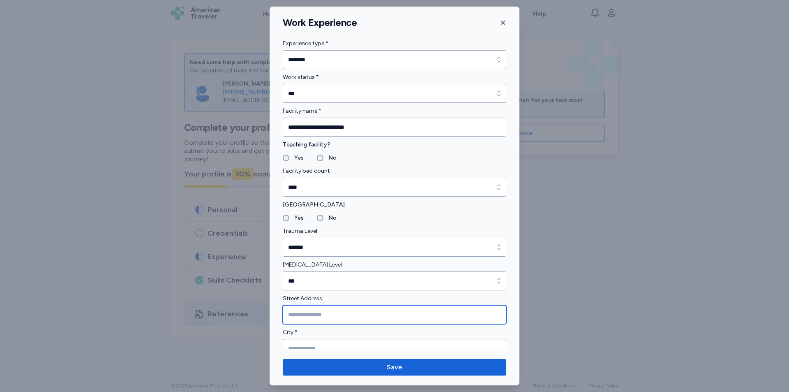
click at [390, 312] on input "Street Address" at bounding box center [395, 314] width 224 height 19
type input "**********"
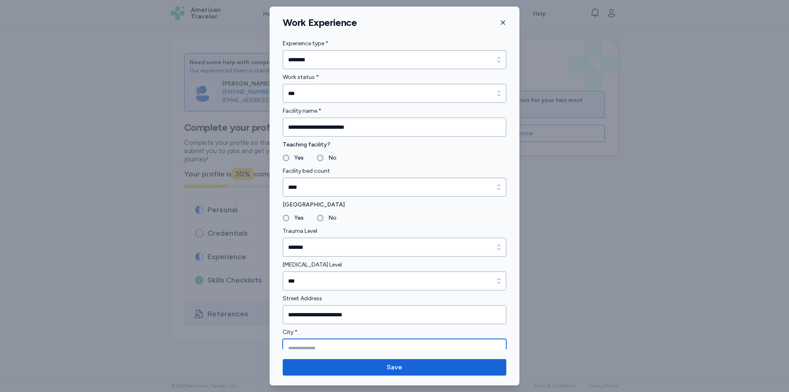
click at [331, 348] on input "City *" at bounding box center [395, 348] width 224 height 19
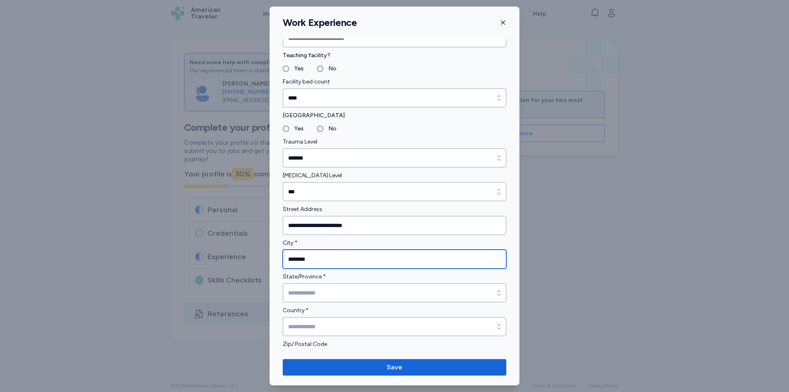
scroll to position [126, 0]
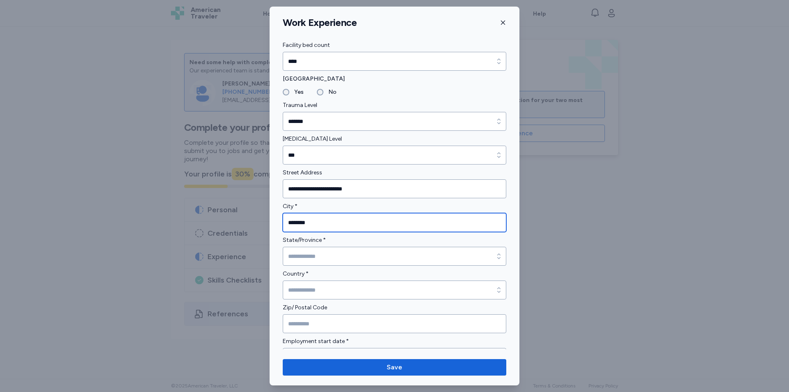
type input "********"
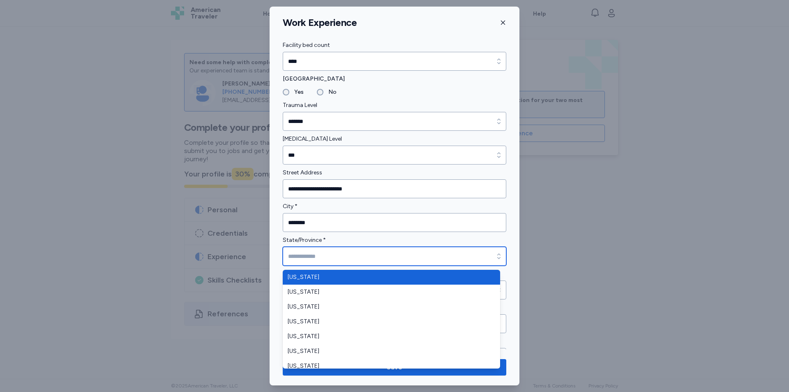
click at [370, 256] on input "State/Province *" at bounding box center [395, 256] width 224 height 19
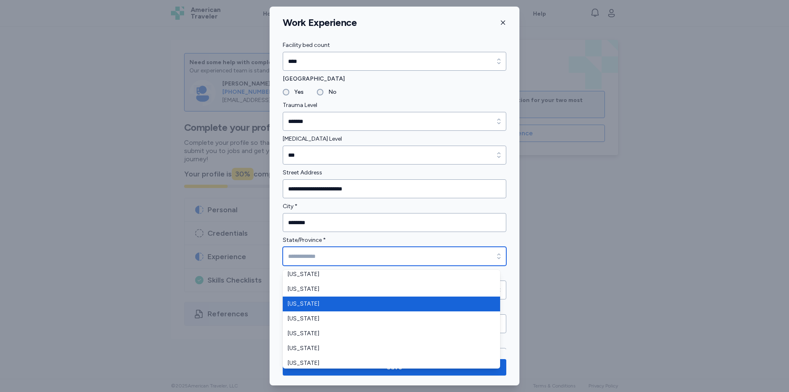
scroll to position [329, 0]
type input "**********"
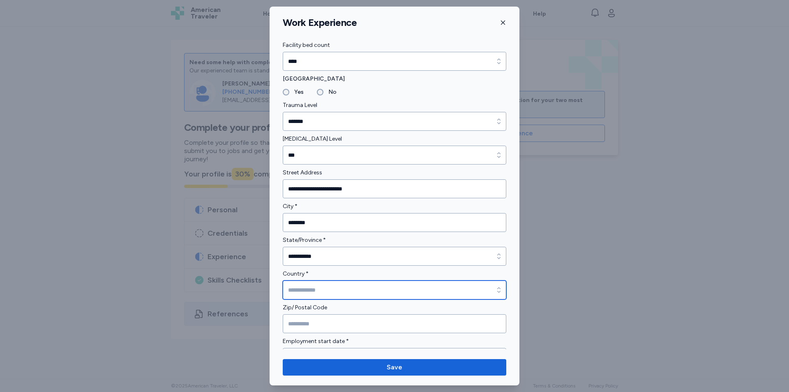
click at [361, 286] on input "Country *" at bounding box center [395, 289] width 224 height 19
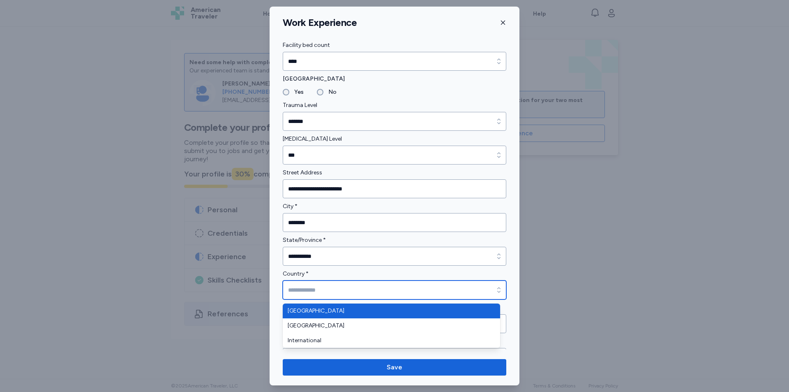
type input "**********"
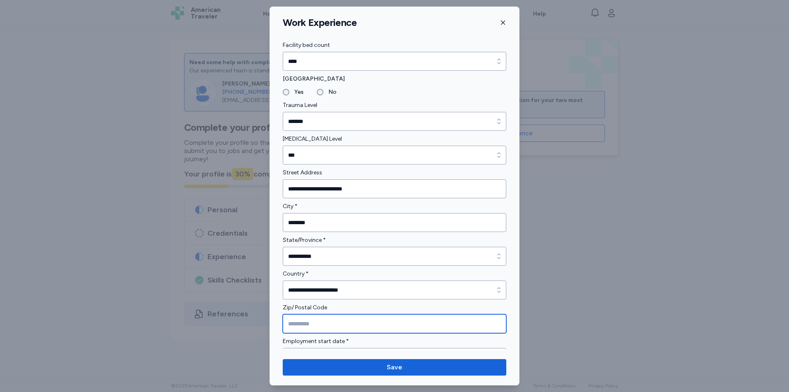
click at [346, 320] on input "Zip/ Postal Code" at bounding box center [395, 323] width 224 height 19
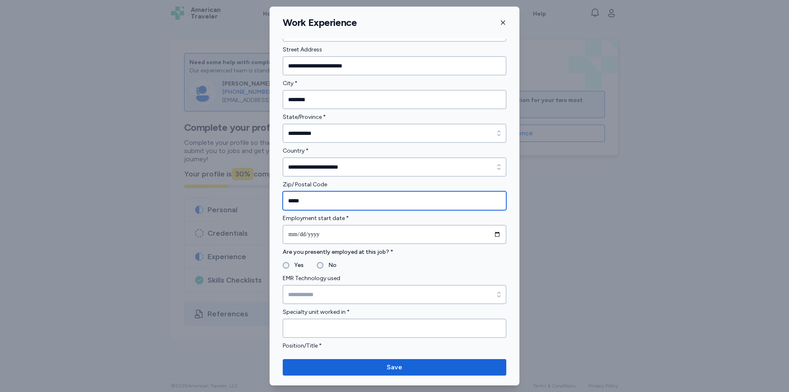
scroll to position [249, 0]
type input "*****"
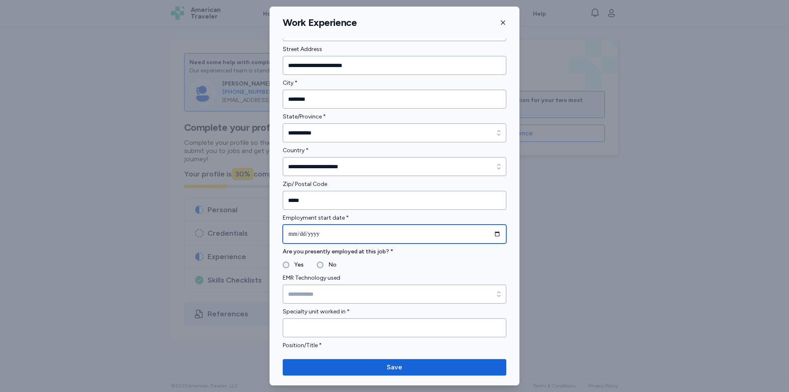
click at [326, 233] on input "date" at bounding box center [395, 233] width 224 height 19
type input "**********"
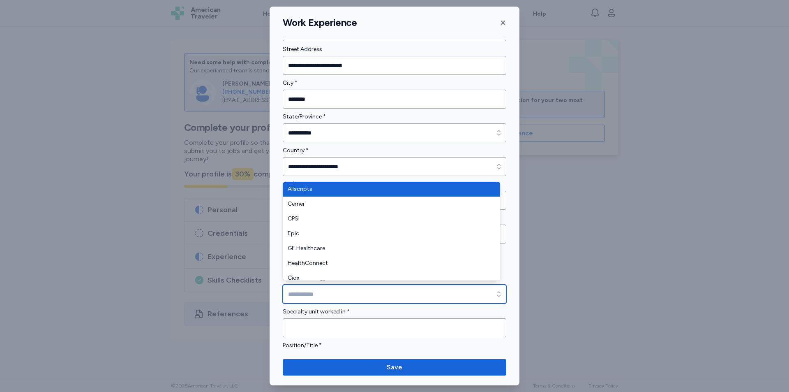
click at [492, 293] on div "button" at bounding box center [499, 293] width 15 height 19
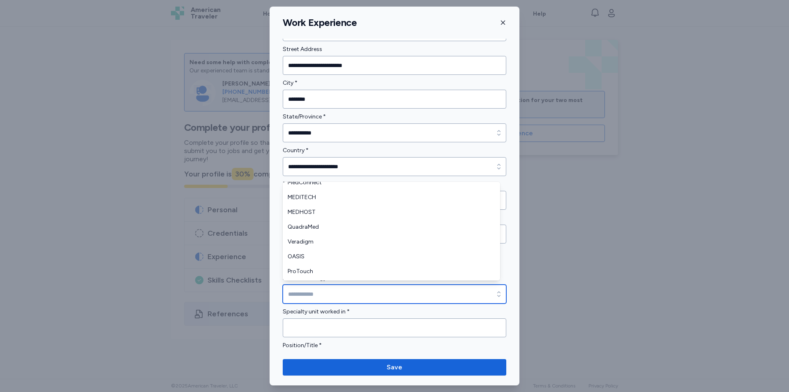
scroll to position [138, 0]
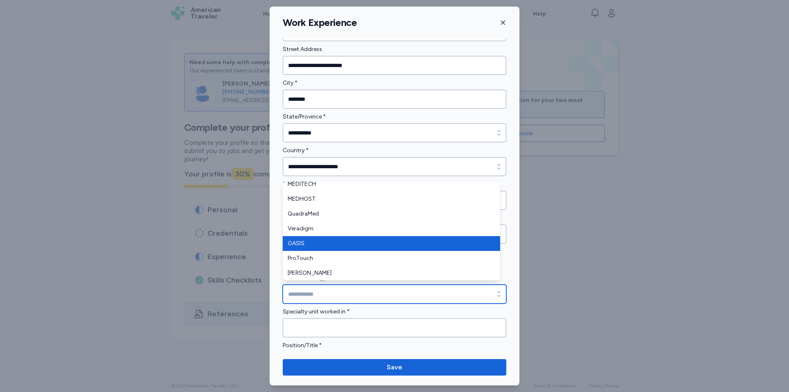
type input "*****"
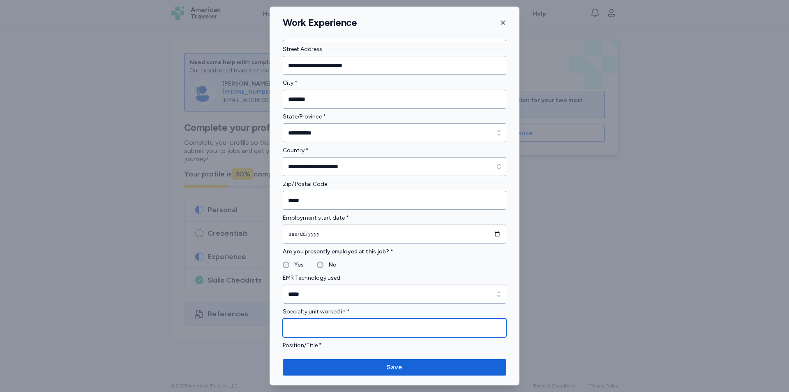
click at [413, 324] on input "Specialty unit worked in *" at bounding box center [395, 327] width 224 height 19
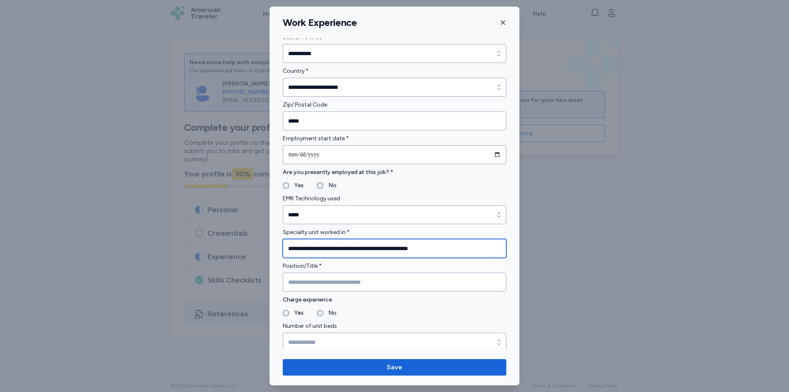
scroll to position [331, 0]
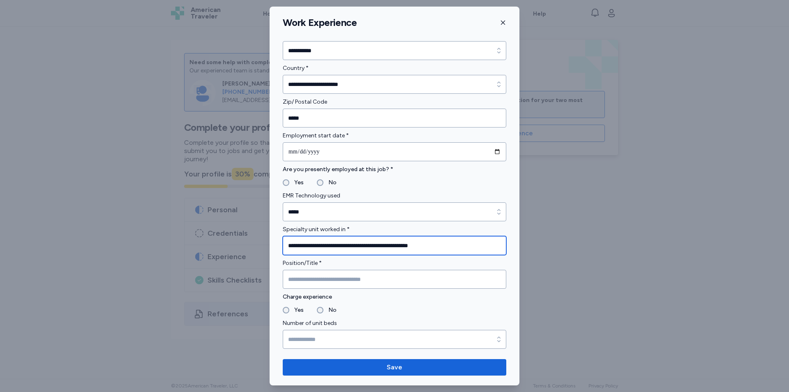
type input "**********"
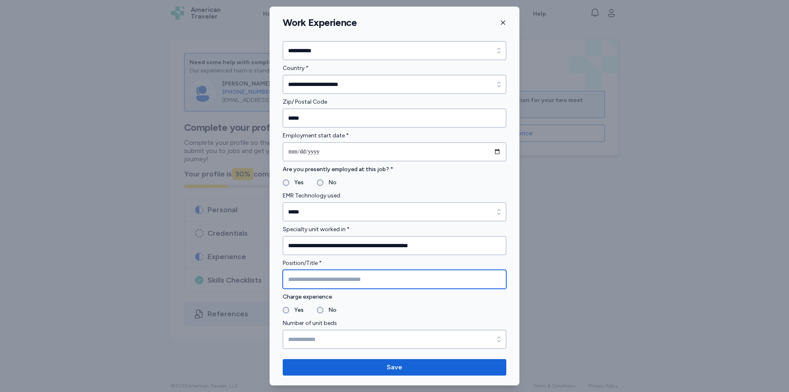
click at [353, 278] on input "Position/Title *" at bounding box center [395, 279] width 224 height 19
type input "*"
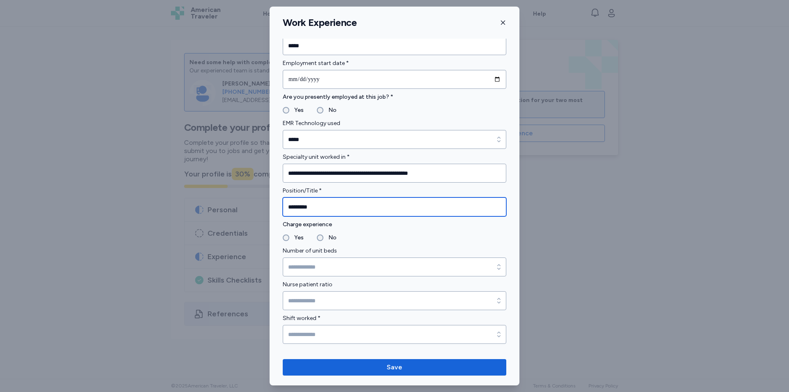
scroll to position [413, 0]
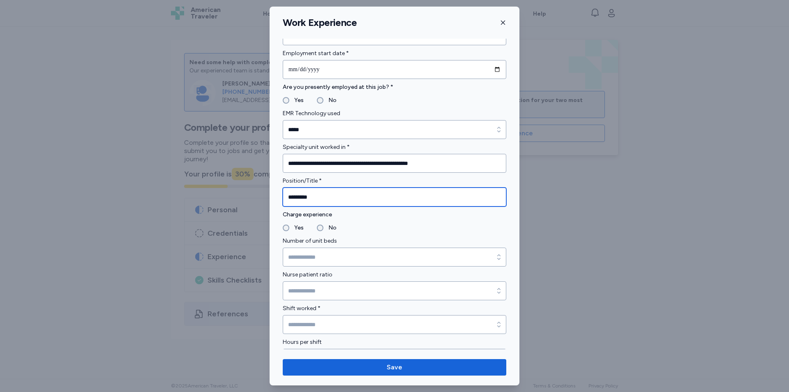
type input "*********"
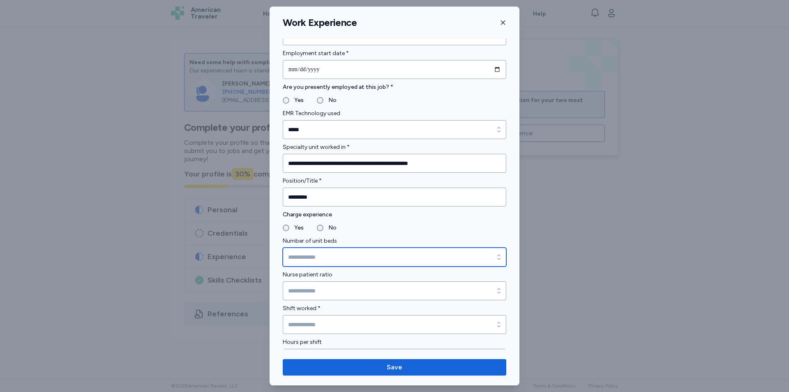
click at [413, 262] on input "Number of unit beds" at bounding box center [395, 256] width 224 height 19
type input "****"
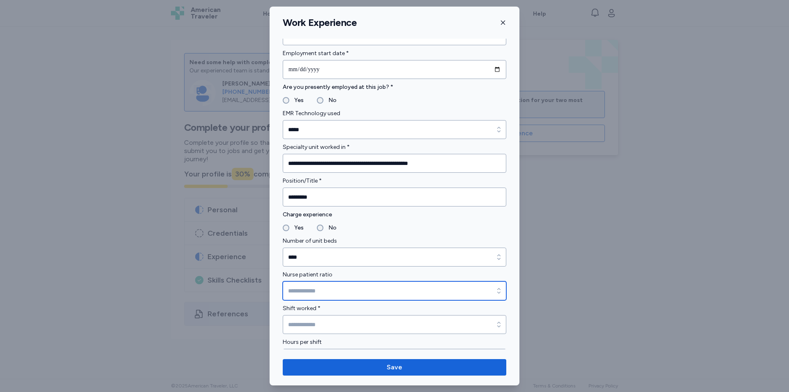
click at [397, 289] on input "Nurse patient ratio" at bounding box center [395, 290] width 224 height 19
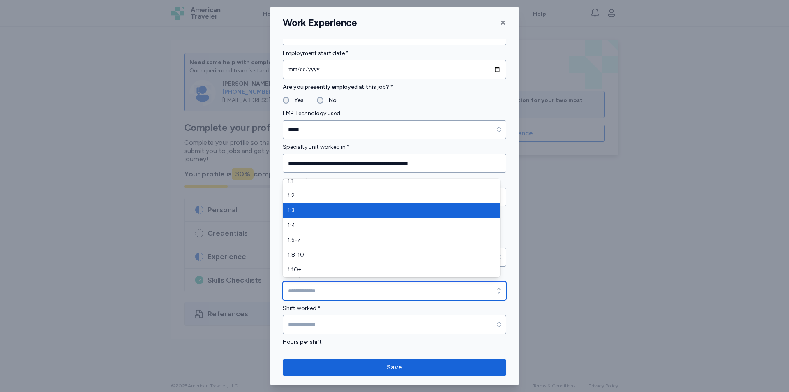
scroll to position [0, 0]
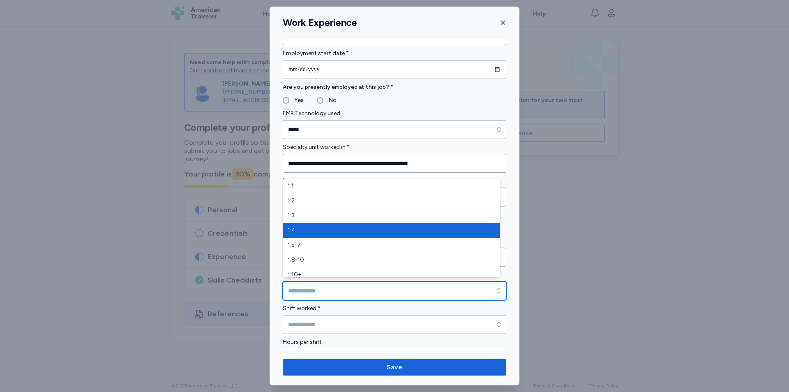
type input "***"
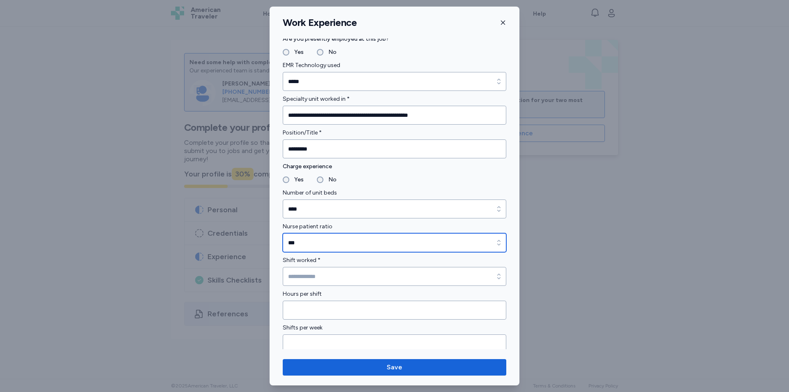
scroll to position [496, 0]
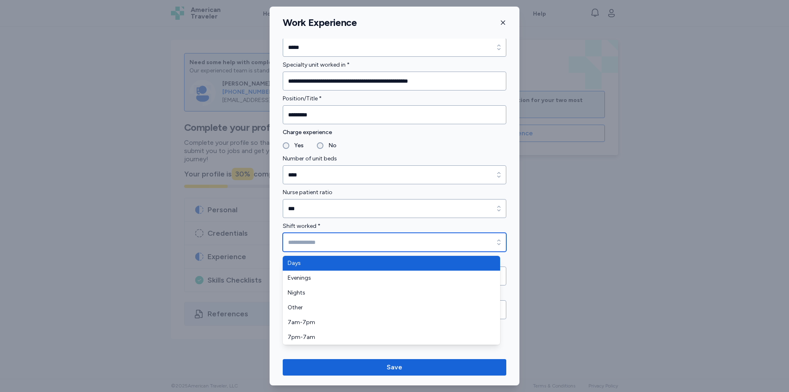
click at [495, 240] on icon "button" at bounding box center [499, 242] width 8 height 8
type input "****"
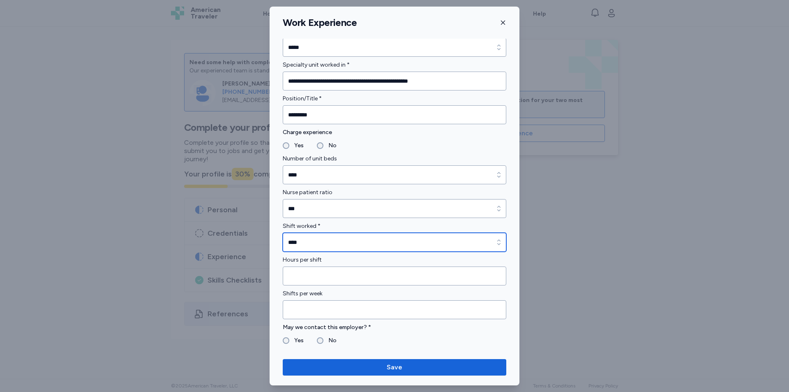
scroll to position [578, 0]
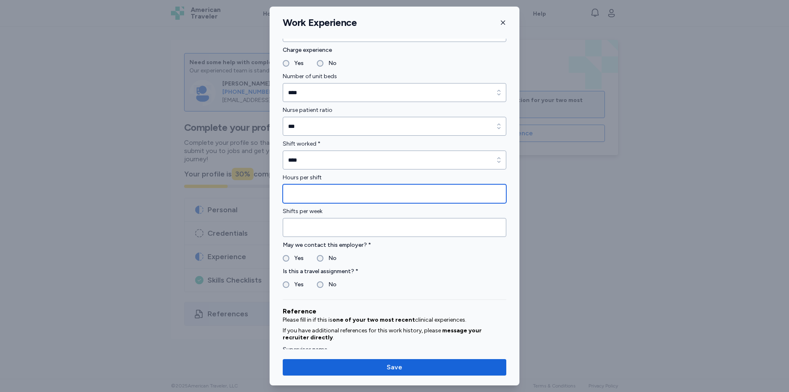
click at [406, 196] on input "Hours per shift" at bounding box center [395, 193] width 224 height 19
type input "*"
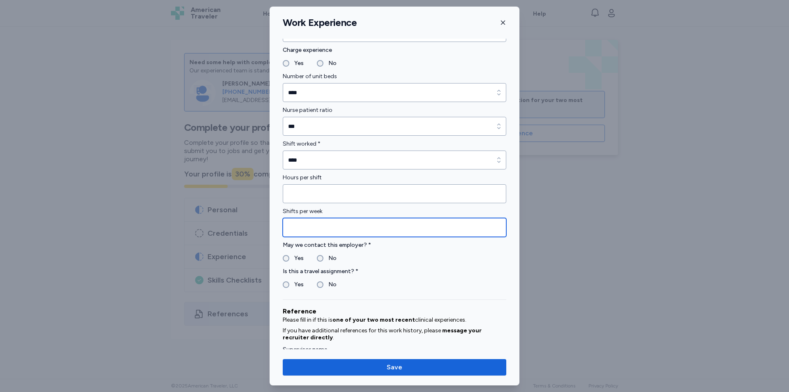
click at [390, 226] on input "Shifts per week" at bounding box center [395, 227] width 224 height 19
type input "*"
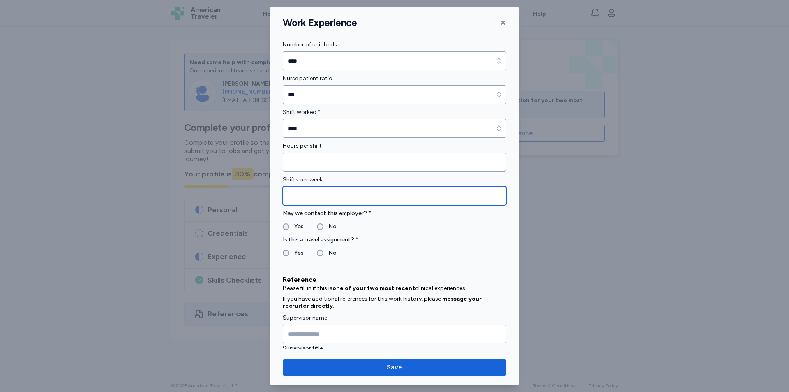
scroll to position [619, 0]
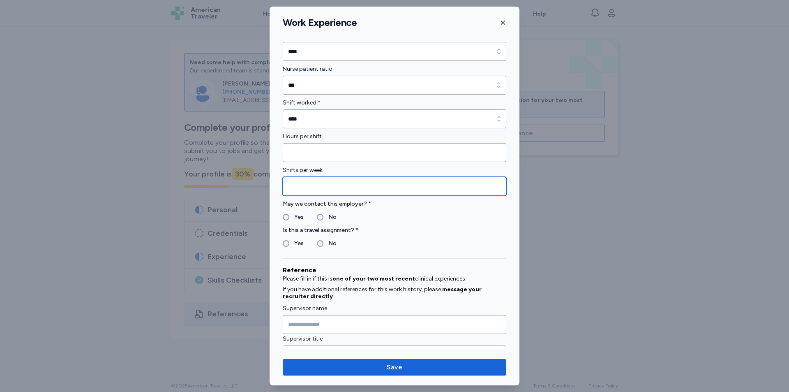
type input "*"
click at [289, 216] on label "Yes" at bounding box center [296, 217] width 14 height 10
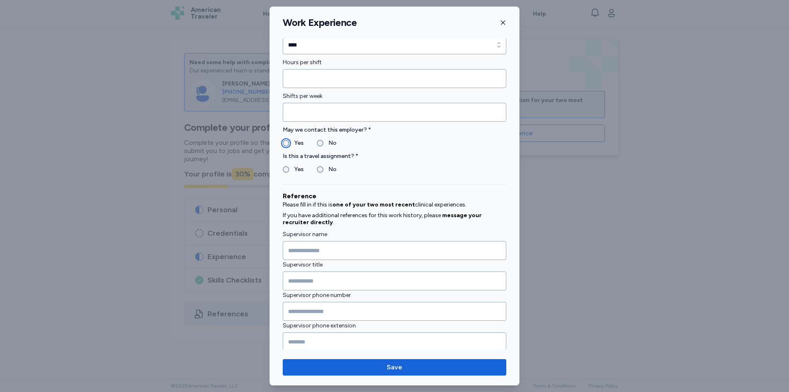
scroll to position [740, 0]
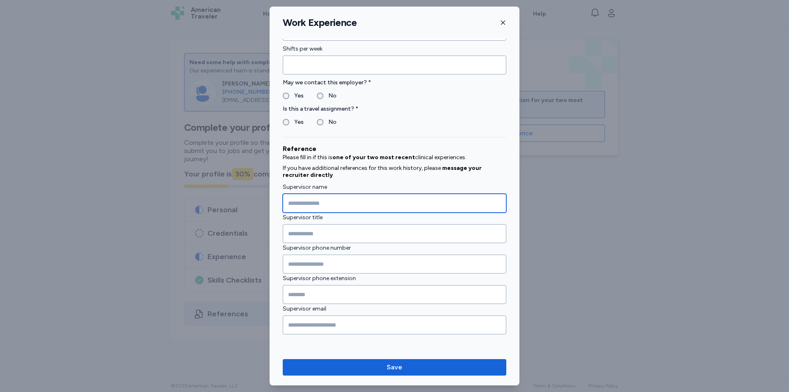
click at [315, 205] on input "Supervisor name" at bounding box center [395, 203] width 224 height 19
type input "*******"
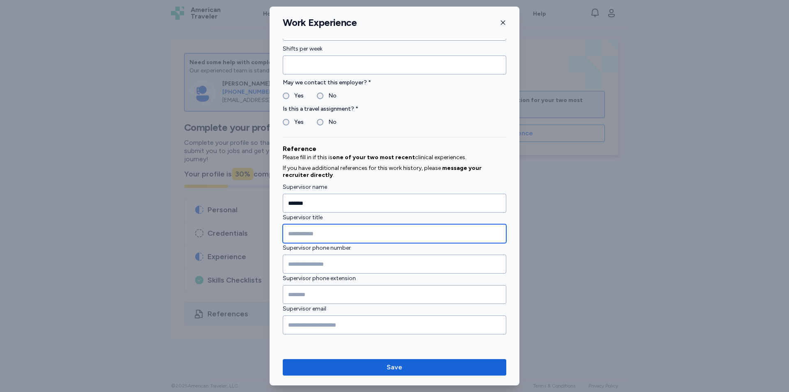
click at [344, 236] on input "Supervisor title" at bounding box center [395, 233] width 224 height 19
type input "*"
type input "****"
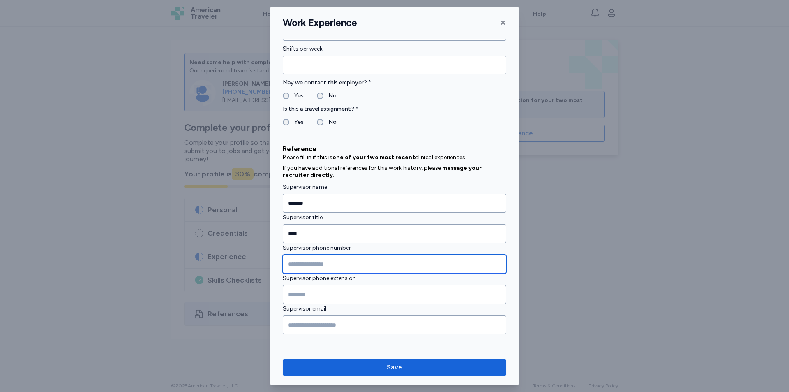
click at [304, 261] on input "Supervisor phone number" at bounding box center [395, 263] width 224 height 19
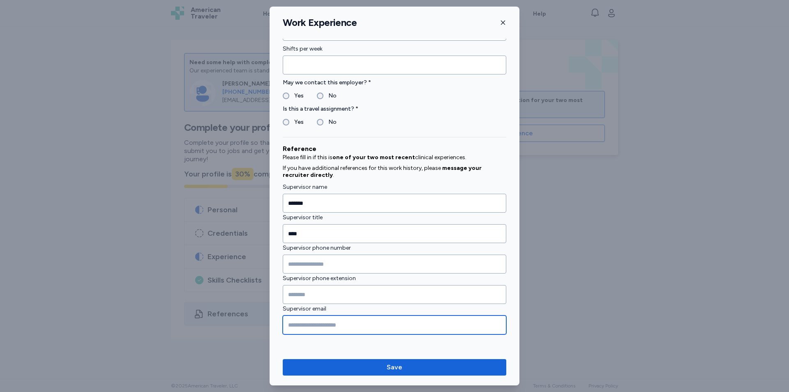
click at [313, 325] on input "Supervisor email" at bounding box center [395, 324] width 224 height 19
type input "*"
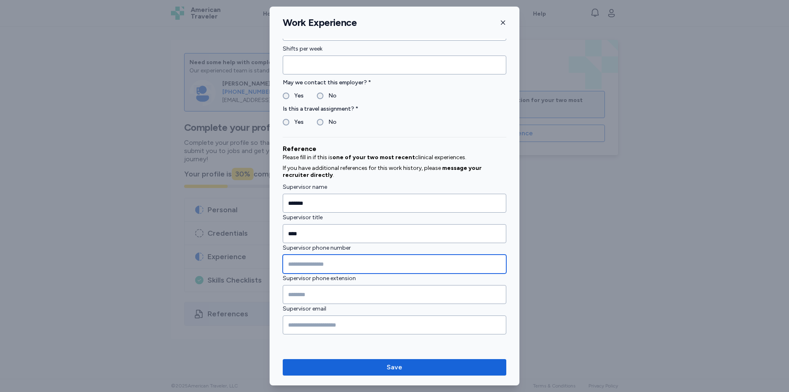
click at [300, 258] on input "Supervisor phone number" at bounding box center [395, 263] width 224 height 19
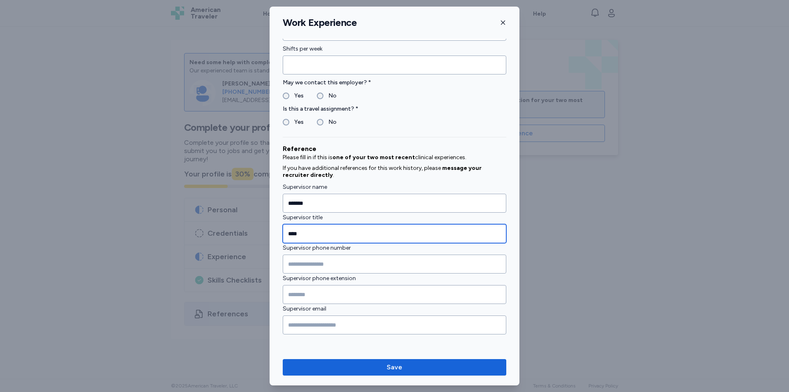
click at [292, 235] on input "****" at bounding box center [395, 233] width 224 height 19
click at [293, 234] on input "***" at bounding box center [395, 233] width 224 height 19
click at [297, 235] on input "****" at bounding box center [395, 233] width 224 height 19
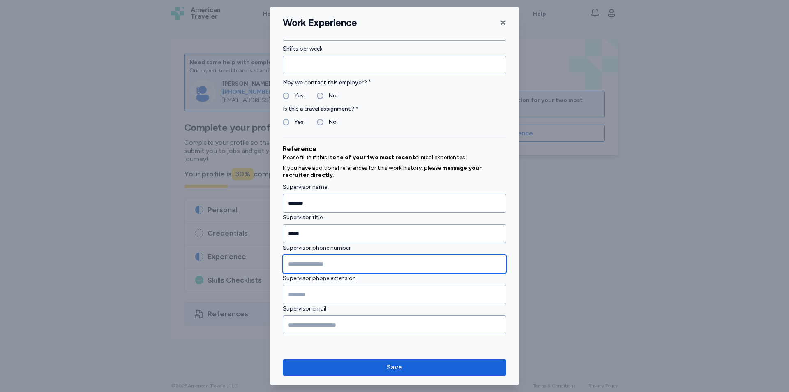
click at [303, 264] on input "Supervisor phone number" at bounding box center [395, 263] width 224 height 19
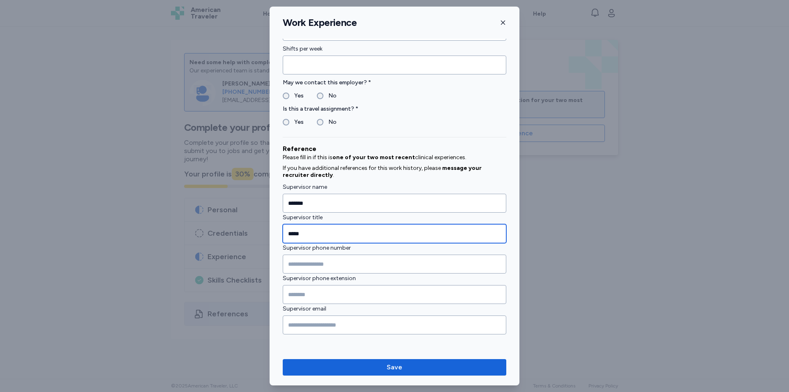
click at [305, 234] on input "*****" at bounding box center [395, 233] width 224 height 19
type input "******"
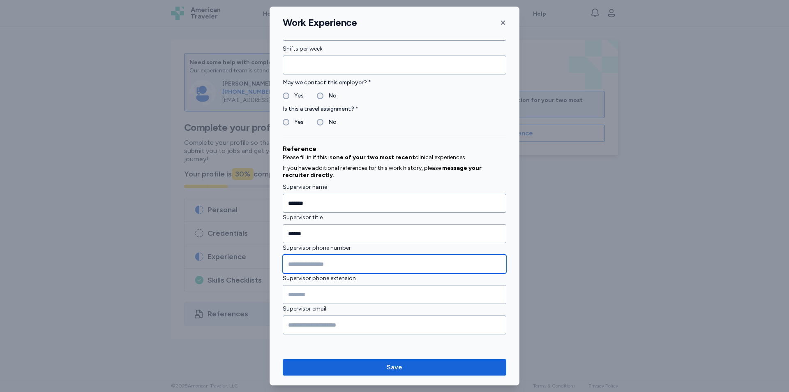
click at [299, 267] on input "Supervisor phone number" at bounding box center [395, 263] width 224 height 19
click at [313, 264] on input "**********" at bounding box center [395, 263] width 224 height 19
type input "**********"
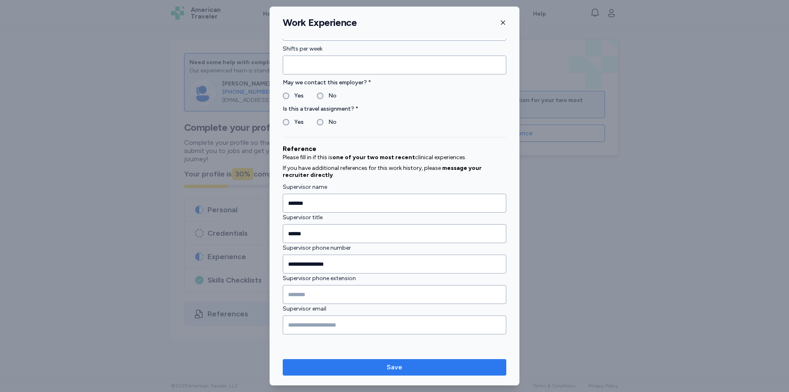
click at [319, 370] on span "Save" at bounding box center [394, 367] width 210 height 10
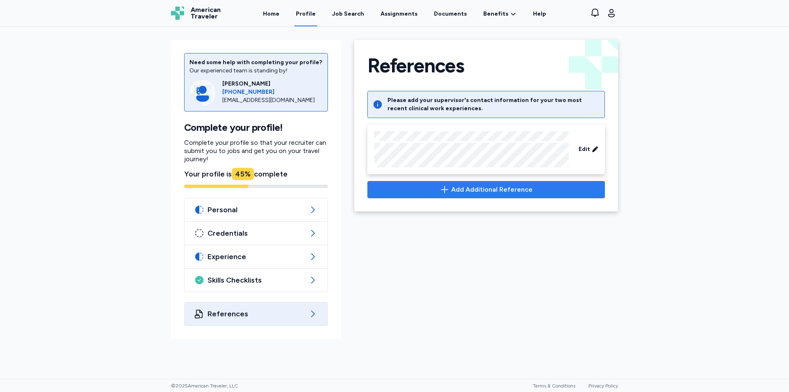
click at [450, 188] on icon "button" at bounding box center [445, 190] width 10 height 10
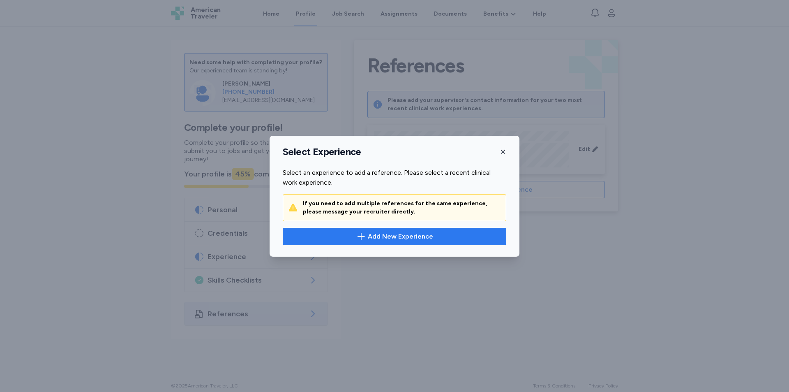
click at [418, 239] on span "Add New Experience" at bounding box center [400, 236] width 65 height 10
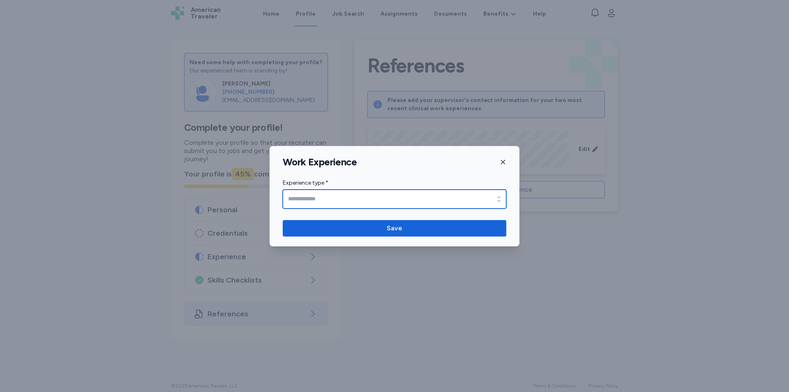
click at [496, 199] on icon "button" at bounding box center [499, 199] width 8 height 8
click at [563, 186] on div "Work Experience Experience type * Experience type * Save" at bounding box center [394, 196] width 789 height 392
click at [508, 160] on div "Work Experience" at bounding box center [395, 162] width 250 height 12
click at [501, 162] on icon "button" at bounding box center [503, 162] width 7 height 7
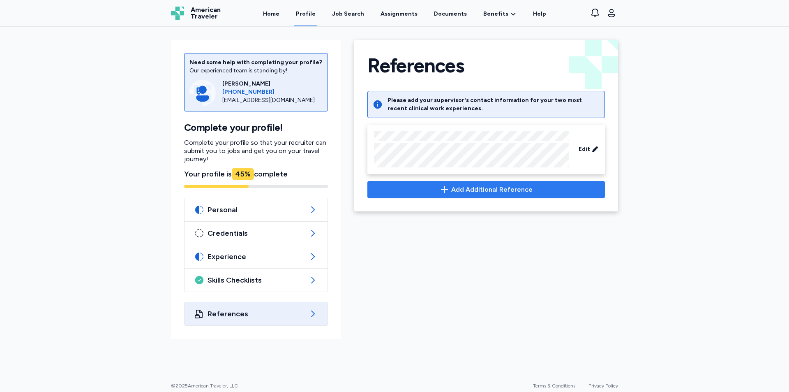
click at [448, 189] on icon "button" at bounding box center [444, 189] width 7 height 7
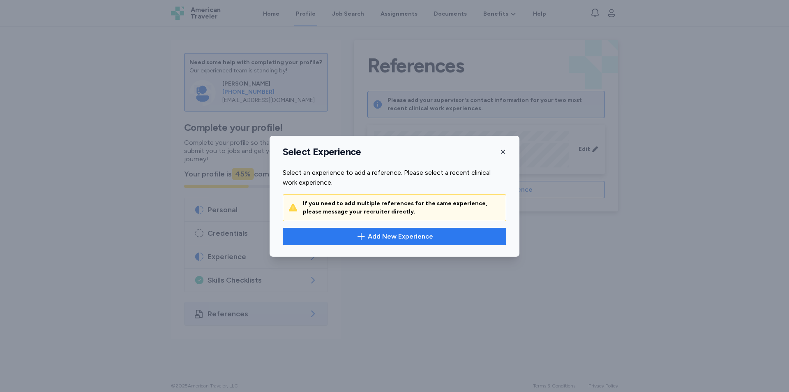
click at [363, 238] on icon "button" at bounding box center [361, 236] width 10 height 10
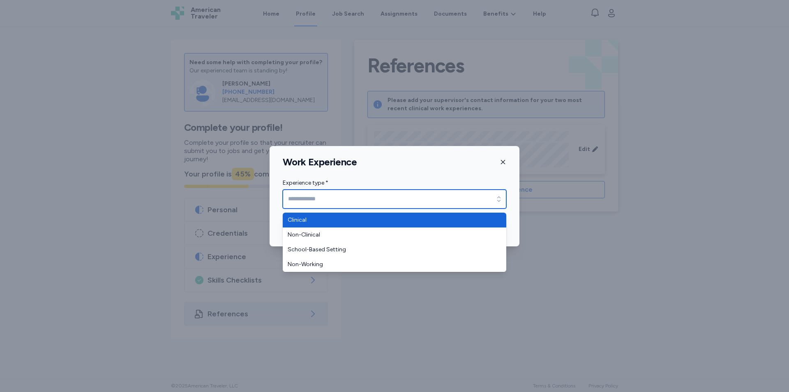
click at [497, 201] on icon "button" at bounding box center [499, 199] width 8 height 8
click at [448, 196] on input "Experience type *" at bounding box center [395, 198] width 224 height 19
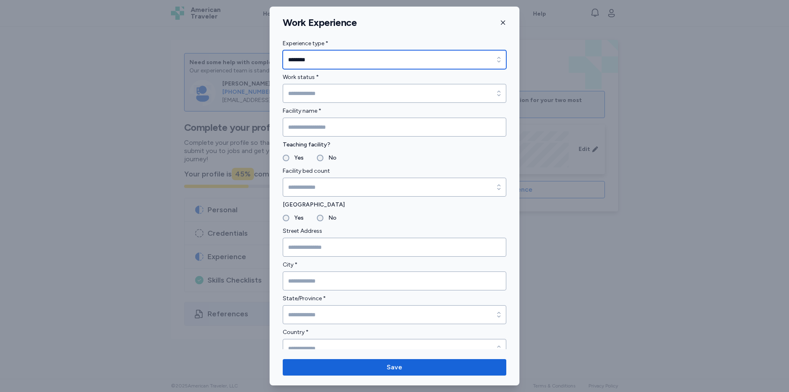
type input "********"
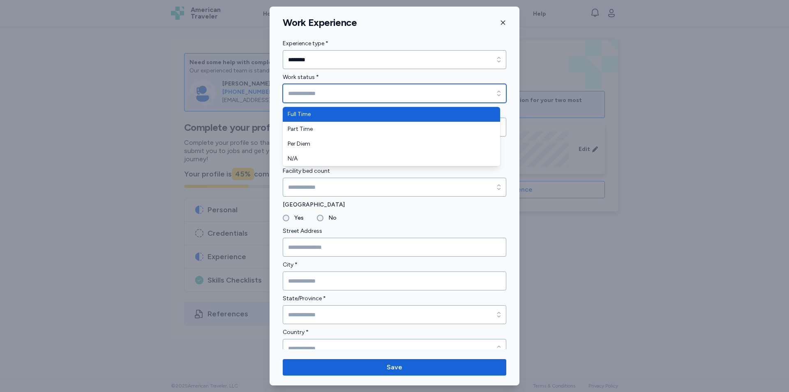
click at [481, 96] on input "Work status *" at bounding box center [395, 93] width 224 height 19
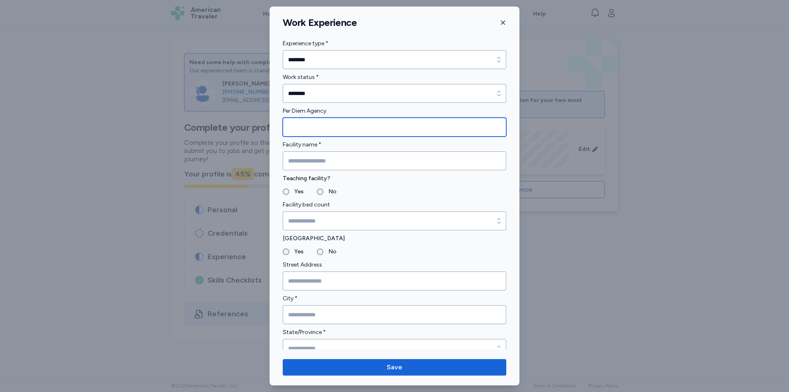
click at [379, 131] on input "Per Diem Agency" at bounding box center [395, 127] width 224 height 19
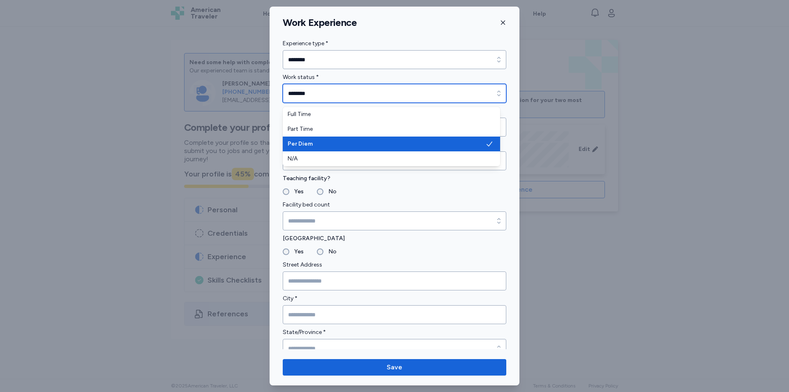
click at [482, 93] on input "********" at bounding box center [395, 93] width 224 height 19
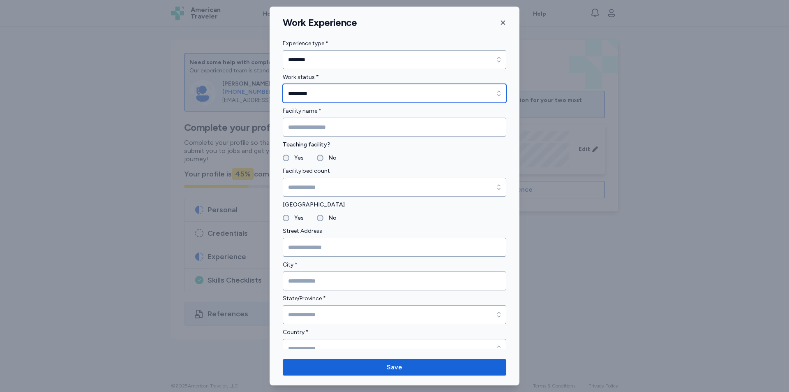
click at [495, 96] on icon "button" at bounding box center [499, 93] width 8 height 8
click at [492, 99] on div "button" at bounding box center [499, 93] width 15 height 19
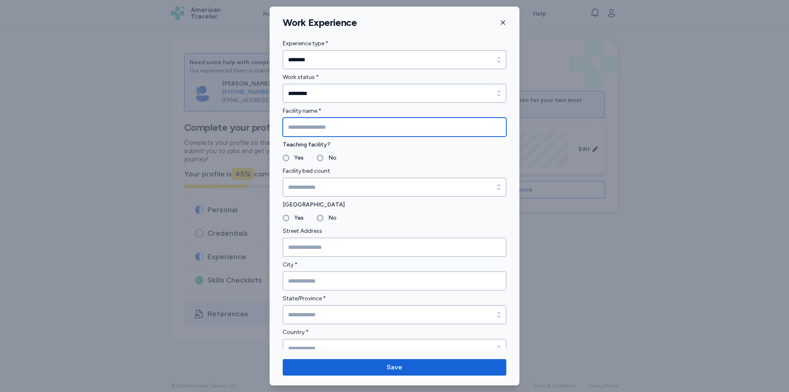
click at [395, 124] on input "Facility name *" at bounding box center [395, 127] width 224 height 19
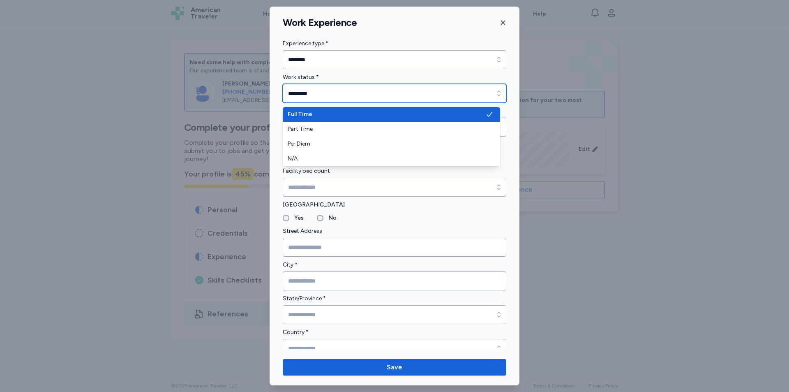
click at [495, 90] on icon "button" at bounding box center [499, 93] width 8 height 8
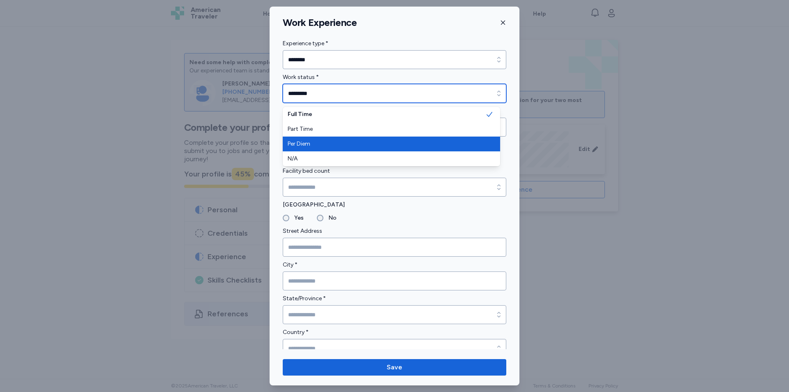
type input "********"
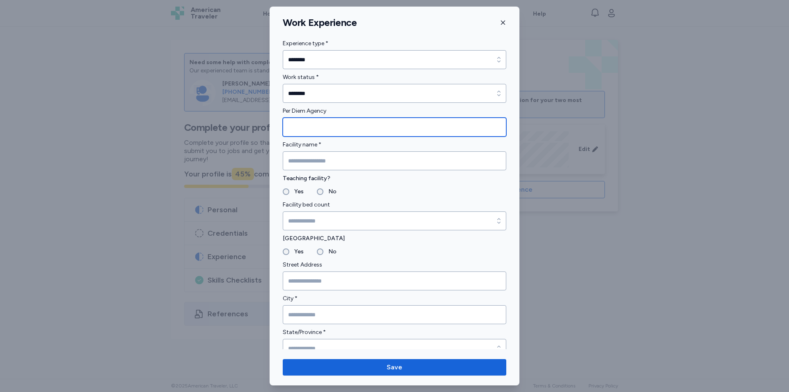
drag, startPoint x: 396, startPoint y: 127, endPoint x: 400, endPoint y: 127, distance: 4.5
click at [399, 127] on input "Per Diem Agency" at bounding box center [395, 127] width 224 height 19
type input "**********"
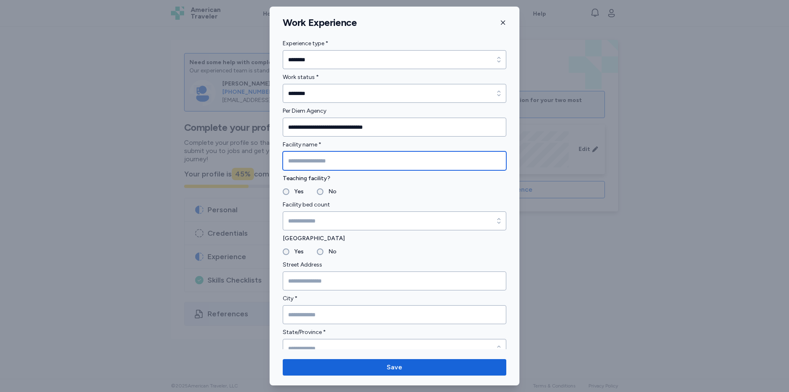
click at [473, 164] on input "Facility name *" at bounding box center [395, 160] width 224 height 19
type input "**********"
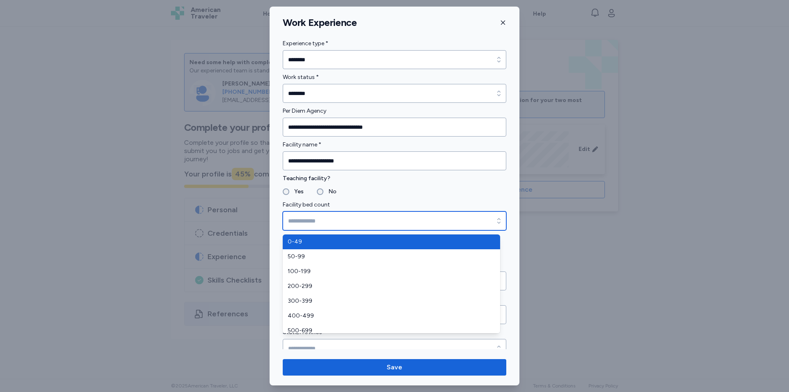
click at [312, 218] on input "Facility bed count" at bounding box center [395, 220] width 224 height 19
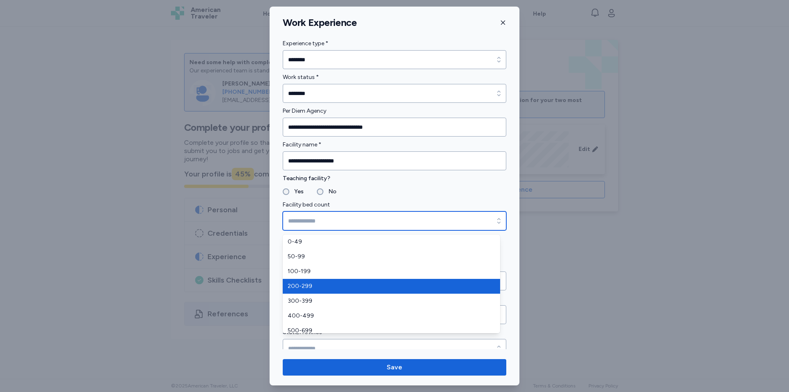
type input "*******"
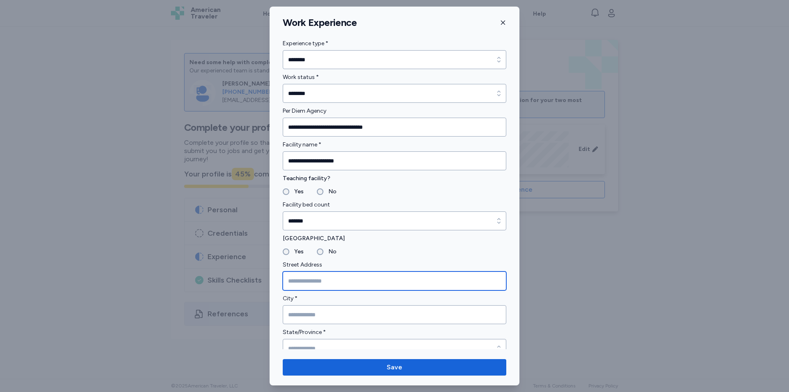
click at [362, 283] on input "Street Address" at bounding box center [395, 280] width 224 height 19
type input "**********"
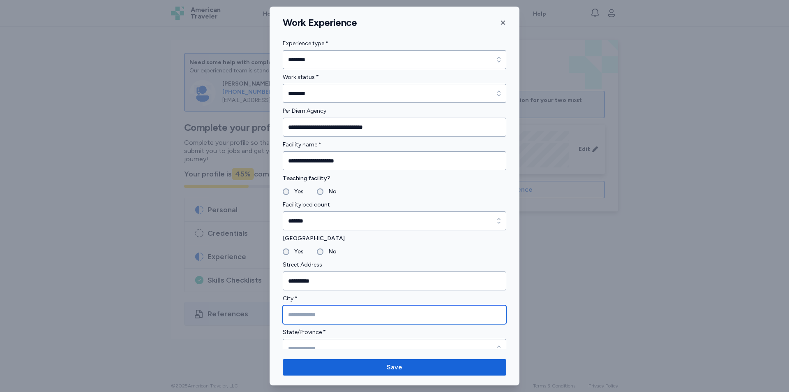
click at [353, 312] on input "City *" at bounding box center [395, 314] width 224 height 19
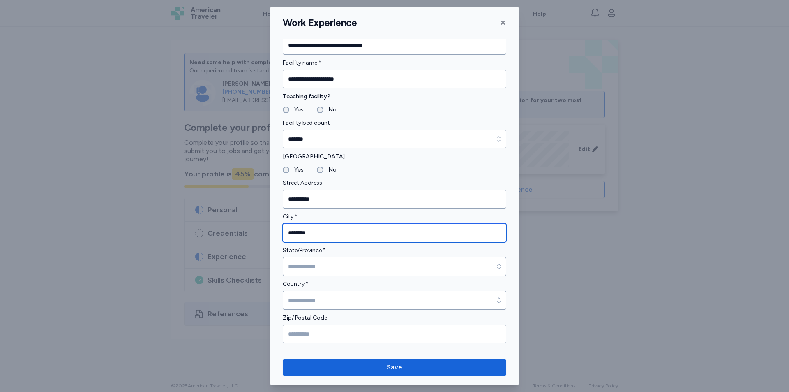
scroll to position [82, 0]
type input "********"
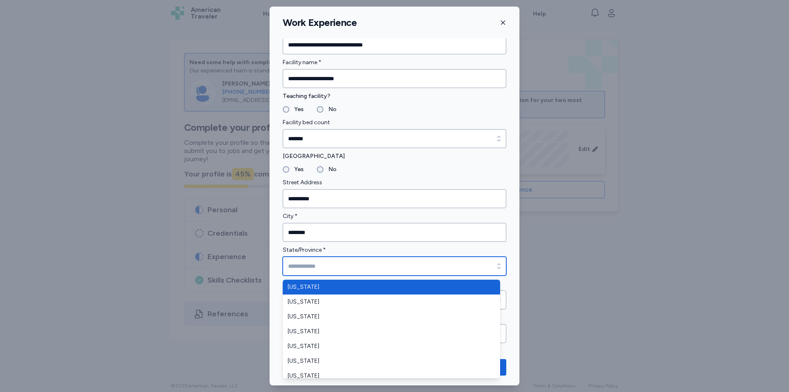
click at [361, 267] on input "State/Province *" at bounding box center [395, 265] width 224 height 19
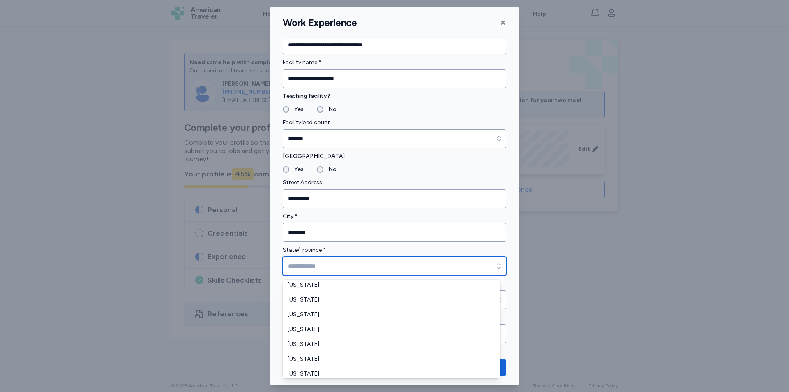
scroll to position [329, 0]
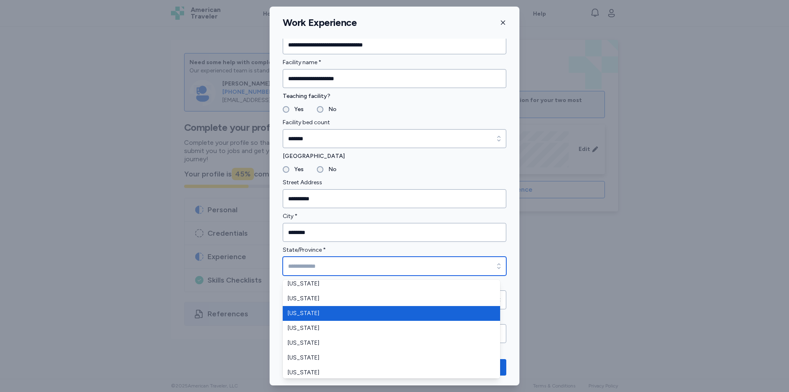
type input "**********"
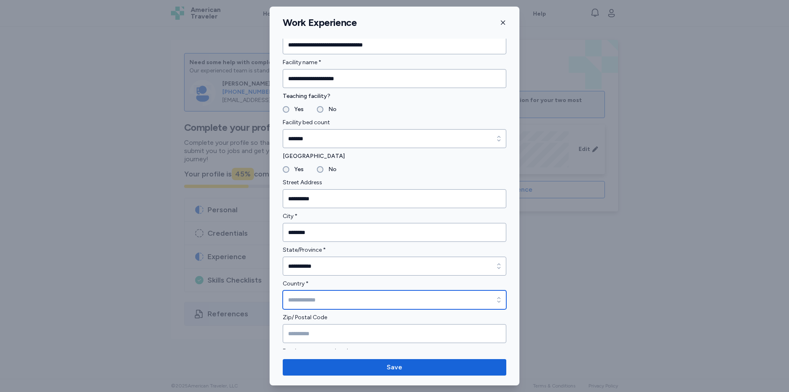
click at [339, 298] on input "Country *" at bounding box center [395, 299] width 224 height 19
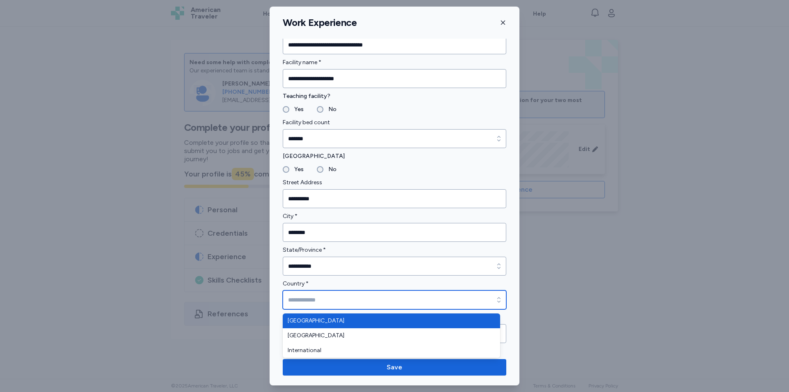
type input "**********"
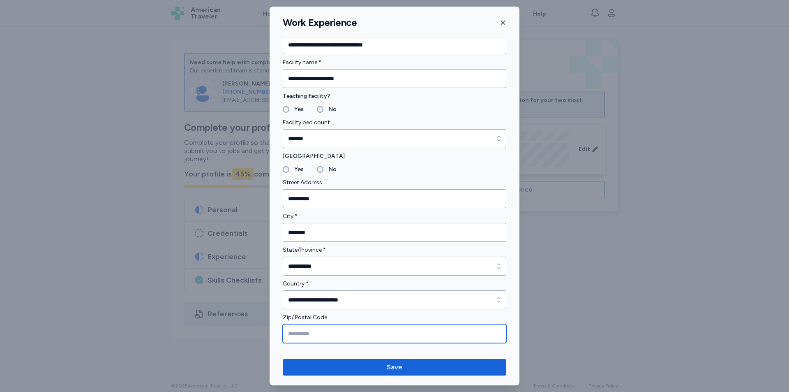
click at [339, 331] on input "Zip/ Postal Code" at bounding box center [395, 333] width 224 height 19
type input "*****"
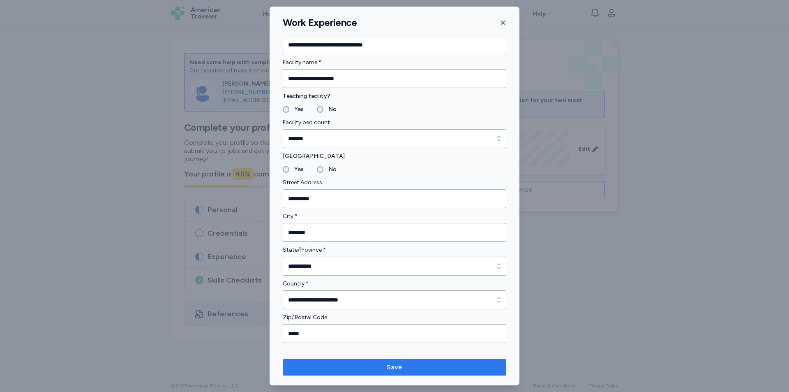
click at [401, 360] on button "Save" at bounding box center [395, 367] width 224 height 16
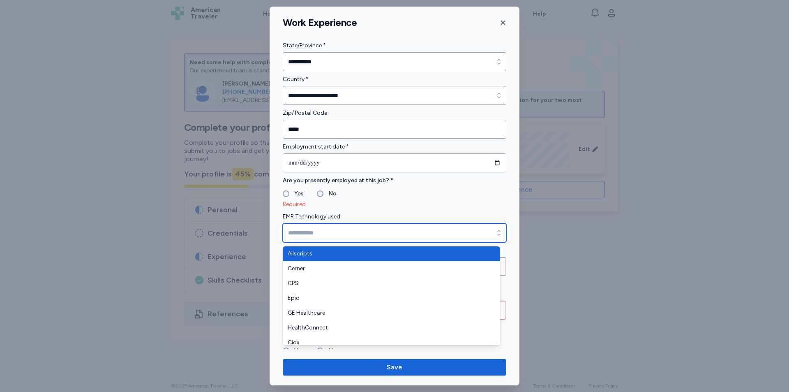
click at [497, 234] on icon "button" at bounding box center [498, 232] width 3 height 5
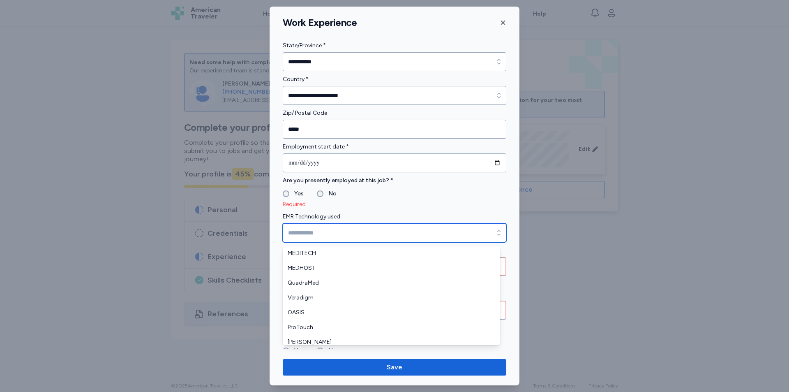
scroll to position [138, 0]
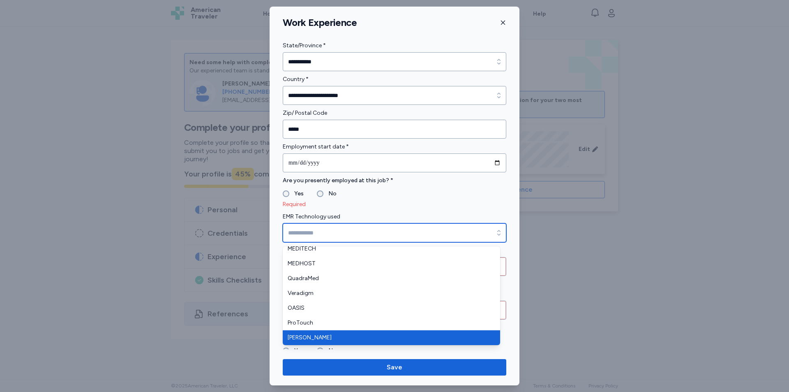
type input "********"
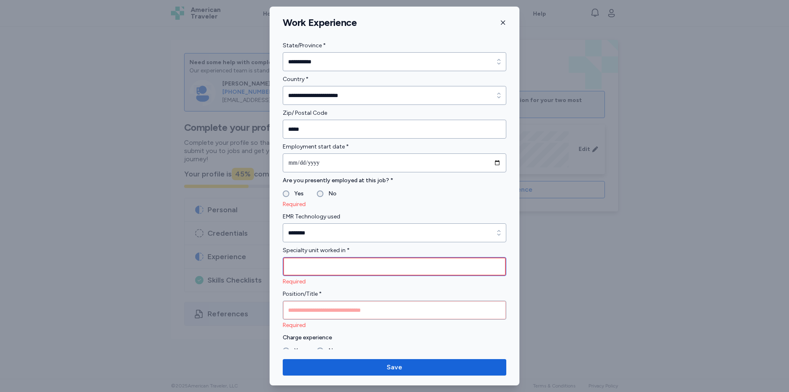
click at [476, 269] on input "Specialty unit worked in *" at bounding box center [395, 266] width 224 height 19
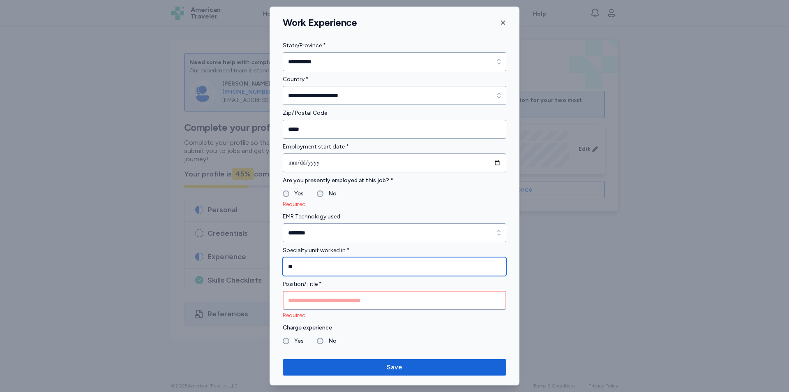
type input "*"
click at [344, 267] on input "**********" at bounding box center [395, 266] width 224 height 19
click at [418, 267] on input "**********" at bounding box center [395, 266] width 224 height 19
type input "**********"
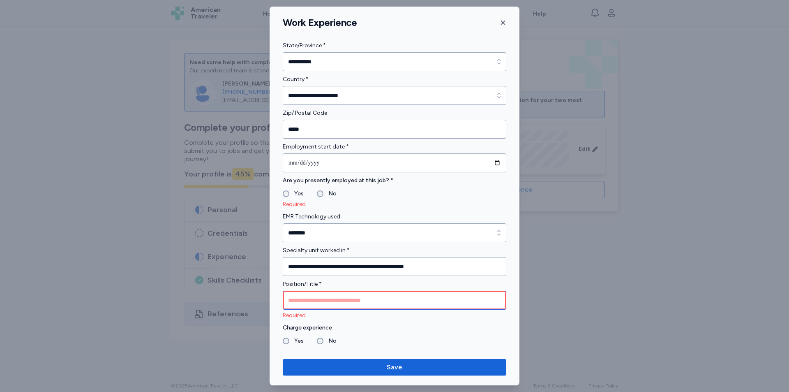
click at [443, 300] on input "Position/Title *" at bounding box center [395, 300] width 224 height 19
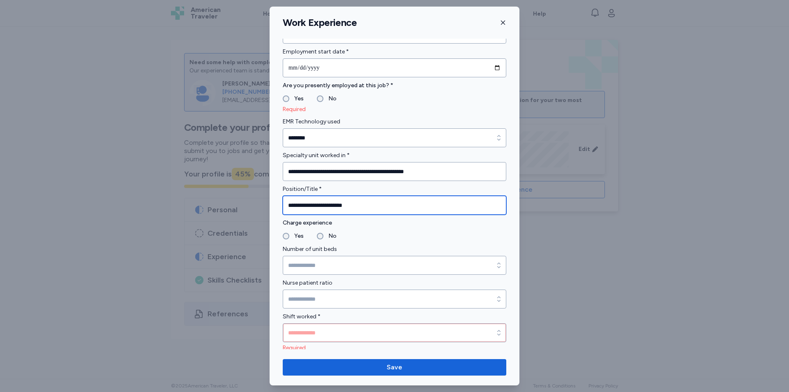
scroll to position [410, 0]
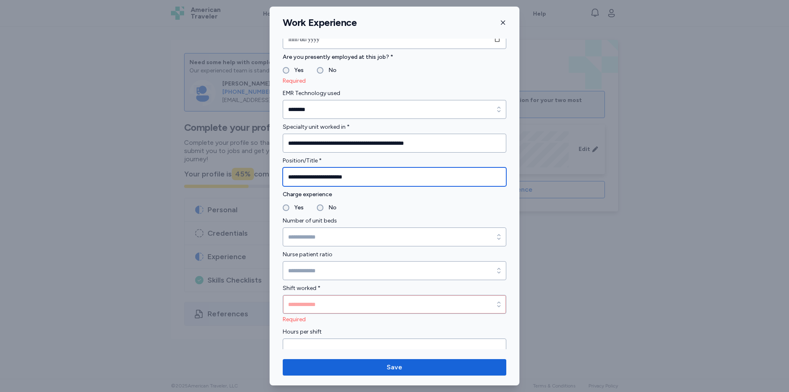
type input "**********"
click at [286, 213] on form "**********" at bounding box center [395, 173] width 224 height 1021
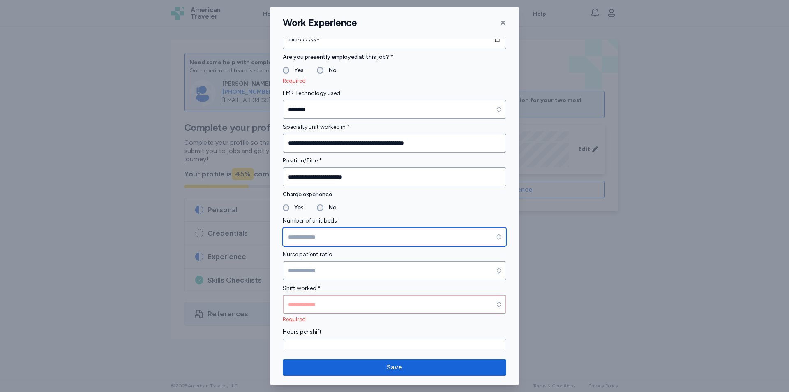
click at [469, 240] on input "Number of unit beds" at bounding box center [395, 236] width 224 height 19
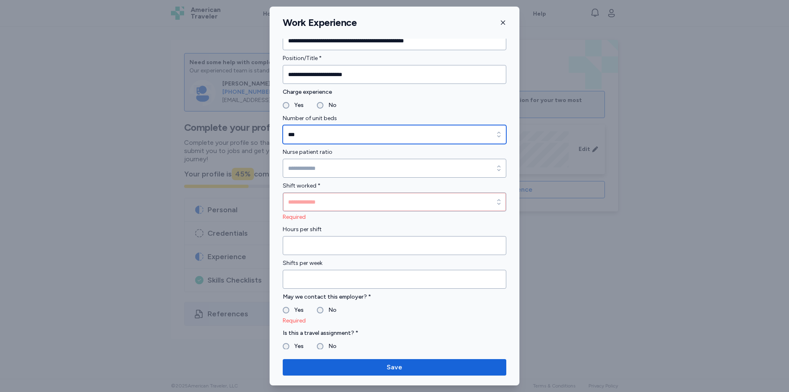
scroll to position [574, 0]
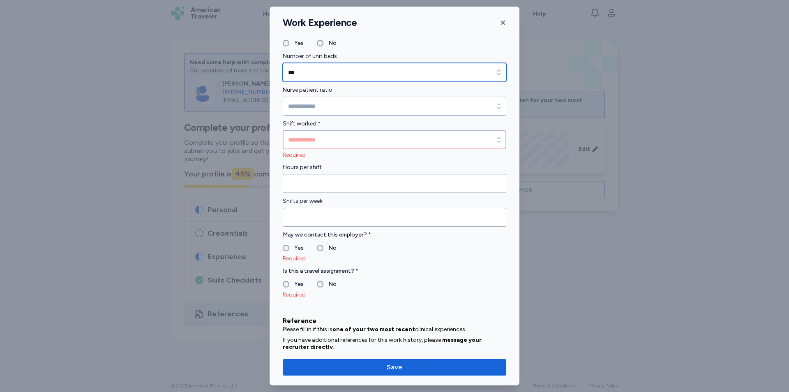
click at [495, 74] on icon "button" at bounding box center [499, 72] width 8 height 8
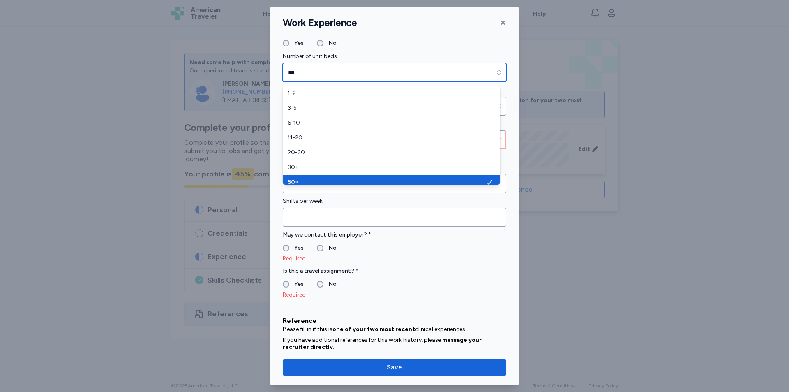
scroll to position [5, 0]
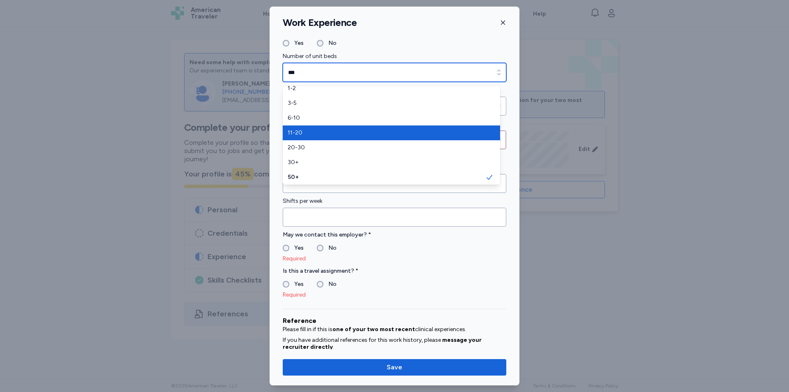
type input "*****"
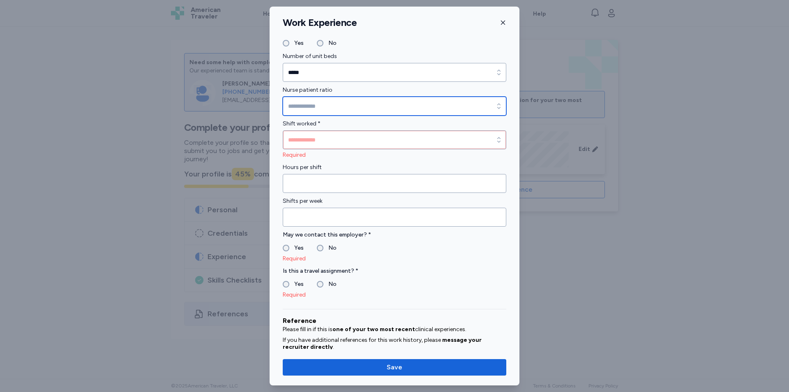
click at [492, 113] on div "button" at bounding box center [499, 106] width 15 height 19
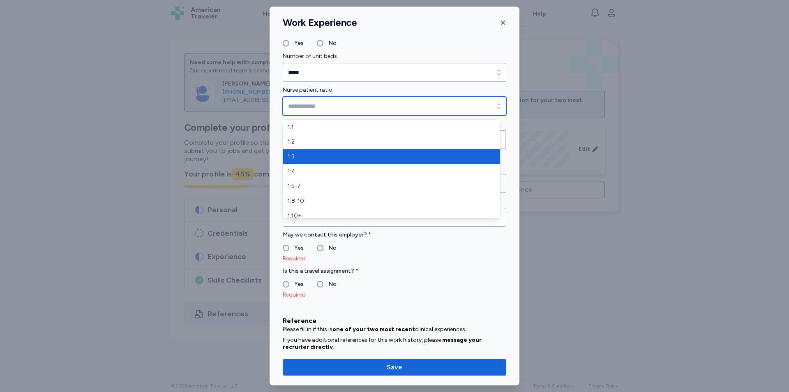
type input "***"
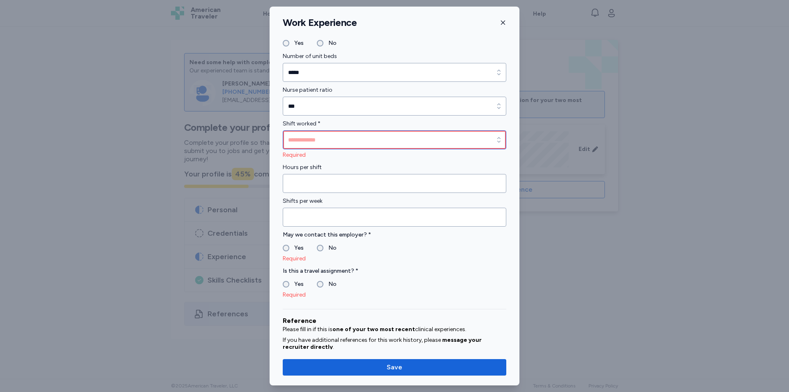
click at [434, 140] on input "Shift worked *" at bounding box center [395, 139] width 224 height 19
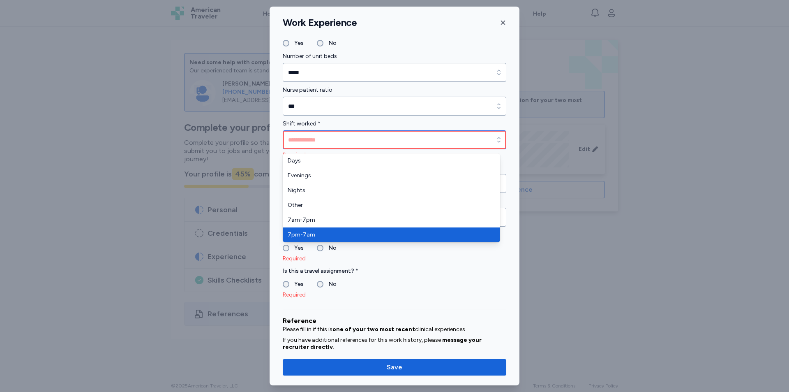
type input "*******"
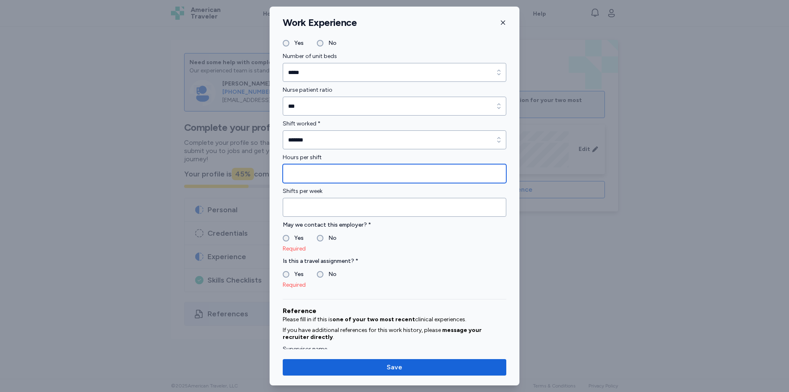
click at [377, 177] on input "Hours per shift" at bounding box center [395, 173] width 224 height 19
type input "**"
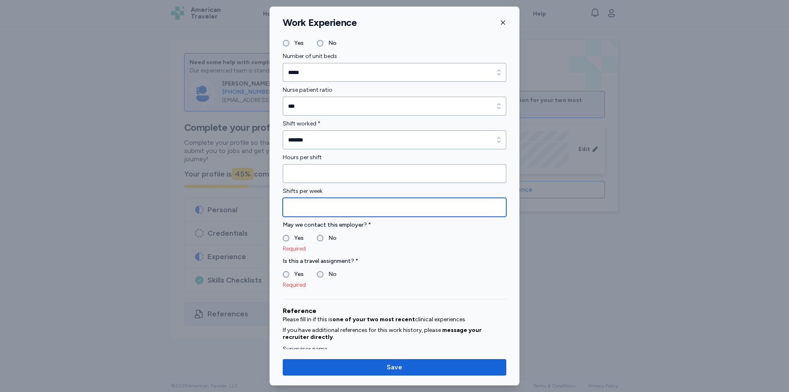
click at [448, 213] on input "Shifts per week" at bounding box center [395, 207] width 224 height 19
type input "*"
type input "**"
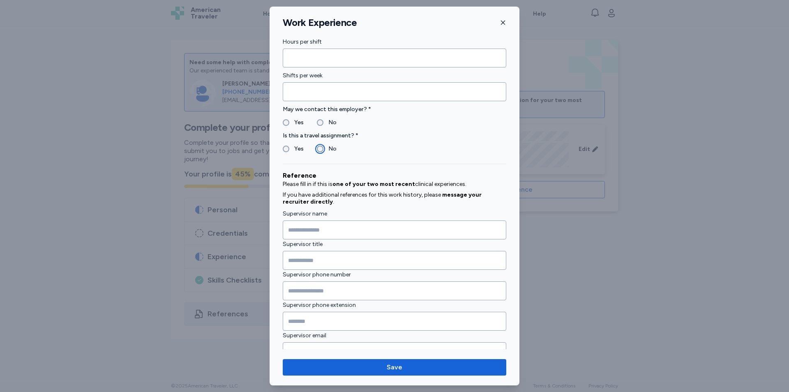
scroll to position [698, 0]
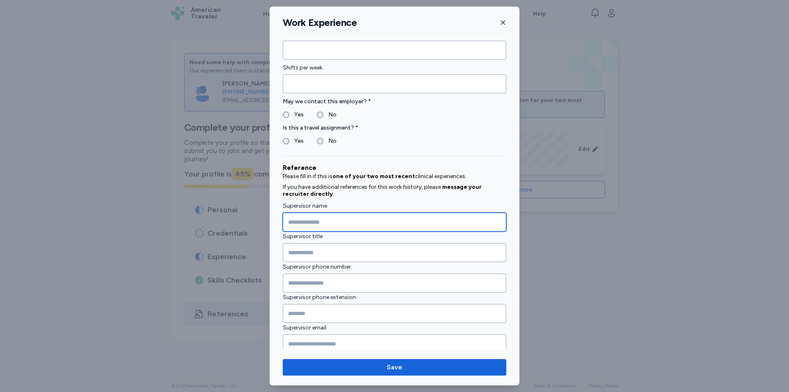
click at [344, 223] on input "Supervisor name" at bounding box center [395, 222] width 224 height 19
type input "**********"
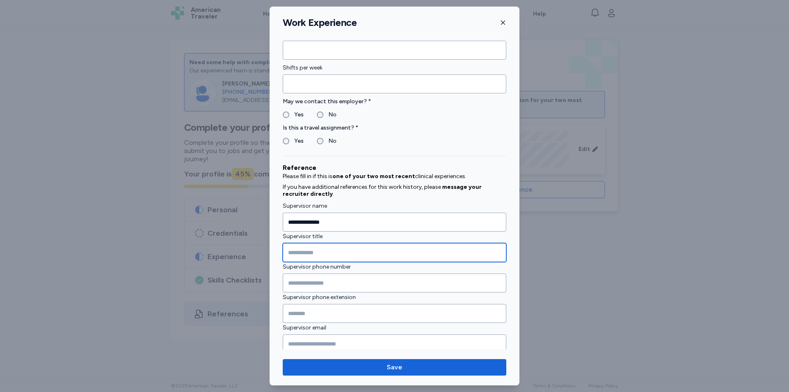
click at [347, 252] on input "Supervisor title" at bounding box center [395, 252] width 224 height 19
type input "********"
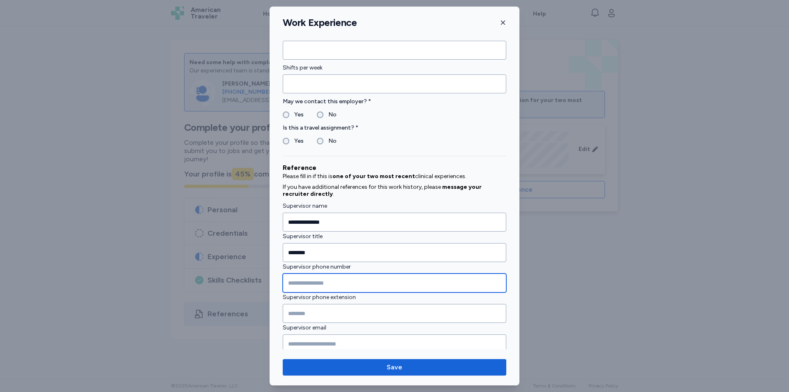
click at [307, 285] on input "Supervisor phone number" at bounding box center [395, 282] width 224 height 19
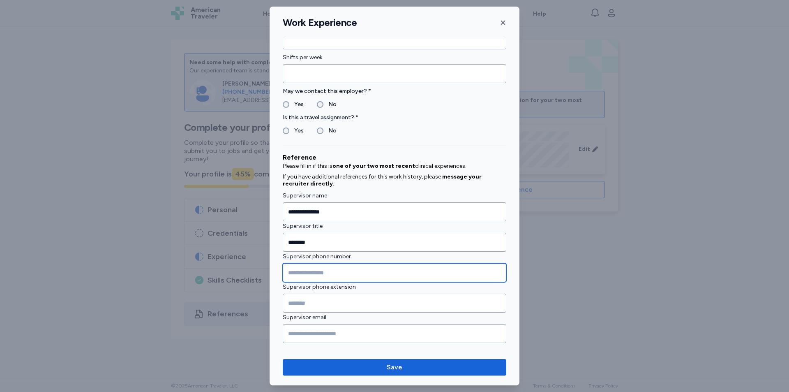
scroll to position [716, 0]
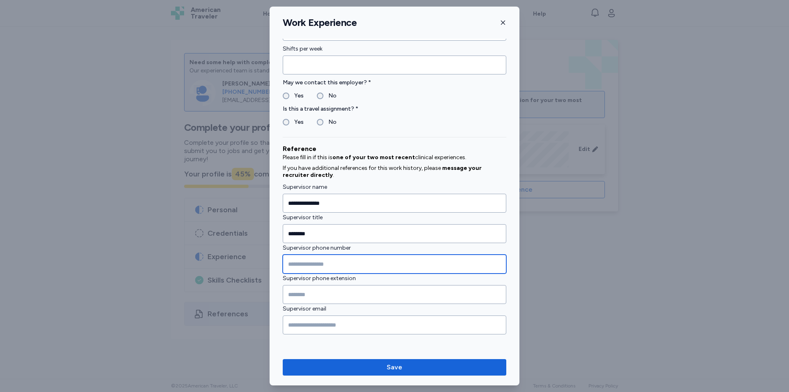
click at [304, 259] on input "Supervisor phone number" at bounding box center [395, 263] width 224 height 19
type input "**********"
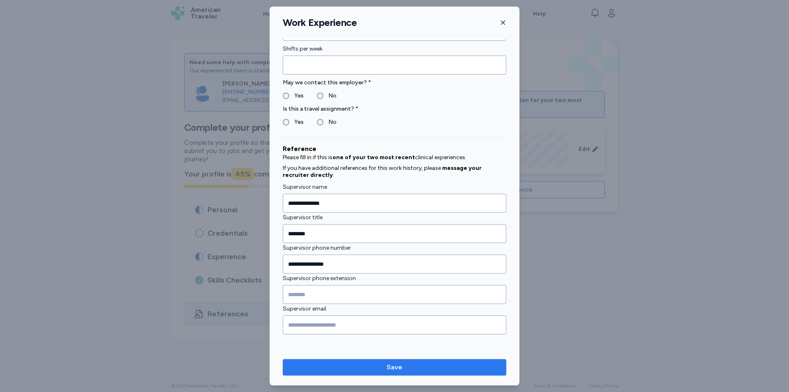
click at [414, 365] on span "Save" at bounding box center [394, 367] width 210 height 10
click at [411, 367] on span "Save" at bounding box center [394, 367] width 210 height 10
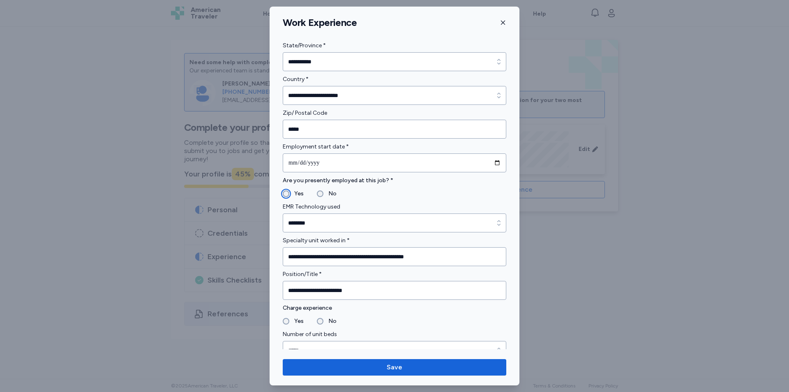
scroll to position [492, 0]
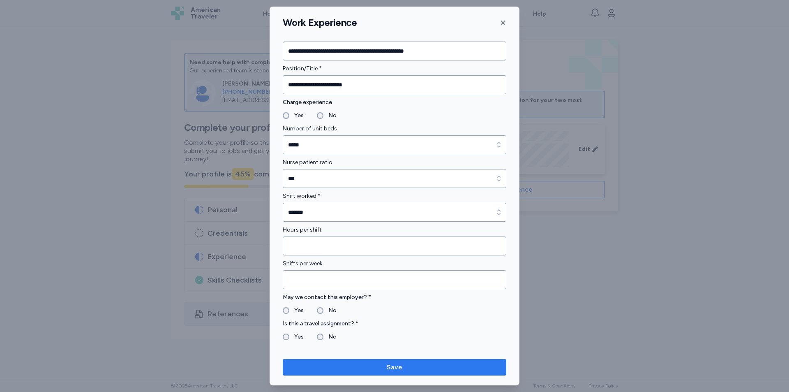
click at [388, 367] on span "Save" at bounding box center [395, 367] width 16 height 10
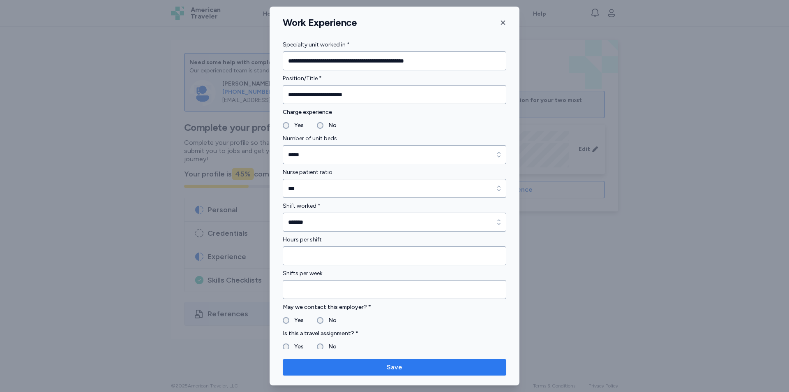
scroll to position [256, 0]
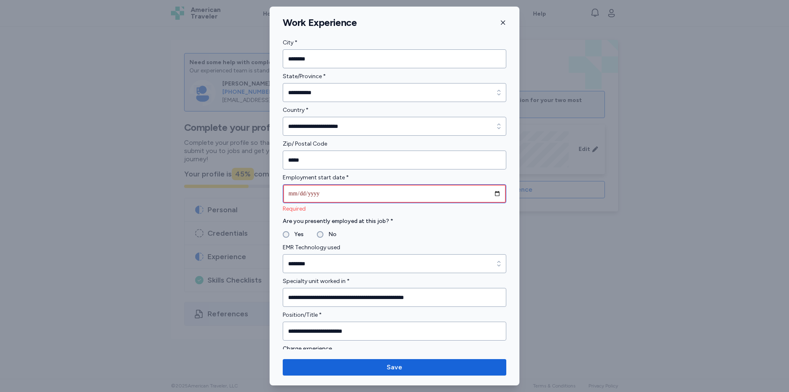
click at [294, 191] on input "date" at bounding box center [395, 193] width 224 height 19
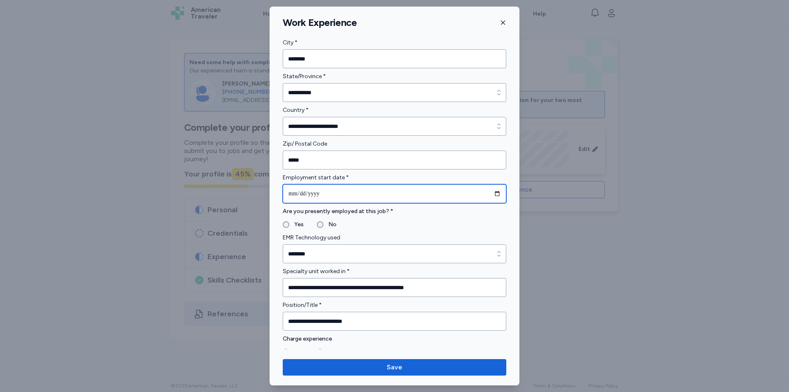
type input "**********"
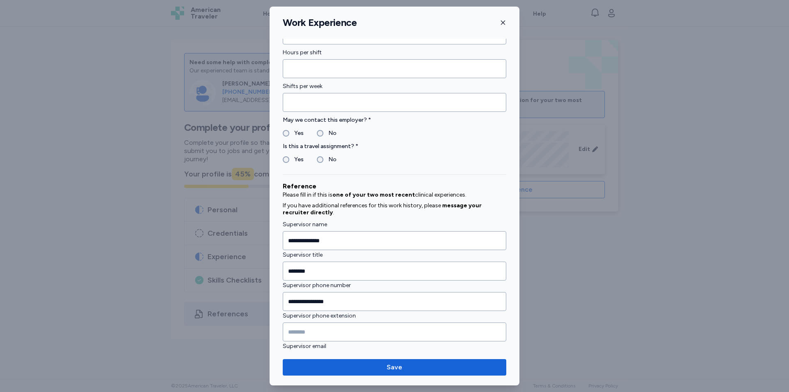
scroll to position [707, 0]
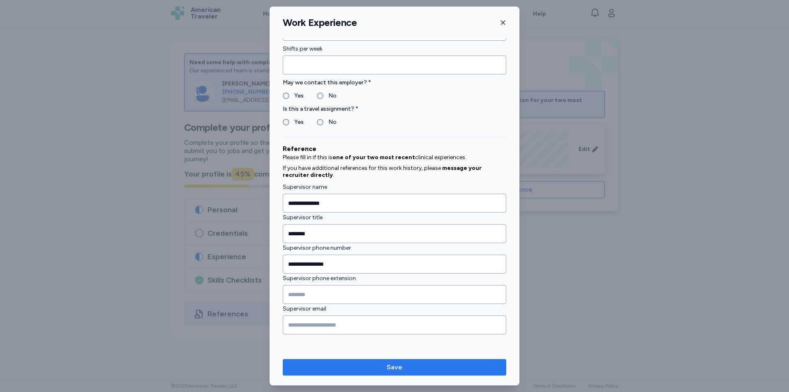
click at [417, 370] on span "Save" at bounding box center [394, 367] width 210 height 10
type input "*"
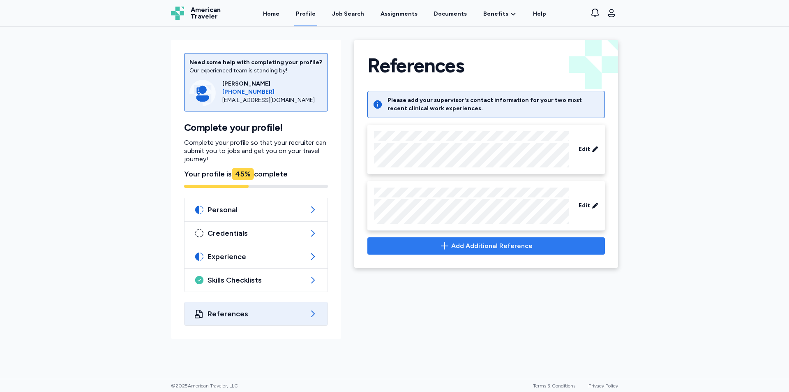
click at [440, 242] on span "Add Additional Reference" at bounding box center [486, 246] width 224 height 10
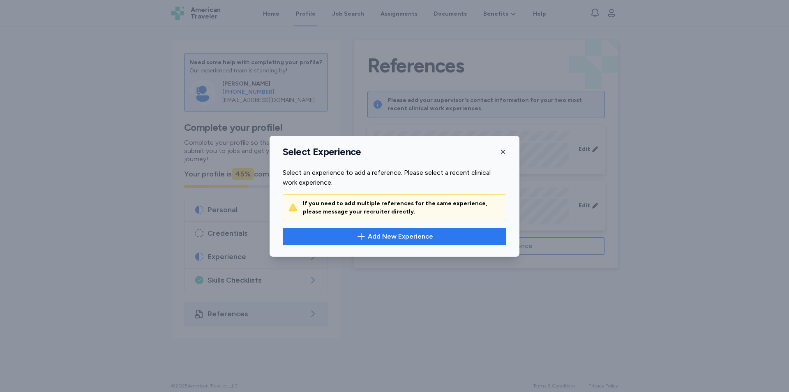
click at [364, 234] on icon "button" at bounding box center [361, 236] width 10 height 10
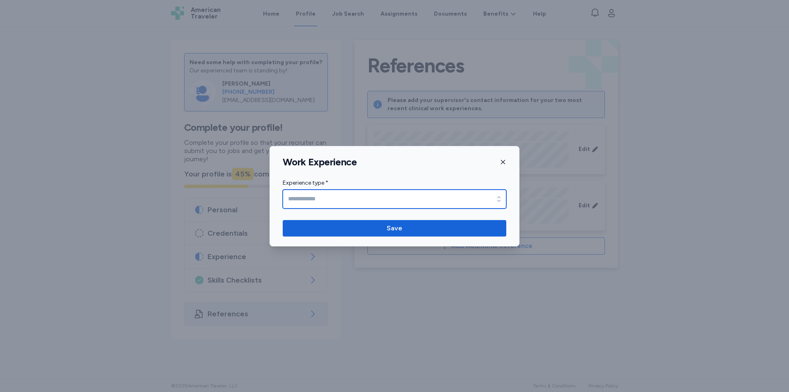
click at [487, 195] on input "Experience type *" at bounding box center [395, 198] width 224 height 19
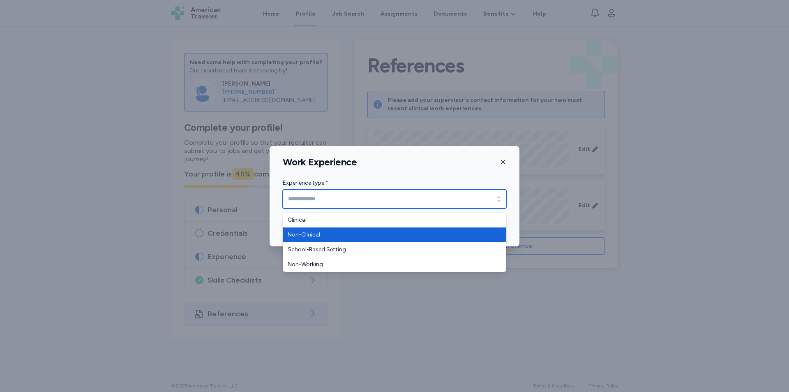
type input "**********"
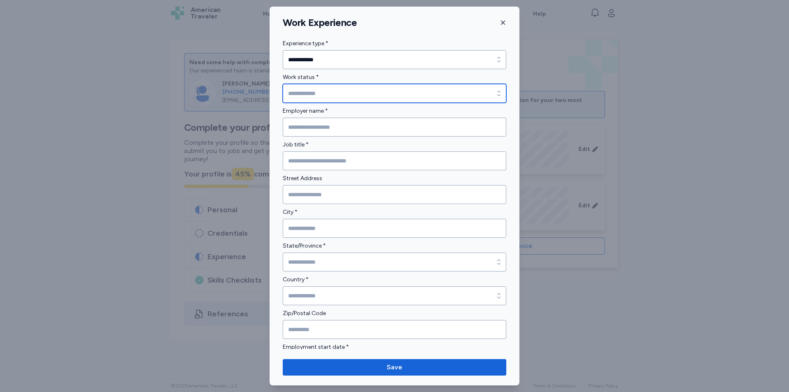
click at [396, 91] on input "Work status *" at bounding box center [395, 93] width 224 height 19
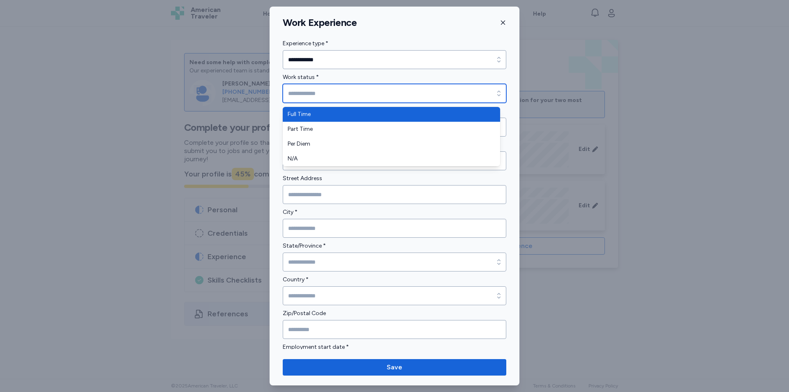
type input "*********"
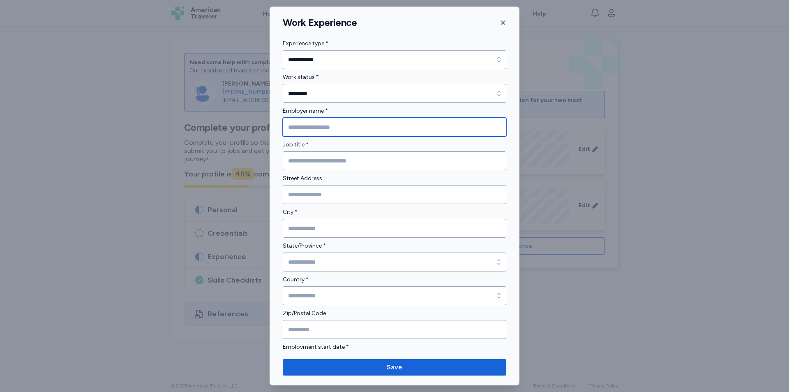
click at [376, 122] on input "Employer name *" at bounding box center [395, 127] width 224 height 19
type input "*"
type input "***"
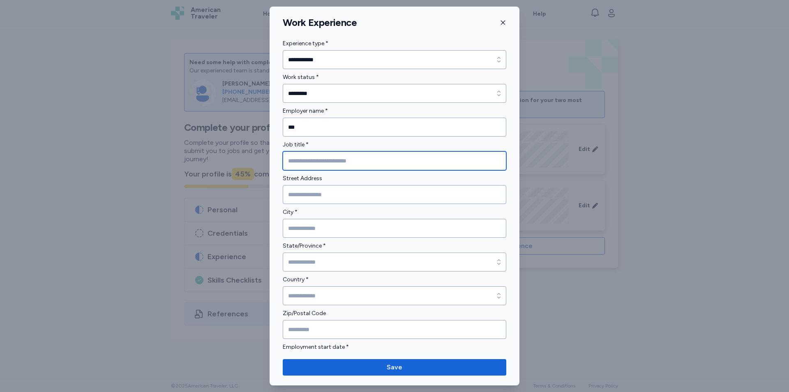
click at [362, 162] on input "Job title *" at bounding box center [395, 160] width 224 height 19
type input "*"
type input "**********"
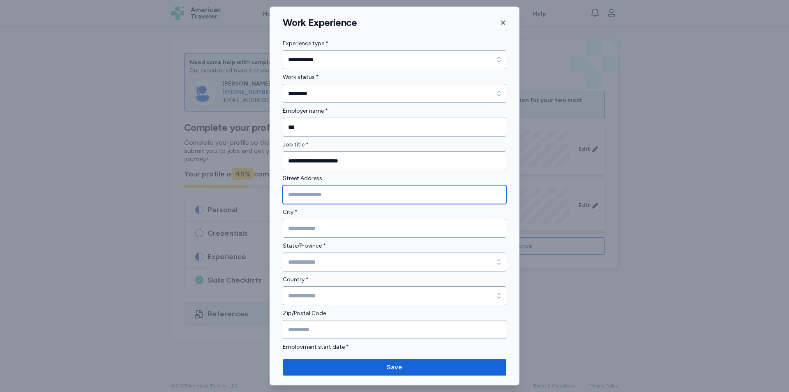
click at [356, 195] on input "Street Address" at bounding box center [395, 194] width 224 height 19
type input "**********"
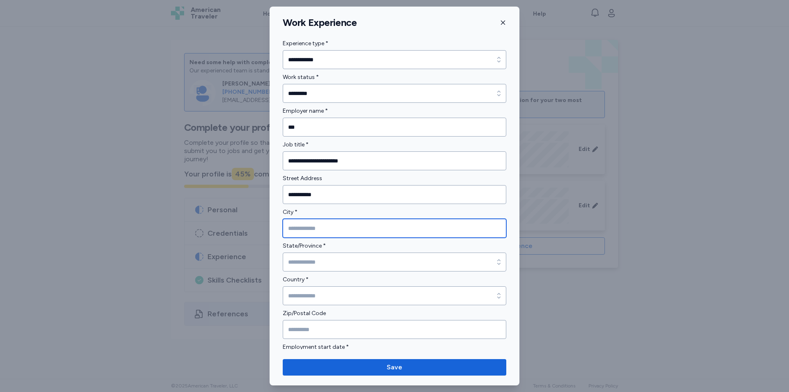
click at [422, 226] on input "City *" at bounding box center [395, 228] width 224 height 19
type input "********"
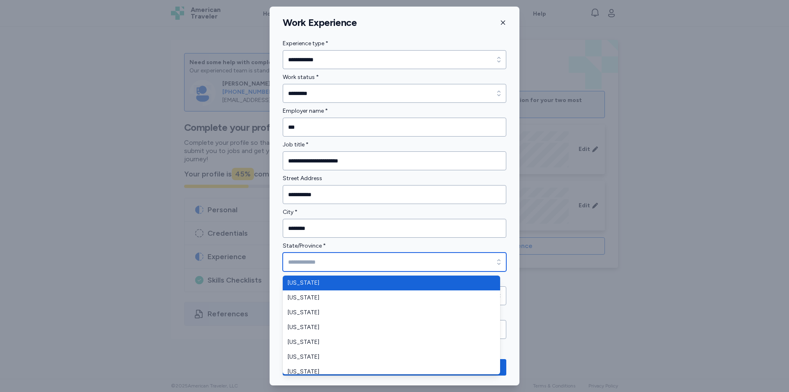
click at [411, 261] on input "State/Province *" at bounding box center [395, 261] width 224 height 19
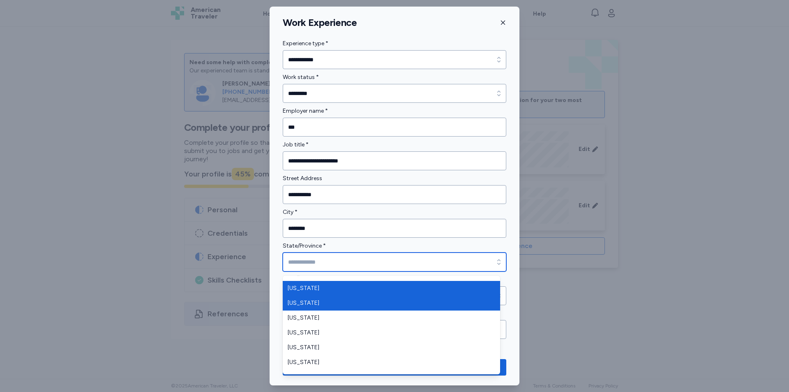
scroll to position [288, 0]
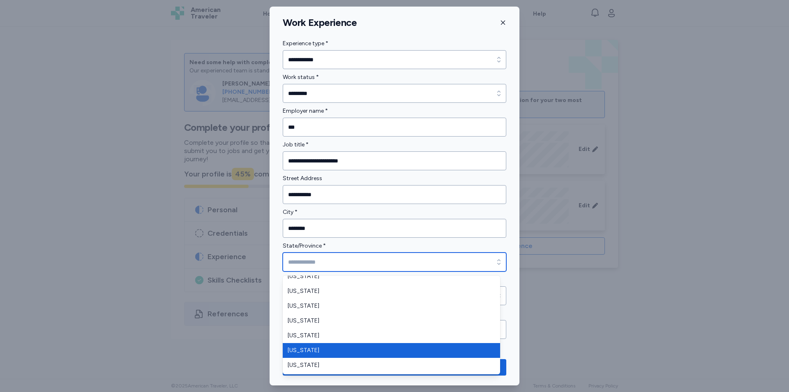
type input "**********"
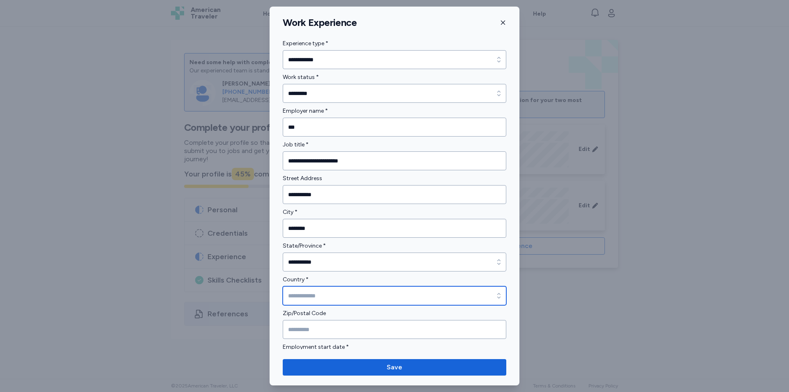
click at [366, 297] on input "Country *" at bounding box center [395, 295] width 224 height 19
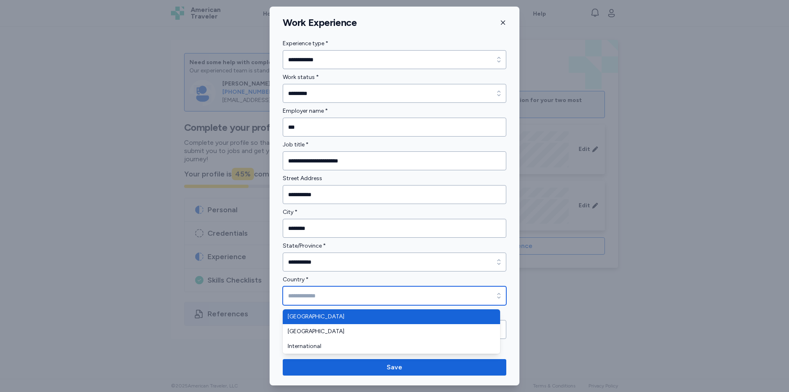
type input "**********"
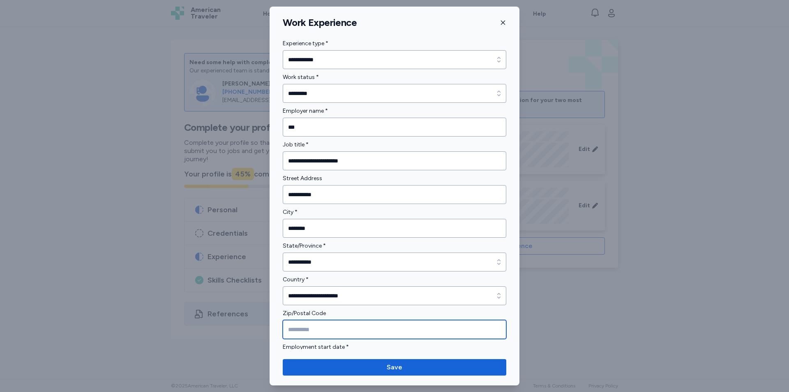
click at [356, 328] on input "Zip/Postal Code" at bounding box center [395, 329] width 224 height 19
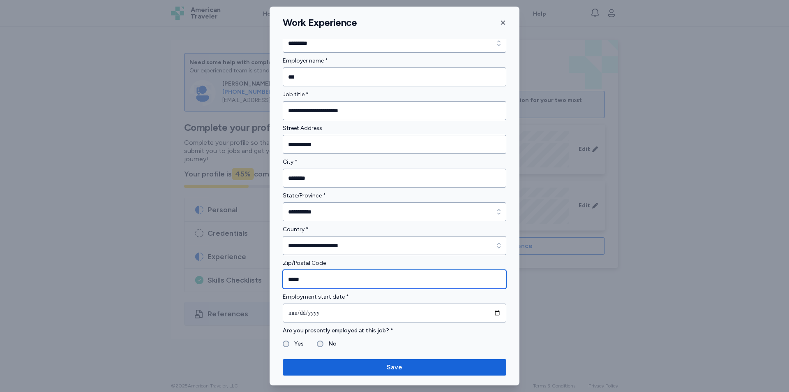
scroll to position [123, 0]
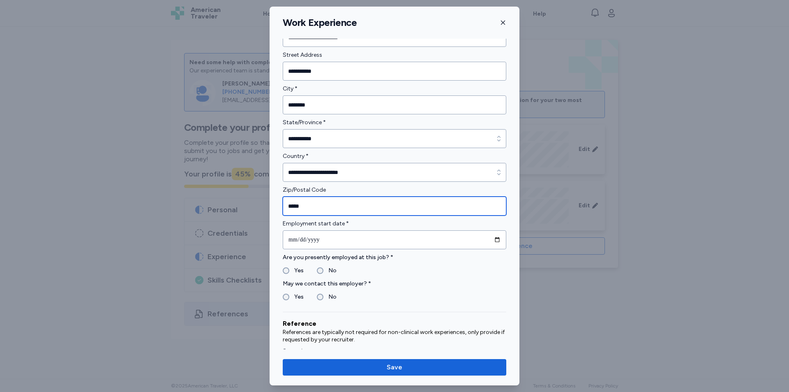
type input "*****"
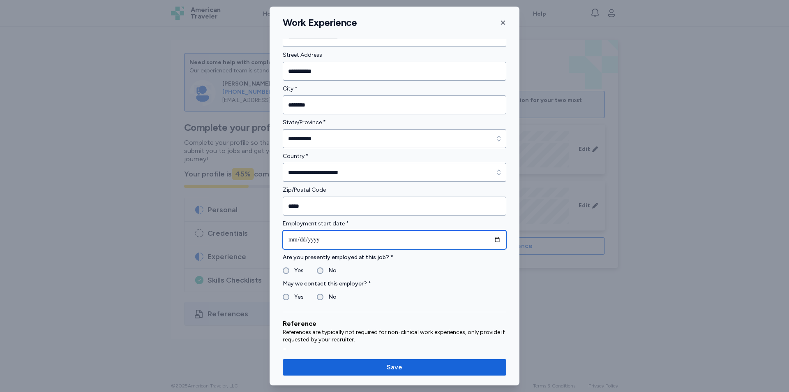
click at [295, 239] on input "date" at bounding box center [395, 239] width 224 height 19
click at [305, 239] on input "date" at bounding box center [395, 239] width 224 height 19
click at [303, 239] on input "date" at bounding box center [395, 239] width 224 height 19
click at [303, 236] on input "date" at bounding box center [395, 239] width 224 height 19
click at [302, 240] on input "date" at bounding box center [395, 239] width 224 height 19
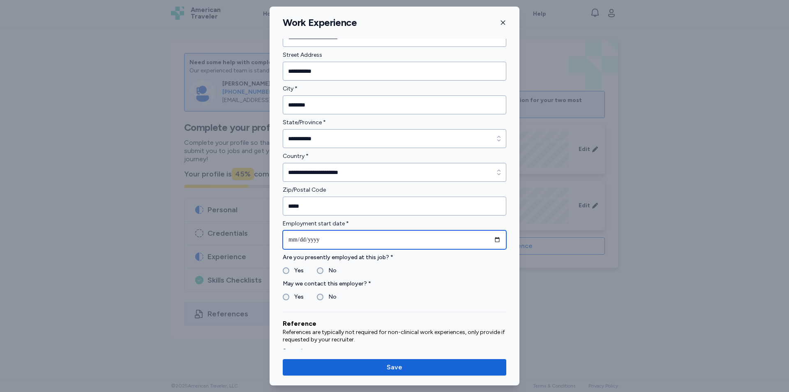
click at [299, 240] on input "date" at bounding box center [395, 239] width 224 height 19
type input "**********"
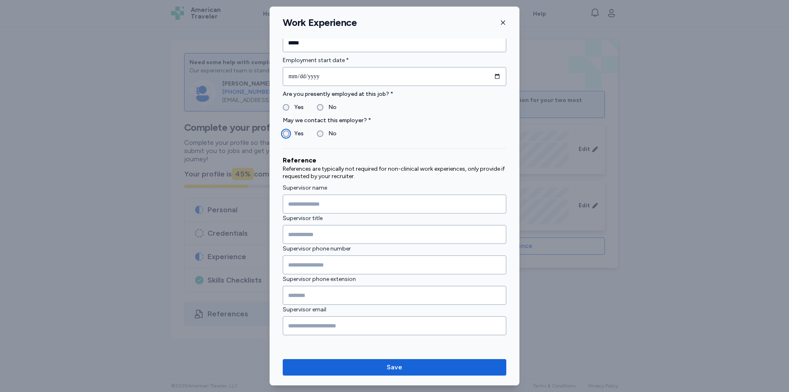
scroll to position [287, 0]
click at [322, 204] on input "Supervisor name" at bounding box center [395, 203] width 224 height 19
type input "*"
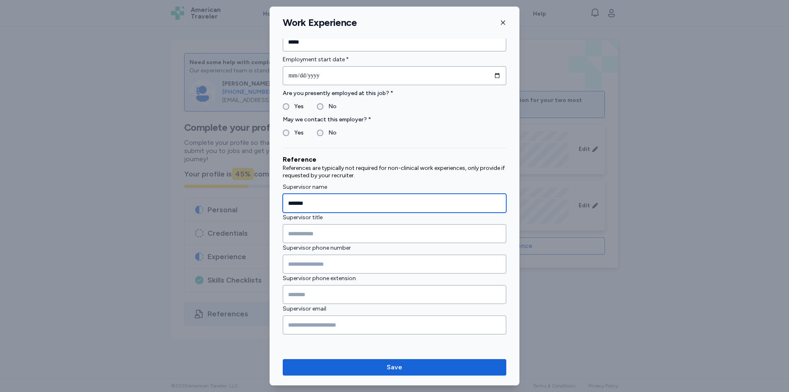
type input "*******"
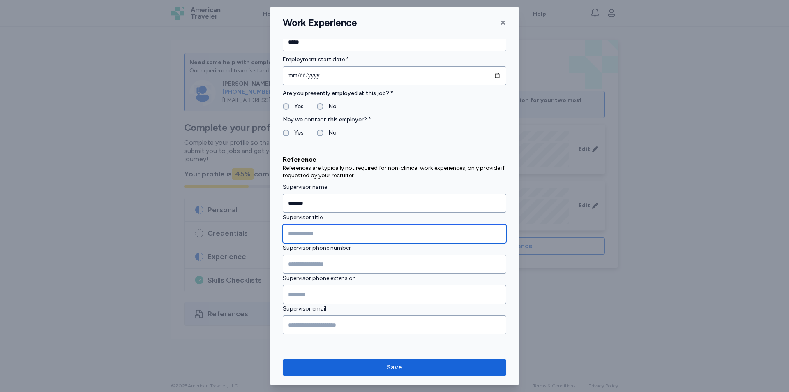
click at [405, 229] on input "Supervisor title" at bounding box center [395, 233] width 224 height 19
type input "*******"
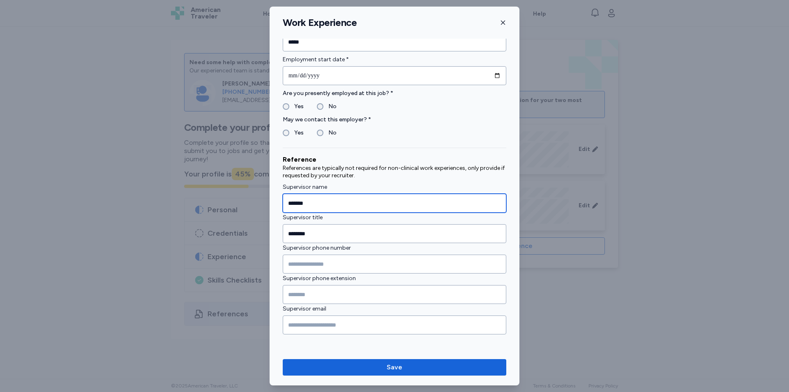
click at [312, 206] on input "*******" at bounding box center [395, 203] width 224 height 19
type input "*"
click at [310, 200] on input "*****" at bounding box center [395, 203] width 224 height 19
type input "*"
type input "*******"
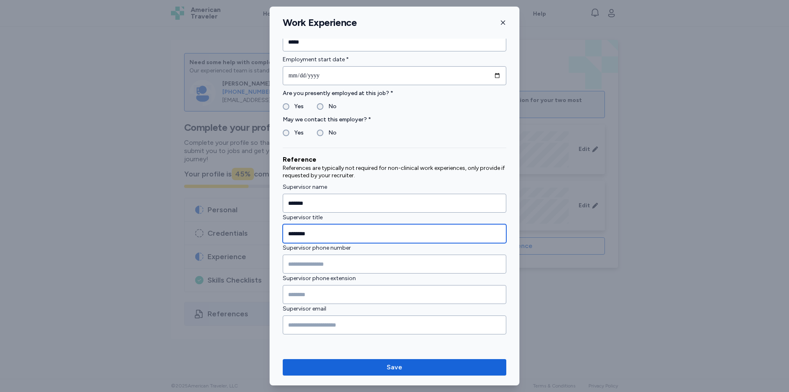
click at [319, 229] on input "*******" at bounding box center [395, 233] width 224 height 19
type input "*"
type input "********"
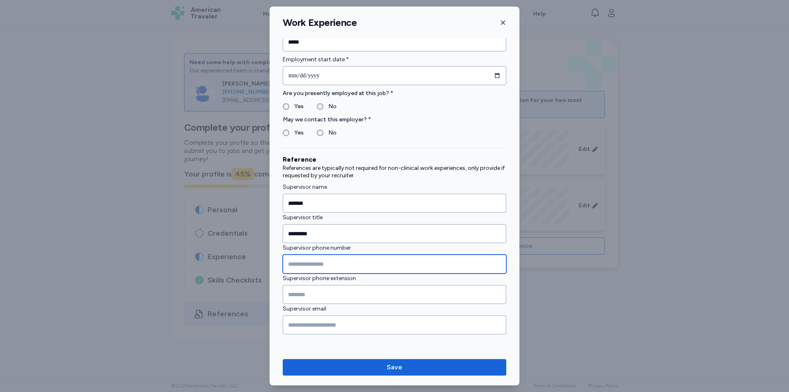
click at [296, 265] on input "Supervisor phone number" at bounding box center [395, 263] width 224 height 19
type input "**********"
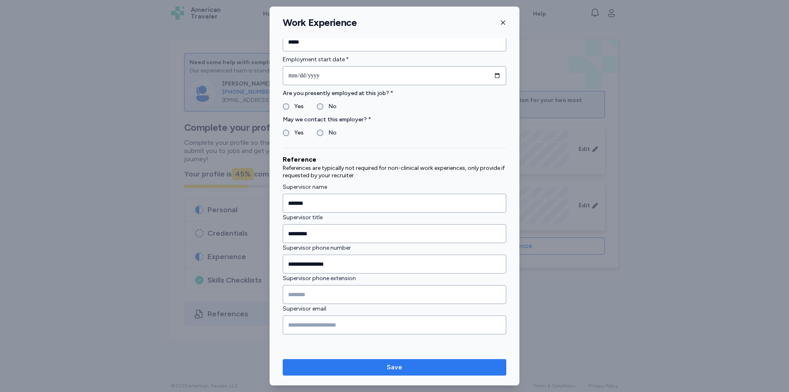
click at [352, 370] on span "Save" at bounding box center [394, 367] width 210 height 10
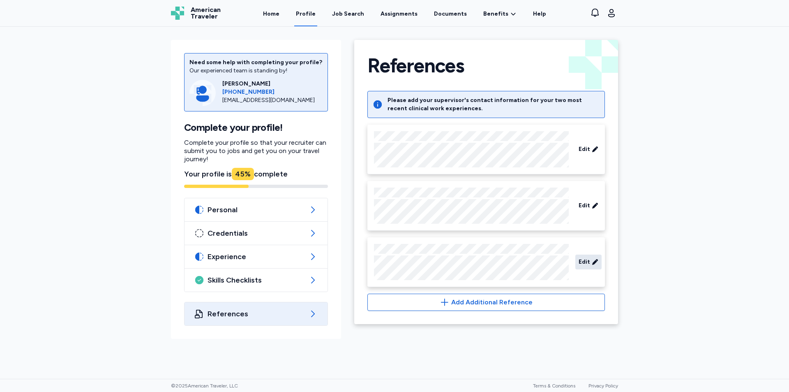
click at [589, 262] on span "Edit" at bounding box center [585, 262] width 12 height 8
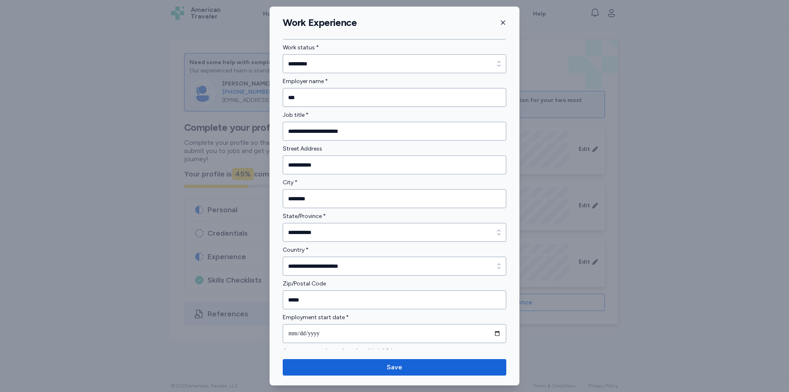
scroll to position [0, 0]
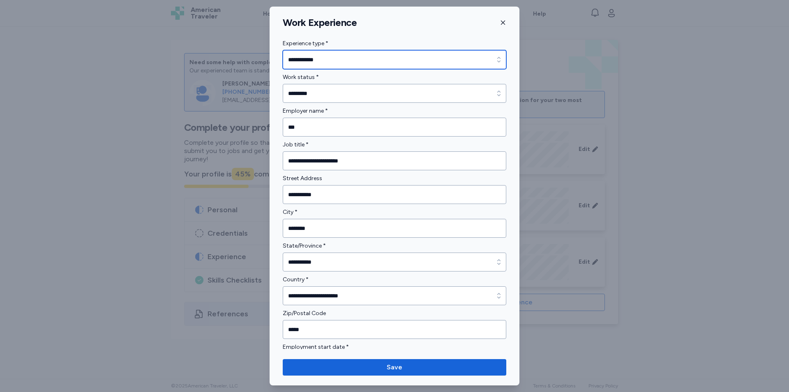
click at [470, 61] on input "**********" at bounding box center [395, 59] width 224 height 19
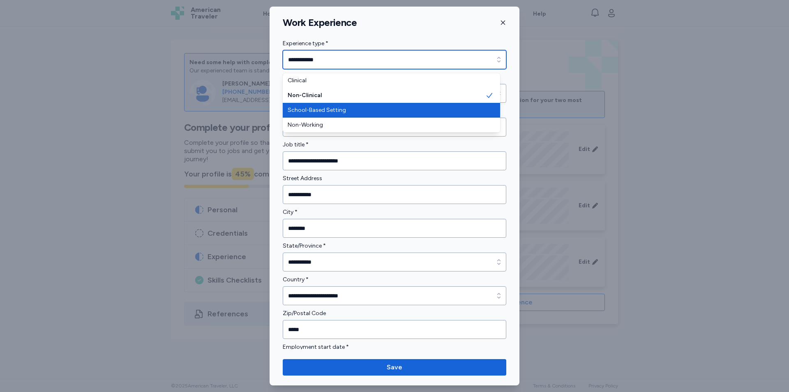
type input "**********"
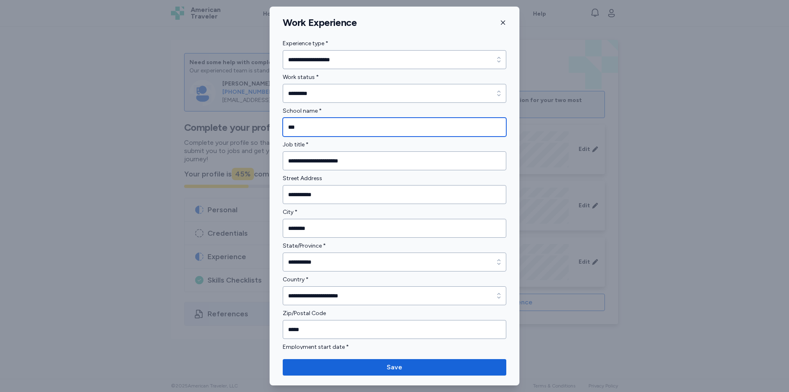
click at [412, 127] on input "***" at bounding box center [395, 127] width 224 height 19
type input "*"
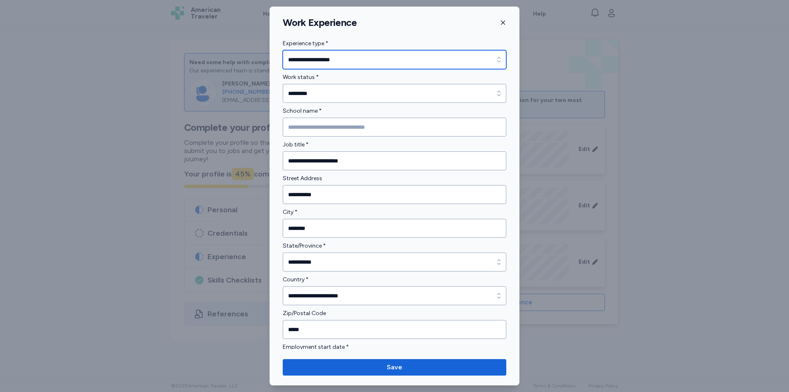
click at [495, 56] on icon "button" at bounding box center [499, 59] width 8 height 8
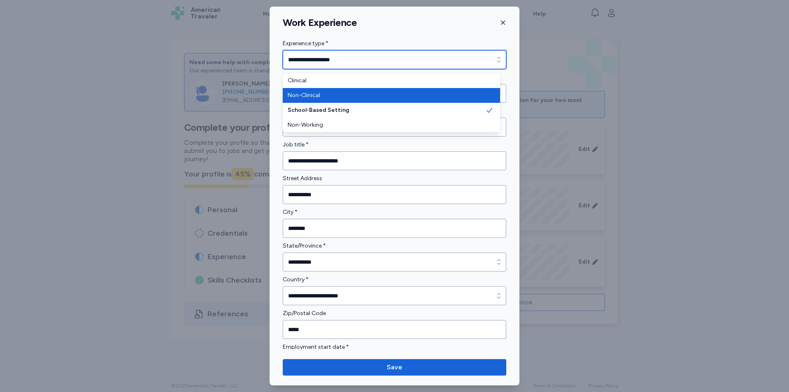
type input "**********"
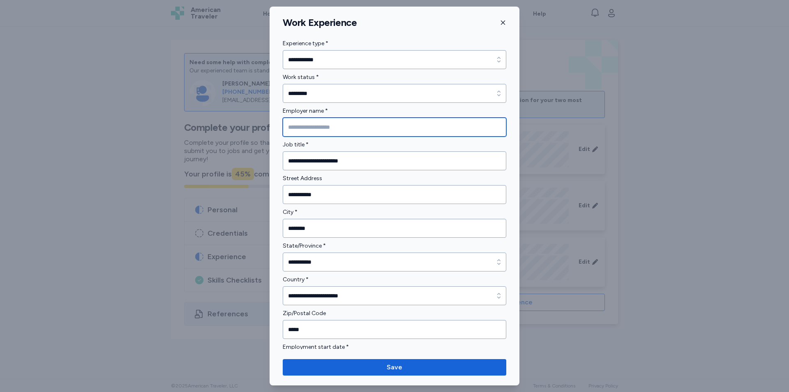
click at [378, 122] on input "Employer name *" at bounding box center [395, 127] width 224 height 19
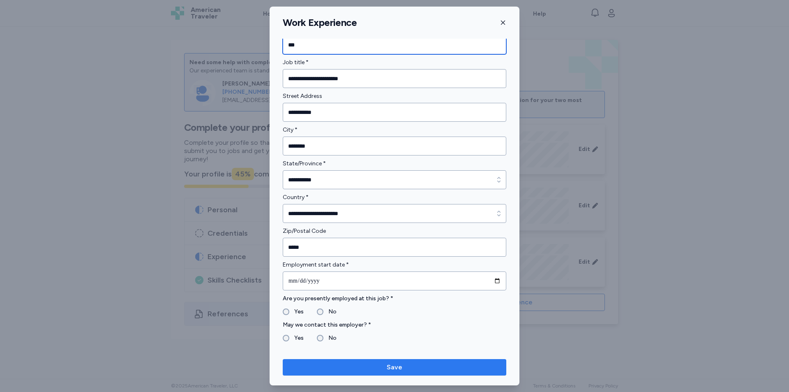
type input "***"
click at [394, 369] on span "Save" at bounding box center [395, 367] width 16 height 10
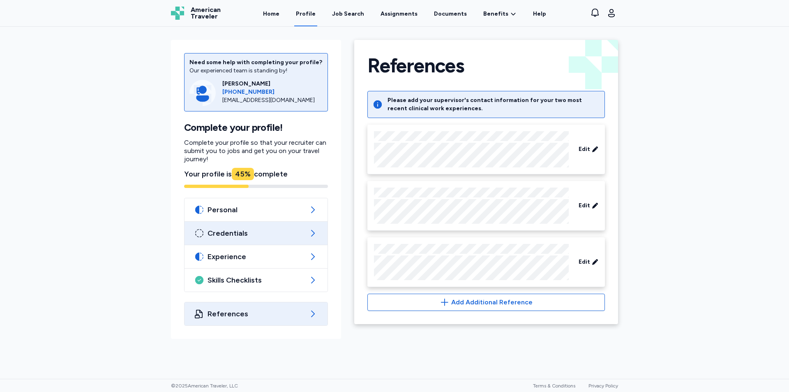
click at [310, 235] on icon at bounding box center [313, 233] width 10 height 10
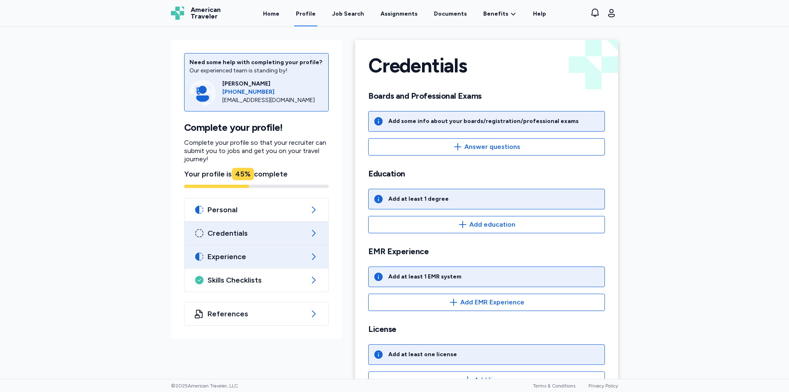
click at [245, 260] on span "Experience" at bounding box center [257, 257] width 98 height 10
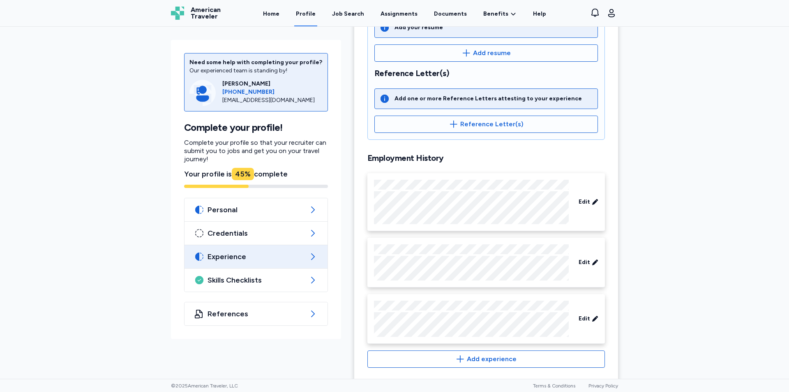
scroll to position [261, 0]
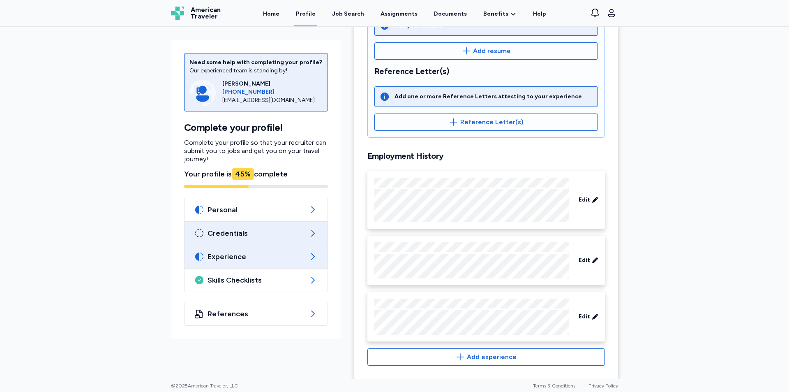
click at [226, 236] on span "Credentials" at bounding box center [256, 233] width 97 height 10
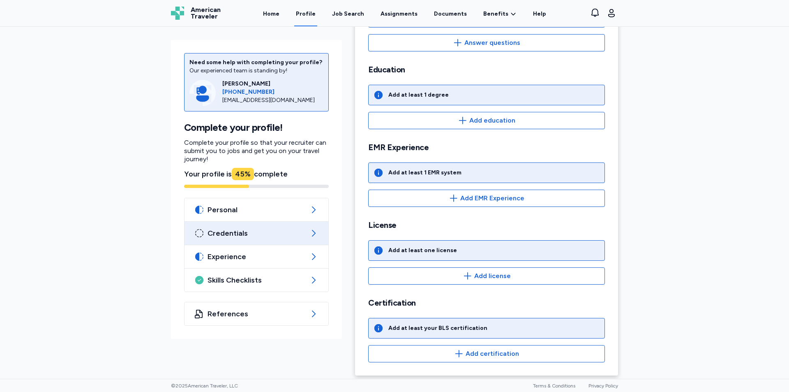
scroll to position [107, 0]
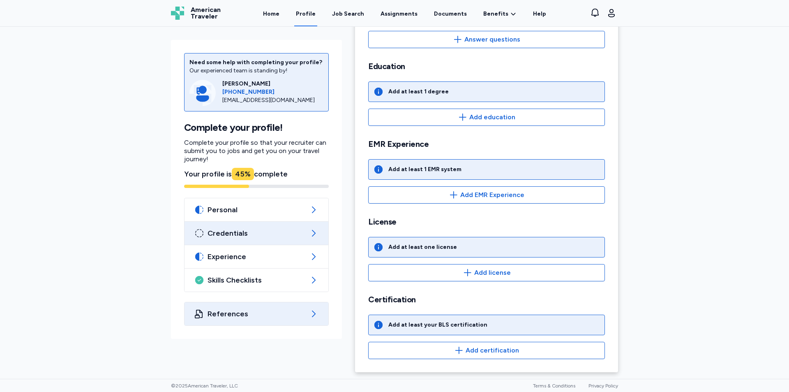
click at [240, 316] on span "References" at bounding box center [257, 314] width 98 height 10
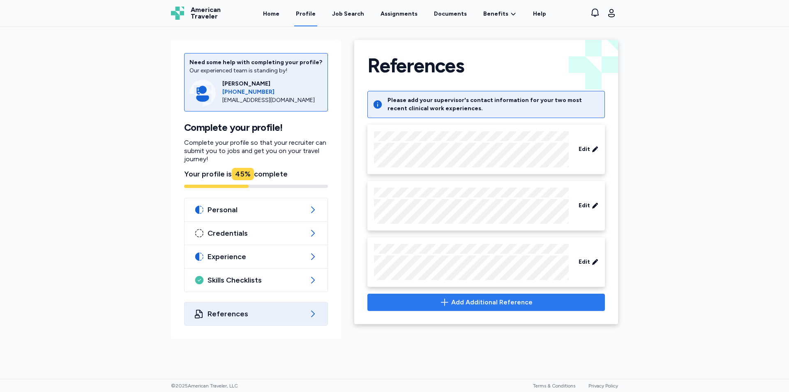
click at [448, 303] on icon "button" at bounding box center [445, 302] width 10 height 10
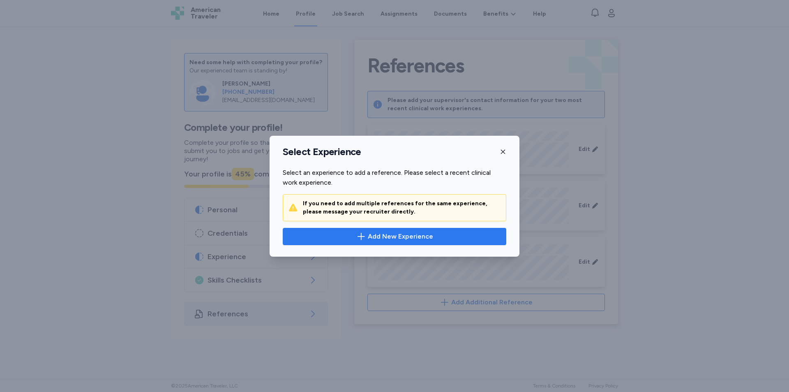
click at [402, 239] on span "Add New Experience" at bounding box center [400, 236] width 65 height 10
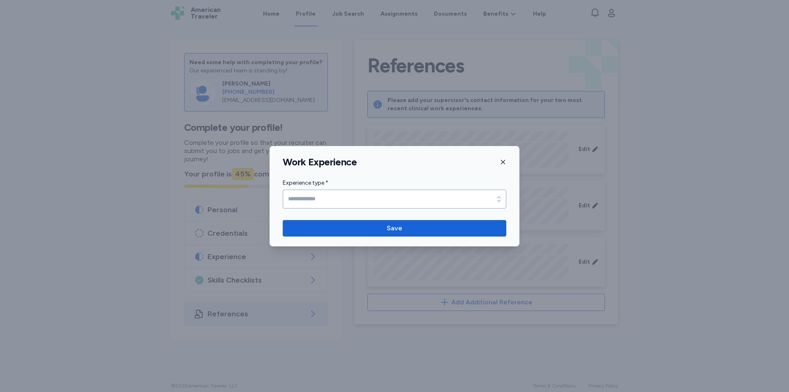
click at [502, 168] on button "button" at bounding box center [503, 162] width 7 height 12
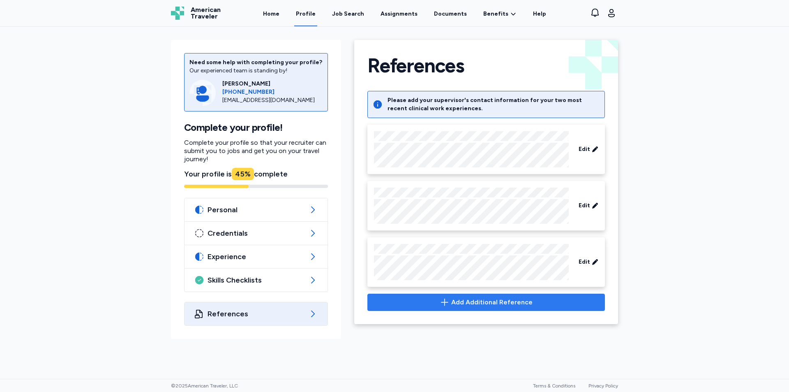
click at [477, 296] on button "Add Additional Reference" at bounding box center [486, 301] width 238 height 17
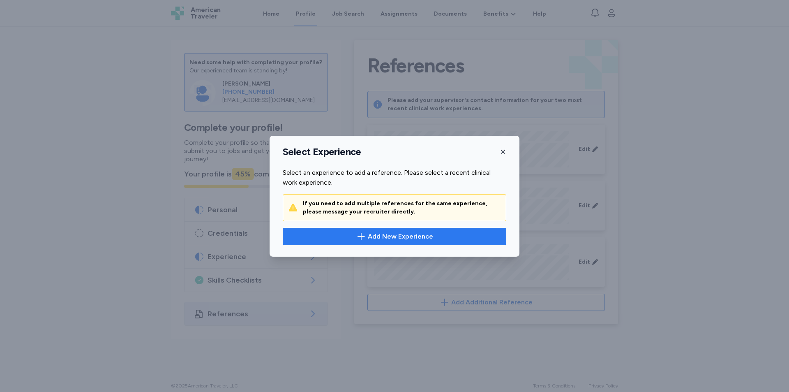
click at [397, 233] on span "Add New Experience" at bounding box center [400, 236] width 65 height 10
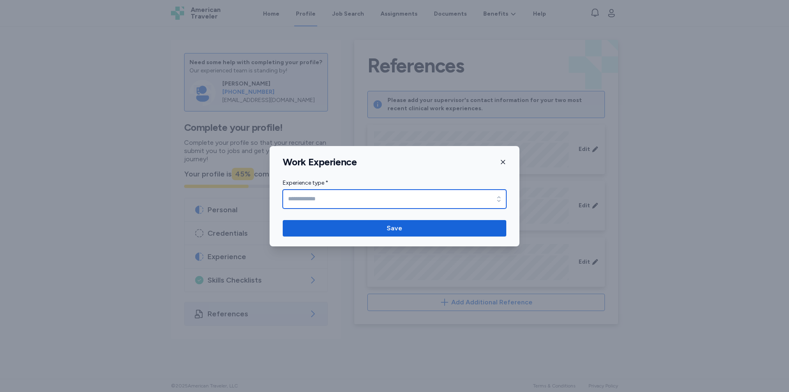
click at [462, 196] on input "Experience type *" at bounding box center [395, 198] width 224 height 19
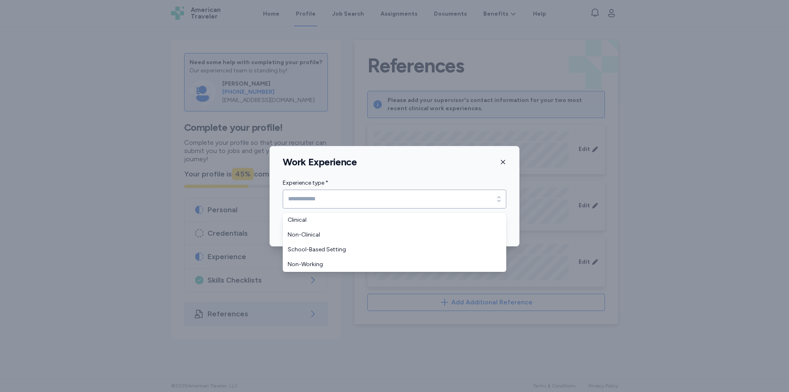
click at [636, 171] on div "Work Experience Experience type * Experience type * Save Clinical Non-Clinical …" at bounding box center [394, 196] width 789 height 392
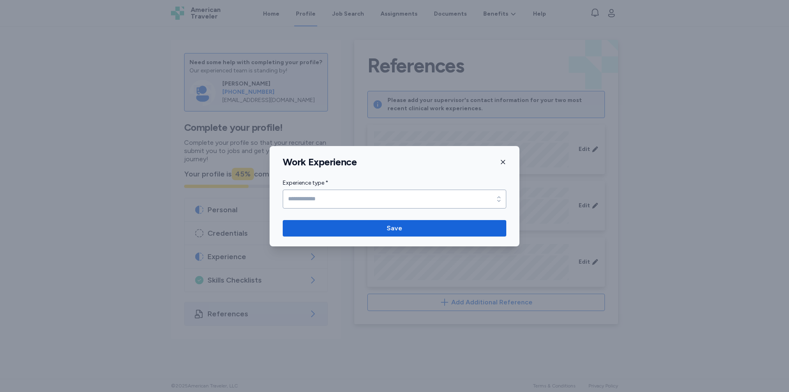
click at [506, 163] on icon "button" at bounding box center [503, 162] width 7 height 7
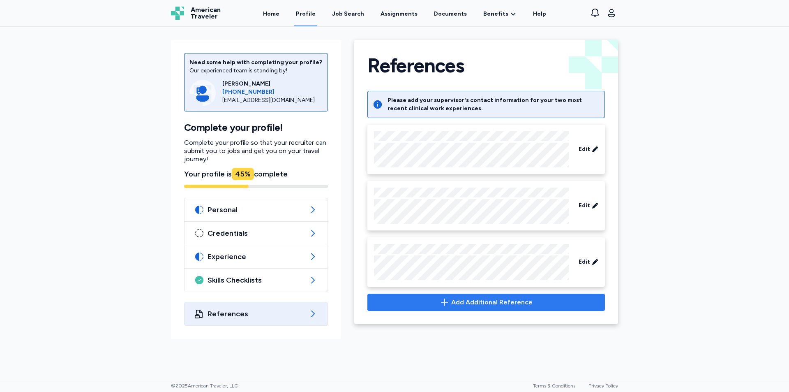
click at [450, 300] on icon "button" at bounding box center [445, 302] width 10 height 10
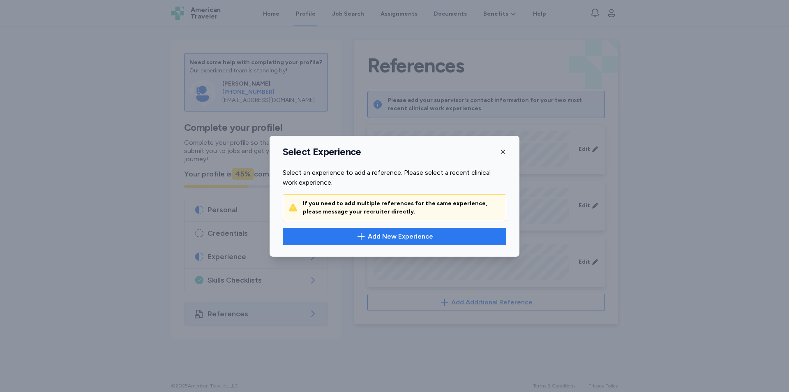
click at [370, 241] on span "Add New Experience" at bounding box center [400, 236] width 65 height 10
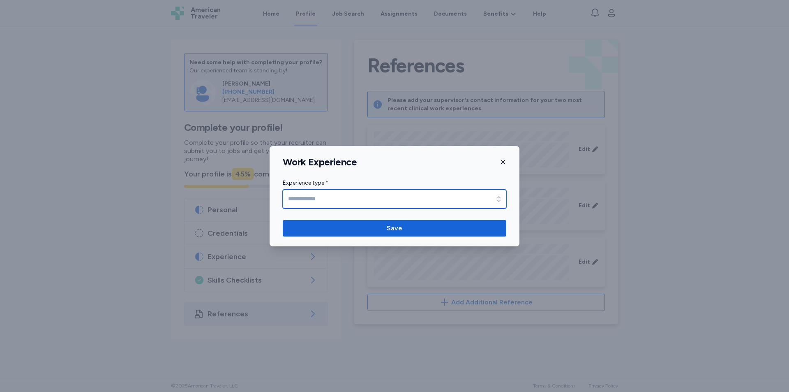
click at [393, 205] on input "Experience type *" at bounding box center [395, 198] width 224 height 19
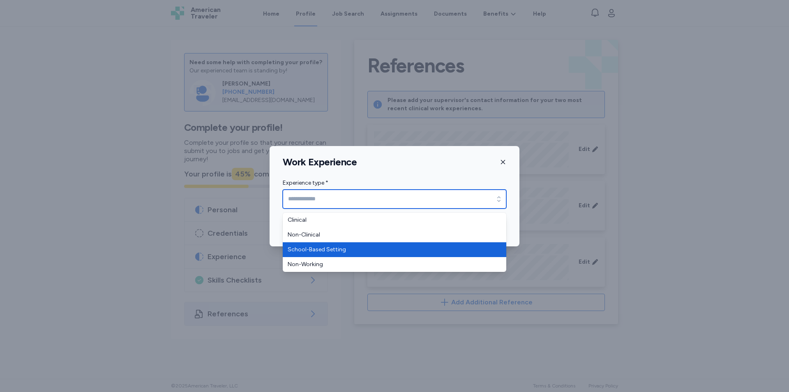
type input "**********"
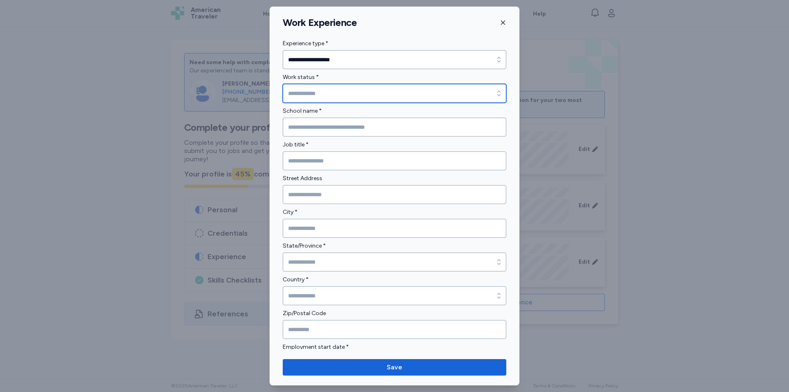
click at [387, 93] on input "Work status *" at bounding box center [395, 93] width 224 height 19
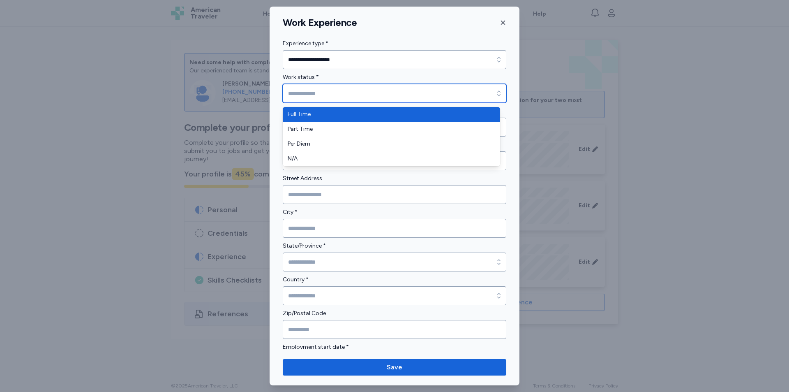
type input "*********"
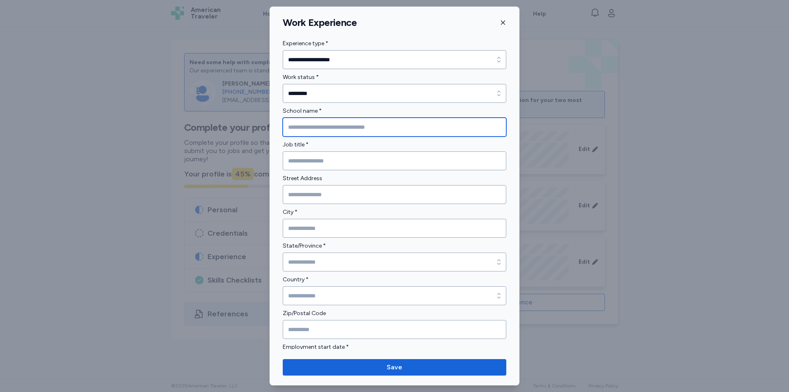
click at [349, 125] on input "School name *" at bounding box center [395, 127] width 224 height 19
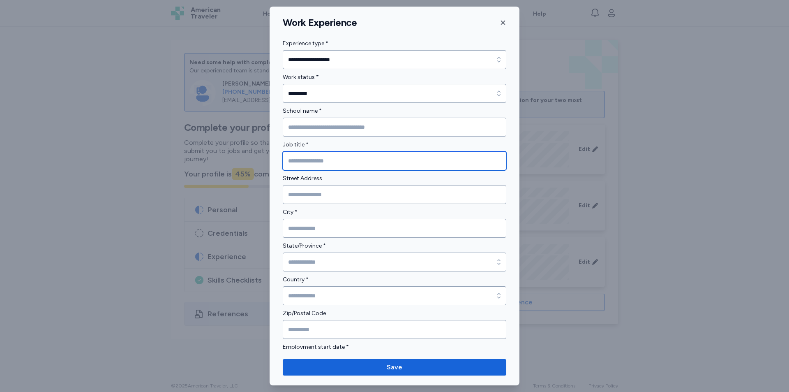
click at [344, 160] on input "Job title *" at bounding box center [395, 160] width 224 height 19
type input "*********"
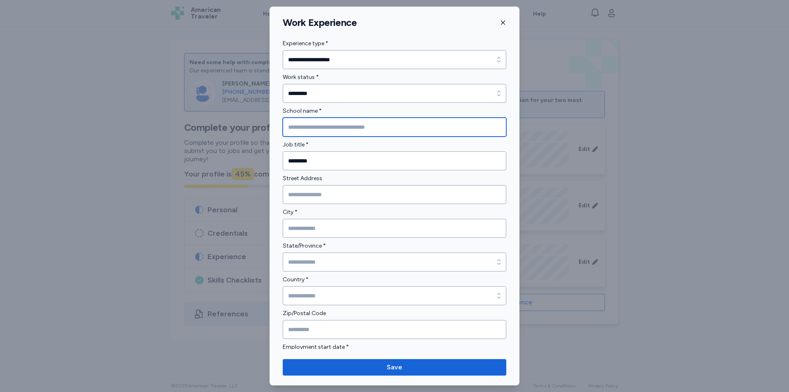
click at [338, 133] on input "School name *" at bounding box center [395, 127] width 224 height 19
type input "**********"
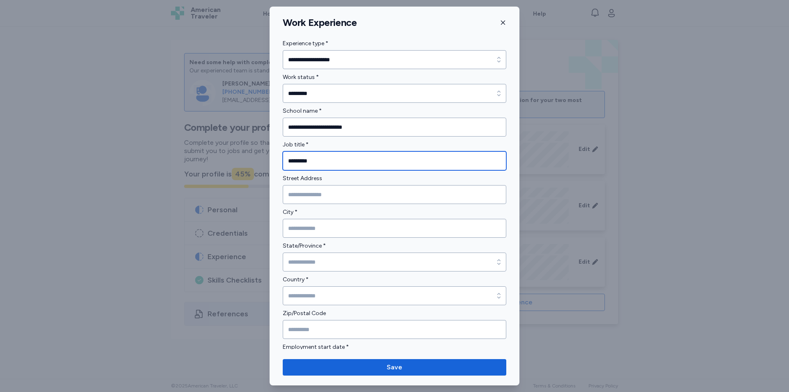
click at [340, 160] on input "*********" at bounding box center [395, 160] width 224 height 19
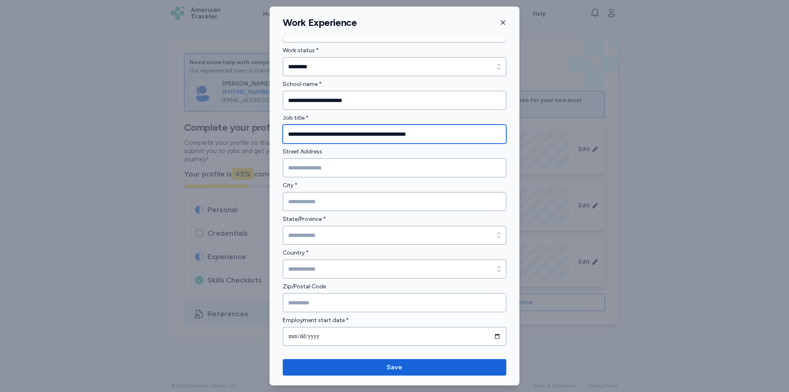
scroll to position [41, 0]
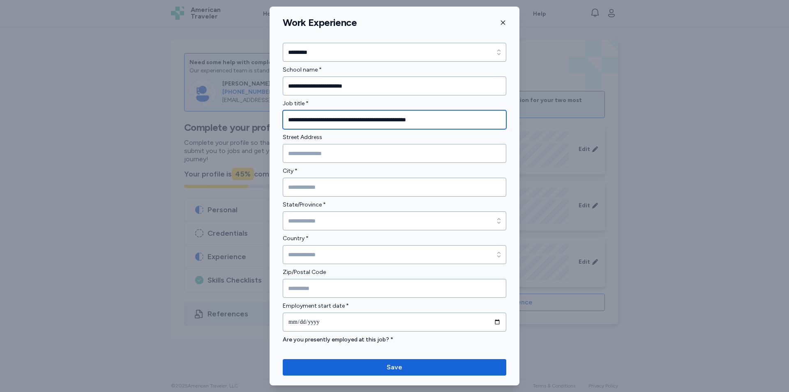
type input "**********"
click at [357, 143] on div "Street Address" at bounding box center [395, 147] width 224 height 30
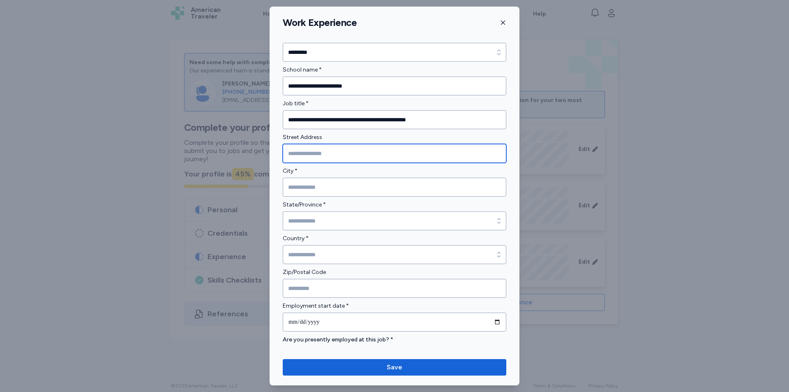
click at [356, 149] on input "Street Address" at bounding box center [395, 153] width 224 height 19
type input "**********"
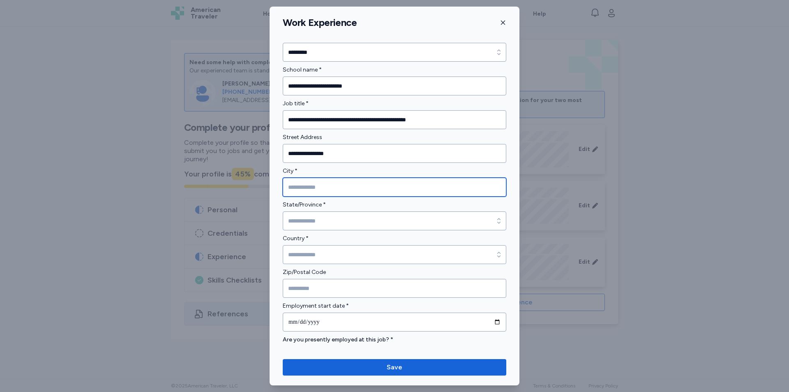
click at [320, 189] on input "City *" at bounding box center [395, 187] width 224 height 19
type input "*****"
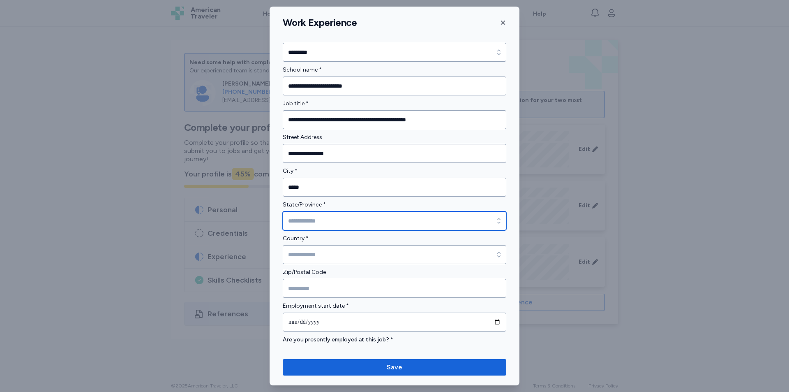
click at [333, 220] on input "State/Province *" at bounding box center [395, 220] width 224 height 19
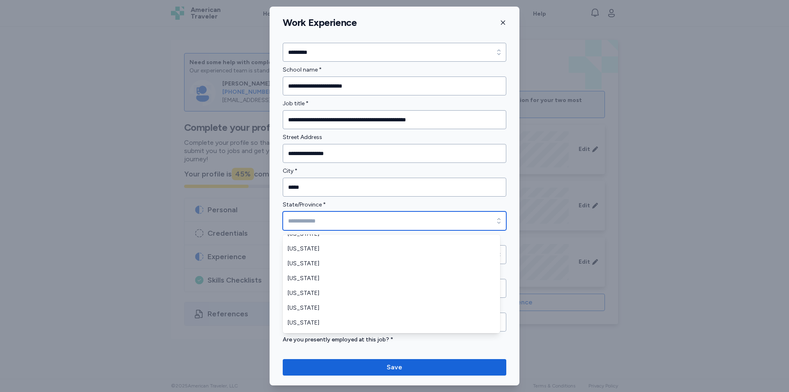
scroll to position [123, 0]
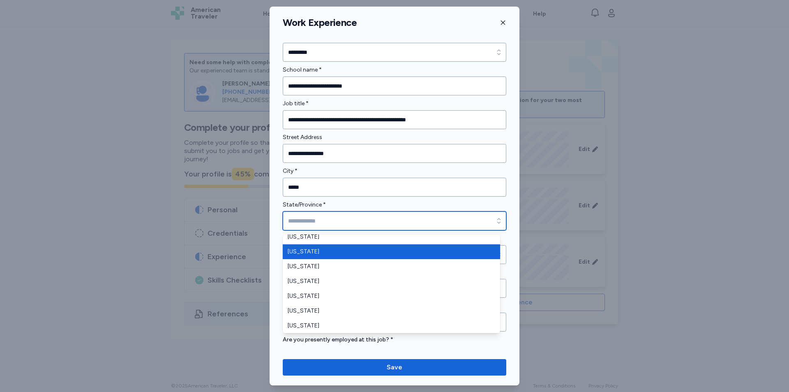
type input "*******"
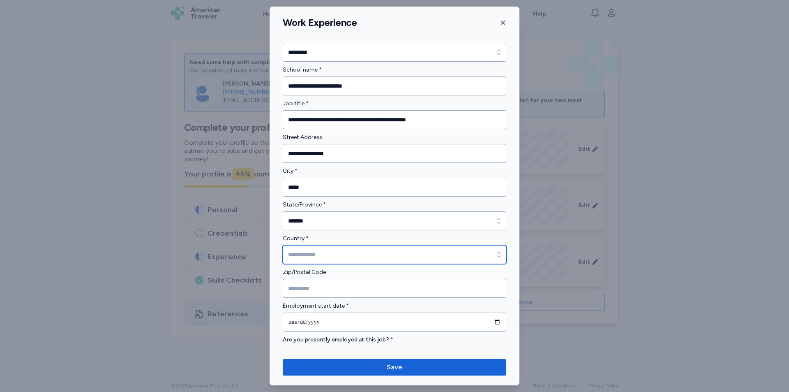
click at [351, 253] on input "Country *" at bounding box center [395, 254] width 224 height 19
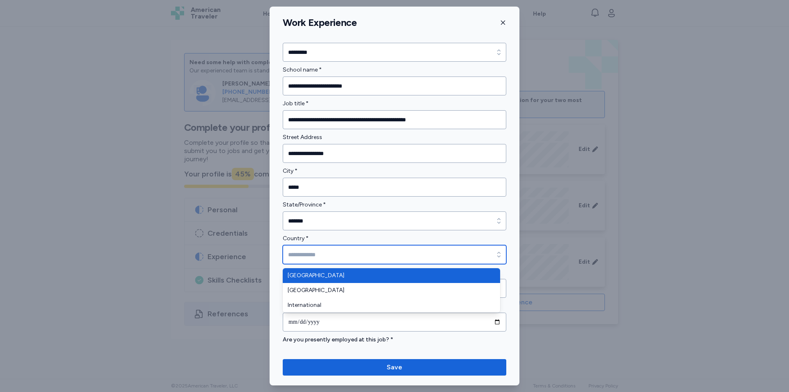
type input "**********"
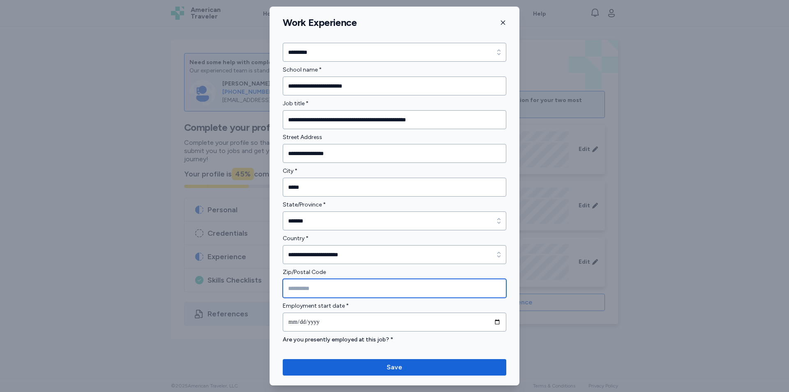
click at [353, 285] on input "Zip/Postal Code" at bounding box center [395, 288] width 224 height 19
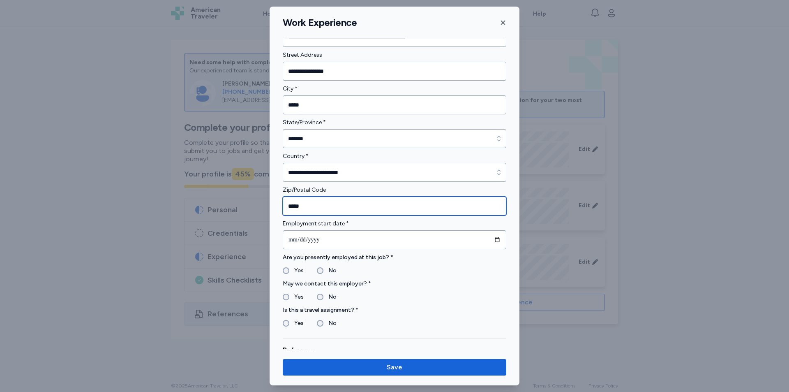
type input "*****"
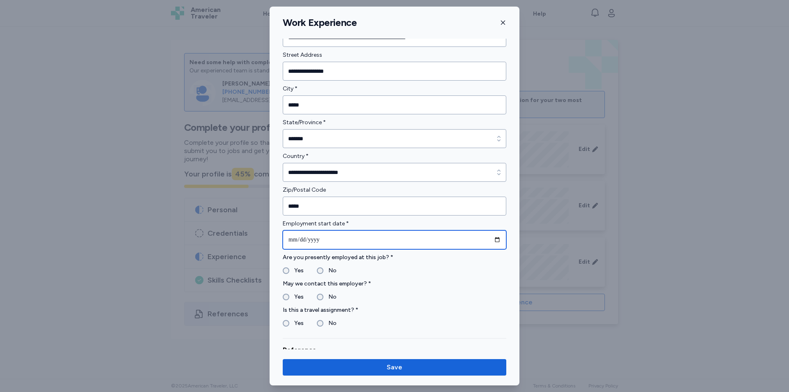
click at [321, 242] on input "date" at bounding box center [395, 239] width 224 height 19
click at [298, 238] on input "date" at bounding box center [395, 239] width 224 height 19
type input "**********"
click at [420, 275] on fieldset "Yes No" at bounding box center [395, 271] width 224 height 10
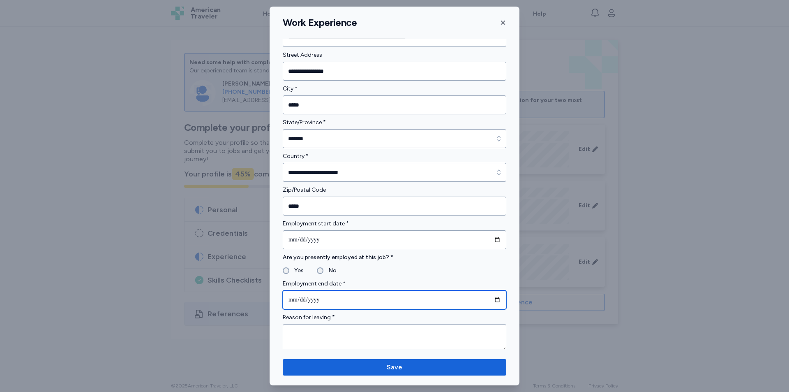
click at [289, 303] on input "date" at bounding box center [395, 299] width 224 height 19
click at [289, 298] on input "date" at bounding box center [395, 299] width 224 height 19
type input "**********"
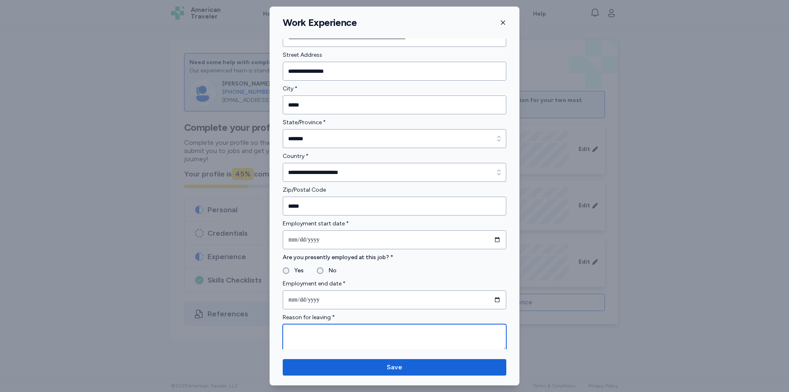
click at [309, 335] on textarea at bounding box center [395, 337] width 224 height 27
type textarea "*"
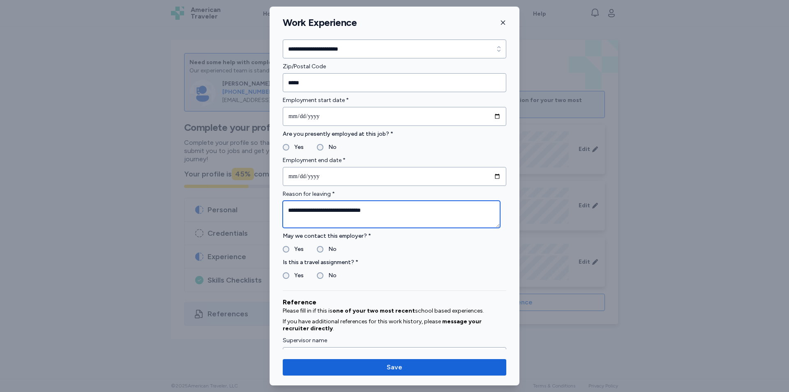
click at [390, 213] on textarea "**********" at bounding box center [391, 214] width 217 height 27
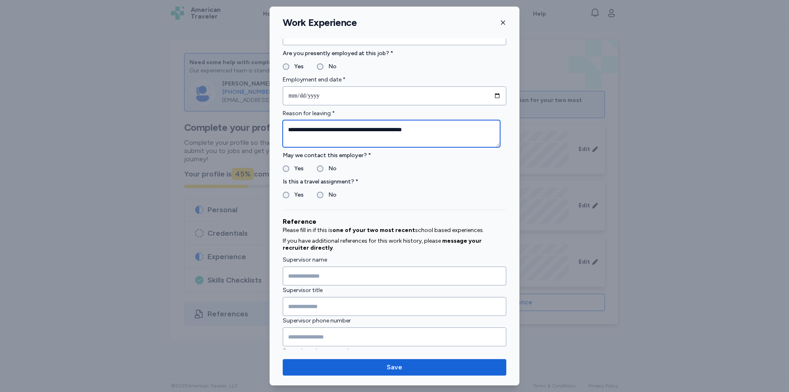
scroll to position [329, 0]
type textarea "**********"
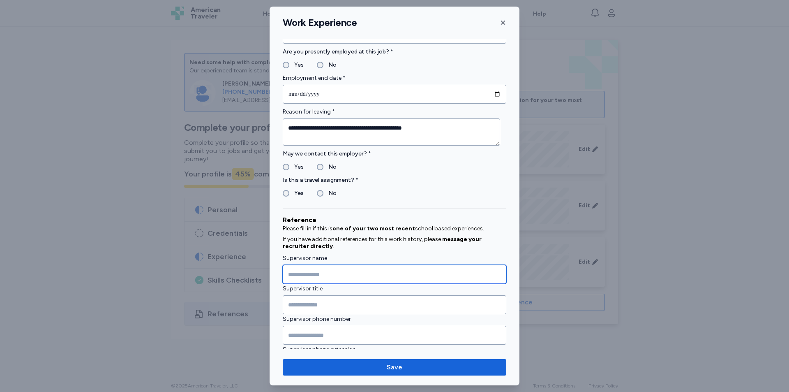
click at [332, 270] on input "Supervisor name" at bounding box center [395, 274] width 224 height 19
type input "**********"
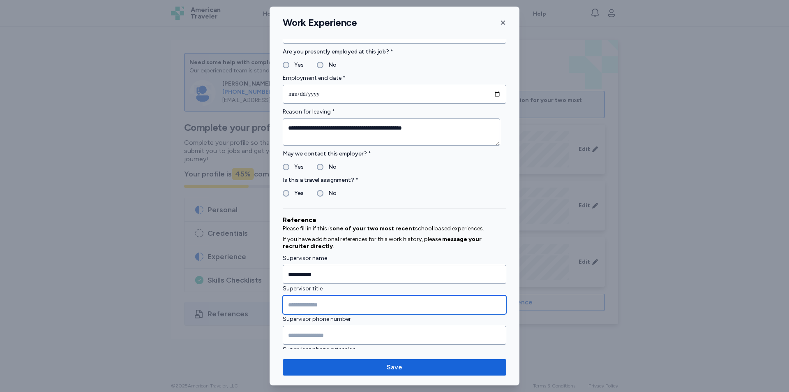
click at [347, 307] on input "Supervisor title" at bounding box center [395, 304] width 224 height 19
type input "**********"
drag, startPoint x: 390, startPoint y: 322, endPoint x: 365, endPoint y: 333, distance: 27.8
click at [390, 323] on label "Supervisor phone number" at bounding box center [395, 319] width 224 height 10
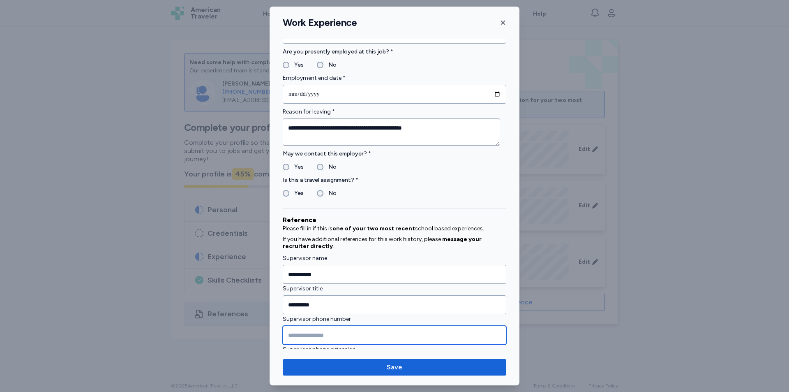
click at [304, 333] on input "Supervisor phone number" at bounding box center [395, 335] width 224 height 19
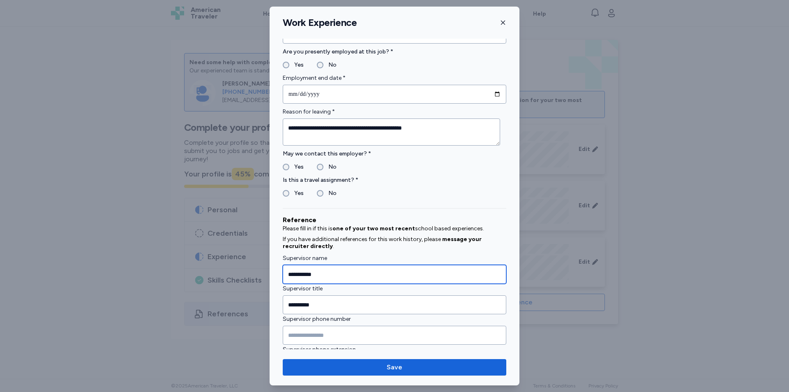
click at [324, 273] on input "**********" at bounding box center [395, 274] width 224 height 19
click at [330, 273] on input "**********" at bounding box center [395, 274] width 224 height 19
click at [353, 273] on input "**********" at bounding box center [395, 274] width 224 height 19
type input "**********"
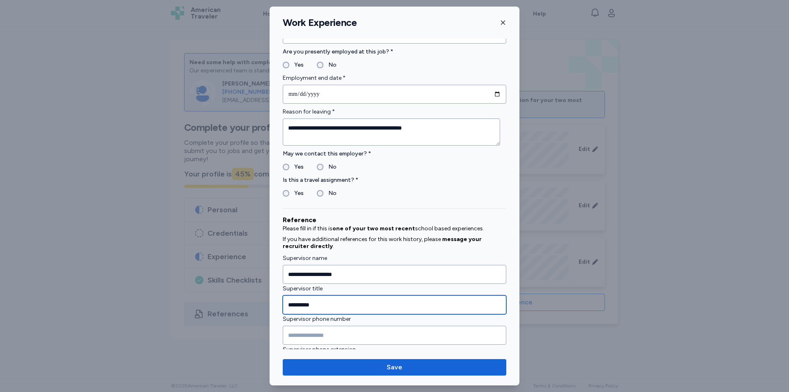
click at [360, 302] on input "**********" at bounding box center [395, 304] width 224 height 19
type input "**********"
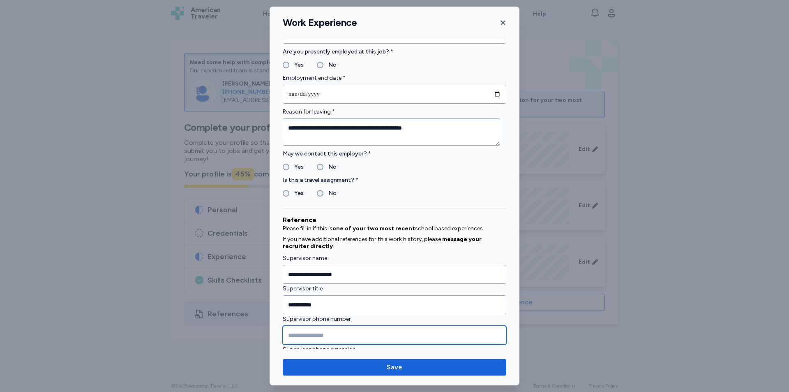
click at [306, 333] on input "Supervisor phone number" at bounding box center [395, 335] width 224 height 19
click at [314, 334] on input "**********" at bounding box center [395, 335] width 224 height 19
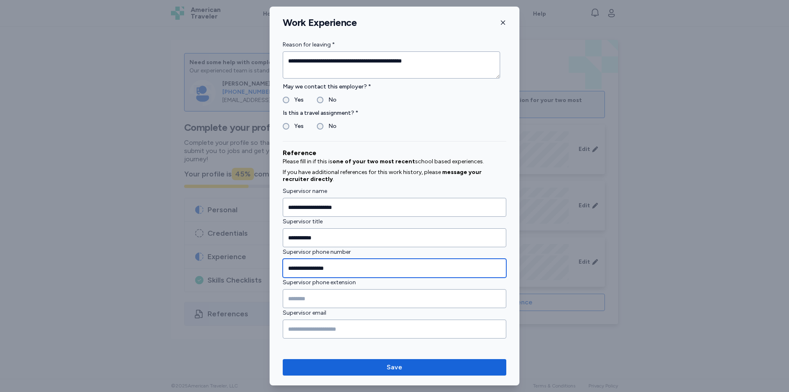
scroll to position [400, 0]
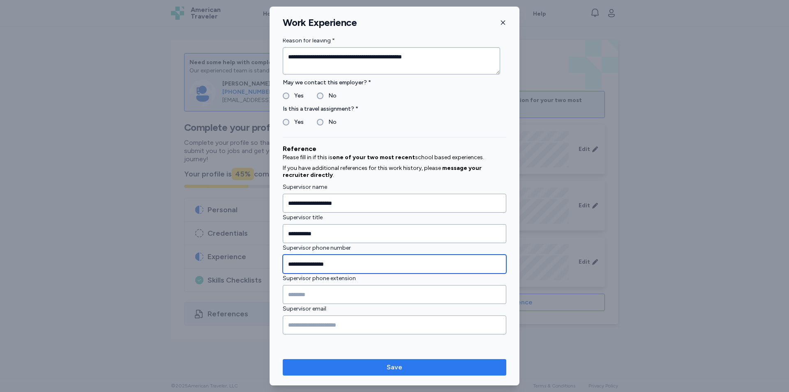
type input "**********"
click at [445, 372] on span "Save" at bounding box center [394, 367] width 210 height 10
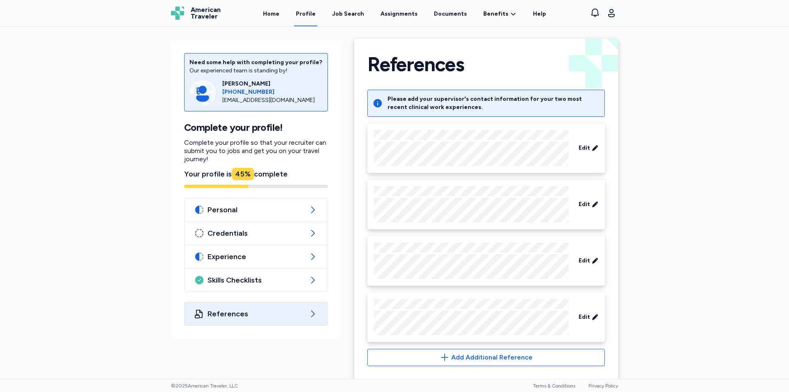
scroll to position [0, 0]
click at [268, 316] on span "References" at bounding box center [256, 314] width 97 height 10
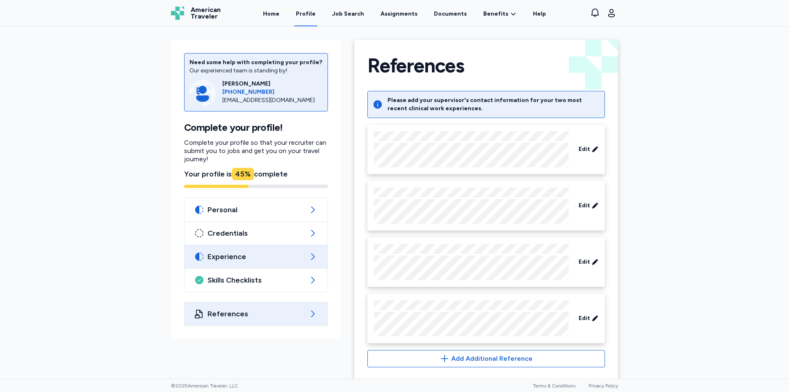
click at [276, 253] on span "Experience" at bounding box center [256, 257] width 97 height 10
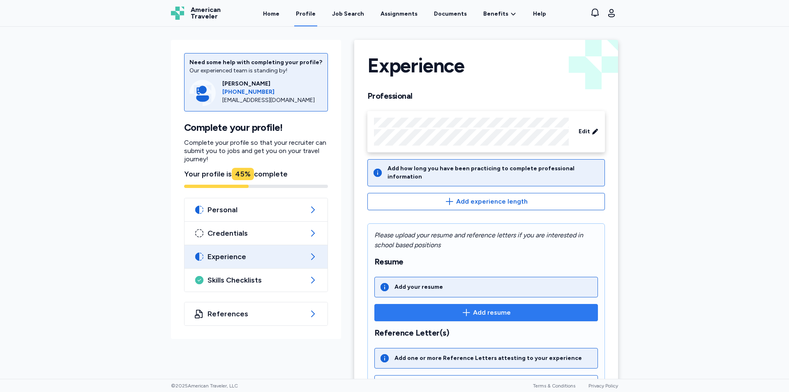
click at [473, 307] on span "Add resume" at bounding box center [492, 312] width 38 height 10
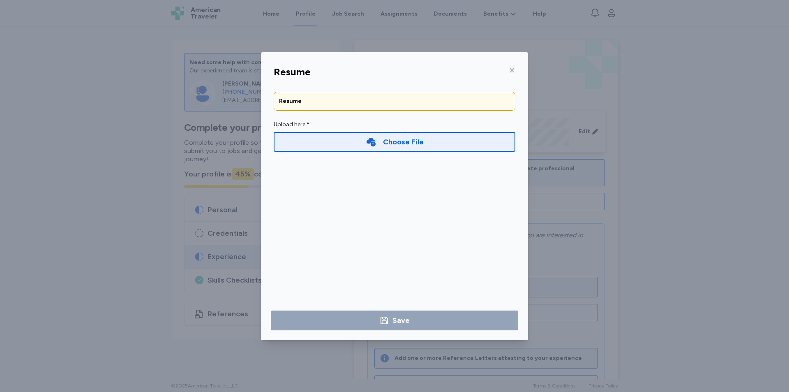
click at [381, 146] on div "Choose File" at bounding box center [395, 142] width 58 height 12
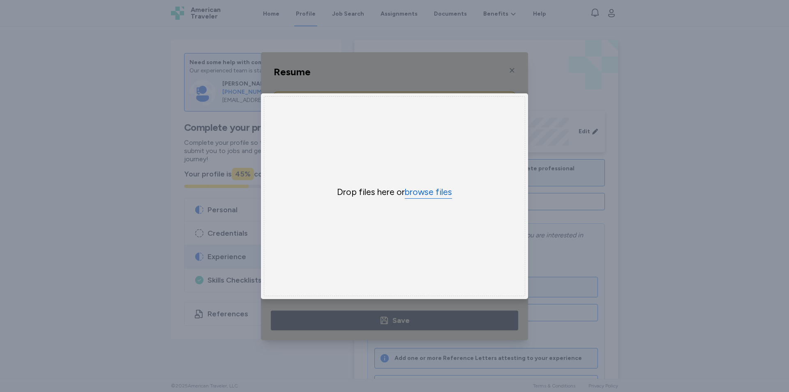
click at [429, 190] on button "browse files" at bounding box center [428, 192] width 47 height 12
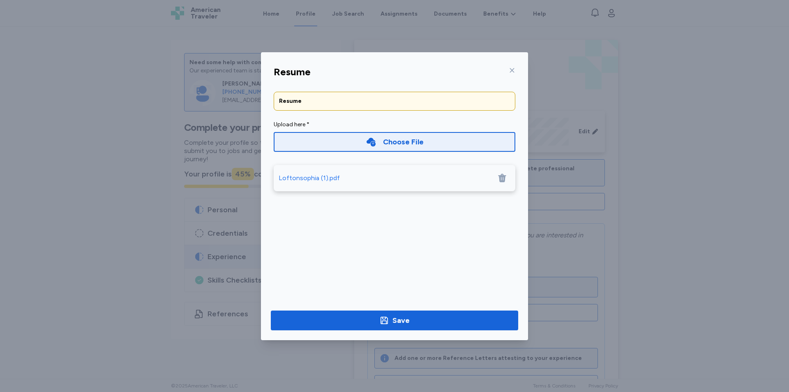
click at [318, 176] on div "Loftonsophia (1).pdf" at bounding box center [309, 178] width 61 height 10
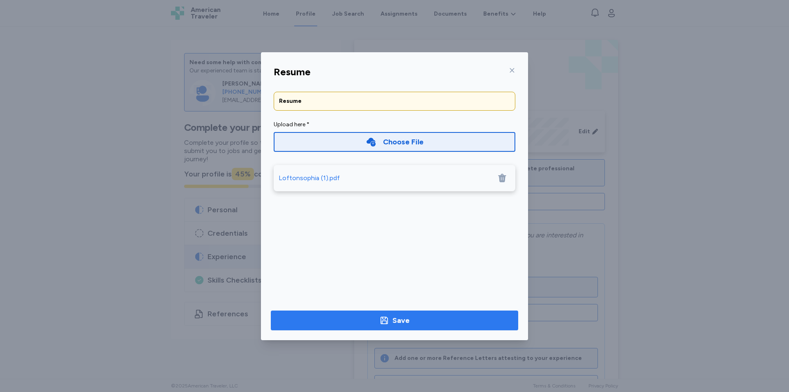
click at [399, 319] on div "Save" at bounding box center [401, 320] width 17 height 12
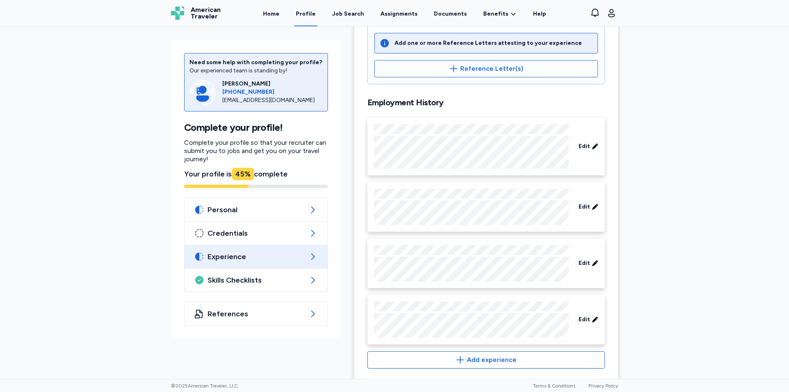
scroll to position [307, 0]
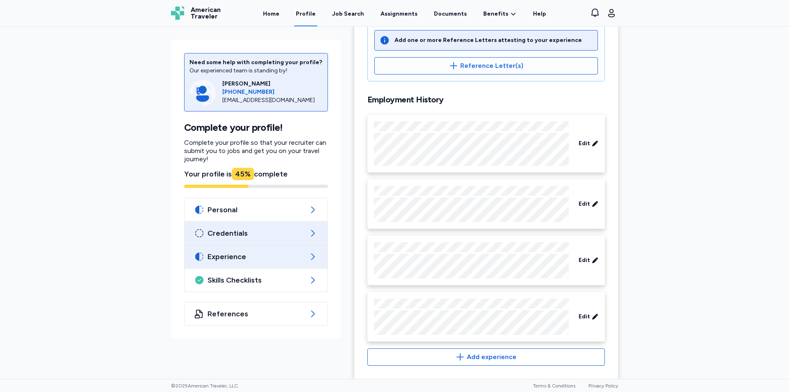
click at [245, 235] on span "Credentials" at bounding box center [256, 233] width 97 height 10
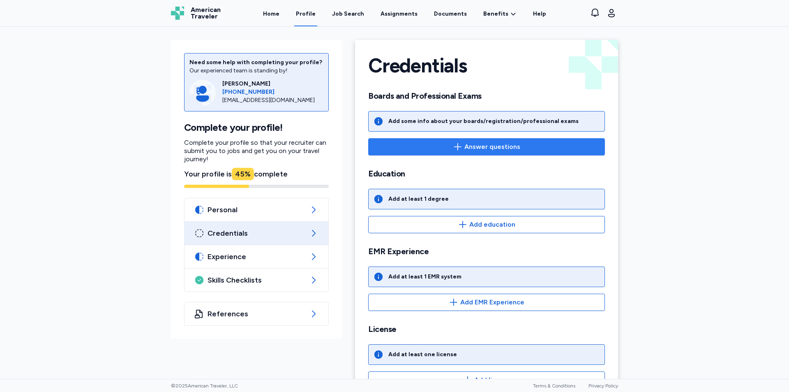
click at [392, 146] on span "Answer questions" at bounding box center [486, 147] width 223 height 10
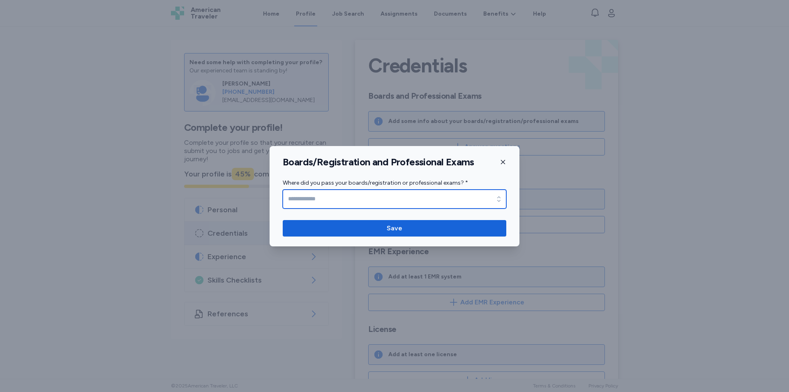
click at [476, 202] on input "Where did you pass your boards/registration or professional exams? *" at bounding box center [395, 198] width 224 height 19
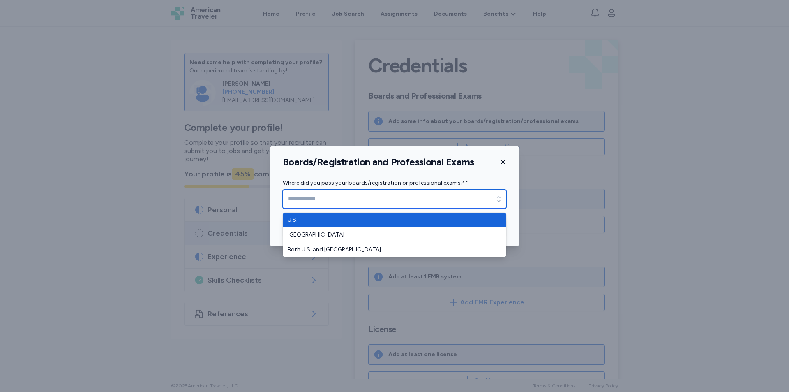
type input "****"
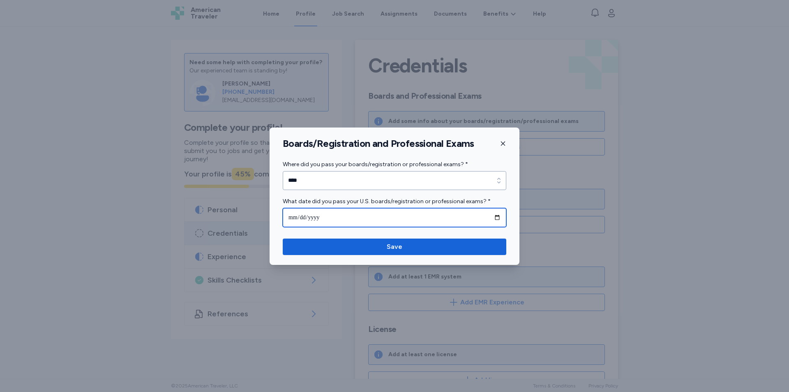
click at [297, 218] on input "date" at bounding box center [395, 217] width 224 height 19
type input "**********"
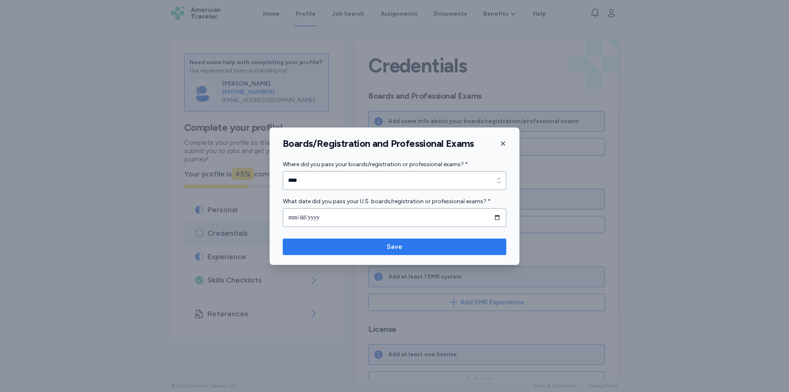
click at [451, 246] on span "Save" at bounding box center [394, 247] width 210 height 10
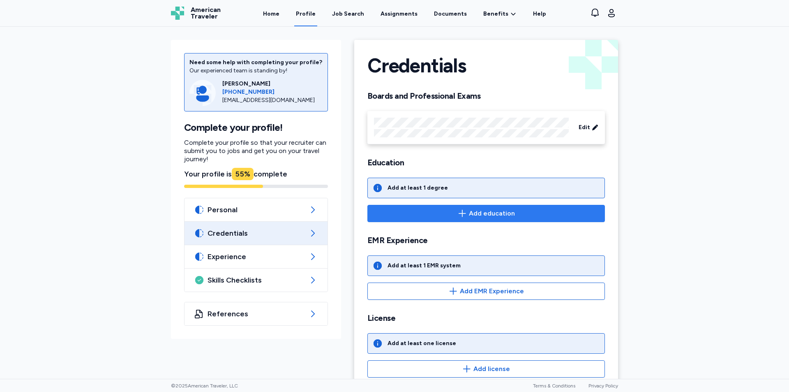
click at [463, 211] on icon "button" at bounding box center [462, 213] width 10 height 10
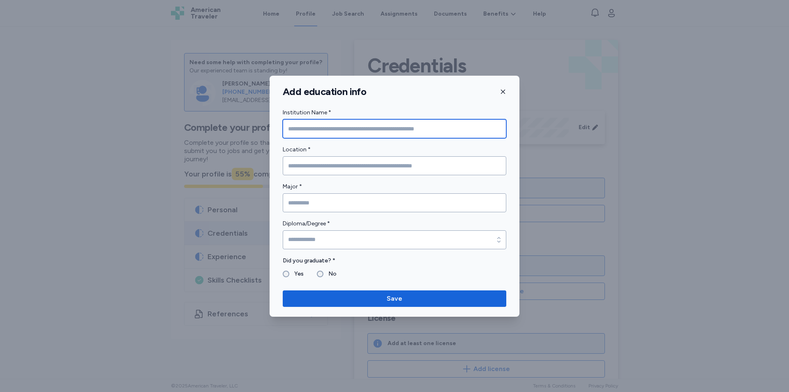
click at [356, 130] on input "Institution Name *" at bounding box center [395, 128] width 224 height 19
click at [504, 89] on icon "button" at bounding box center [503, 91] width 7 height 7
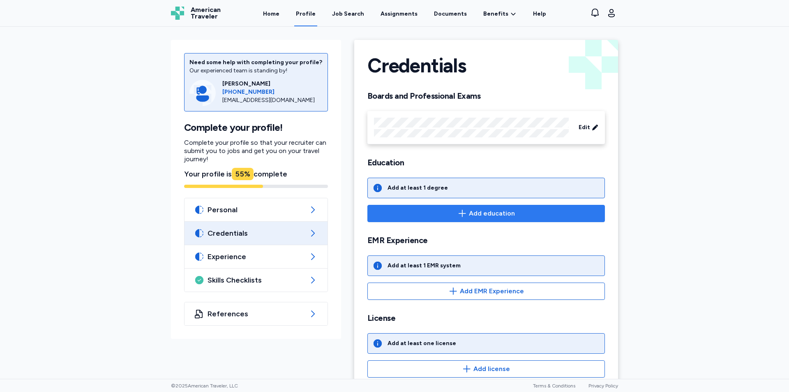
click at [467, 212] on span "Add education" at bounding box center [486, 213] width 224 height 10
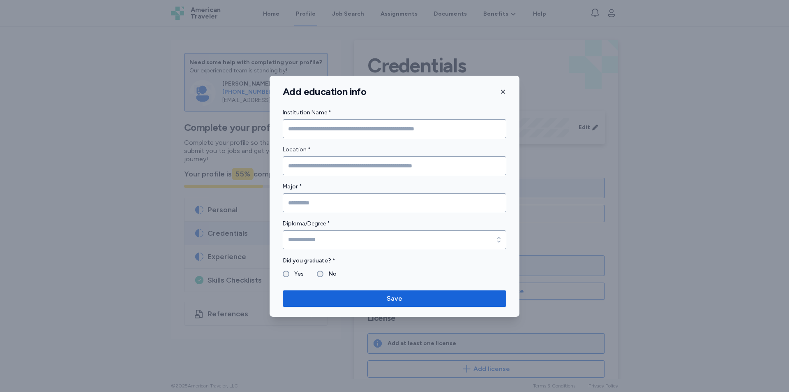
click at [508, 92] on div "Add education info" at bounding box center [395, 91] width 250 height 12
click at [504, 92] on icon "button" at bounding box center [503, 91] width 7 height 7
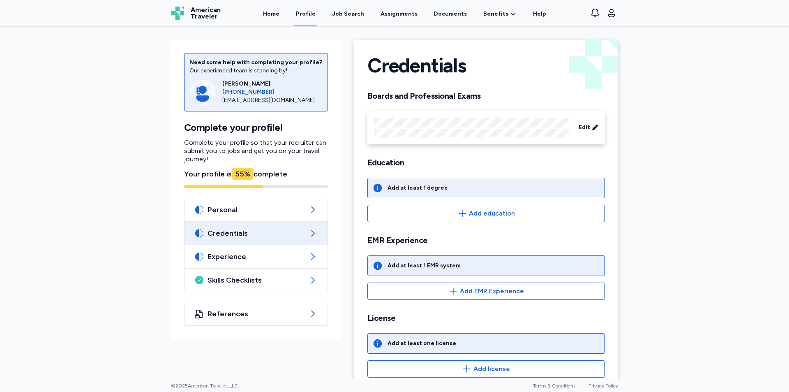
click at [457, 188] on div "Add at least 1 degree" at bounding box center [486, 188] width 238 height 21
click at [389, 185] on div "Add at least 1 degree" at bounding box center [418, 188] width 60 height 8
click at [375, 189] on icon at bounding box center [378, 188] width 10 height 10
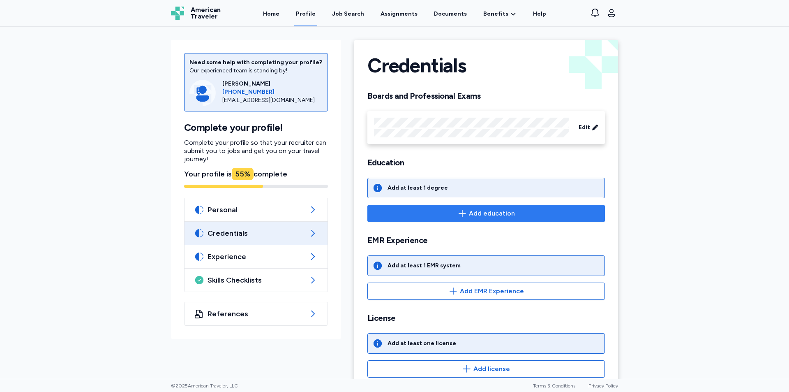
click at [458, 211] on icon "button" at bounding box center [462, 213] width 10 height 10
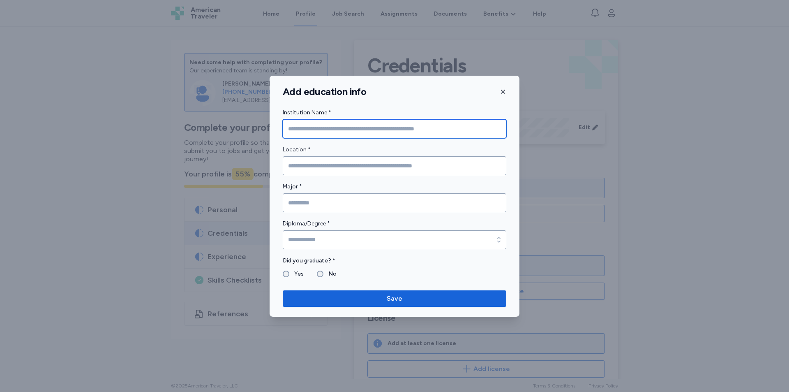
click at [409, 132] on input "Institution Name *" at bounding box center [395, 128] width 224 height 19
type input "**********"
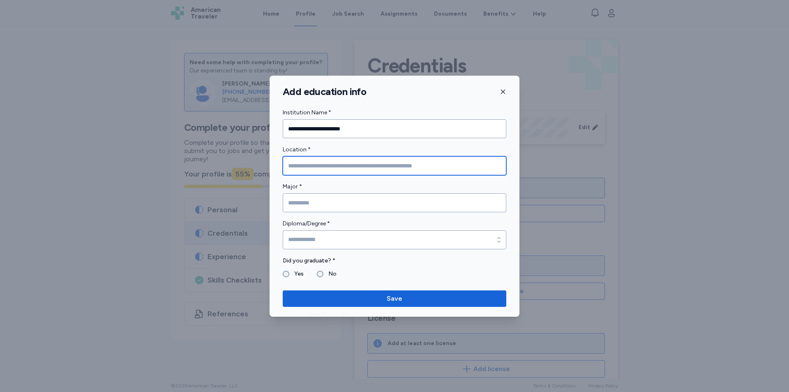
click at [416, 160] on input "Location *" at bounding box center [395, 165] width 224 height 19
type input "*"
type input "**********"
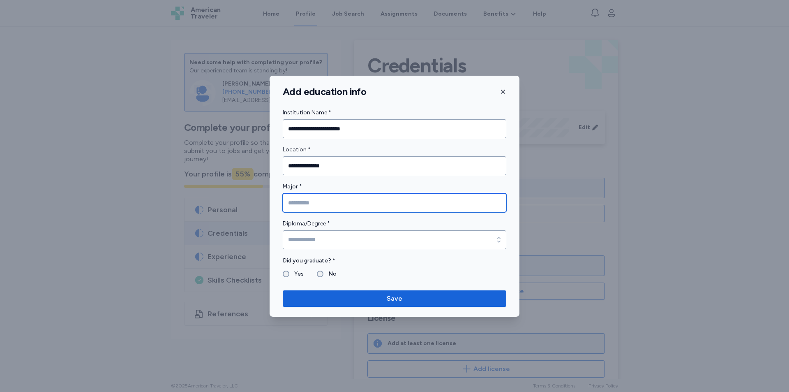
click at [369, 202] on input "Major *" at bounding box center [395, 202] width 224 height 19
drag, startPoint x: 369, startPoint y: 202, endPoint x: 323, endPoint y: 199, distance: 46.2
click at [323, 199] on input "Major *" at bounding box center [395, 202] width 224 height 19
click at [323, 201] on input "Major *" at bounding box center [395, 202] width 224 height 19
type input "*"
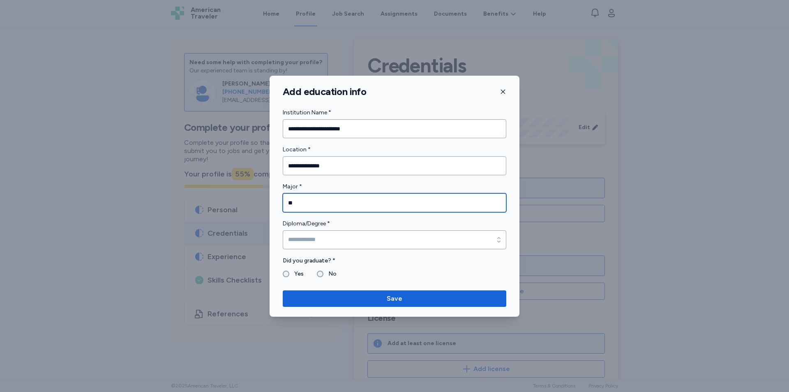
type input "*"
type input "*********"
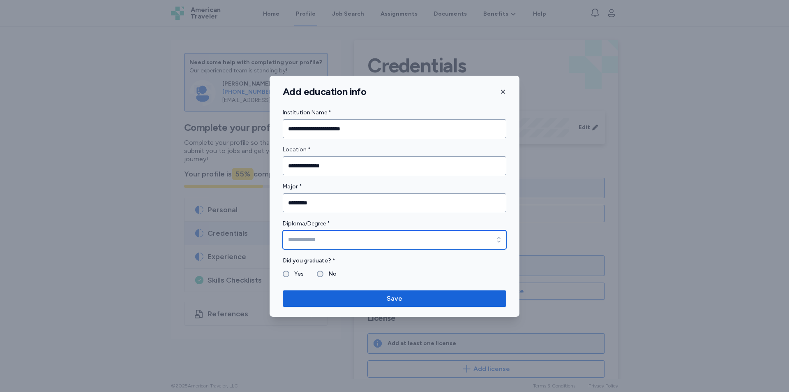
click at [350, 240] on input "Diploma/Degree *" at bounding box center [395, 239] width 224 height 19
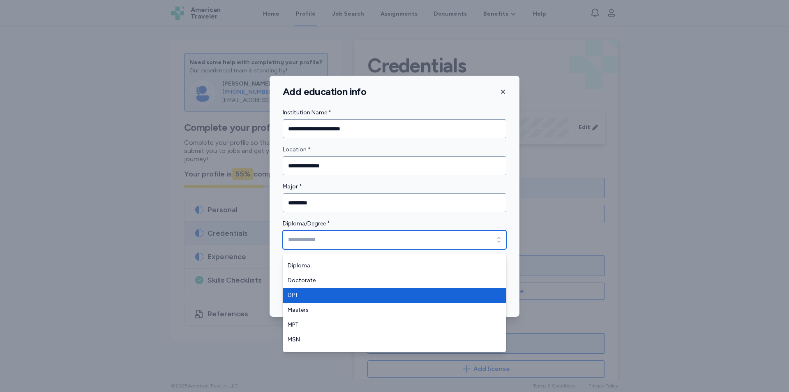
scroll to position [112, 0]
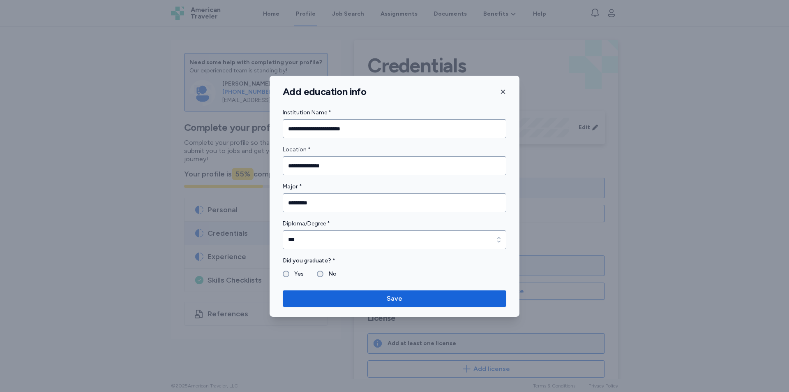
click at [284, 270] on div "Yes" at bounding box center [293, 274] width 21 height 10
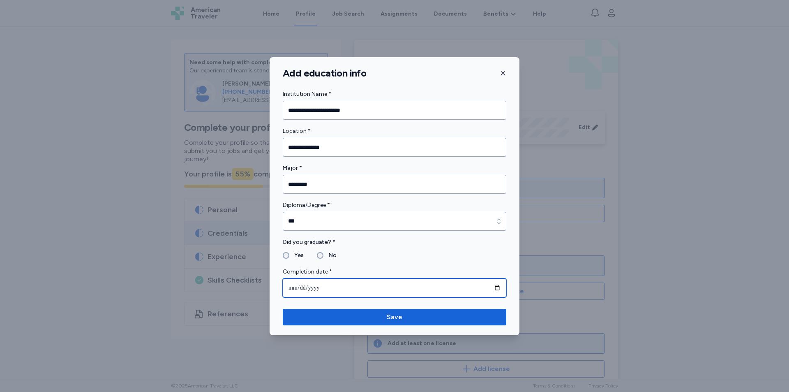
click at [298, 287] on input "date" at bounding box center [395, 287] width 224 height 19
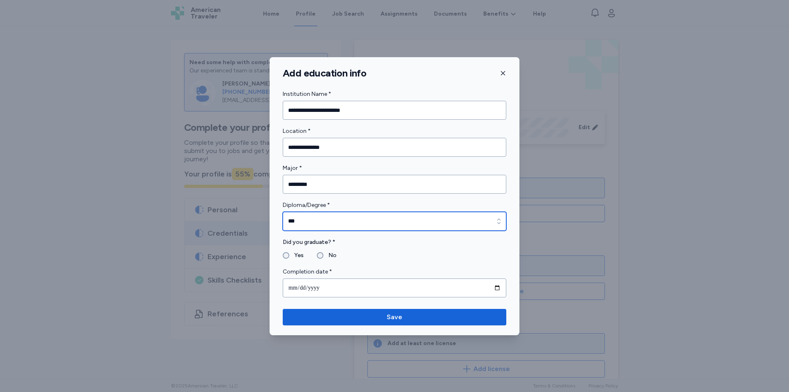
click at [499, 223] on icon "button" at bounding box center [498, 220] width 3 height 5
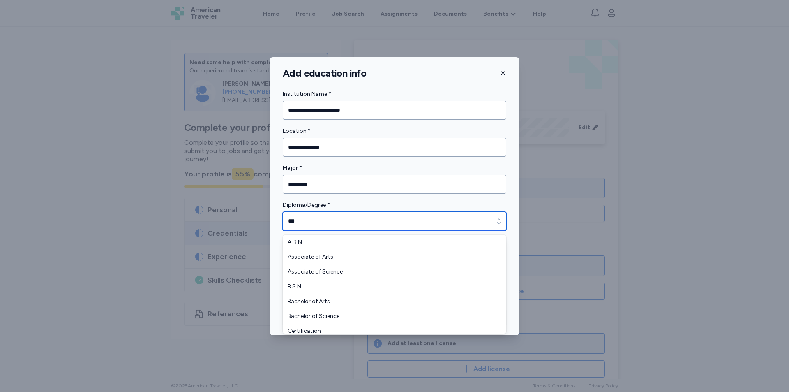
scroll to position [94, 0]
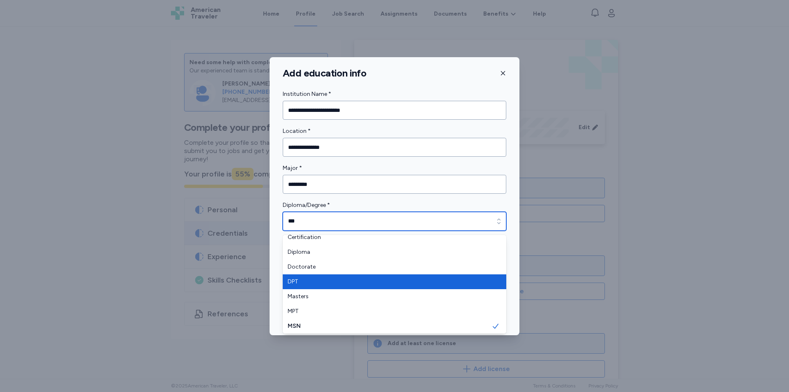
type input "***"
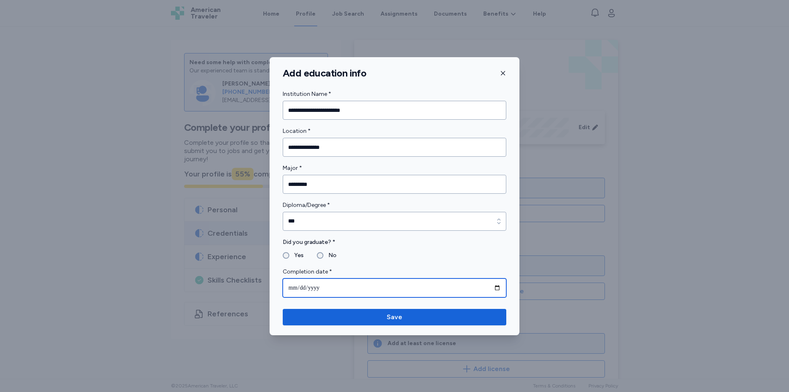
click at [293, 290] on input "date" at bounding box center [395, 287] width 224 height 19
type input "**********"
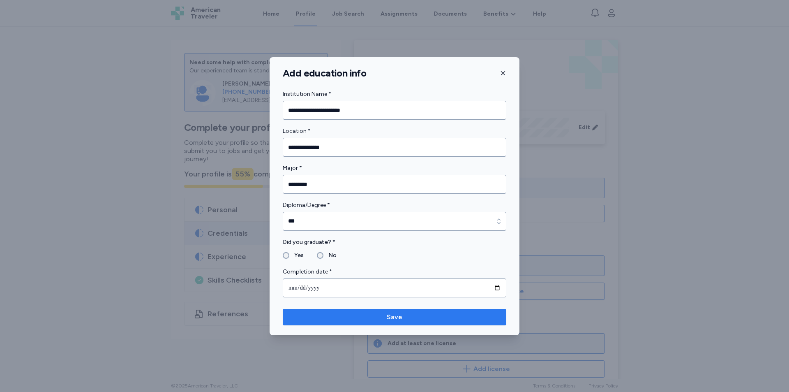
click at [399, 319] on span "Save" at bounding box center [395, 317] width 16 height 10
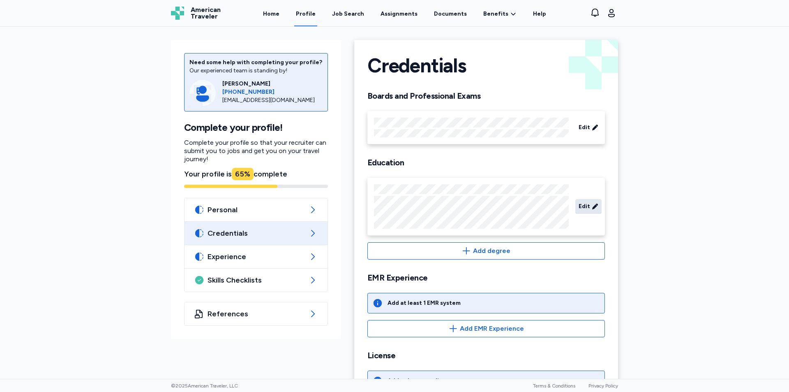
click at [580, 205] on span "Edit" at bounding box center [585, 206] width 12 height 8
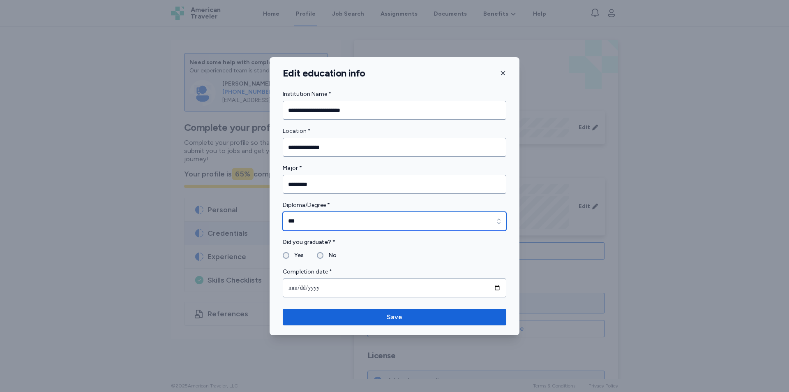
type input "***"
click at [492, 217] on div "button" at bounding box center [499, 221] width 15 height 19
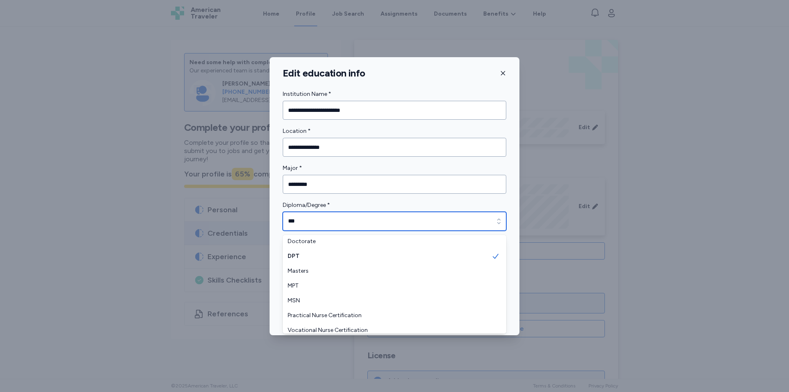
scroll to position [71, 0]
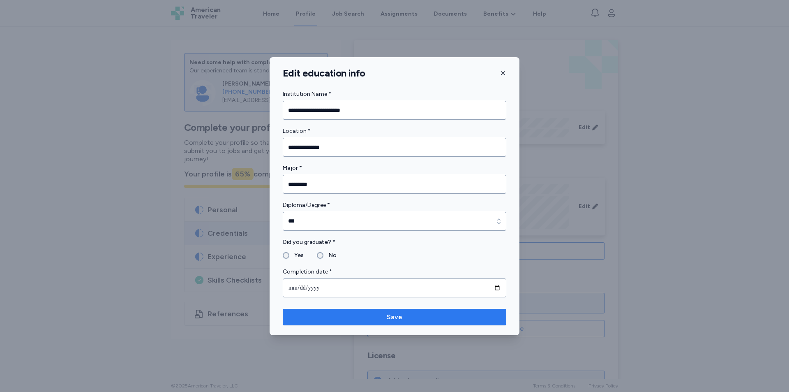
click at [470, 314] on span "Save" at bounding box center [394, 317] width 210 height 10
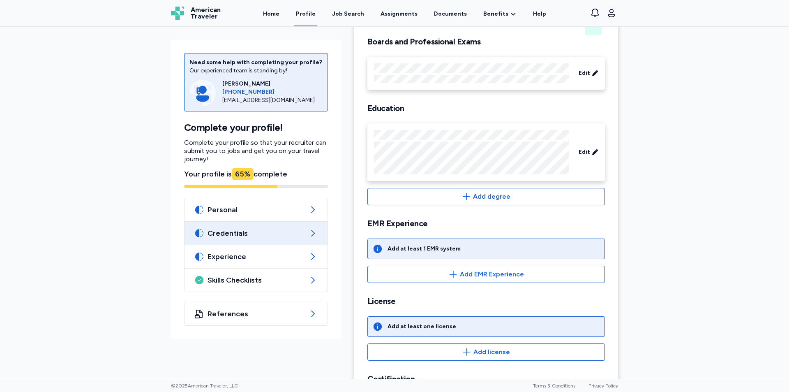
scroll to position [41, 0]
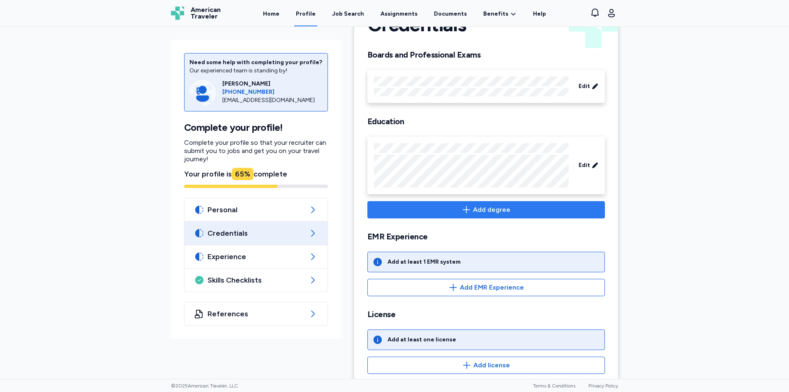
click at [469, 211] on icon "button" at bounding box center [467, 210] width 10 height 10
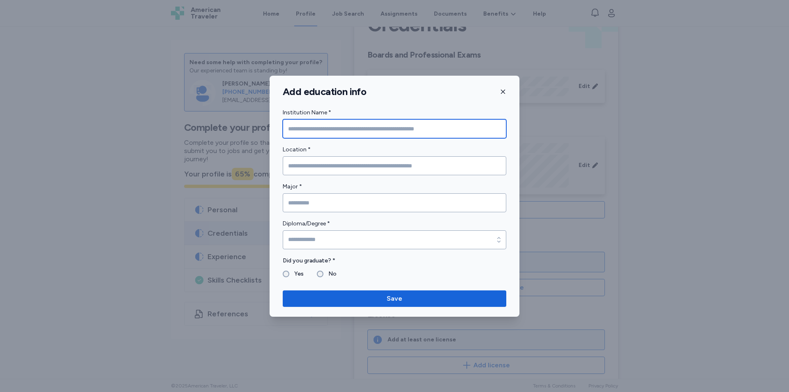
click at [333, 131] on input "Institution Name *" at bounding box center [395, 128] width 224 height 19
type input "*"
type input "**********"
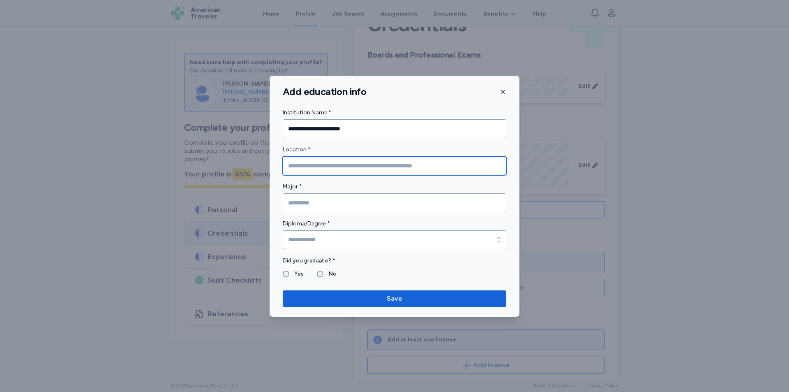
click at [338, 169] on input "Location *" at bounding box center [395, 165] width 224 height 19
type input "******"
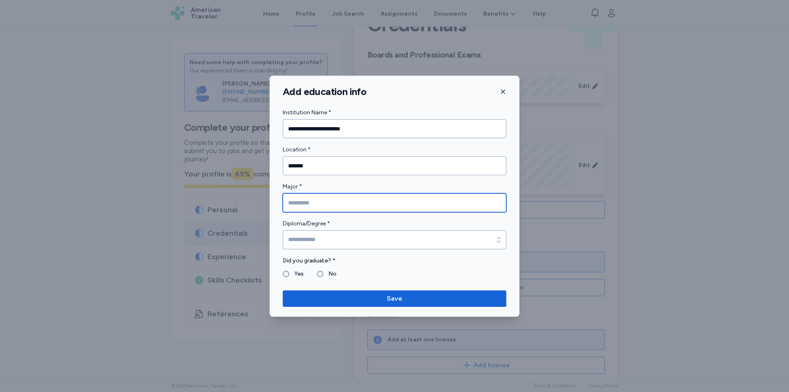
click at [342, 199] on input "Major *" at bounding box center [395, 202] width 224 height 19
type input "*"
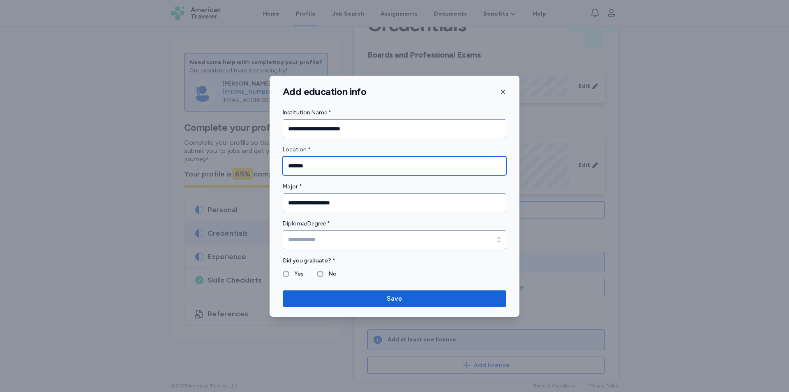
click at [341, 170] on input "******" at bounding box center [395, 165] width 224 height 19
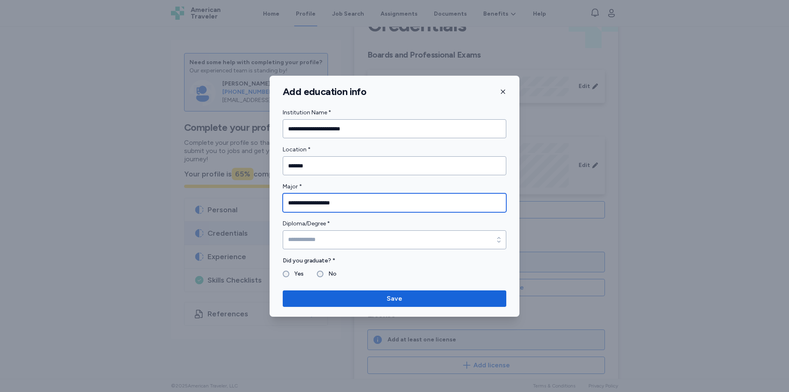
click at [358, 203] on input "**********" at bounding box center [395, 202] width 224 height 19
type input "**********"
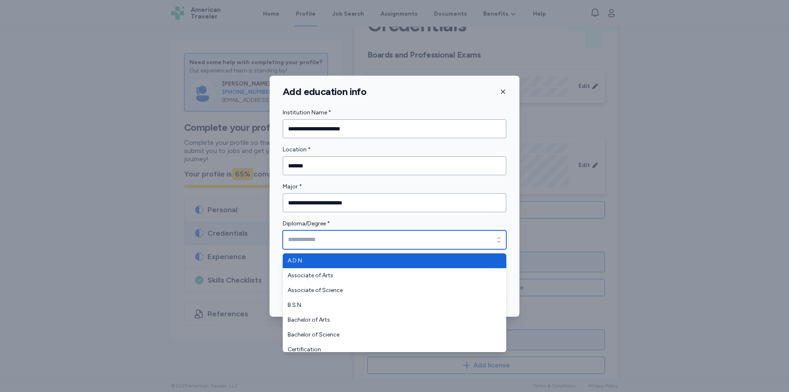
click at [473, 246] on input "Diploma/Degree *" at bounding box center [395, 239] width 224 height 19
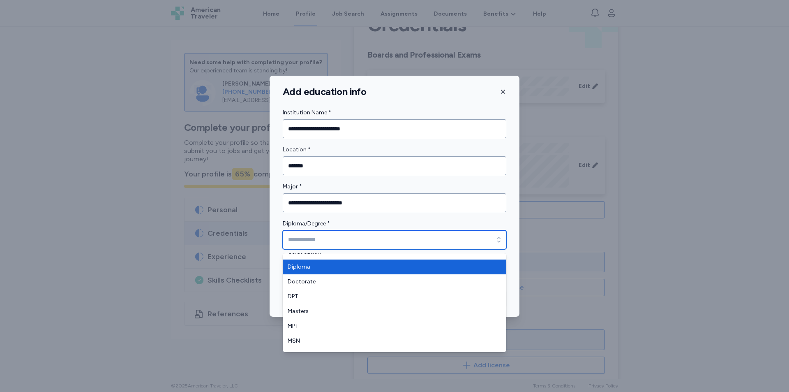
scroll to position [112, 0]
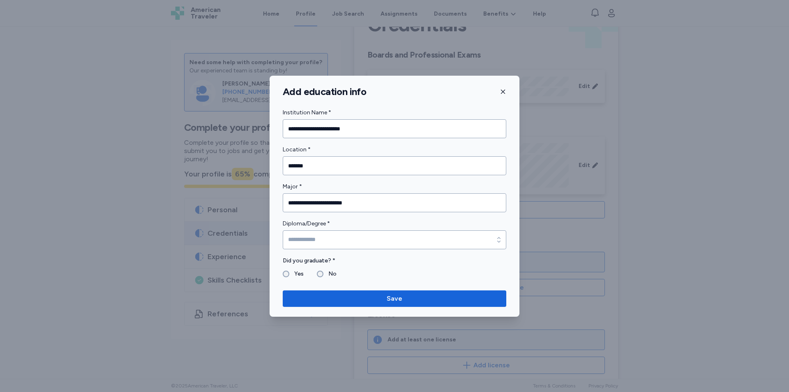
click at [449, 217] on form "**********" at bounding box center [395, 193] width 224 height 171
click at [282, 273] on div "**********" at bounding box center [395, 194] width 250 height 173
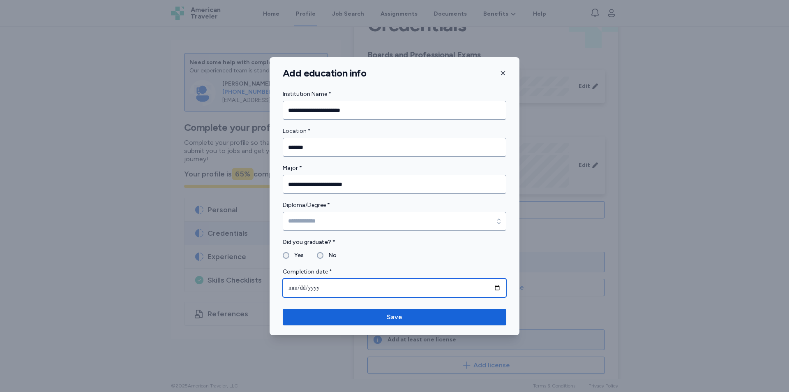
click at [294, 286] on input "date" at bounding box center [395, 287] width 224 height 19
type input "**********"
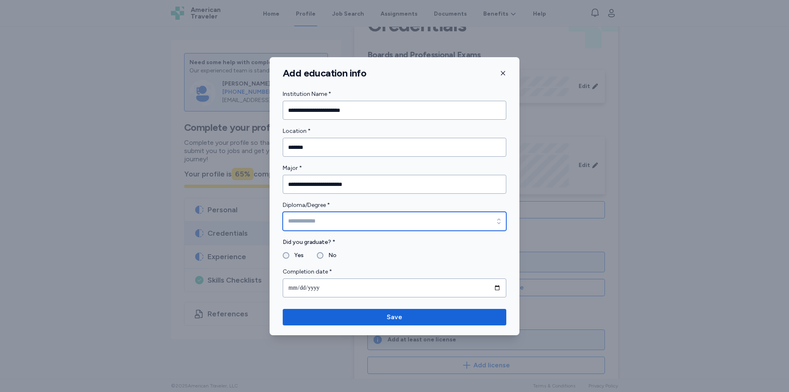
click at [466, 221] on input "Diploma/Degree *" at bounding box center [395, 221] width 224 height 19
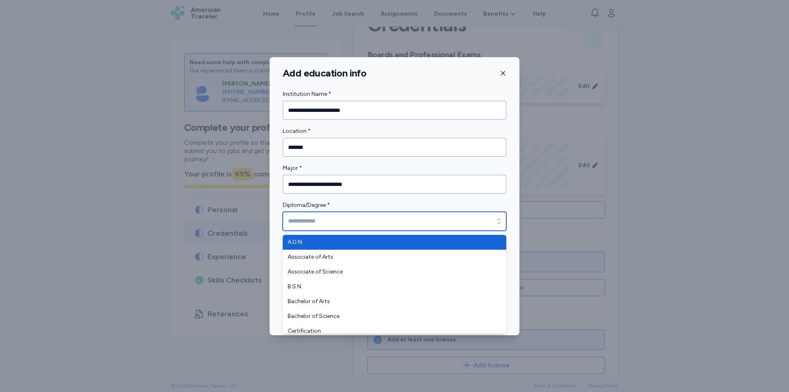
type input "******"
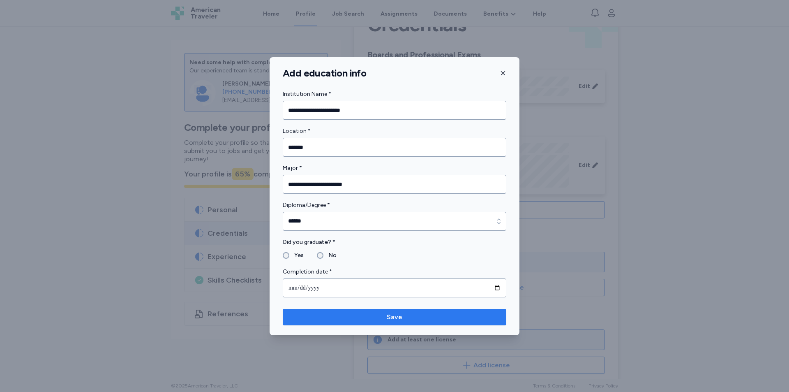
click at [450, 317] on span "Save" at bounding box center [394, 317] width 210 height 10
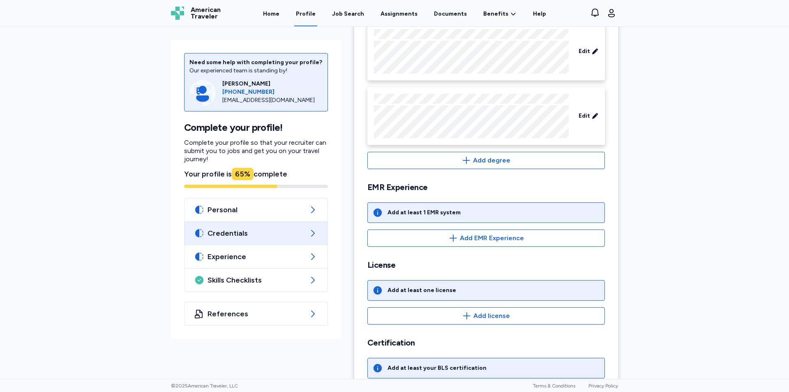
scroll to position [164, 0]
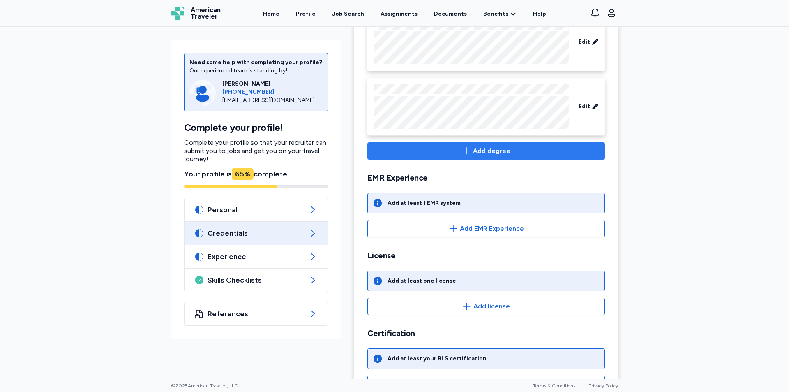
click at [477, 151] on span "Add degree" at bounding box center [491, 151] width 37 height 10
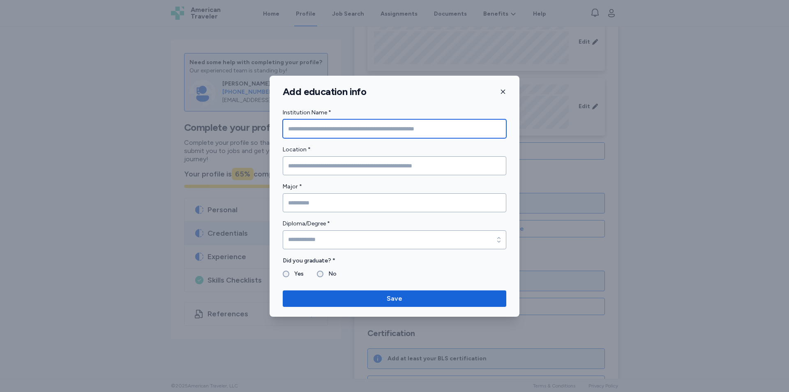
click at [333, 127] on input "Institution Name *" at bounding box center [395, 128] width 224 height 19
click at [505, 92] on icon "button" at bounding box center [503, 91] width 7 height 7
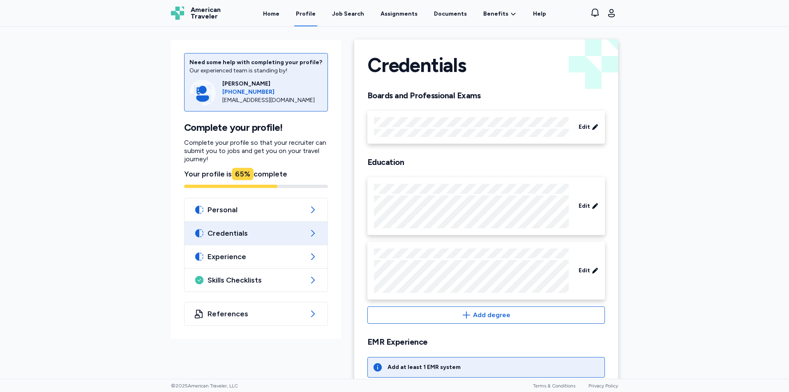
scroll to position [0, 0]
click at [416, 248] on div "Edit" at bounding box center [486, 271] width 238 height 58
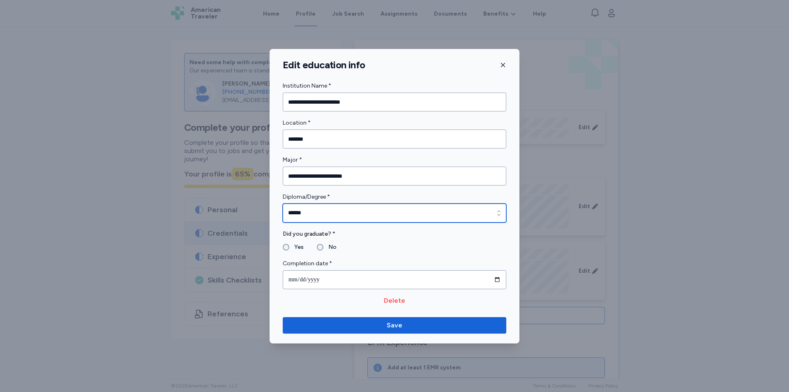
click at [491, 211] on input "******" at bounding box center [395, 212] width 224 height 19
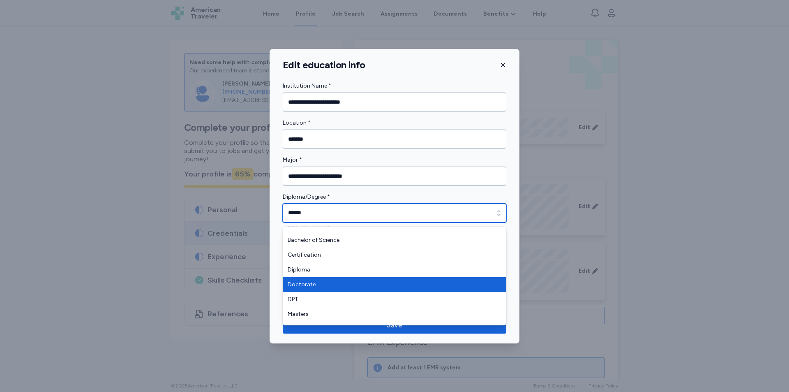
scroll to position [82, 0]
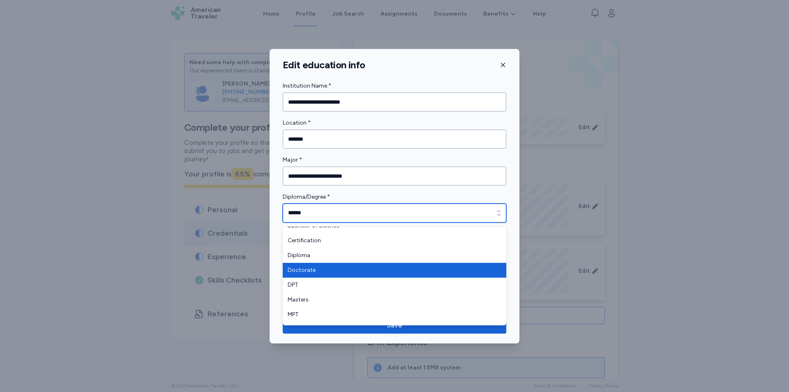
type input "*********"
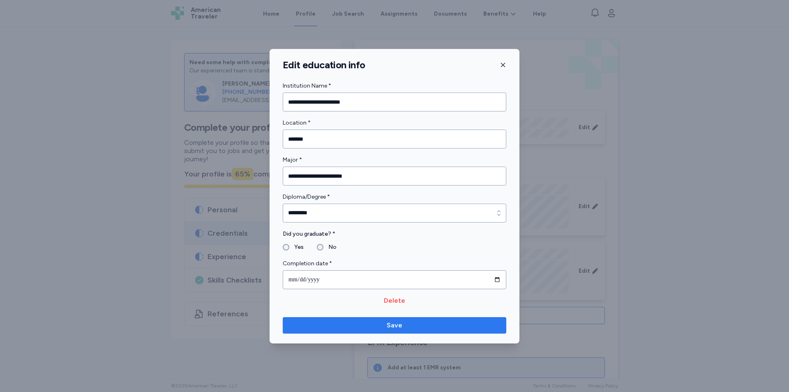
click at [414, 324] on span "Save" at bounding box center [394, 325] width 210 height 10
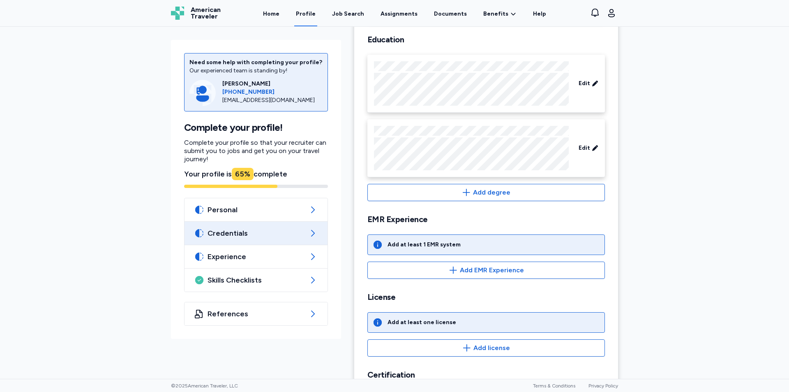
scroll to position [123, 0]
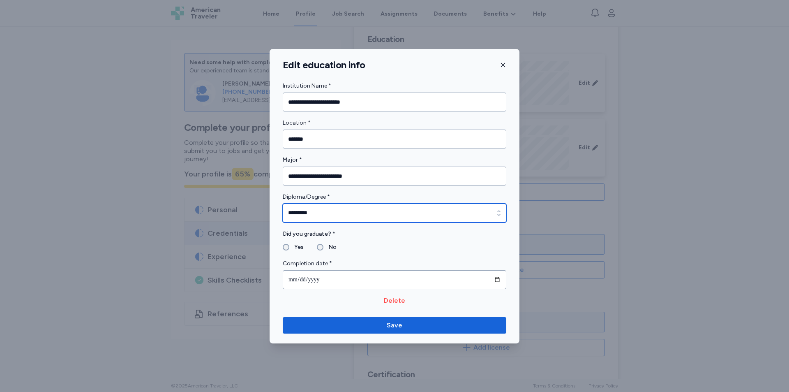
click at [460, 217] on input "*********" at bounding box center [395, 212] width 224 height 19
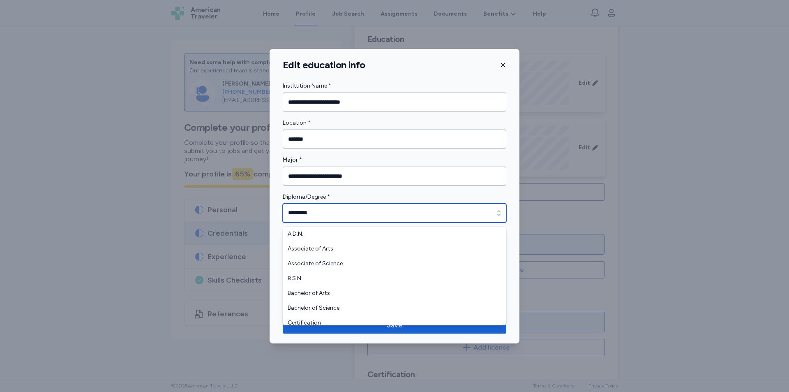
scroll to position [35, 0]
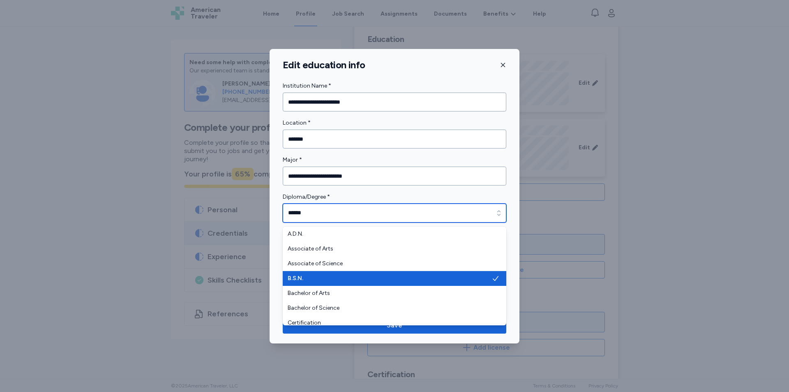
click at [500, 211] on icon "button" at bounding box center [498, 212] width 3 height 5
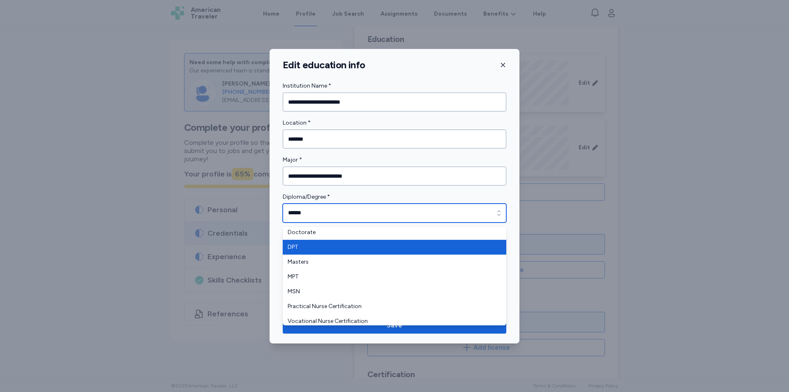
scroll to position [113, 0]
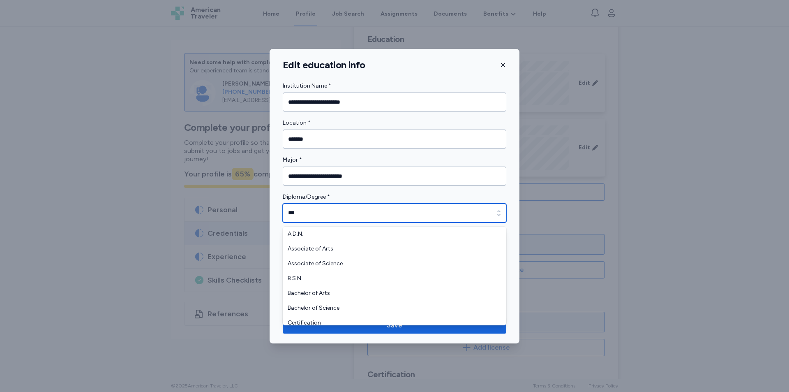
click at [500, 213] on icon "button" at bounding box center [499, 213] width 8 height 8
type input "***"
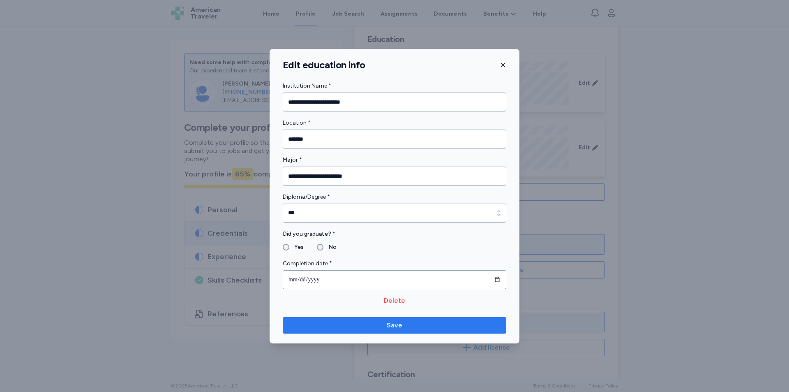
click at [422, 323] on span "Save" at bounding box center [394, 325] width 210 height 10
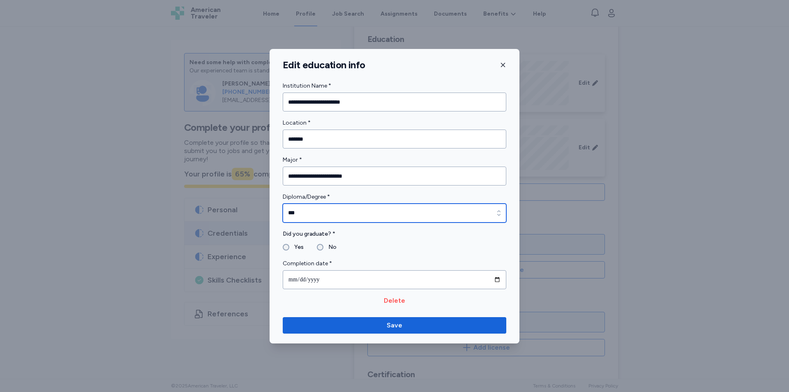
type input "***"
click at [497, 213] on icon "button" at bounding box center [499, 213] width 8 height 8
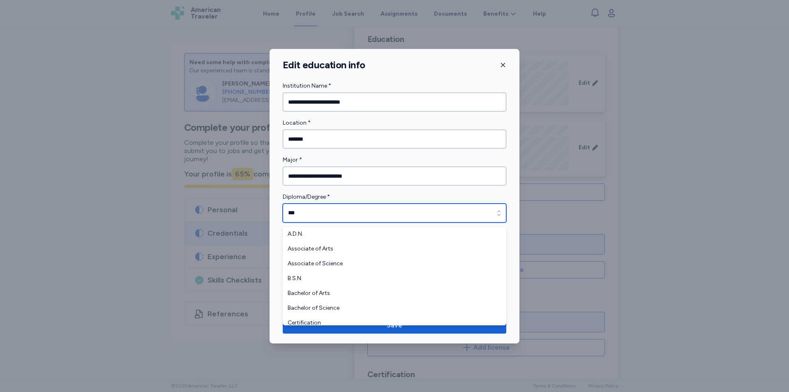
scroll to position [79, 0]
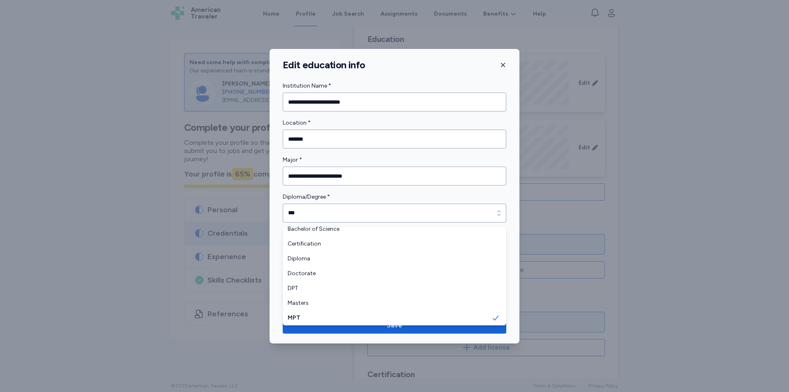
click at [603, 203] on div "**********" at bounding box center [394, 196] width 789 height 392
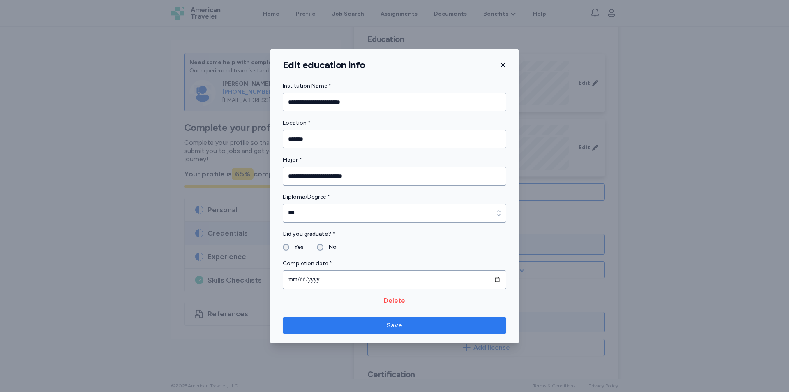
click at [452, 324] on span "Save" at bounding box center [394, 325] width 210 height 10
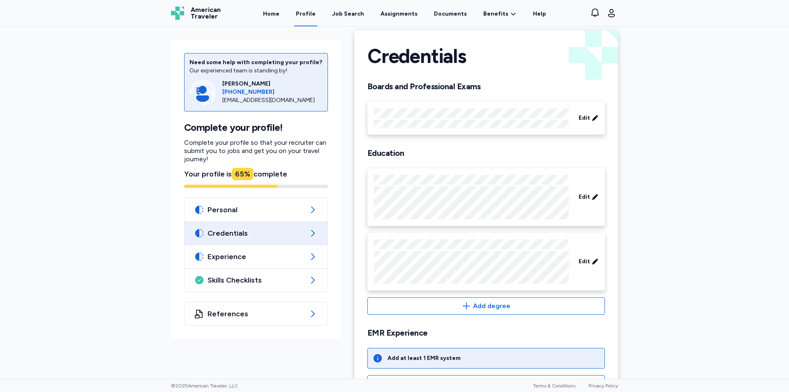
scroll to position [0, 0]
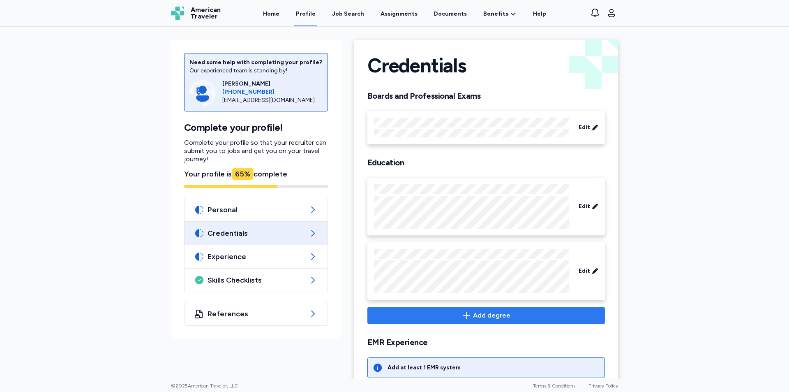
click at [468, 311] on icon "button" at bounding box center [467, 315] width 10 height 10
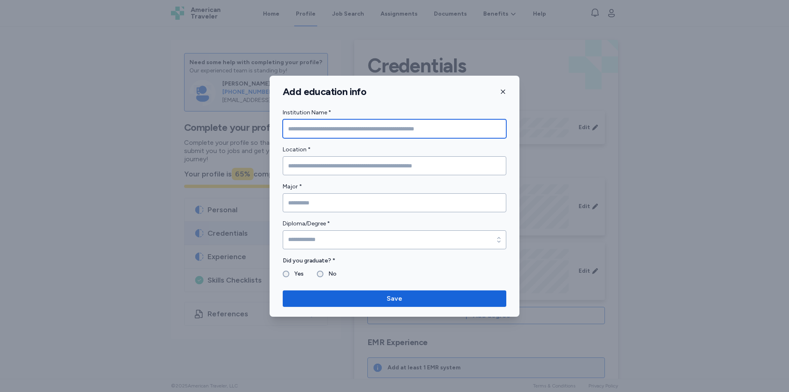
click at [368, 135] on input "Institution Name *" at bounding box center [395, 128] width 224 height 19
type input "*"
type input "*********"
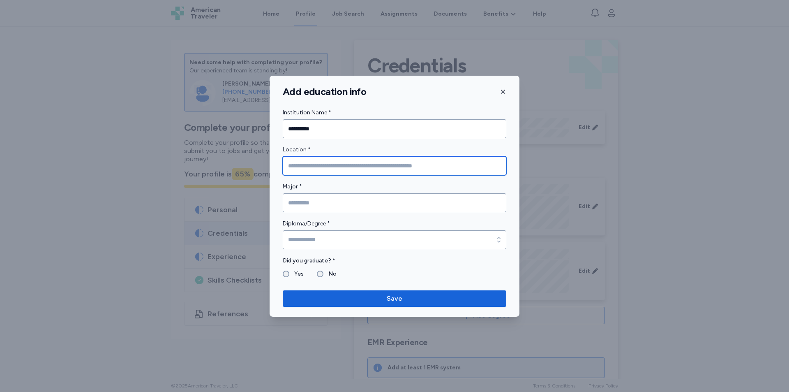
click at [387, 170] on input "Location *" at bounding box center [395, 165] width 224 height 19
type input "********"
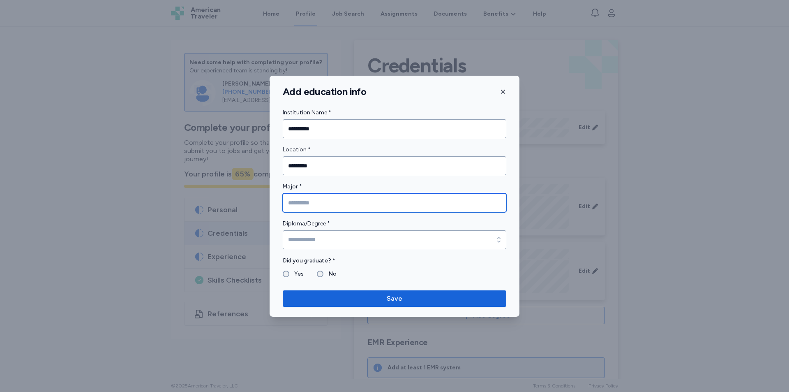
click at [376, 209] on input "Major *" at bounding box center [395, 202] width 224 height 19
type input "**"
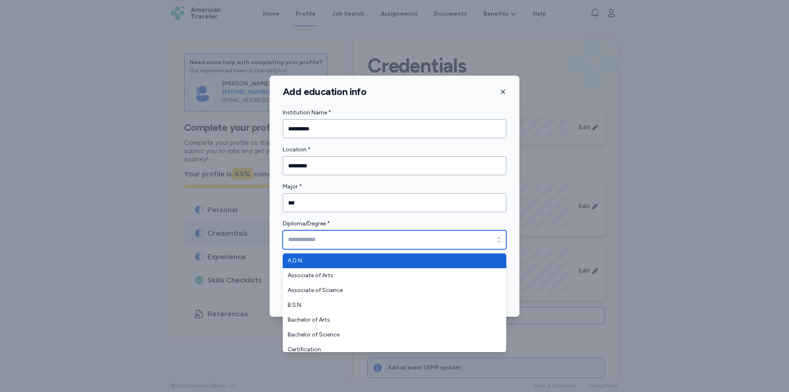
click at [414, 236] on input "Diploma/Degree *" at bounding box center [395, 239] width 224 height 19
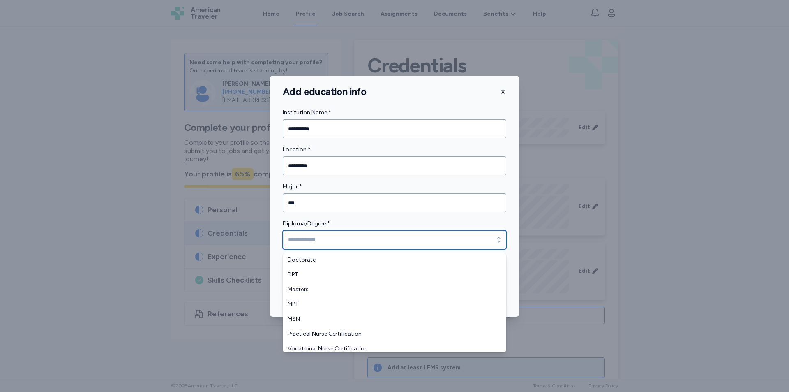
scroll to position [123, 0]
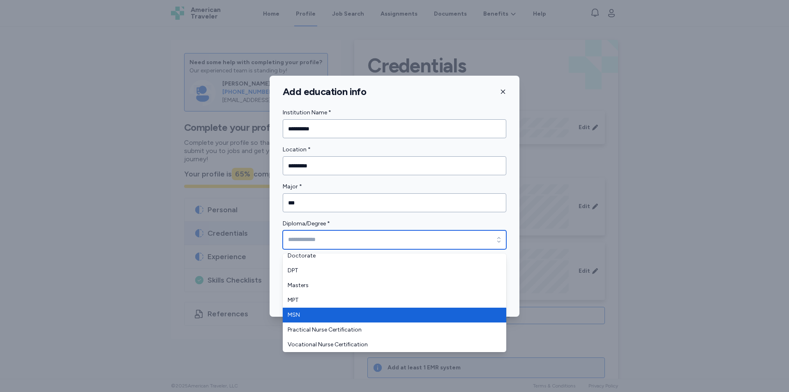
type input "***"
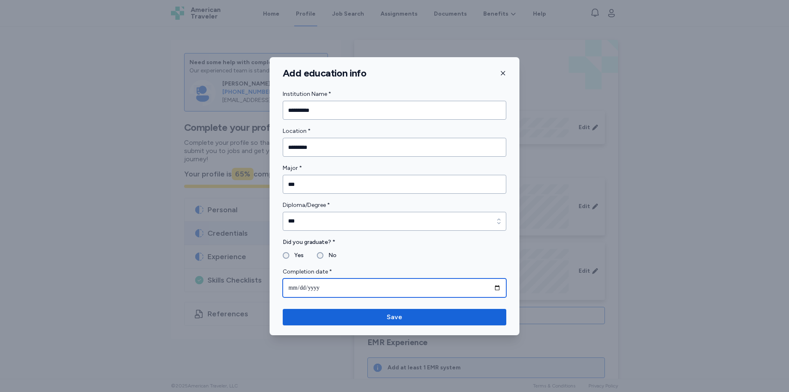
click at [295, 286] on input "date" at bounding box center [395, 287] width 224 height 19
type input "**********"
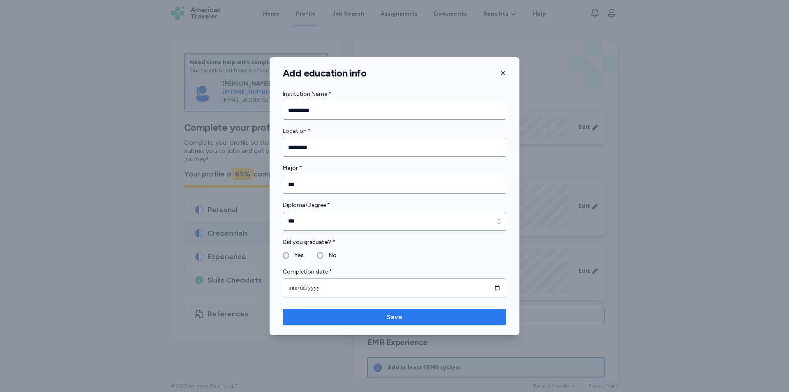
click at [411, 319] on span "Save" at bounding box center [394, 317] width 210 height 10
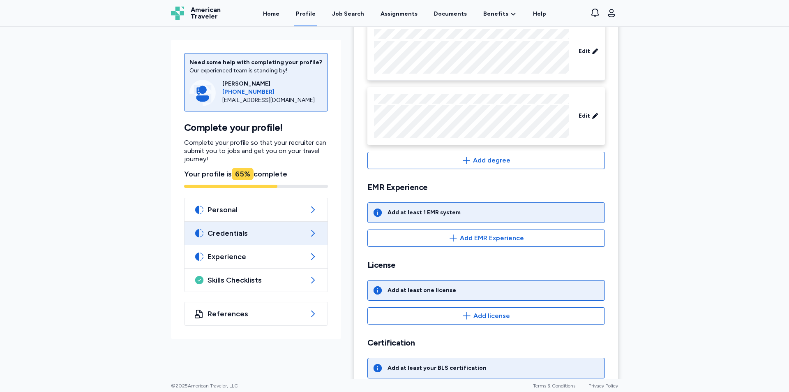
scroll to position [263, 0]
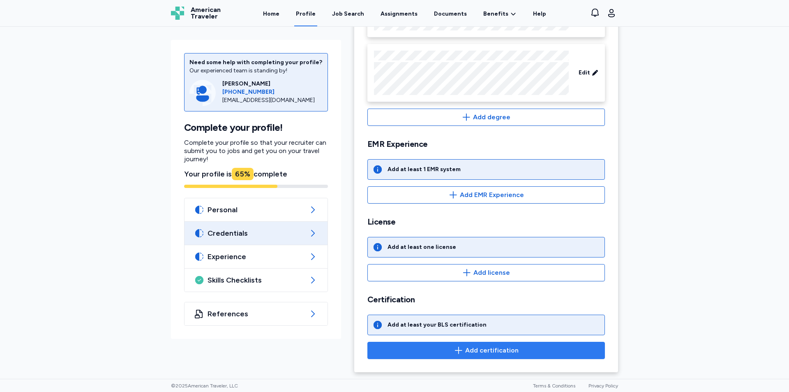
click at [461, 349] on icon "button" at bounding box center [459, 350] width 10 height 10
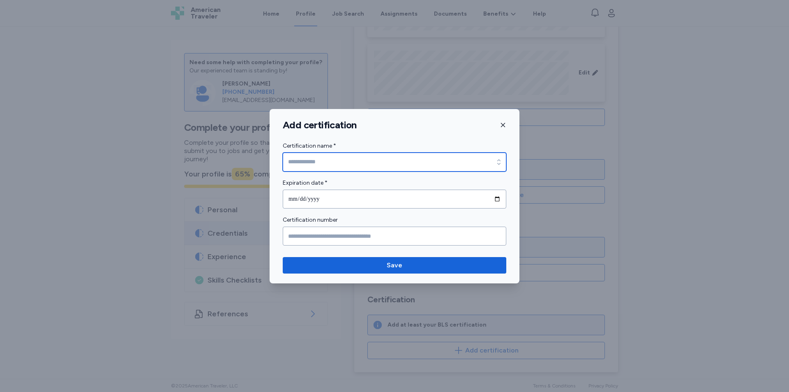
click at [342, 164] on input "Certification name *" at bounding box center [395, 161] width 224 height 19
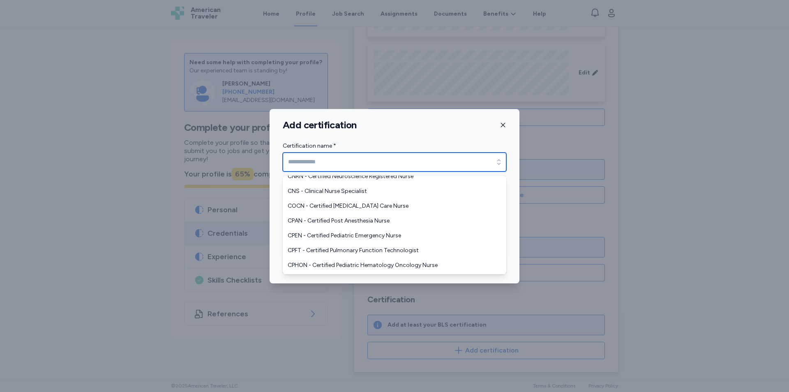
scroll to position [863, 0]
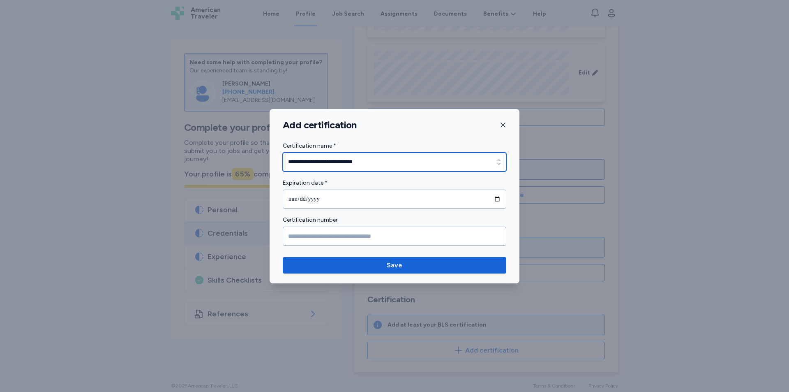
click at [497, 164] on icon "button" at bounding box center [499, 162] width 8 height 8
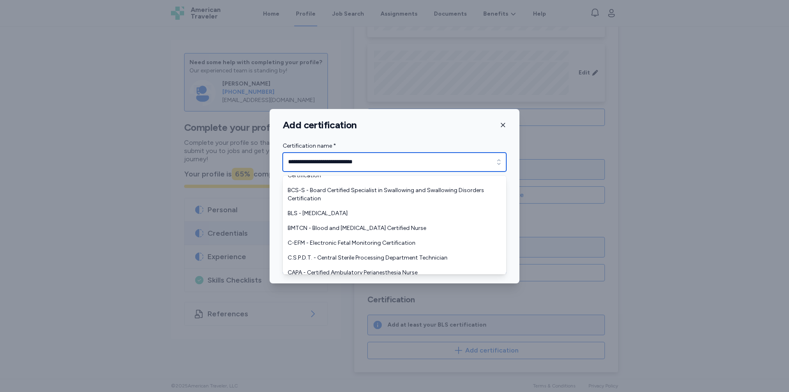
scroll to position [467, 0]
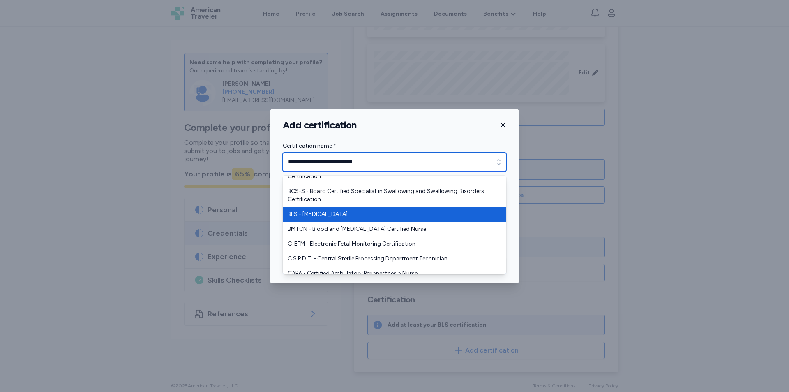
type input "**********"
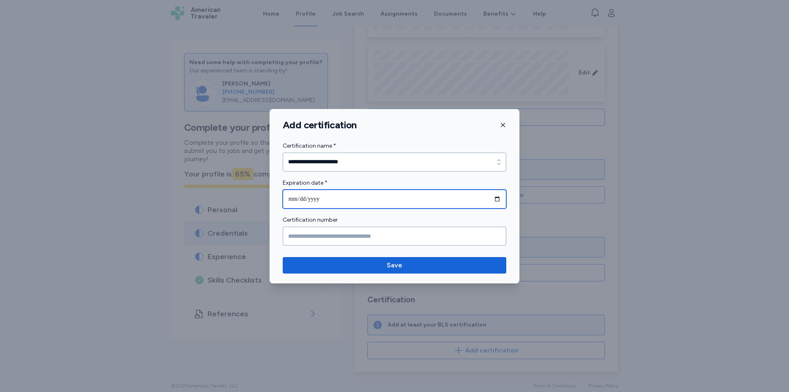
click at [381, 201] on input "date" at bounding box center [395, 198] width 224 height 19
click at [503, 122] on icon "button" at bounding box center [503, 125] width 7 height 7
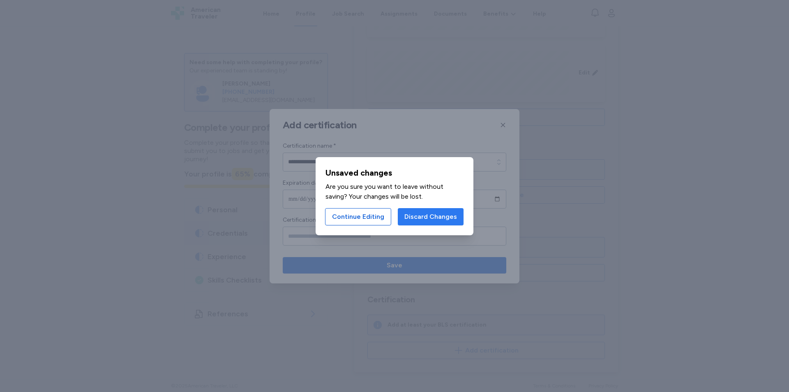
click at [425, 219] on span "Discard Changes" at bounding box center [430, 217] width 53 height 10
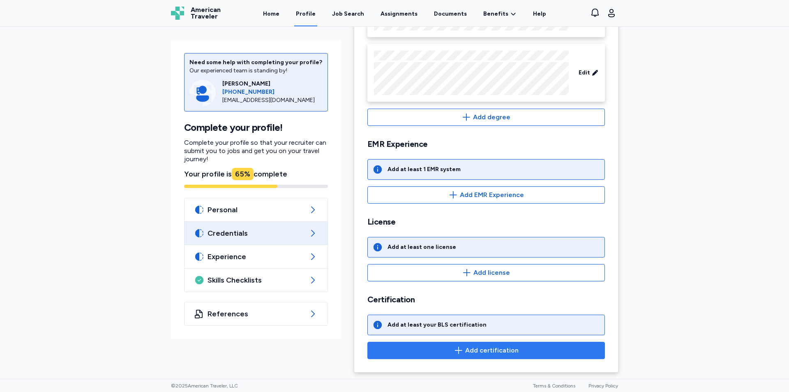
click at [455, 350] on icon "button" at bounding box center [458, 350] width 7 height 7
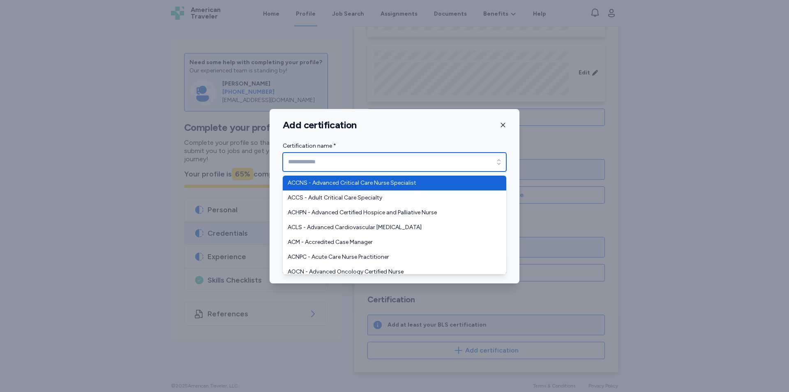
click at [346, 163] on input "Certification name *" at bounding box center [395, 161] width 224 height 19
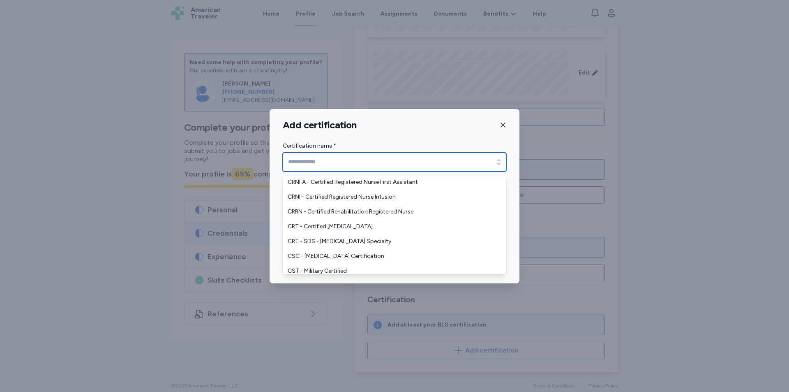
scroll to position [1097, 0]
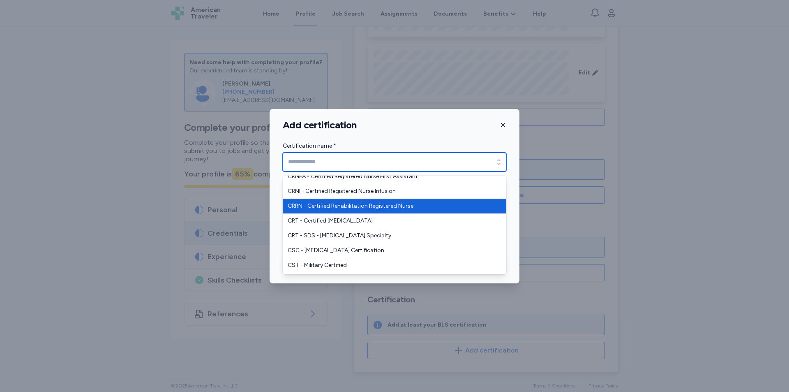
type input "**********"
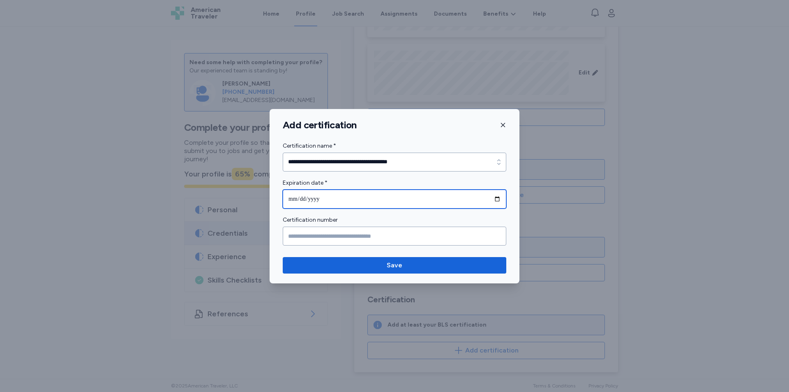
click at [425, 207] on input "date" at bounding box center [395, 198] width 224 height 19
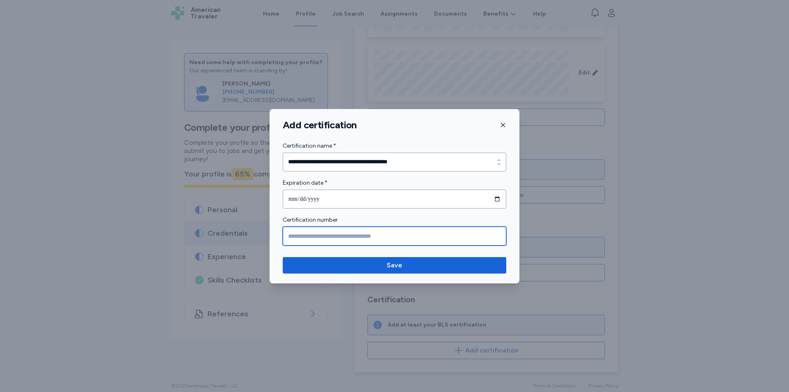
click at [389, 236] on input "Certification number" at bounding box center [395, 235] width 224 height 19
type input "*"
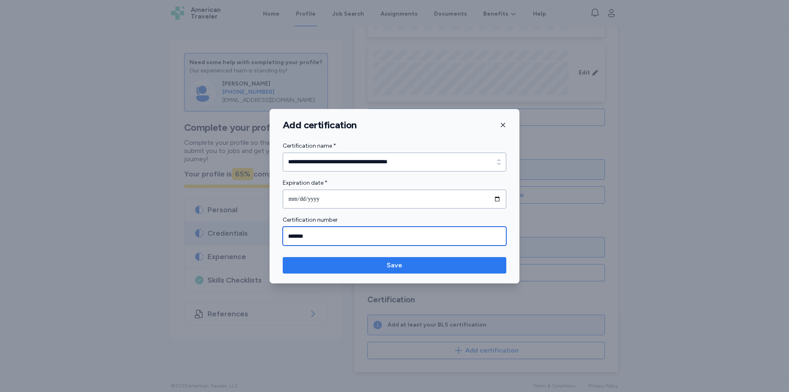
type input "*******"
click at [395, 268] on span "Save" at bounding box center [395, 265] width 16 height 10
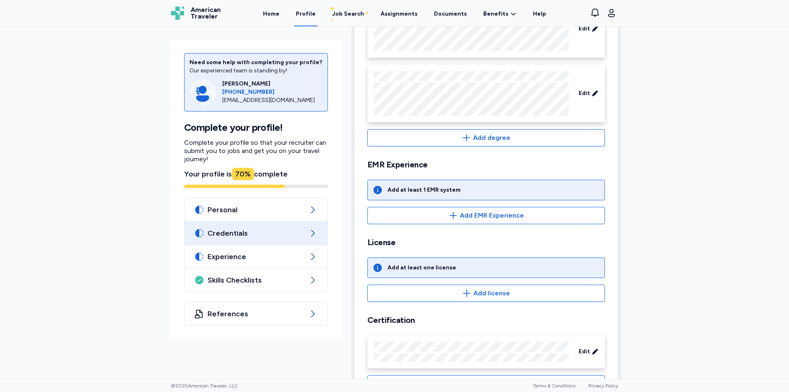
scroll to position [275, 0]
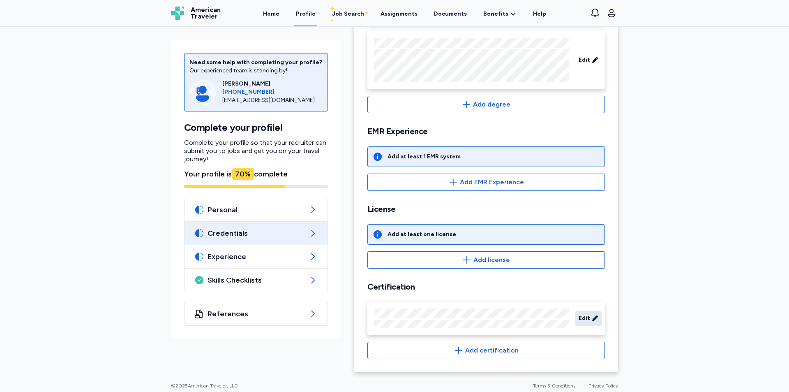
click at [588, 311] on div "Edit" at bounding box center [588, 318] width 26 height 15
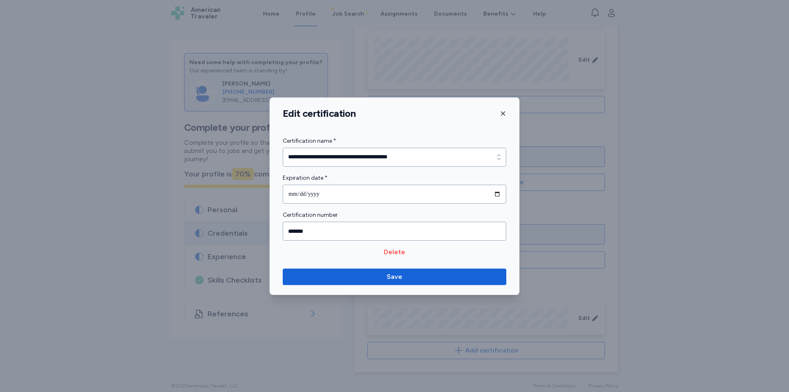
click at [502, 118] on button "button" at bounding box center [503, 113] width 7 height 12
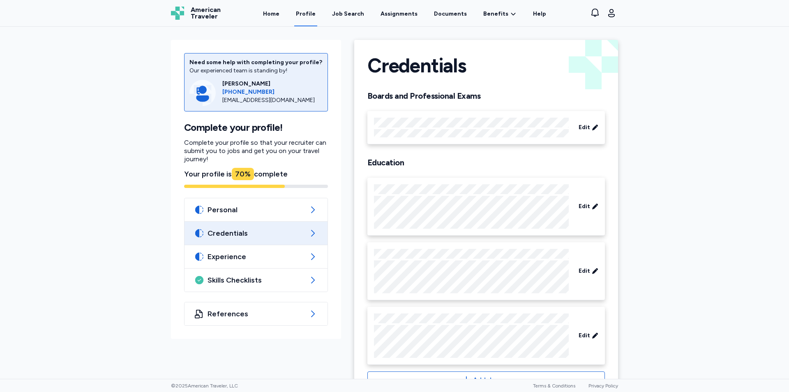
scroll to position [82, 0]
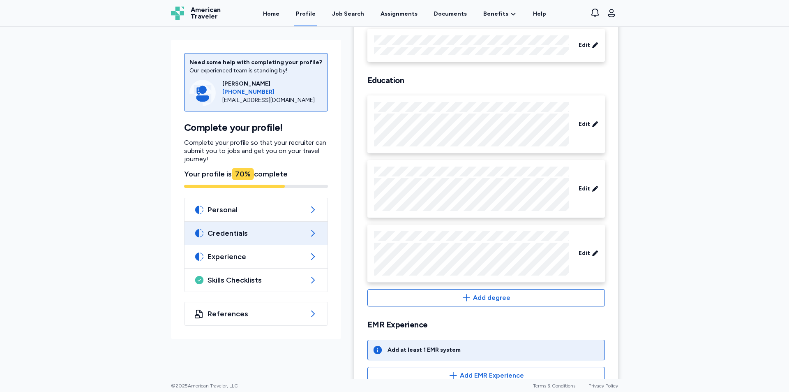
click at [226, 237] on span "Credentials" at bounding box center [256, 233] width 97 height 10
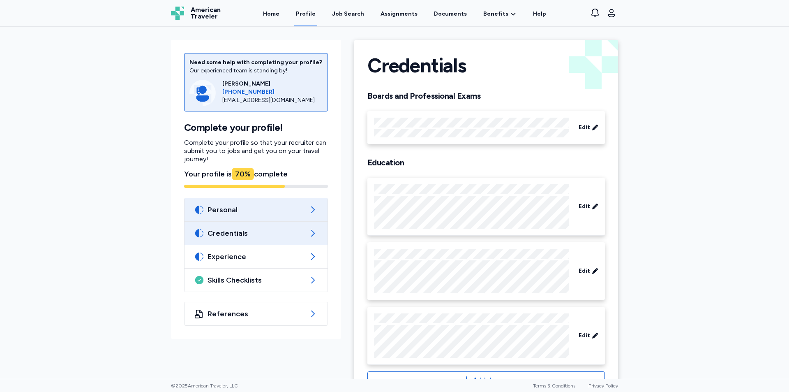
click at [234, 215] on div "Personal" at bounding box center [256, 209] width 143 height 23
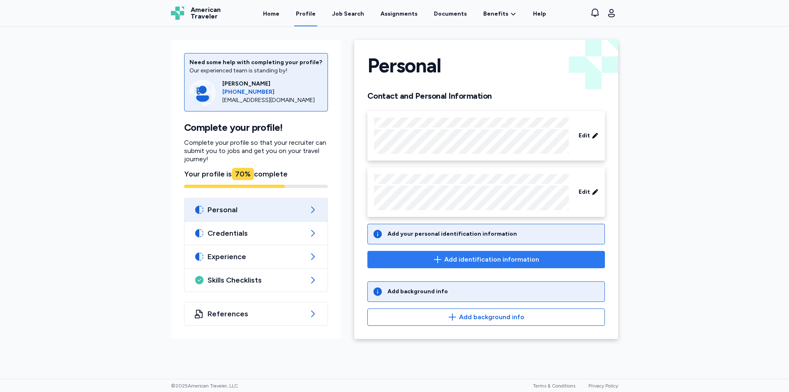
click at [441, 258] on icon "button" at bounding box center [437, 259] width 7 height 7
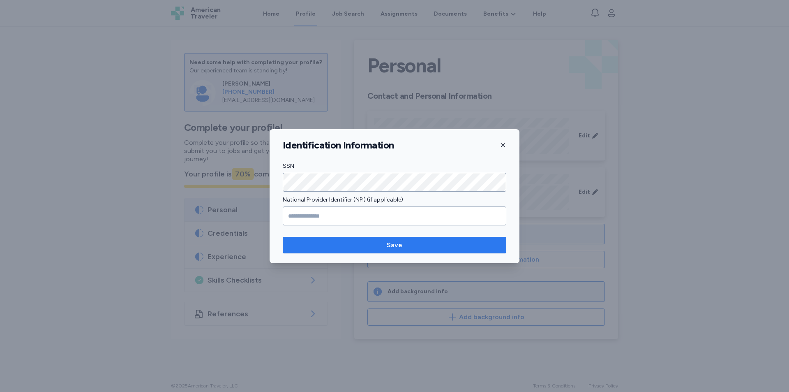
click at [364, 239] on button "Save" at bounding box center [395, 245] width 224 height 16
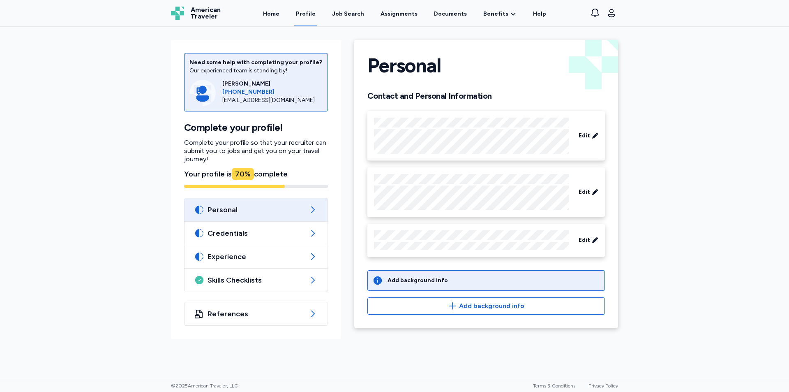
click at [468, 278] on div "Add background info" at bounding box center [486, 280] width 238 height 21
click at [381, 278] on icon at bounding box center [378, 280] width 8 height 8
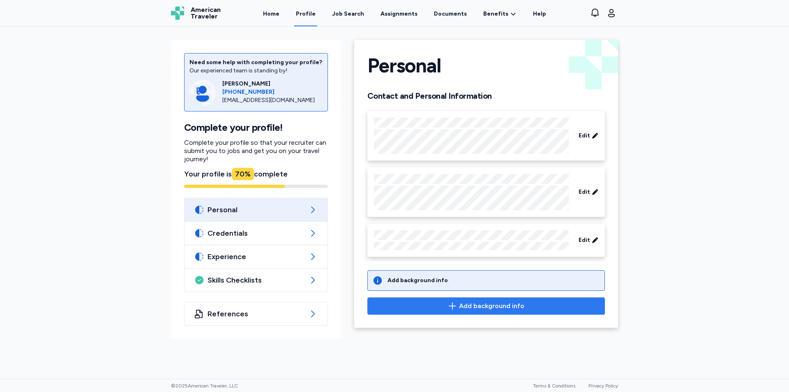
click at [466, 307] on span "Add background info" at bounding box center [491, 306] width 65 height 10
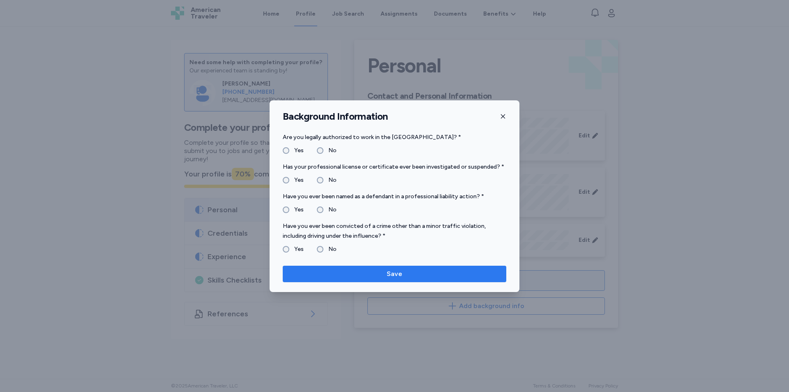
click at [328, 269] on span "Save" at bounding box center [394, 274] width 210 height 10
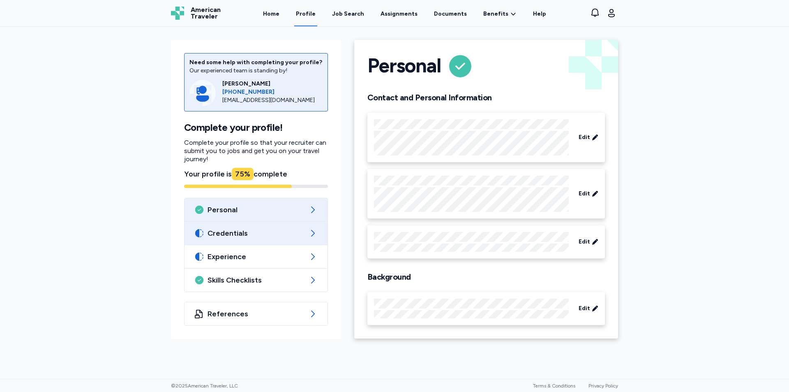
click at [239, 231] on span "Credentials" at bounding box center [256, 233] width 97 height 10
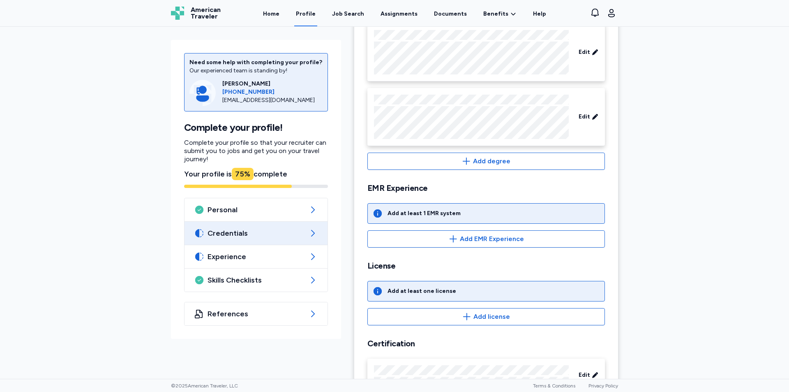
scroll to position [247, 0]
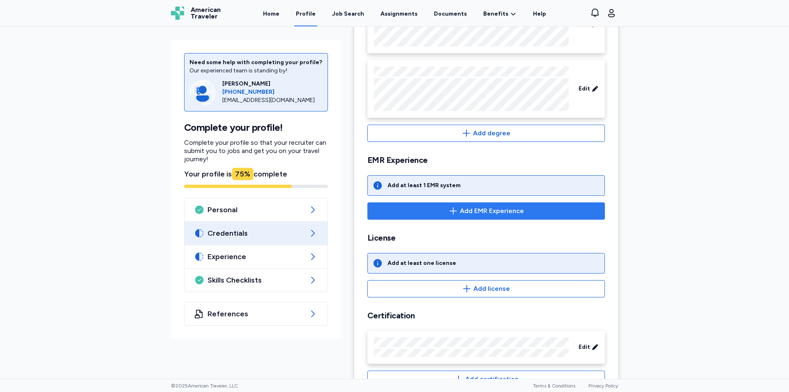
click at [453, 211] on icon "button" at bounding box center [453, 211] width 10 height 10
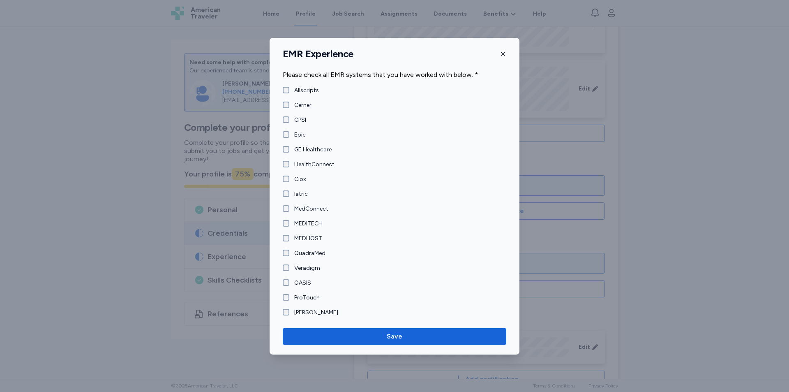
click at [289, 89] on label "Allscripts" at bounding box center [304, 90] width 30 height 8
click at [283, 138] on div "Epic" at bounding box center [294, 135] width 23 height 8
click at [289, 179] on label "Ciox" at bounding box center [297, 179] width 17 height 8
click at [289, 152] on div "GE Healthcare" at bounding box center [307, 150] width 49 height 8
click at [435, 325] on div "EMR Experience Please check all EMR systems that you have worked with below. * …" at bounding box center [395, 196] width 250 height 316
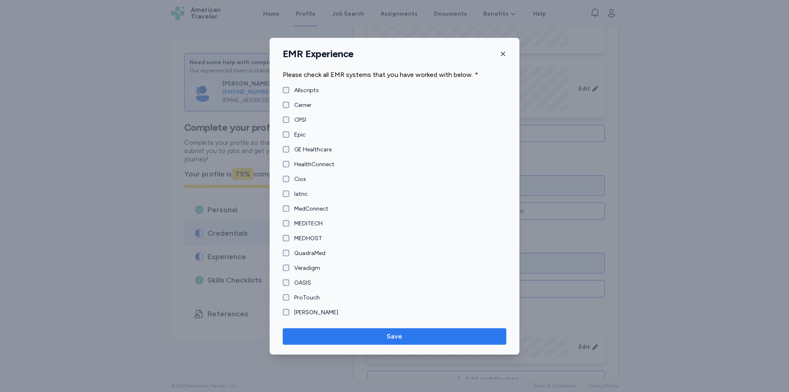
click at [420, 332] on span "Save" at bounding box center [394, 336] width 210 height 10
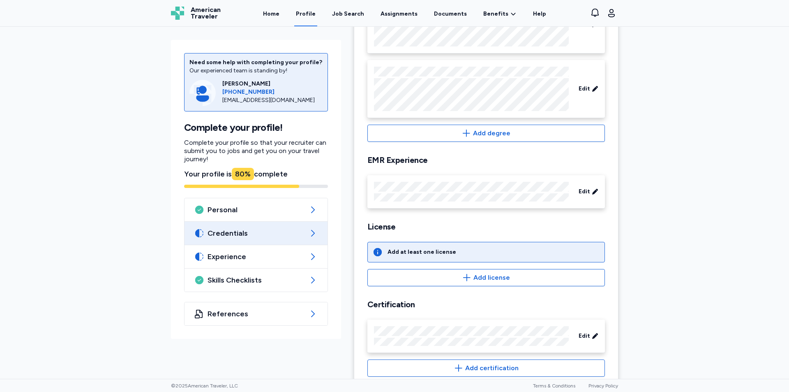
scroll to position [264, 0]
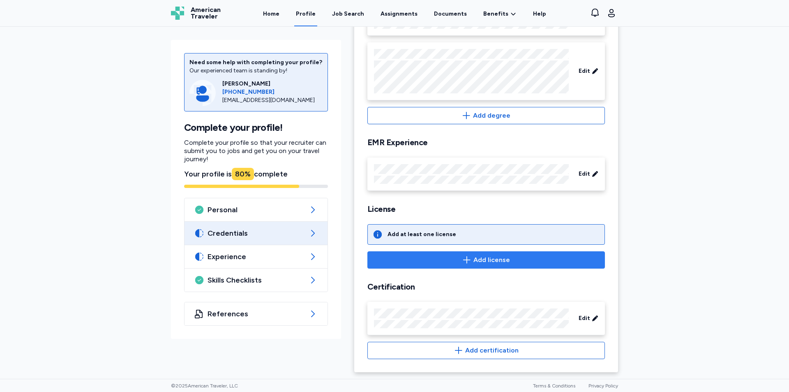
click at [467, 265] on button "Add license" at bounding box center [486, 259] width 238 height 17
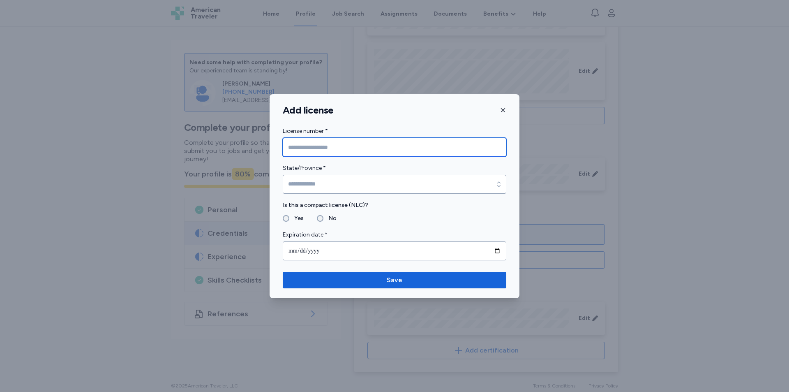
click at [389, 144] on input "License number *" at bounding box center [395, 147] width 224 height 19
type input "*******"
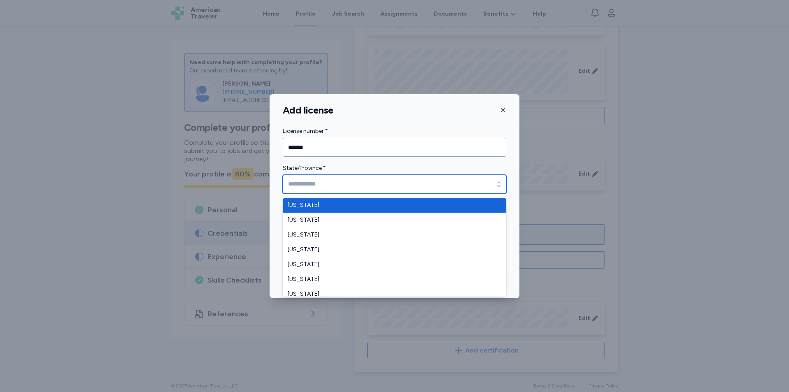
click at [349, 185] on input "State/Province *" at bounding box center [395, 184] width 224 height 19
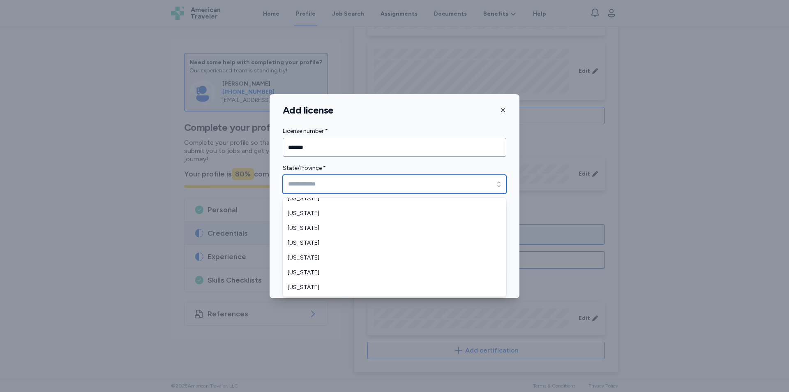
scroll to position [493, 0]
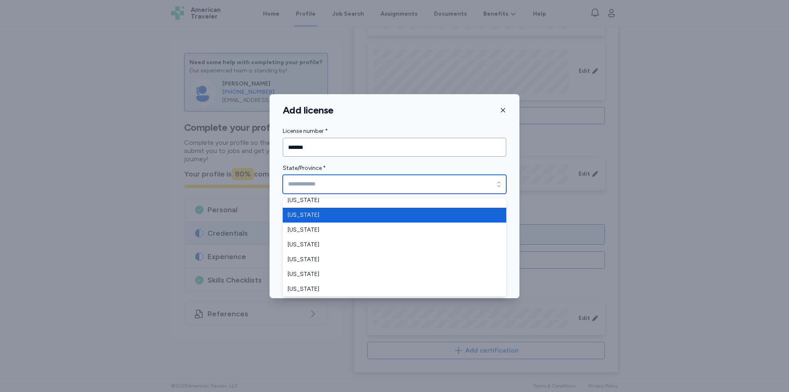
type input "**********"
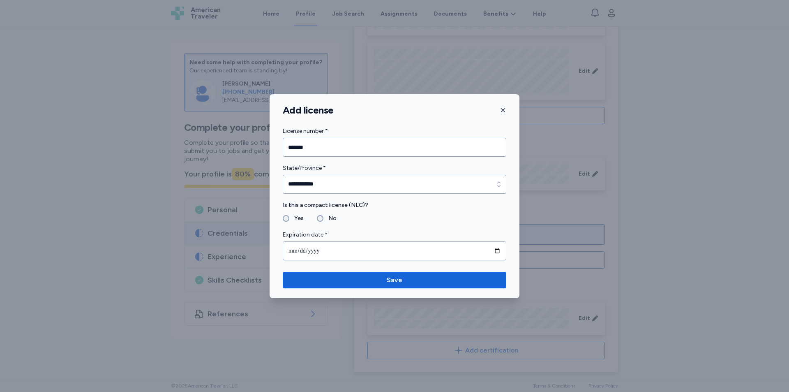
click at [282, 217] on div "**********" at bounding box center [395, 194] width 250 height 136
click at [408, 282] on span "Save" at bounding box center [394, 280] width 210 height 10
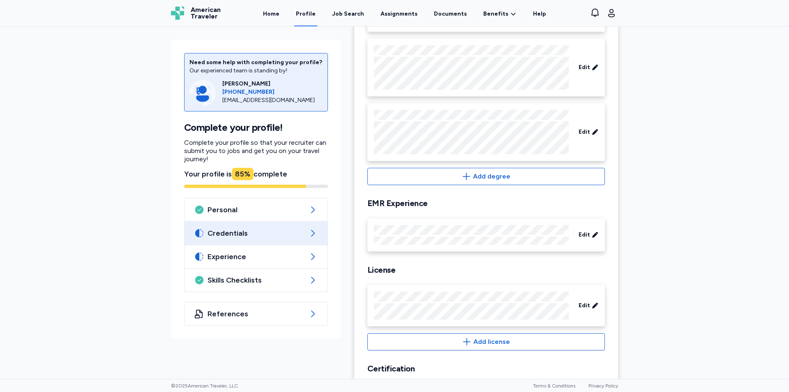
scroll to position [203, 0]
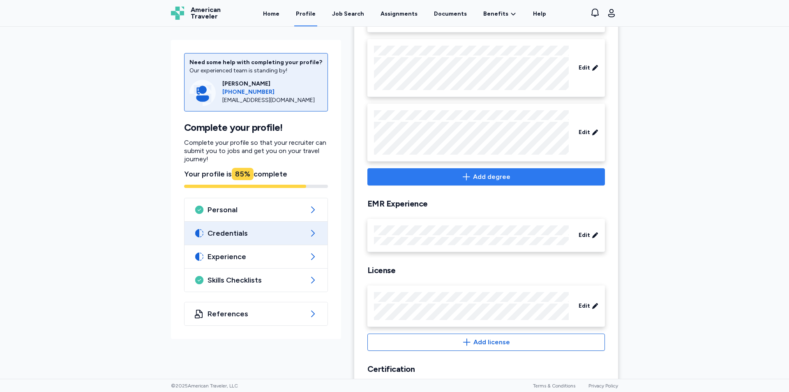
click at [473, 184] on button "Add degree" at bounding box center [486, 176] width 238 height 17
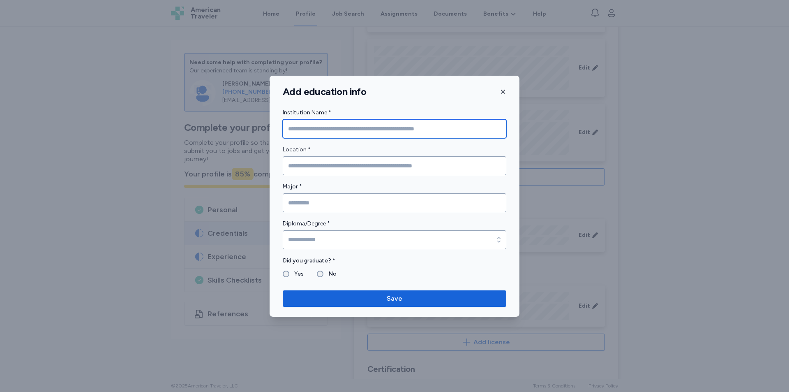
click at [322, 130] on input "Institution Name *" at bounding box center [395, 128] width 224 height 19
type input "*"
type input "*********"
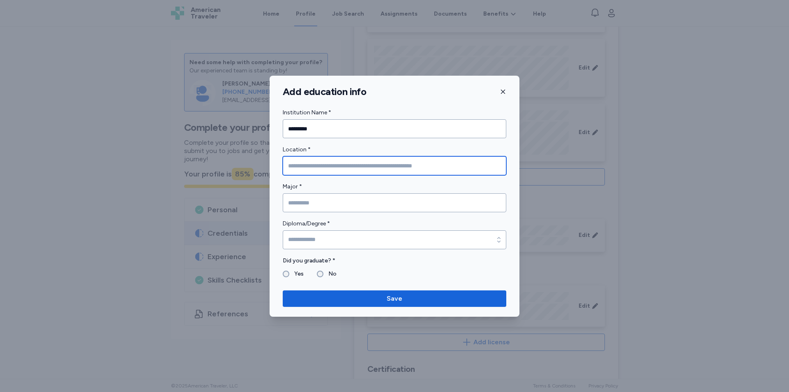
click at [318, 171] on input "Location *" at bounding box center [395, 165] width 224 height 19
type input "**********"
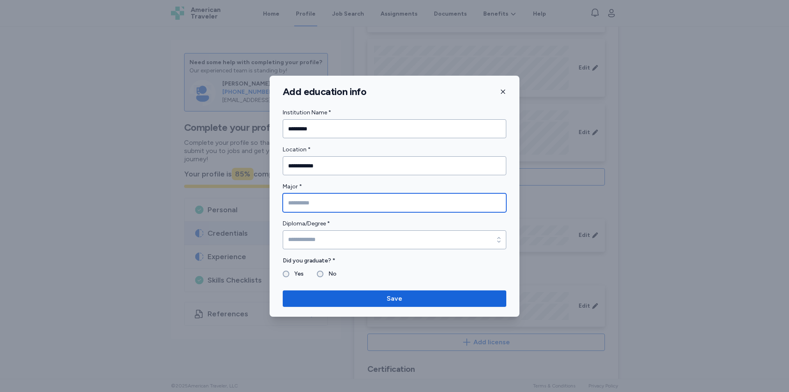
click at [324, 201] on input "Major *" at bounding box center [395, 202] width 224 height 19
type input "**"
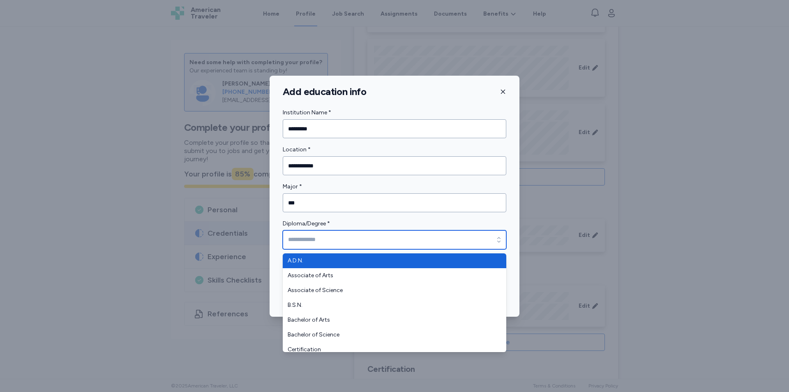
click at [353, 238] on input "Diploma/Degree *" at bounding box center [395, 239] width 224 height 19
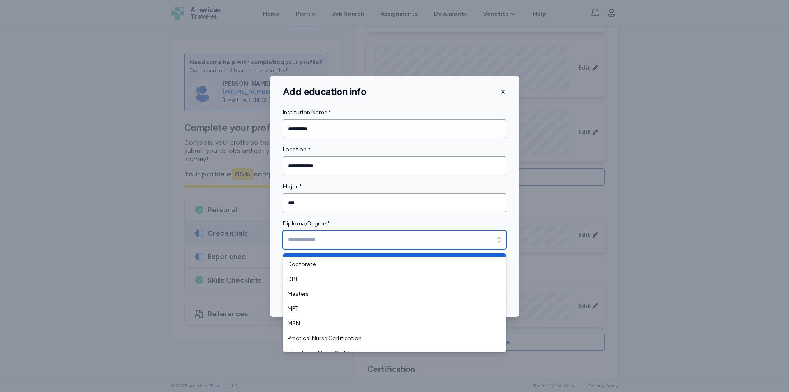
scroll to position [123, 0]
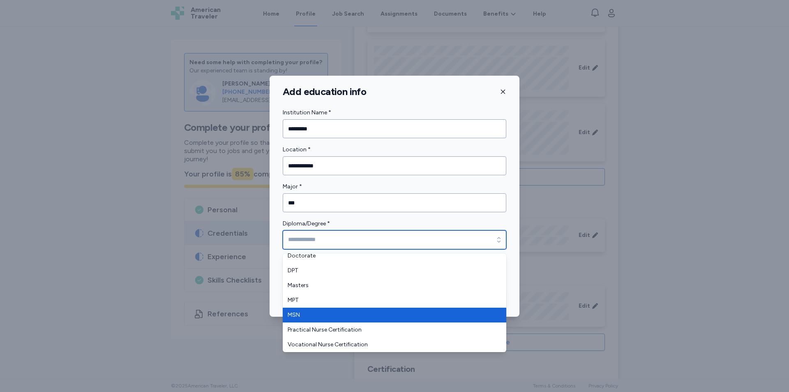
type input "***"
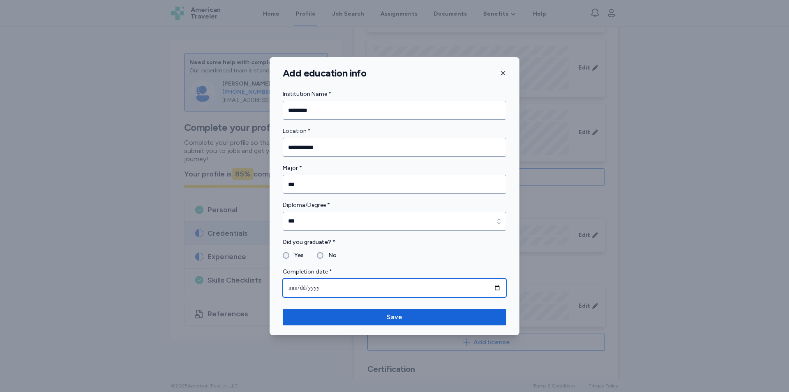
click at [312, 286] on input "date" at bounding box center [395, 287] width 224 height 19
click at [296, 285] on input "date" at bounding box center [395, 287] width 224 height 19
type input "**********"
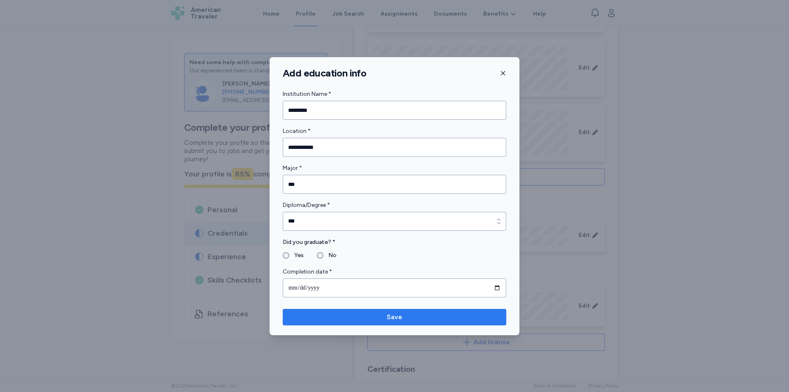
click at [376, 318] on span "Save" at bounding box center [394, 317] width 210 height 10
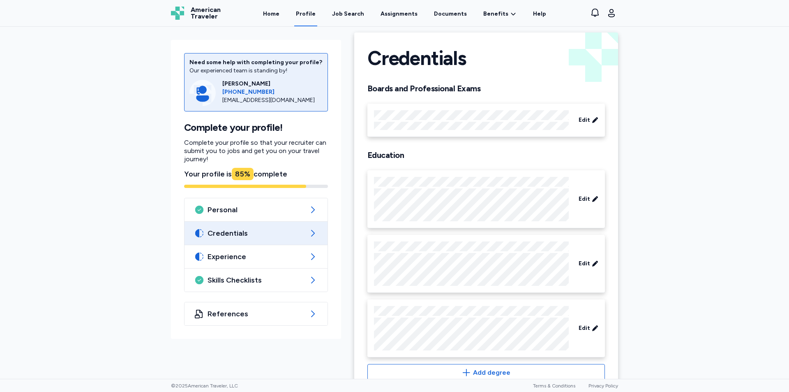
scroll to position [0, 0]
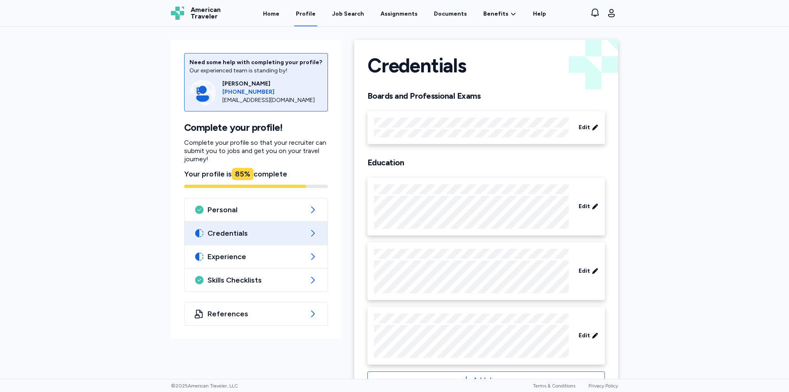
click at [266, 237] on span "Credentials" at bounding box center [256, 233] width 97 height 10
click at [251, 256] on span "Experience" at bounding box center [256, 257] width 97 height 10
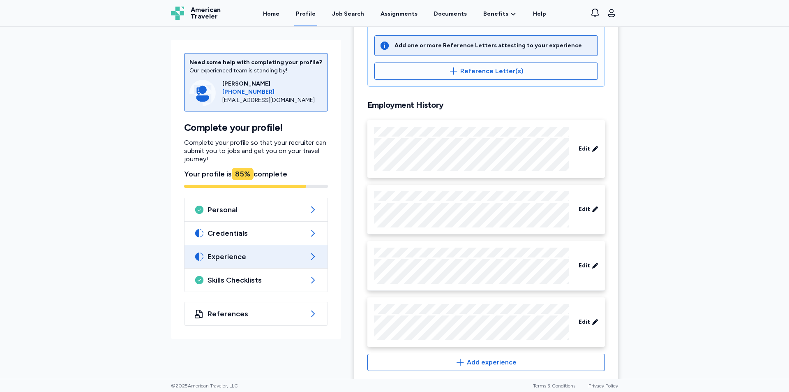
scroll to position [307, 0]
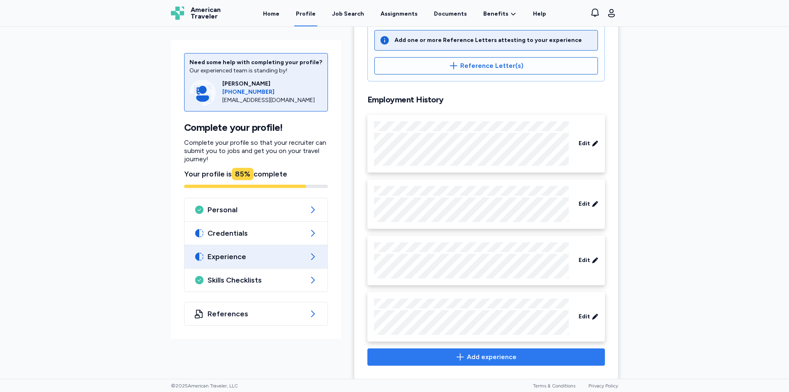
click at [460, 352] on icon "button" at bounding box center [460, 357] width 10 height 10
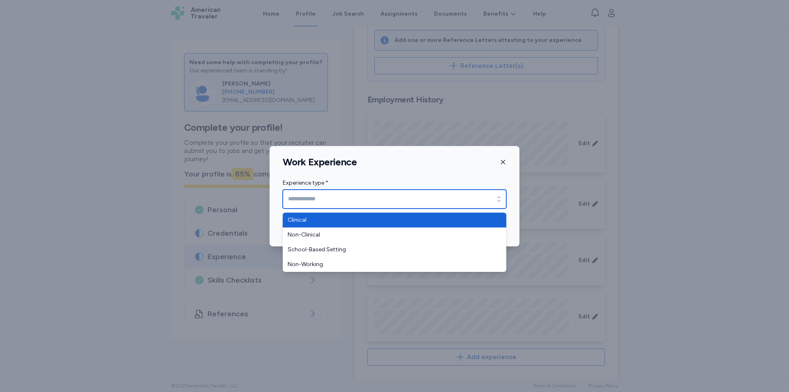
click at [499, 202] on icon "button" at bounding box center [499, 199] width 8 height 8
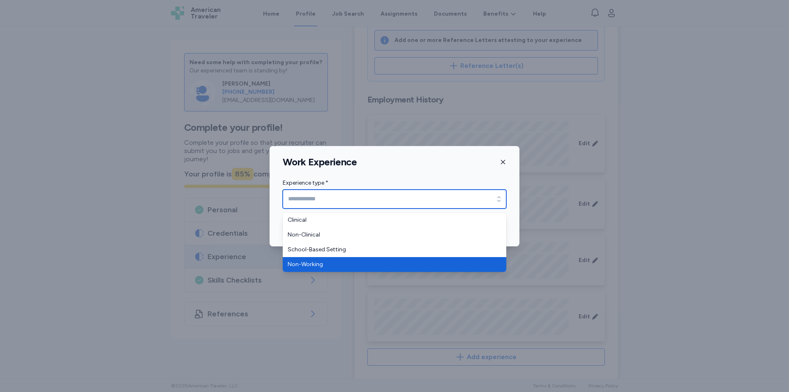
type input "**********"
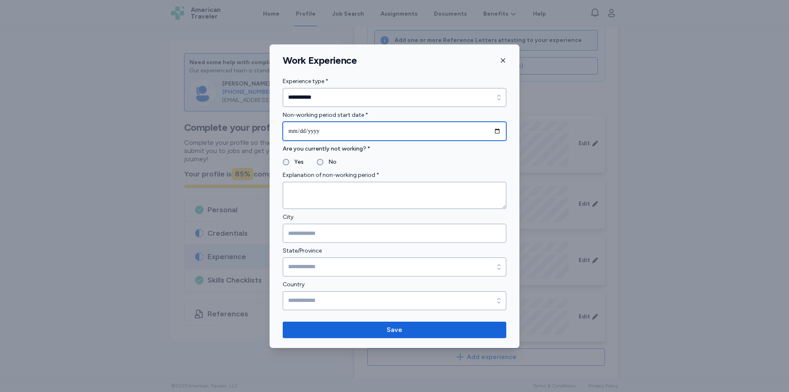
click at [423, 134] on input "date" at bounding box center [395, 131] width 224 height 19
type input "**********"
click at [343, 133] on input "**********" at bounding box center [395, 131] width 224 height 19
click at [303, 130] on input "**********" at bounding box center [395, 131] width 224 height 19
click at [321, 128] on input "**********" at bounding box center [395, 131] width 224 height 19
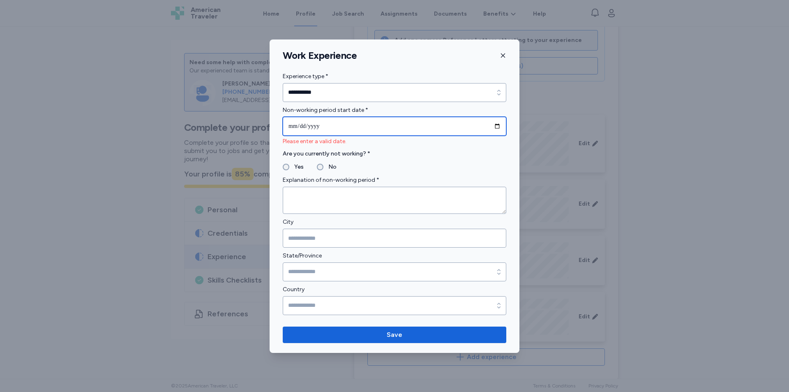
click at [320, 127] on input "date" at bounding box center [395, 126] width 224 height 19
click at [302, 127] on input "date" at bounding box center [395, 126] width 224 height 19
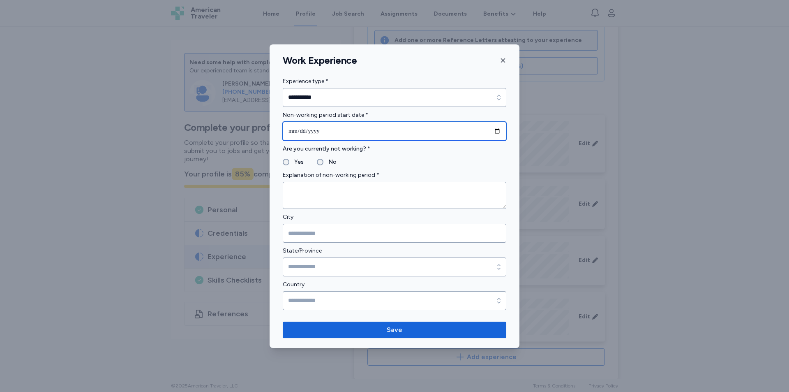
type input "**********"
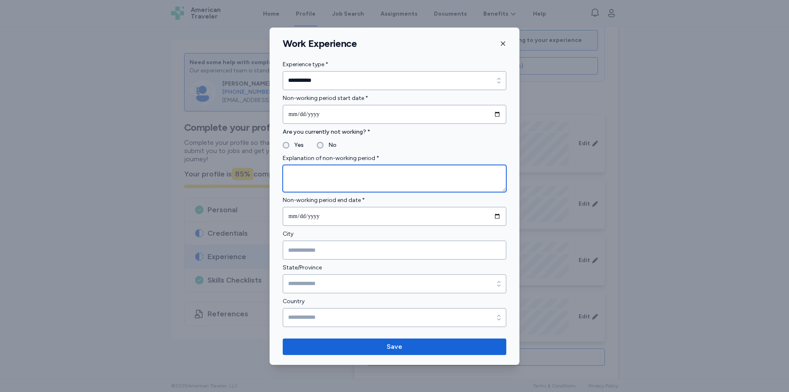
click at [309, 172] on textarea at bounding box center [395, 178] width 224 height 27
type textarea "*"
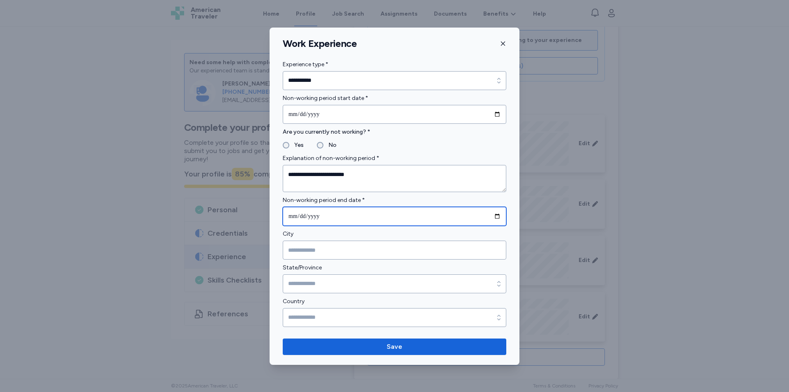
click at [322, 215] on input "date" at bounding box center [395, 216] width 224 height 19
click at [298, 217] on input "date" at bounding box center [395, 216] width 224 height 19
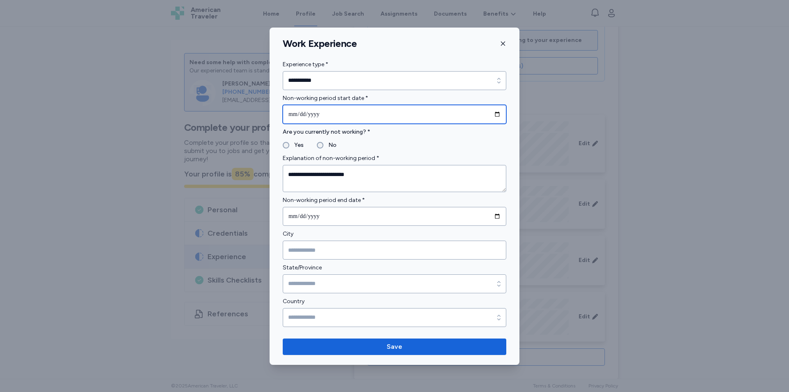
click at [330, 111] on input "**********" at bounding box center [395, 114] width 224 height 19
click at [327, 111] on input "**********" at bounding box center [395, 114] width 224 height 19
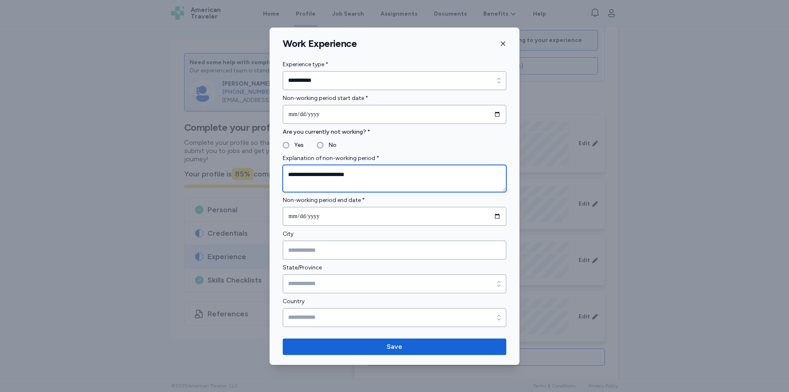
click at [372, 175] on textarea "**********" at bounding box center [395, 178] width 224 height 27
click at [374, 174] on textarea "**********" at bounding box center [395, 178] width 224 height 27
type textarea "*"
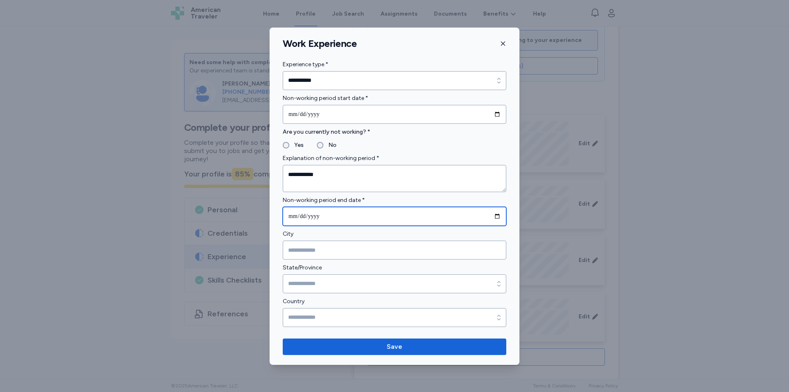
click at [291, 215] on input "date" at bounding box center [395, 216] width 224 height 19
click at [292, 215] on input "date" at bounding box center [395, 216] width 224 height 19
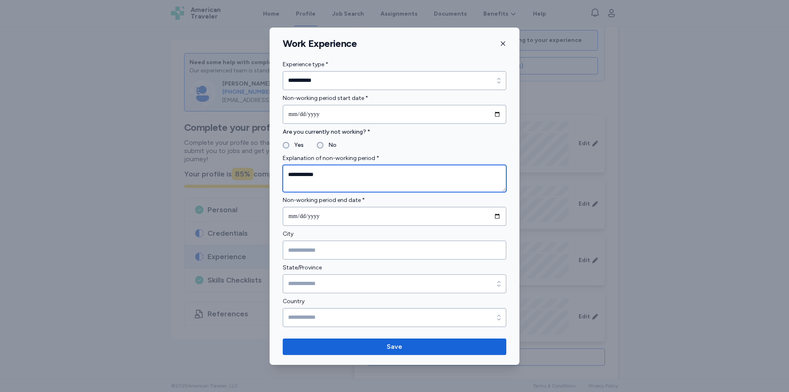
click at [335, 172] on textarea "**********" at bounding box center [395, 178] width 224 height 27
type textarea "**********"
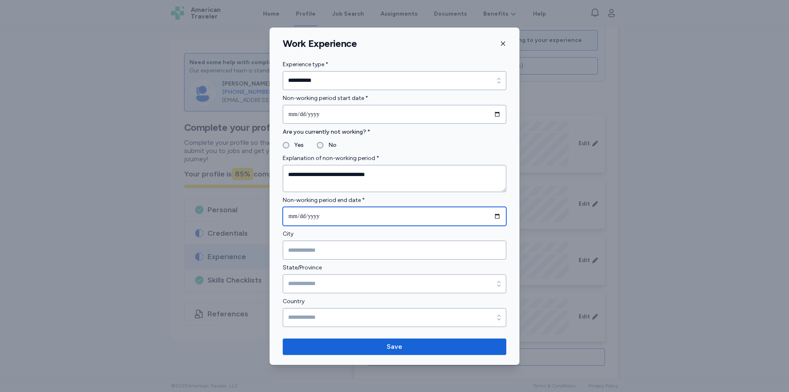
click at [293, 214] on input "date" at bounding box center [395, 216] width 224 height 19
type input "**********"
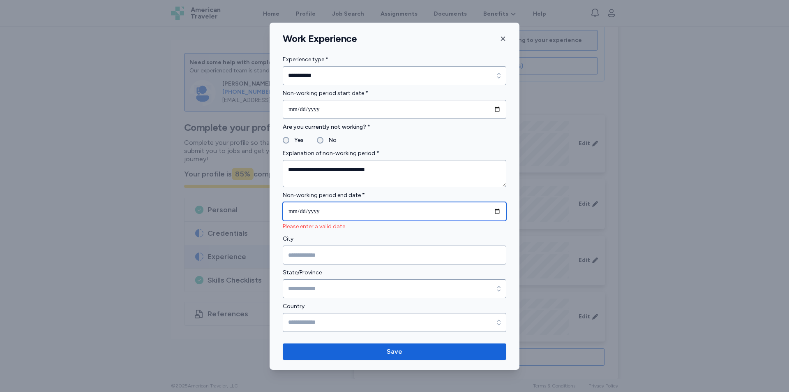
click at [327, 213] on input "date" at bounding box center [395, 211] width 224 height 19
click at [313, 212] on input "date" at bounding box center [395, 211] width 224 height 19
drag, startPoint x: 314, startPoint y: 208, endPoint x: 330, endPoint y: 212, distance: 17.2
click at [330, 212] on input "date" at bounding box center [395, 211] width 224 height 19
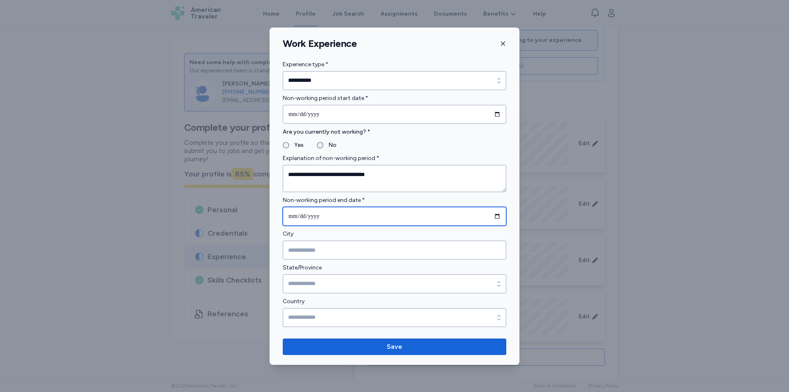
type input "**********"
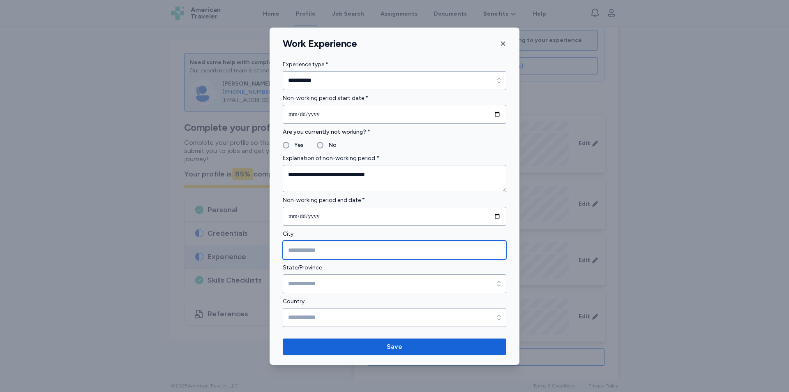
click at [315, 256] on input "City" at bounding box center [395, 249] width 224 height 19
type input "*"
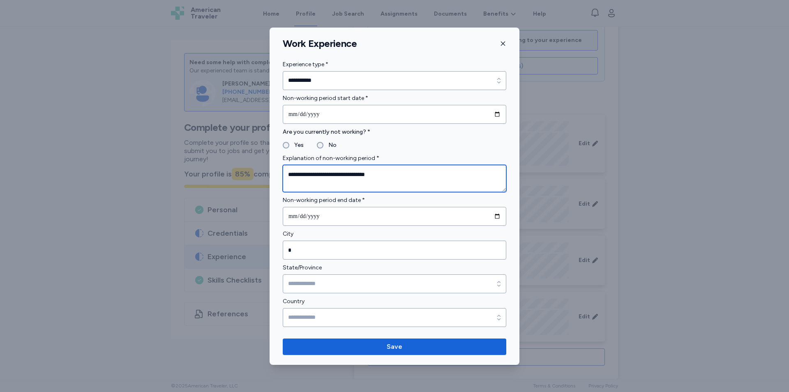
click at [411, 172] on textarea "**********" at bounding box center [395, 178] width 224 height 27
type textarea "**********"
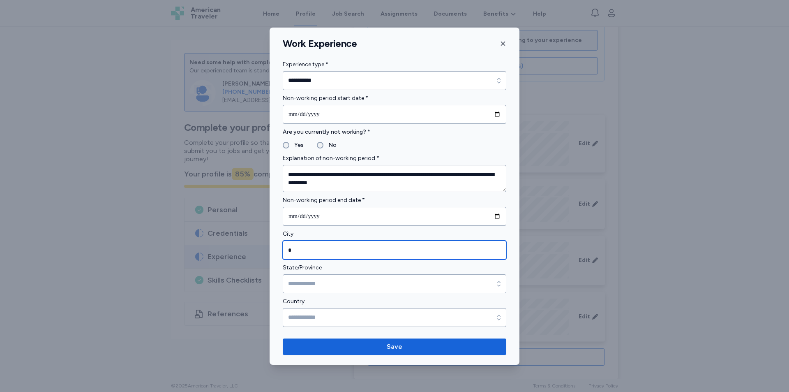
click at [333, 246] on input "*" at bounding box center [395, 249] width 224 height 19
type input "********"
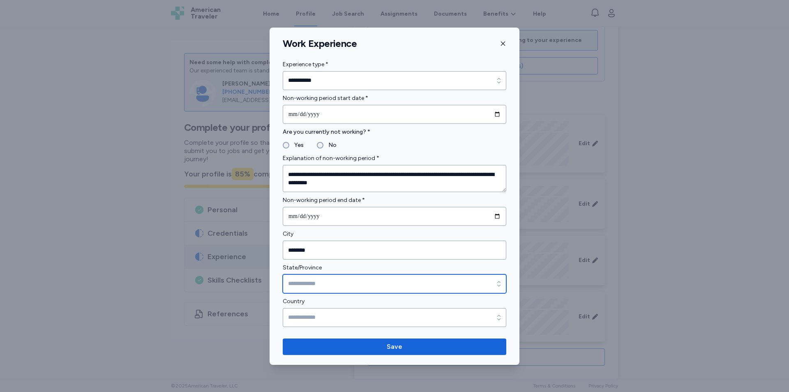
click at [328, 282] on input "State/Province" at bounding box center [395, 283] width 224 height 19
type input "**********"
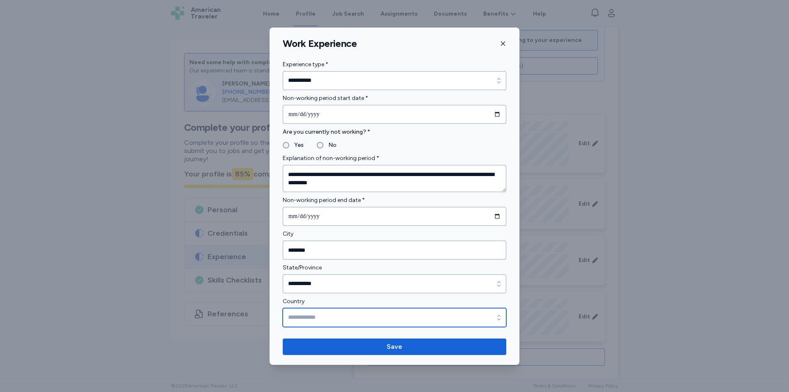
click at [342, 314] on input "Country" at bounding box center [395, 317] width 224 height 19
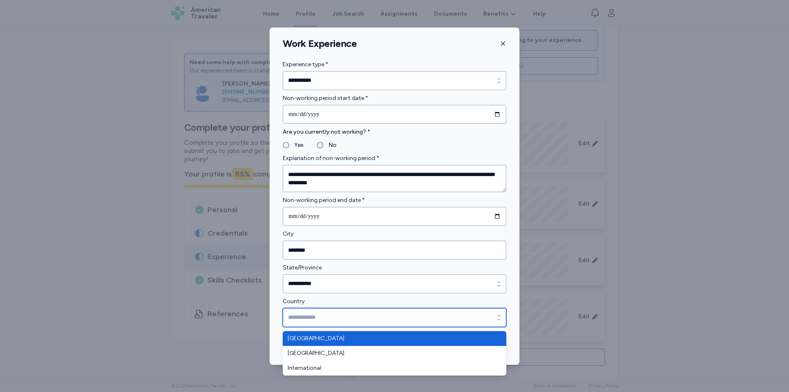
type input "**********"
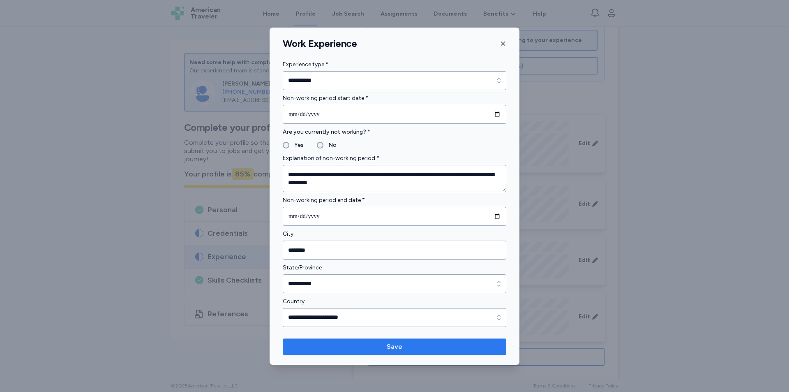
click at [360, 343] on span "Save" at bounding box center [394, 347] width 210 height 10
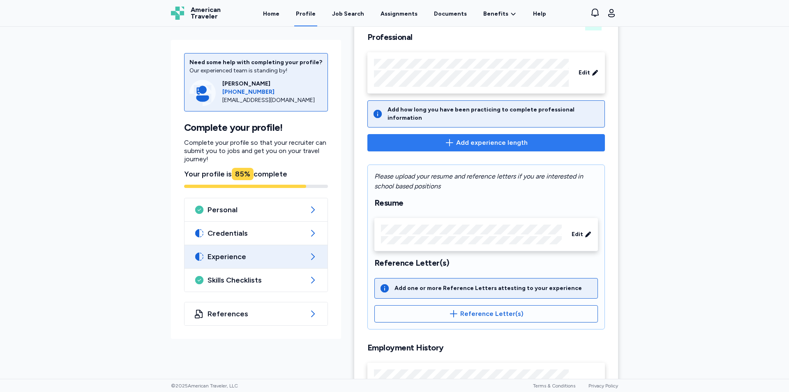
scroll to position [0, 0]
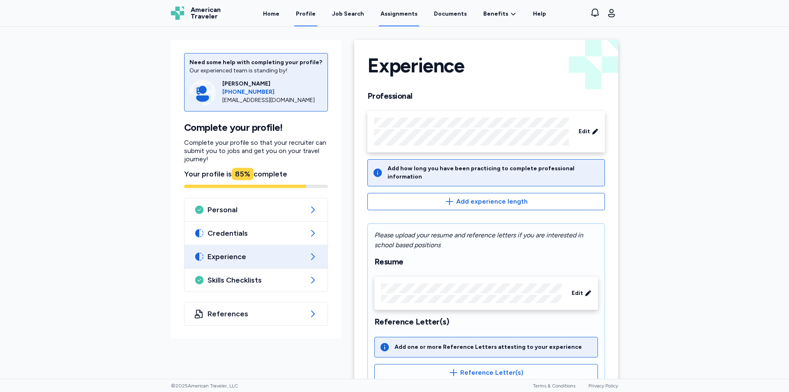
click at [398, 14] on link "Assignments" at bounding box center [399, 13] width 40 height 25
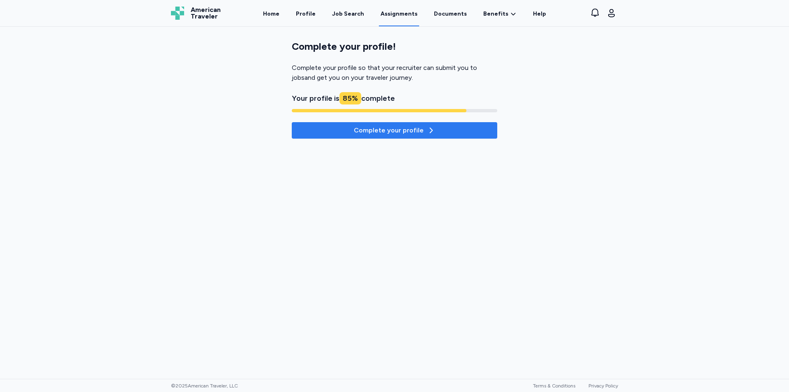
click at [414, 129] on div "Complete your profile" at bounding box center [394, 130] width 81 height 10
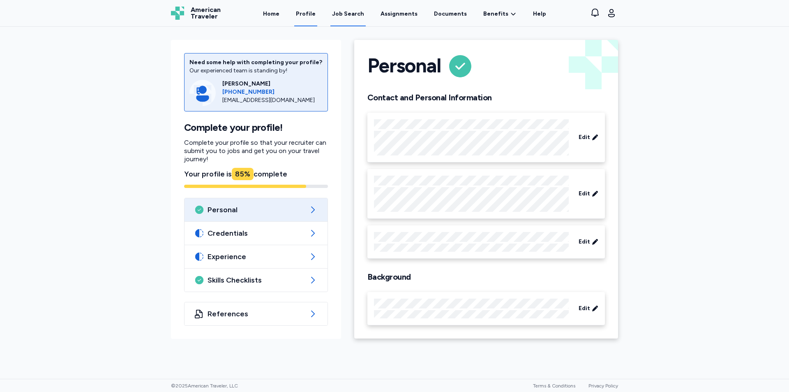
click at [349, 11] on div "Job Search" at bounding box center [348, 14] width 32 height 8
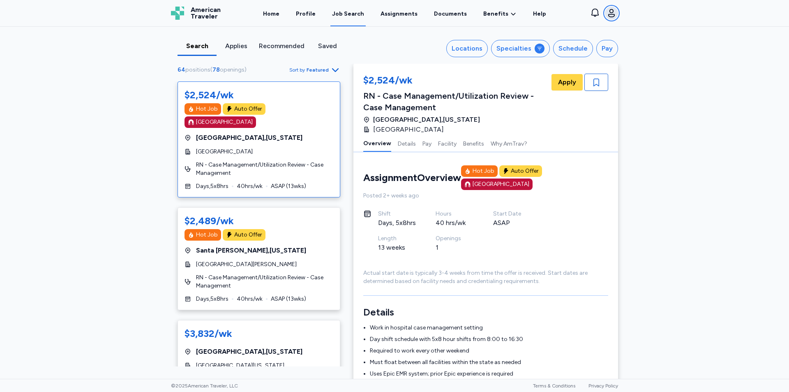
click at [612, 13] on icon "button" at bounding box center [611, 13] width 7 height 8
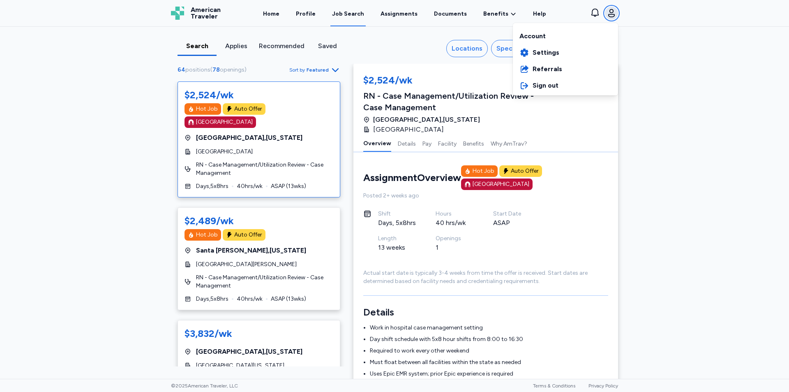
click at [612, 12] on icon "button" at bounding box center [612, 13] width 10 height 10
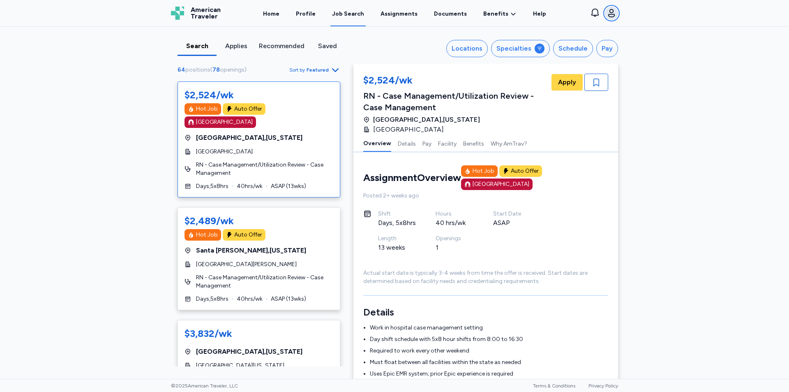
click at [612, 12] on icon "button" at bounding box center [612, 13] width 10 height 10
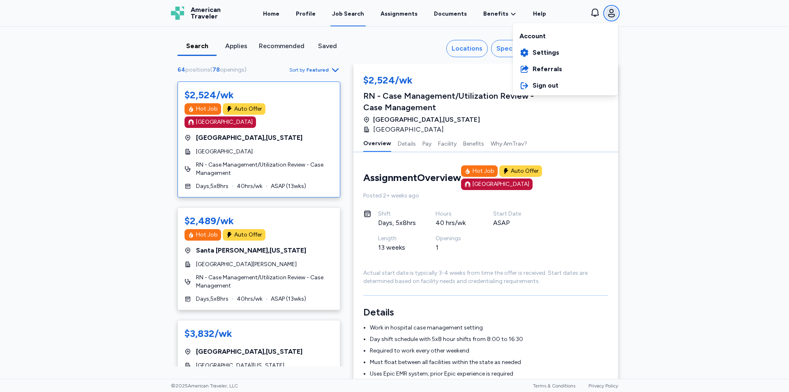
click at [612, 12] on icon "button" at bounding box center [612, 13] width 10 height 10
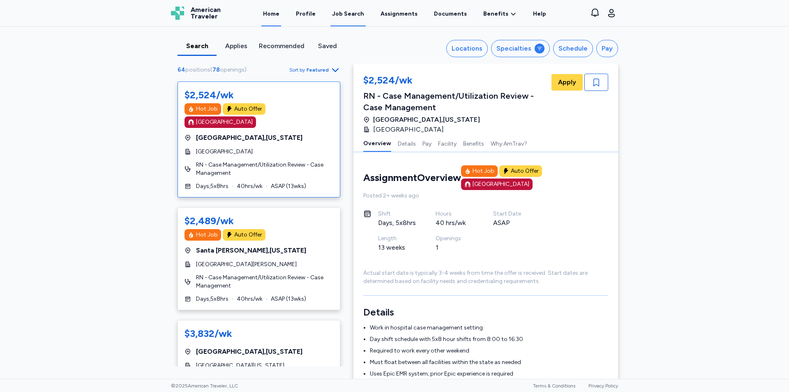
click at [281, 16] on link "Home" at bounding box center [271, 13] width 20 height 25
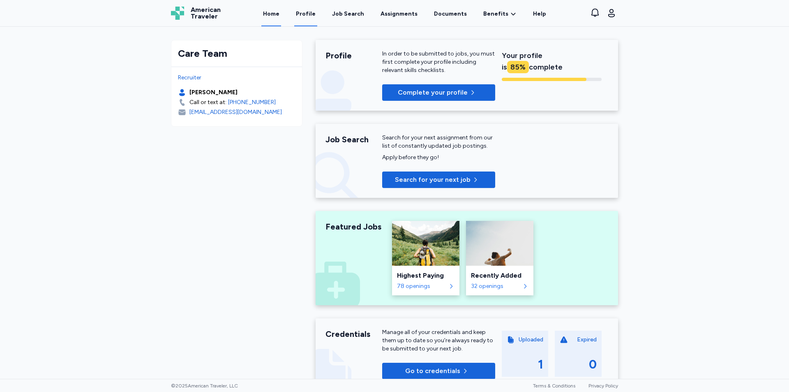
click at [312, 12] on link "Profile" at bounding box center [305, 13] width 23 height 25
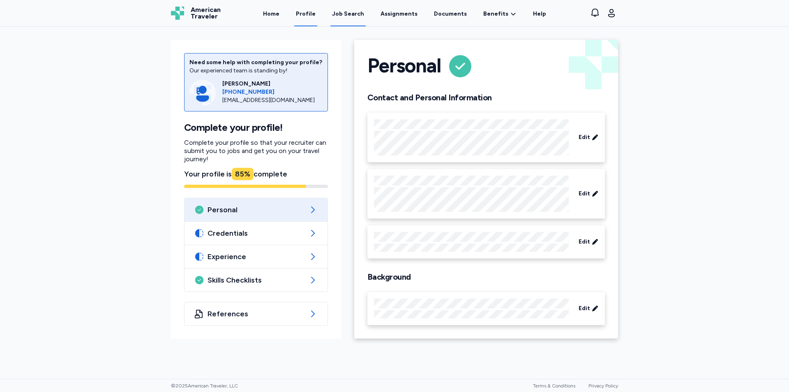
click at [356, 14] on div "Job Search" at bounding box center [348, 14] width 32 height 8
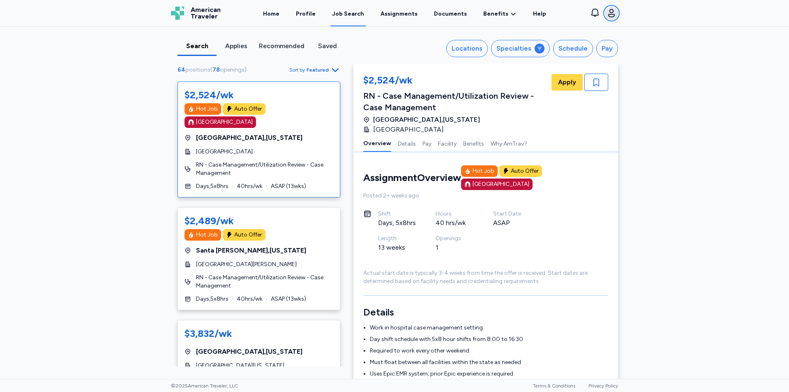
click at [608, 12] on icon "button" at bounding box center [612, 13] width 10 height 10
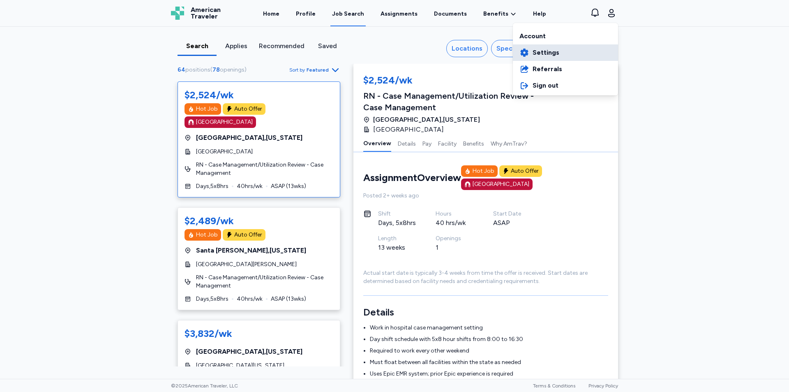
click at [540, 49] on span "Settings" at bounding box center [546, 53] width 27 height 10
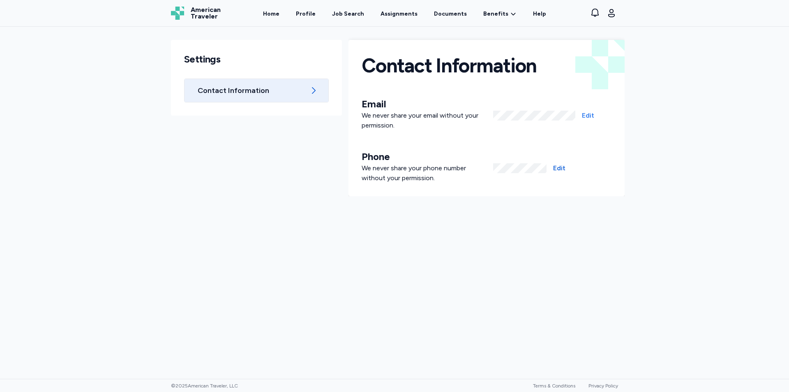
click at [588, 113] on span "Edit" at bounding box center [588, 116] width 12 height 10
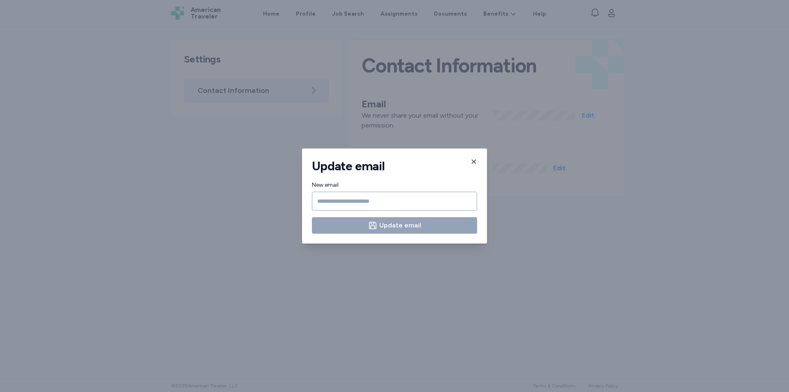
click at [588, 113] on div "Update email New email Update email" at bounding box center [394, 196] width 789 height 392
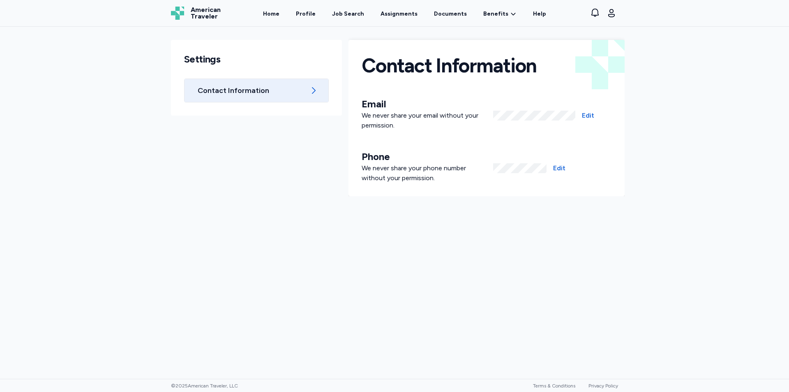
click at [238, 90] on span "Contact Information" at bounding box center [252, 90] width 108 height 10
click at [211, 49] on div "Settings Contact Information" at bounding box center [256, 78] width 171 height 76
click at [612, 13] on icon "button" at bounding box center [612, 13] width 10 height 10
click at [613, 9] on icon "button" at bounding box center [612, 13] width 10 height 10
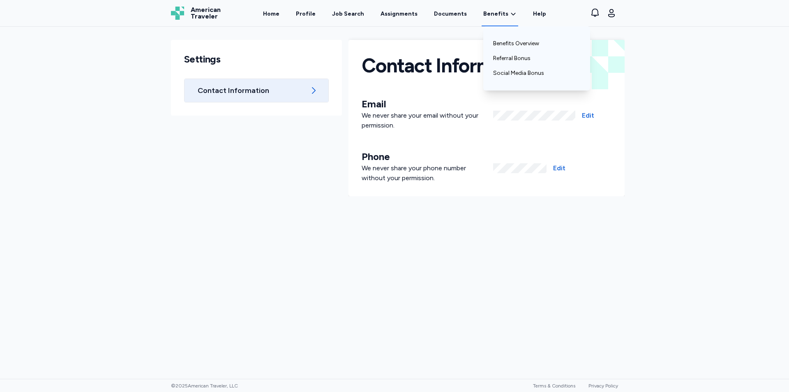
click at [510, 14] on icon at bounding box center [513, 14] width 7 height 8
